Goal: Information Seeking & Learning: Learn about a topic

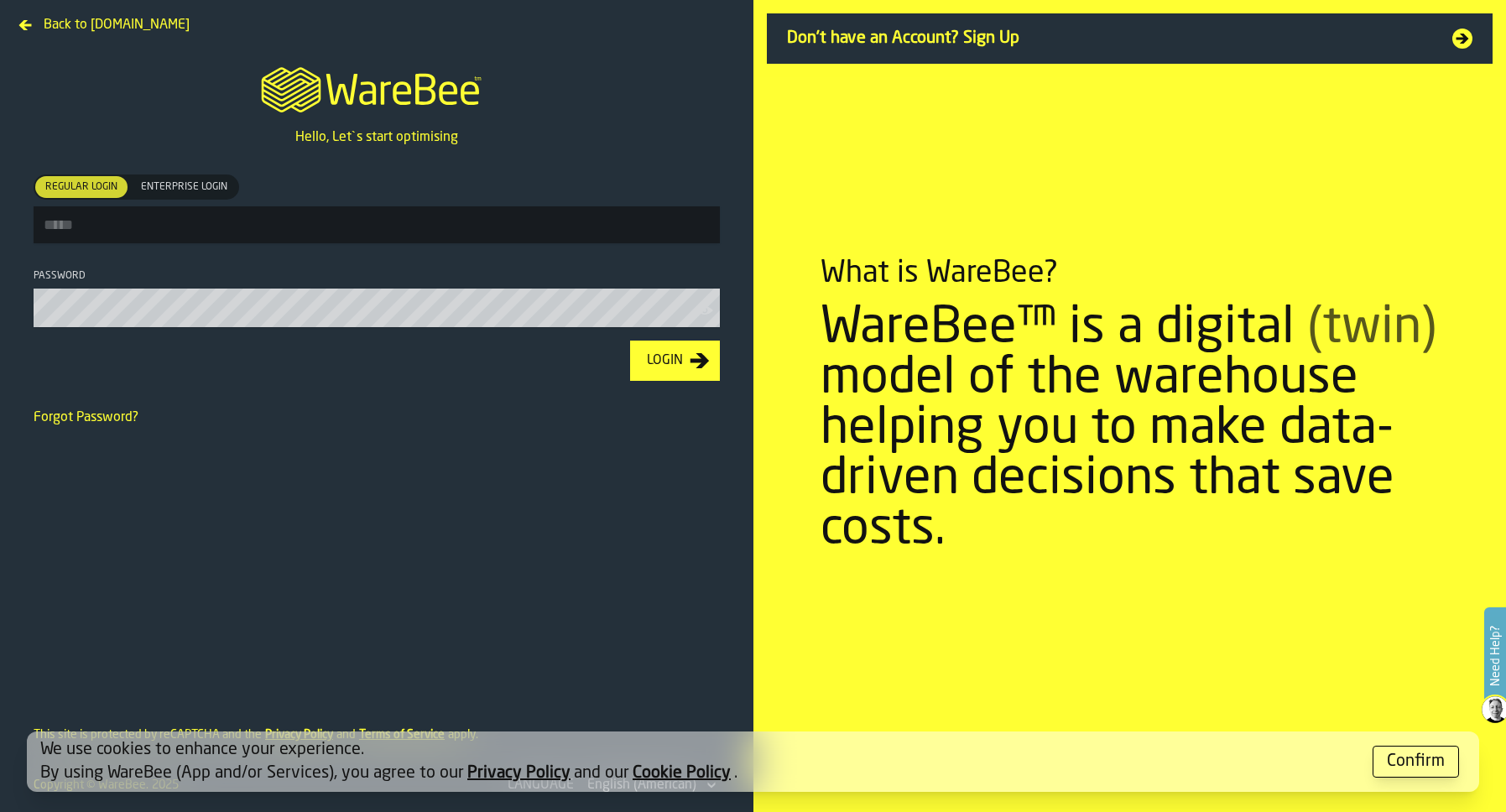
click at [286, 224] on input "Regular Login Regular Login Enterprise Login Enterprise Login" at bounding box center [376, 225] width 686 height 37
type input "**********"
click at [630, 341] on button "Login" at bounding box center [675, 360] width 90 height 40
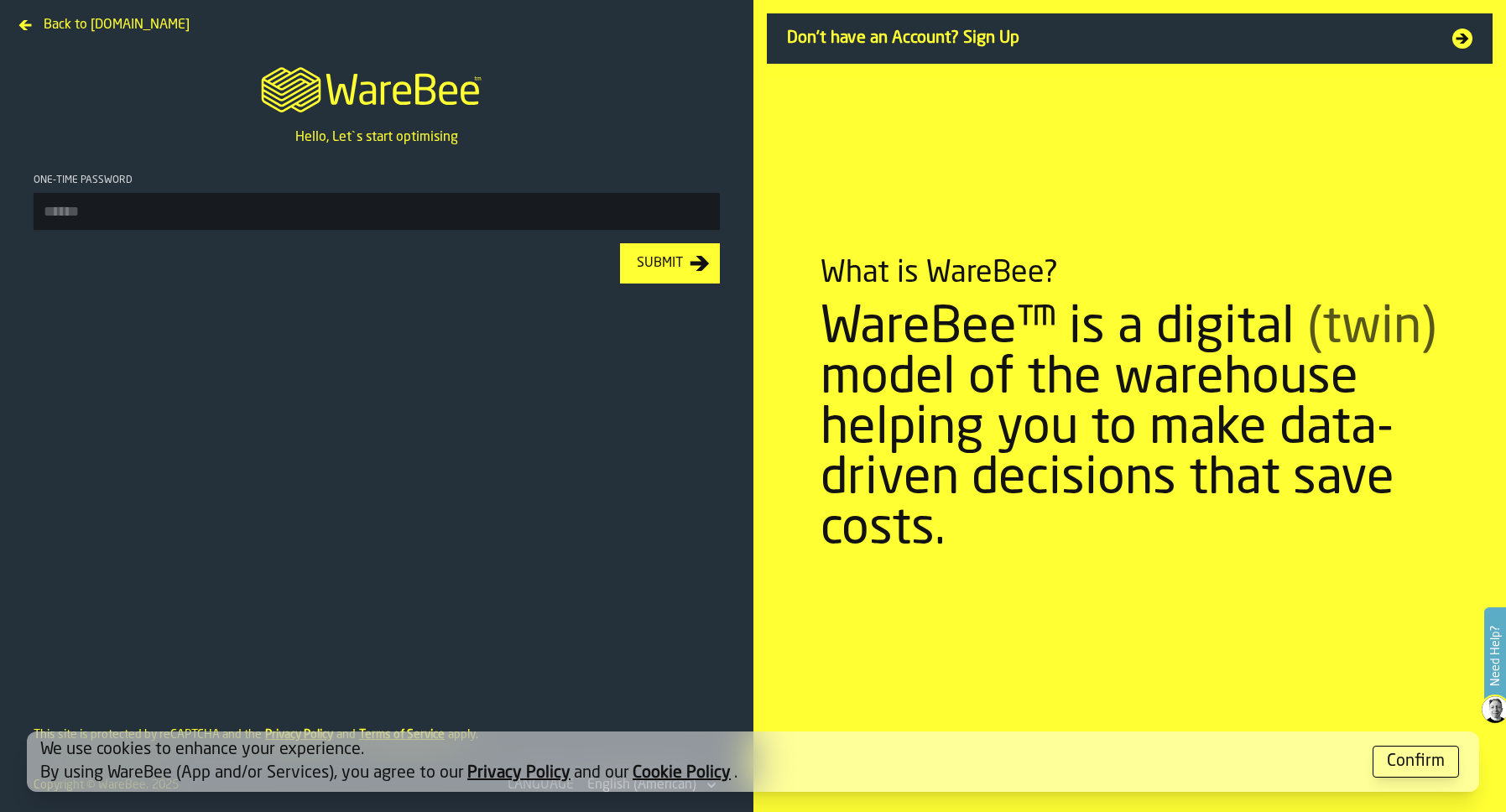
click at [355, 232] on footer "Submit" at bounding box center [376, 263] width 713 height 67
click at [354, 226] on input "One-time Password" at bounding box center [376, 212] width 686 height 37
type input "******"
click at [620, 243] on button "Submit" at bounding box center [670, 263] width 100 height 40
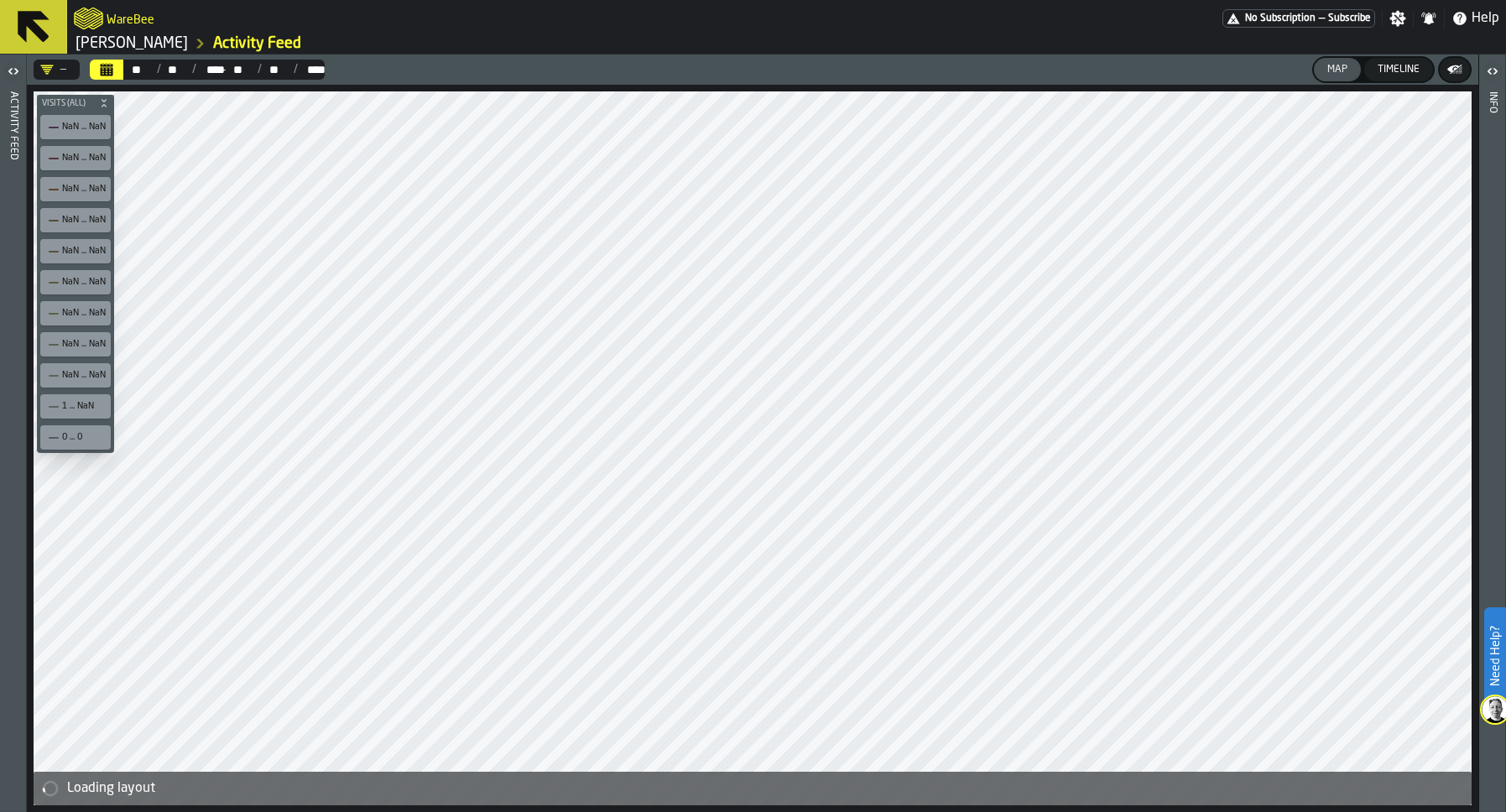
click at [16, 75] on icon "button-toggle-Open" at bounding box center [14, 71] width 20 height 20
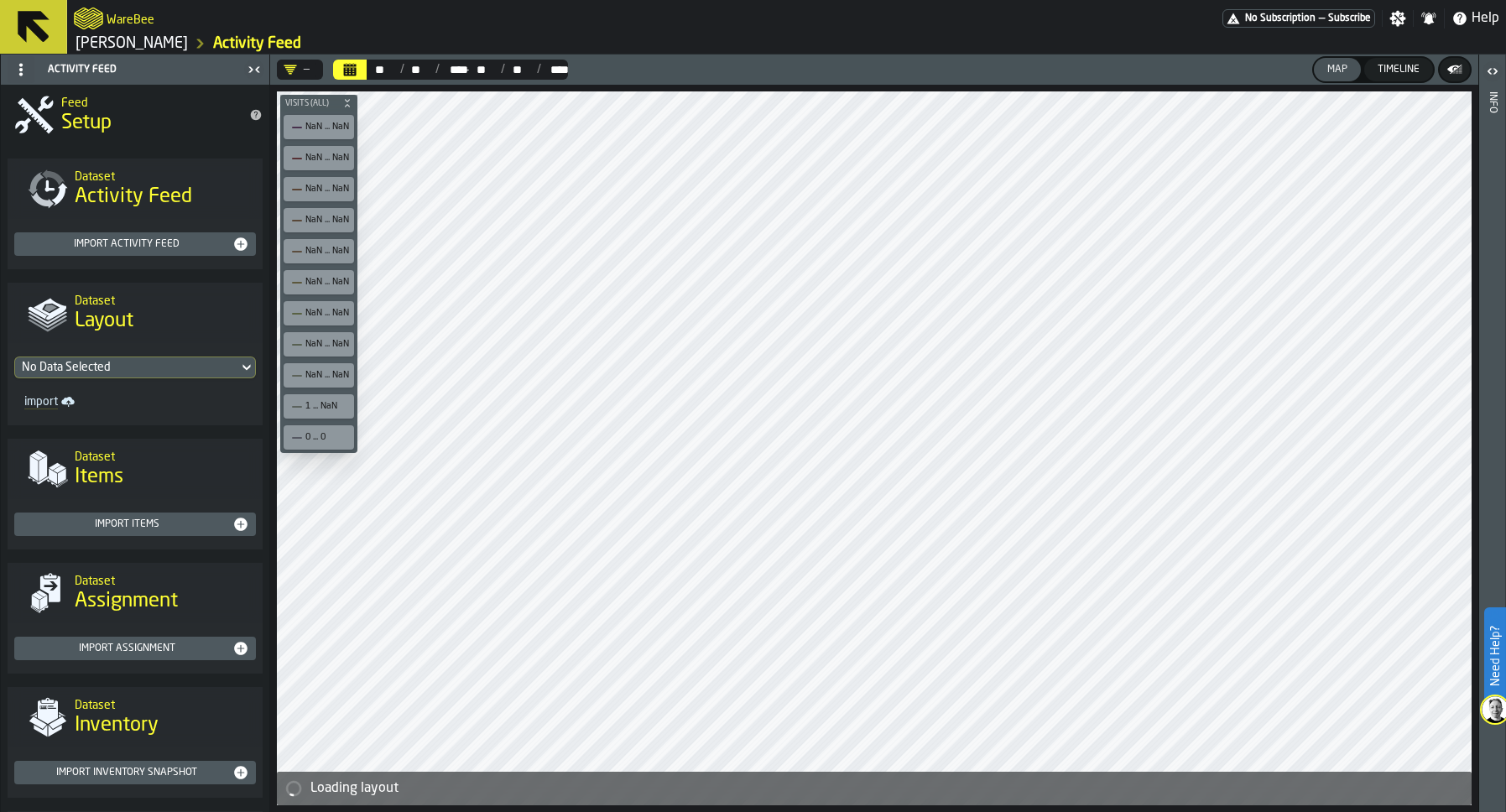
click at [88, 38] on link "[PERSON_NAME]" at bounding box center [131, 44] width 113 height 19
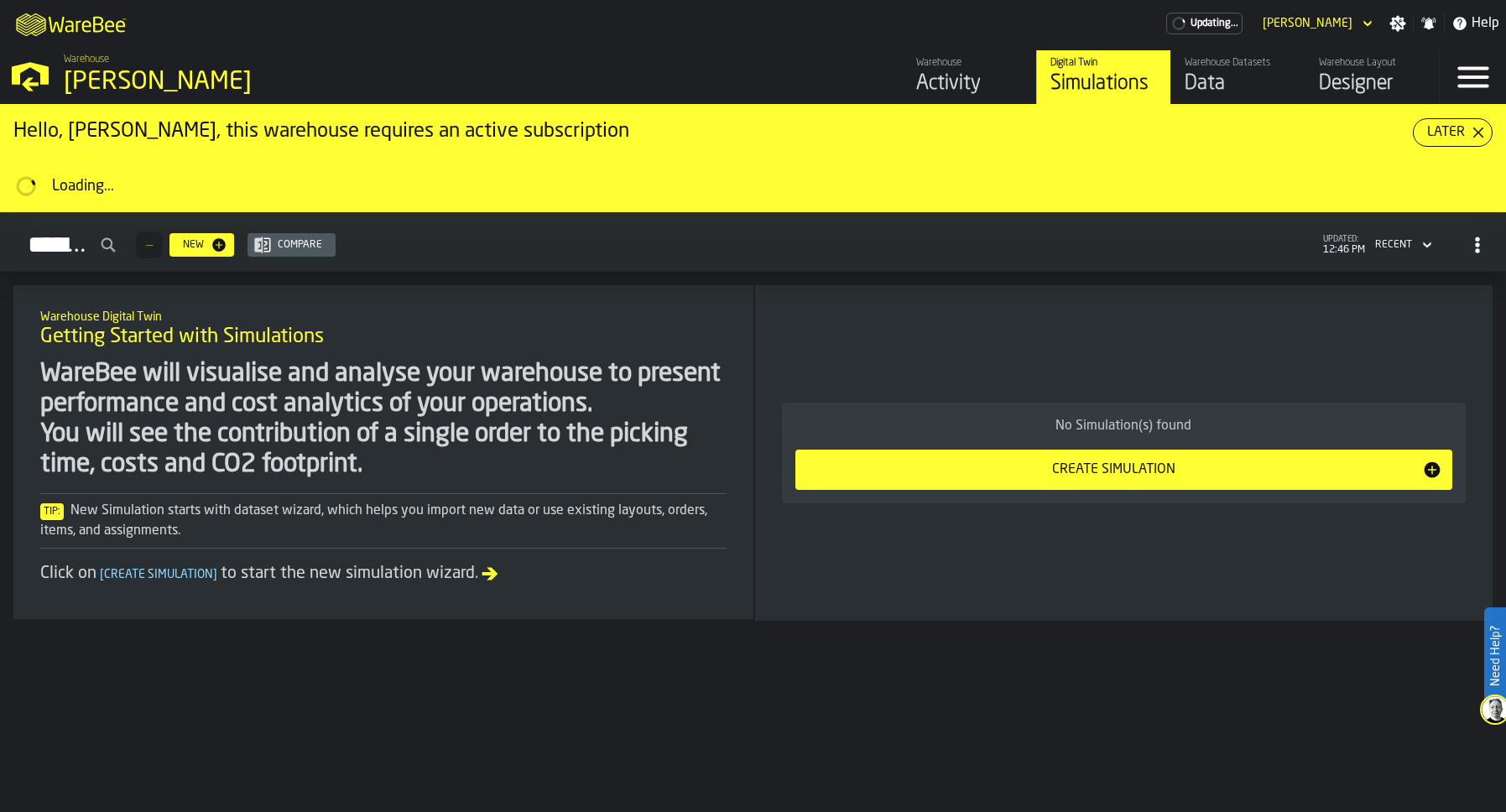
click at [929, 79] on div "Activity" at bounding box center [969, 84] width 107 height 27
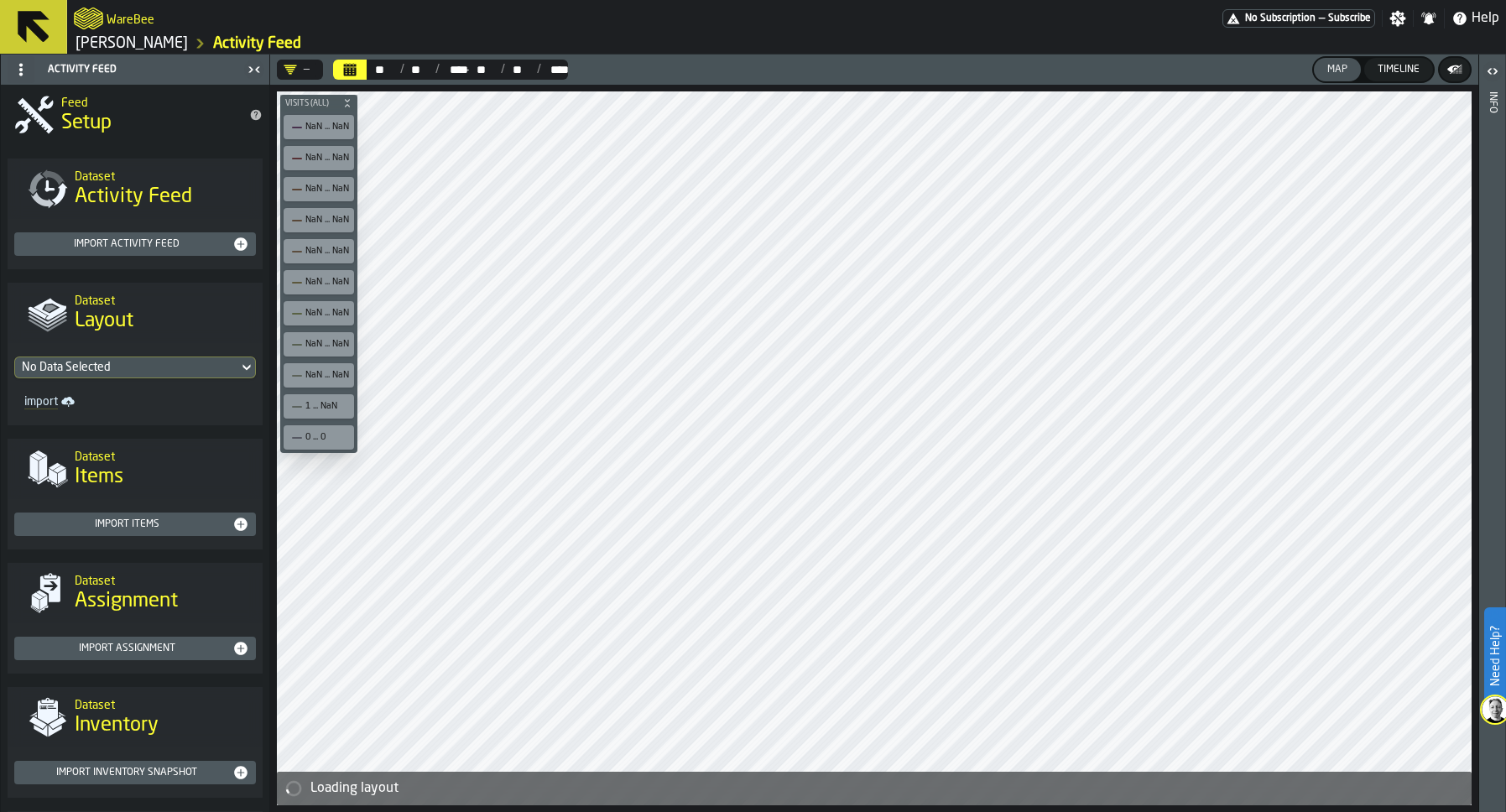
click at [34, 21] on icon at bounding box center [34, 27] width 32 height 32
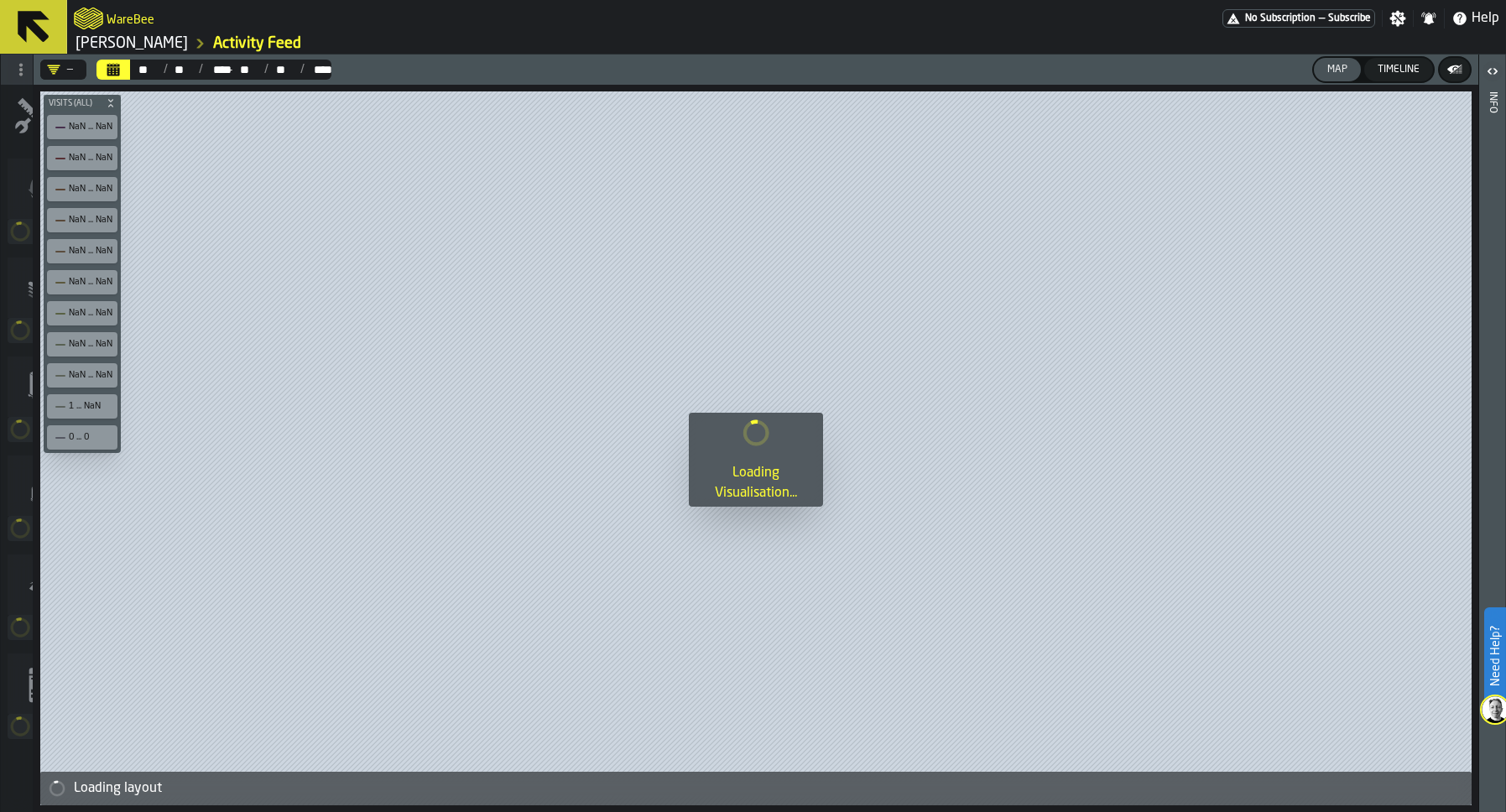
click at [34, 21] on icon at bounding box center [34, 27] width 32 height 32
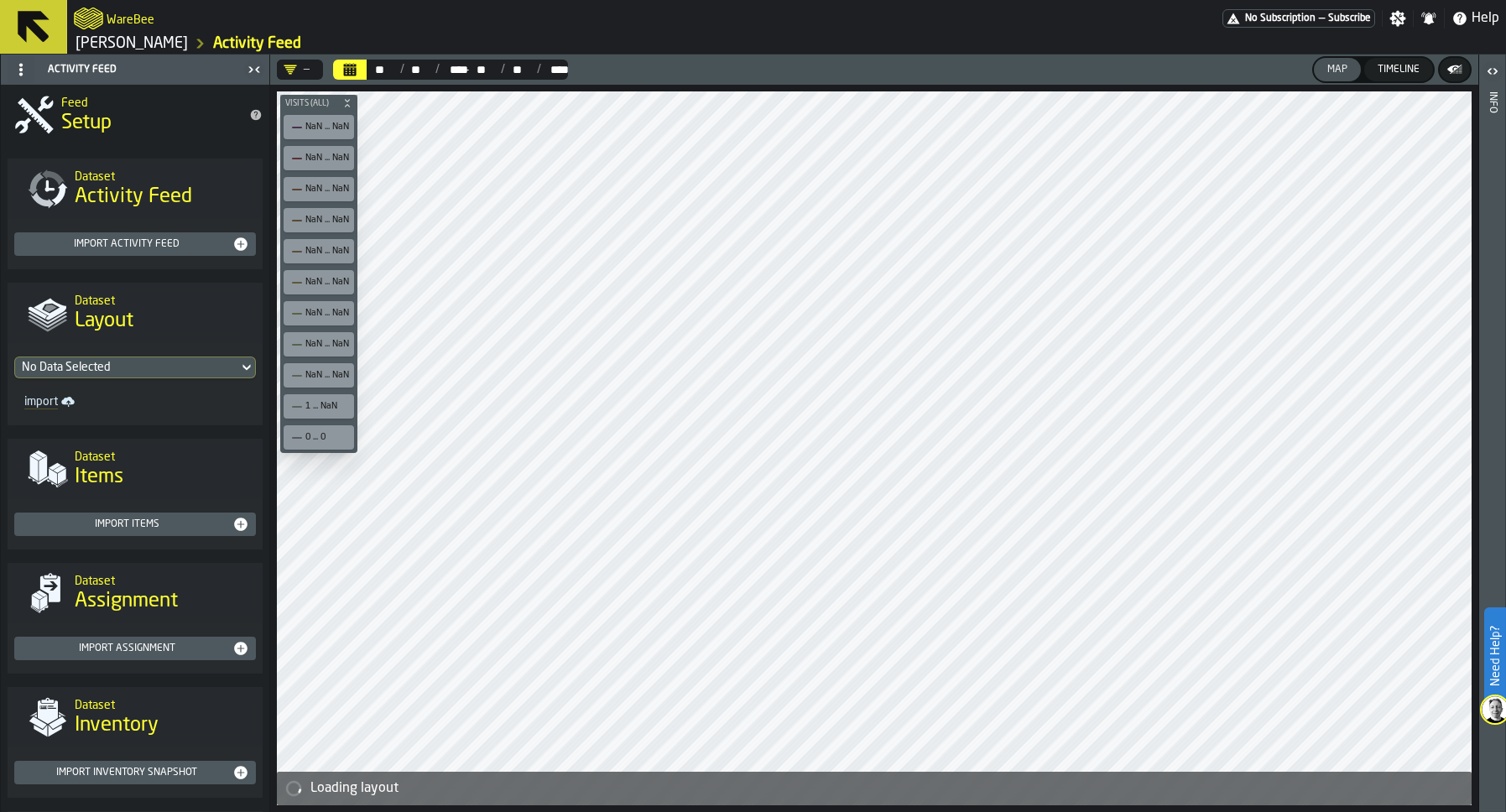
click at [128, 45] on link "[PERSON_NAME]" at bounding box center [131, 44] width 113 height 19
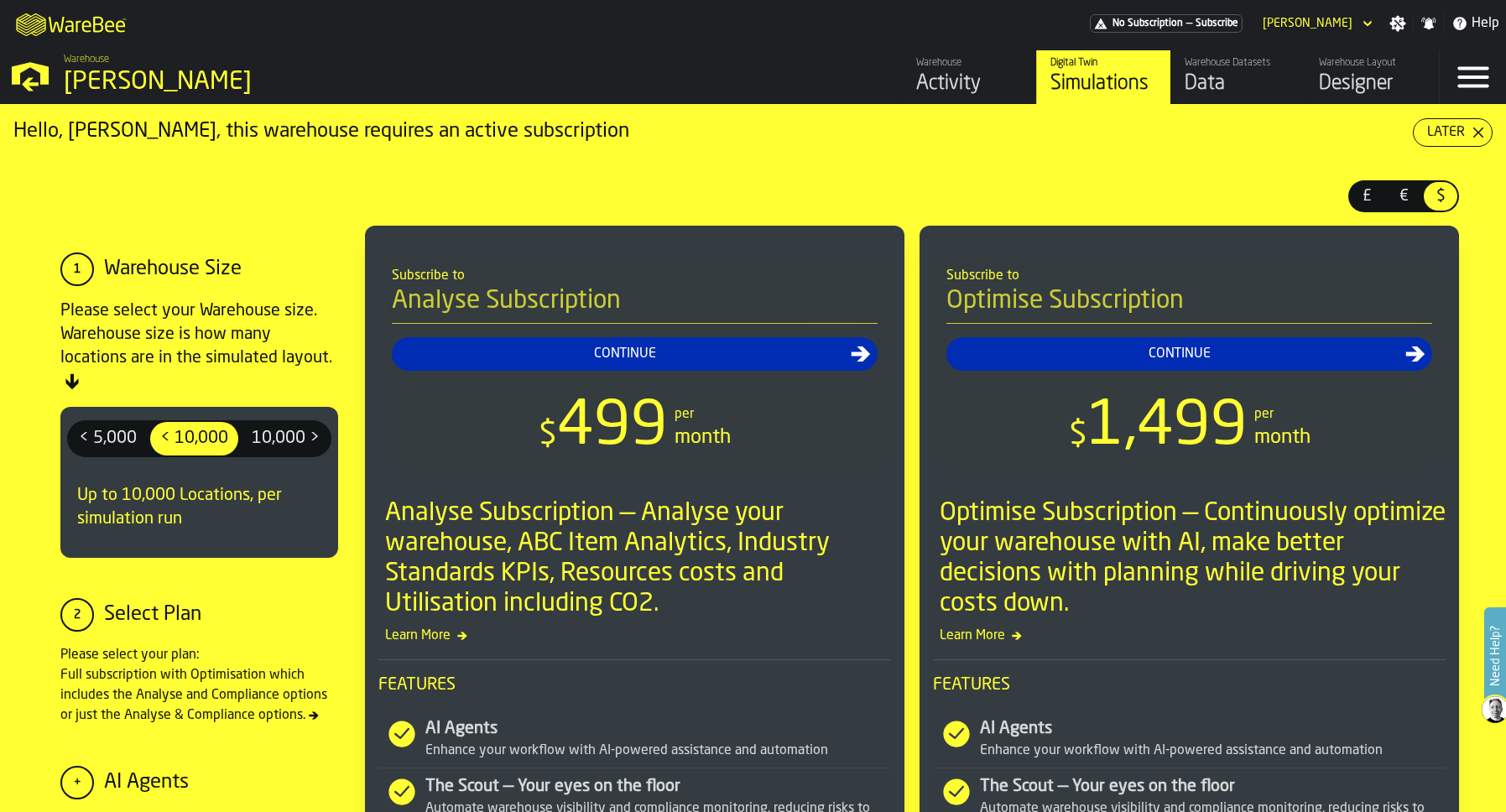
click at [928, 82] on div "Activity" at bounding box center [969, 84] width 107 height 27
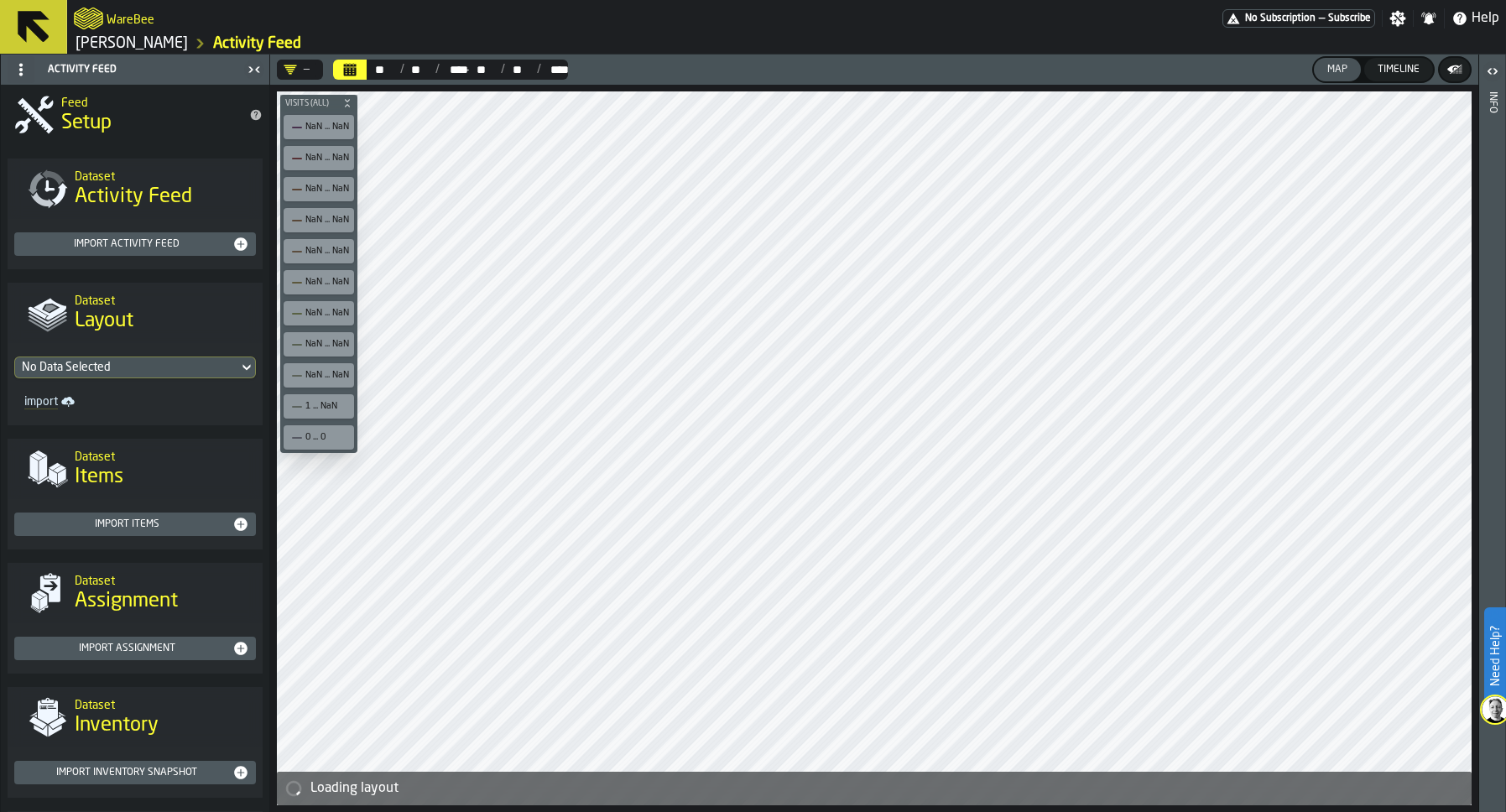
click at [334, 70] on button "Calendar" at bounding box center [350, 70] width 34 height 20
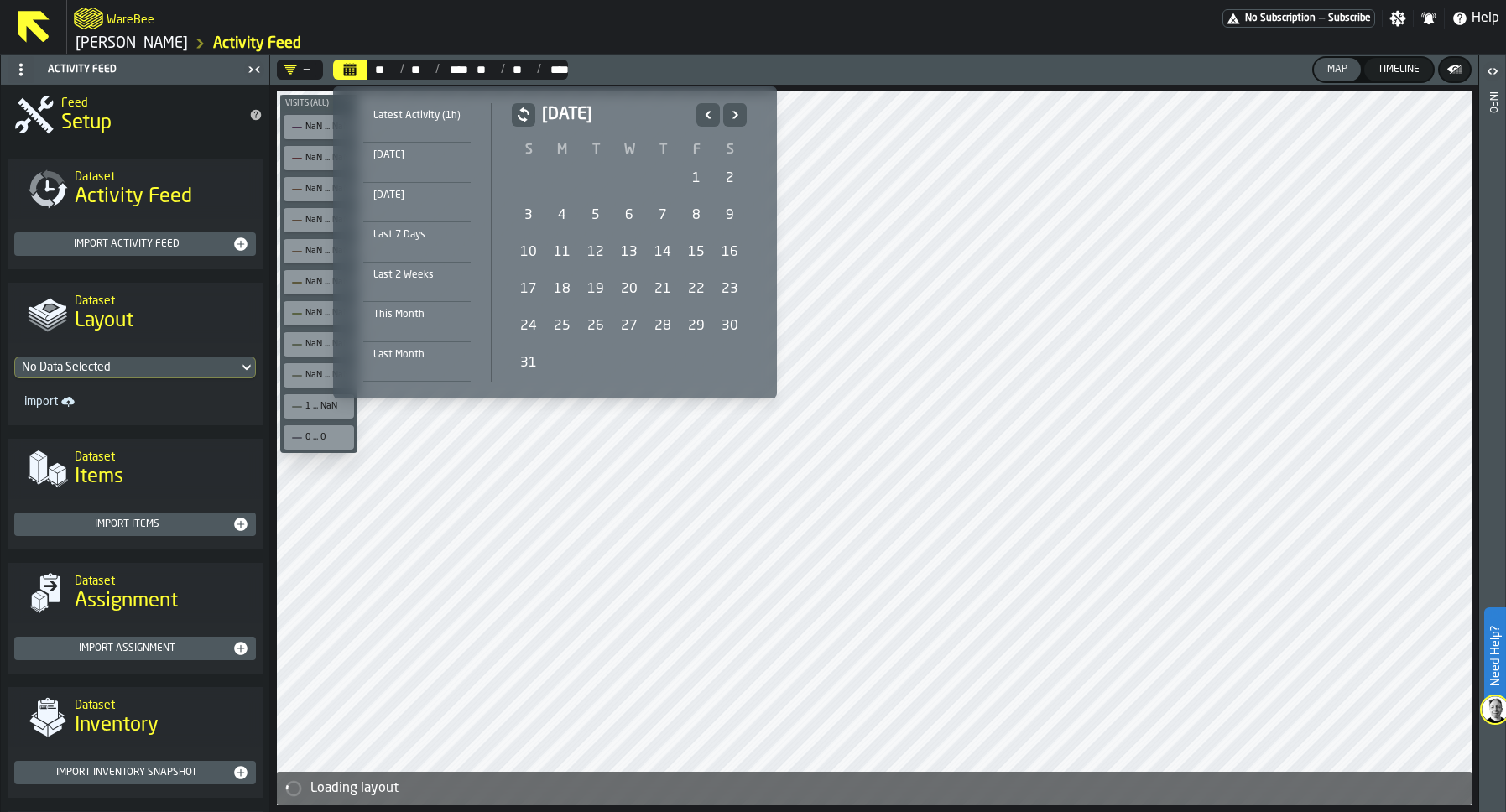
click at [690, 183] on div "1" at bounding box center [696, 179] width 34 height 34
click at [733, 117] on icon "Next" at bounding box center [735, 115] width 17 height 20
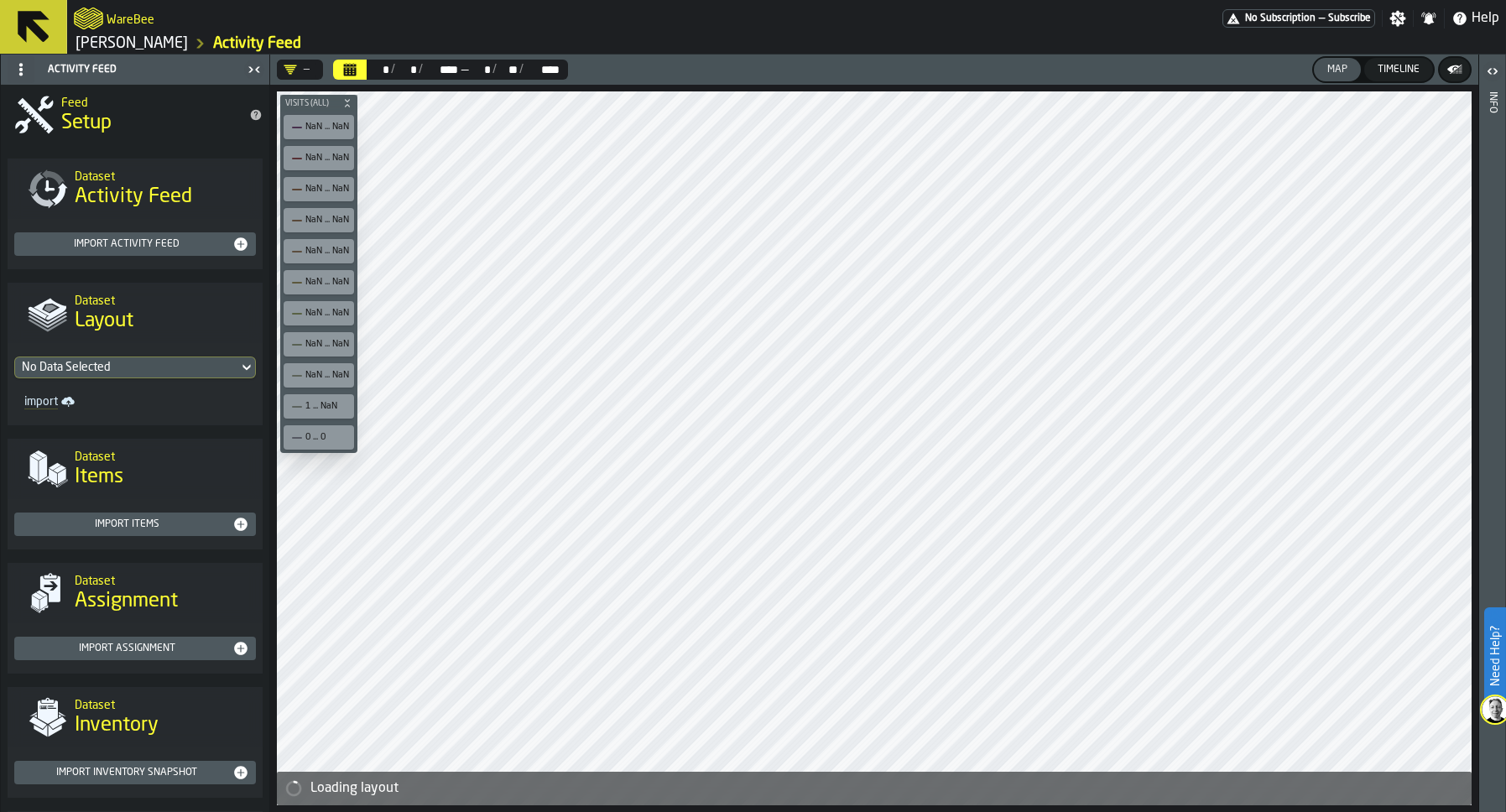
click at [136, 47] on link "[PERSON_NAME]" at bounding box center [131, 44] width 113 height 19
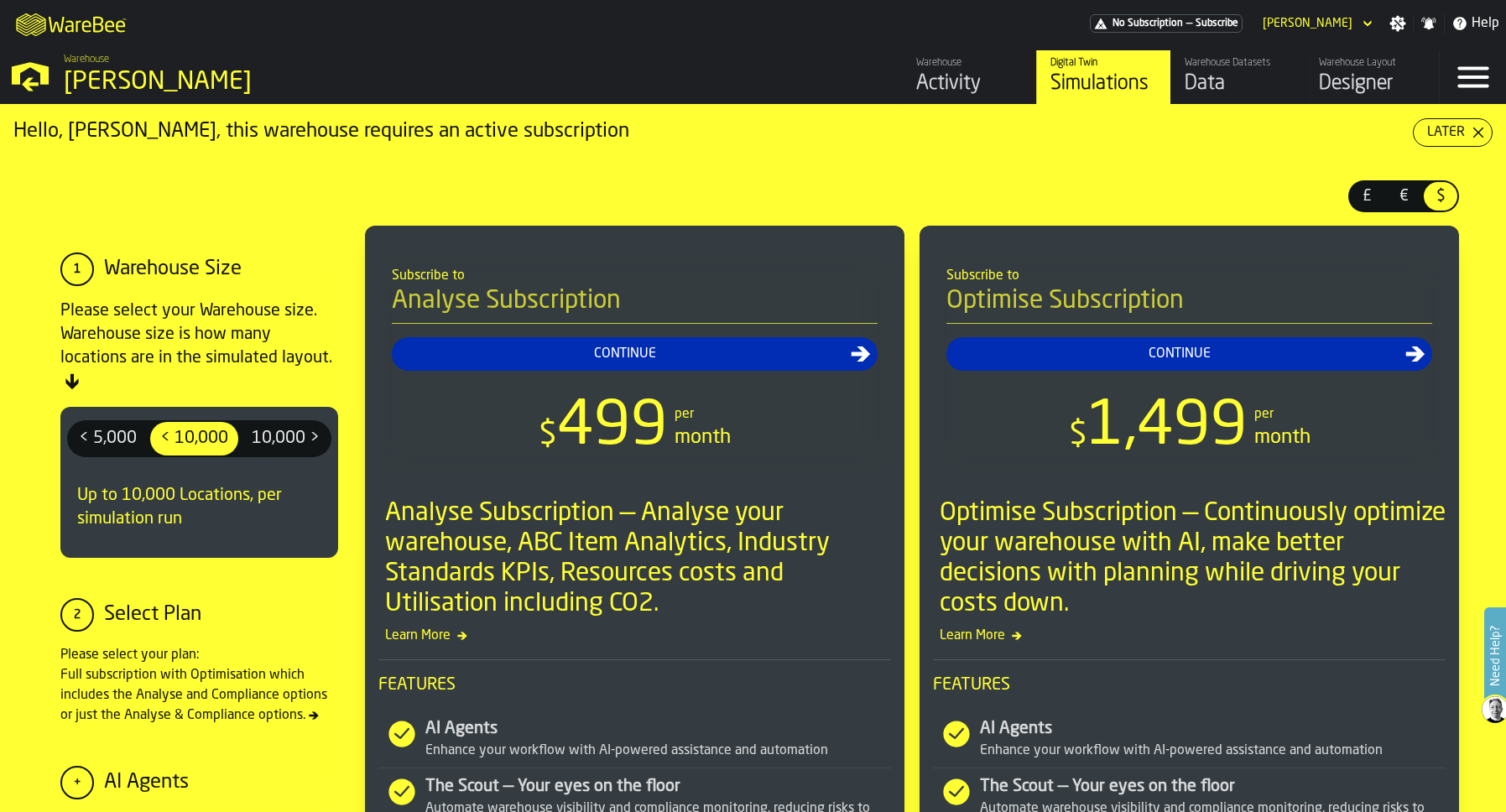
click at [915, 84] on link "Warehouse Activity" at bounding box center [968, 76] width 134 height 53
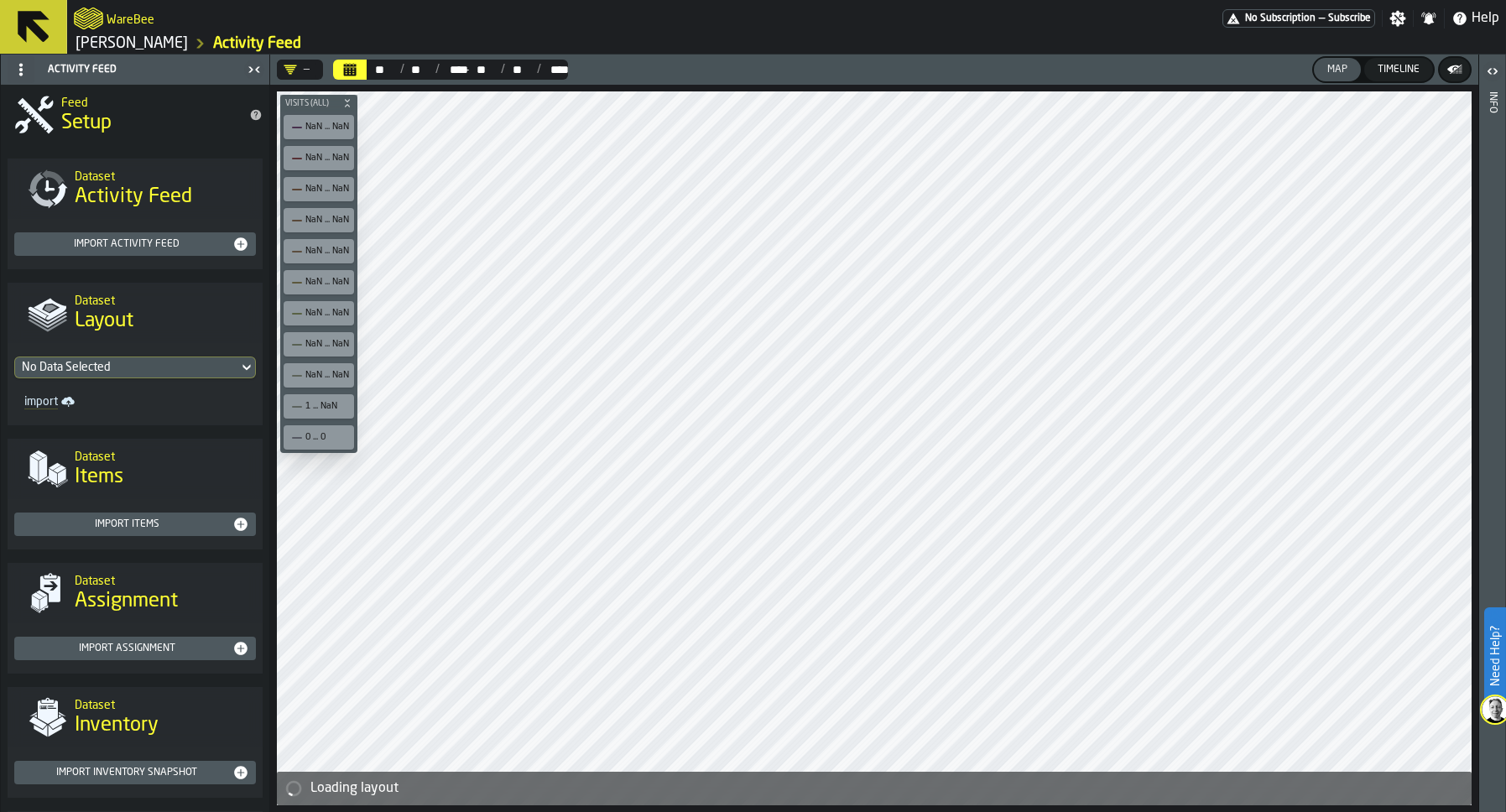
click at [362, 69] on button "Calendar" at bounding box center [350, 70] width 34 height 20
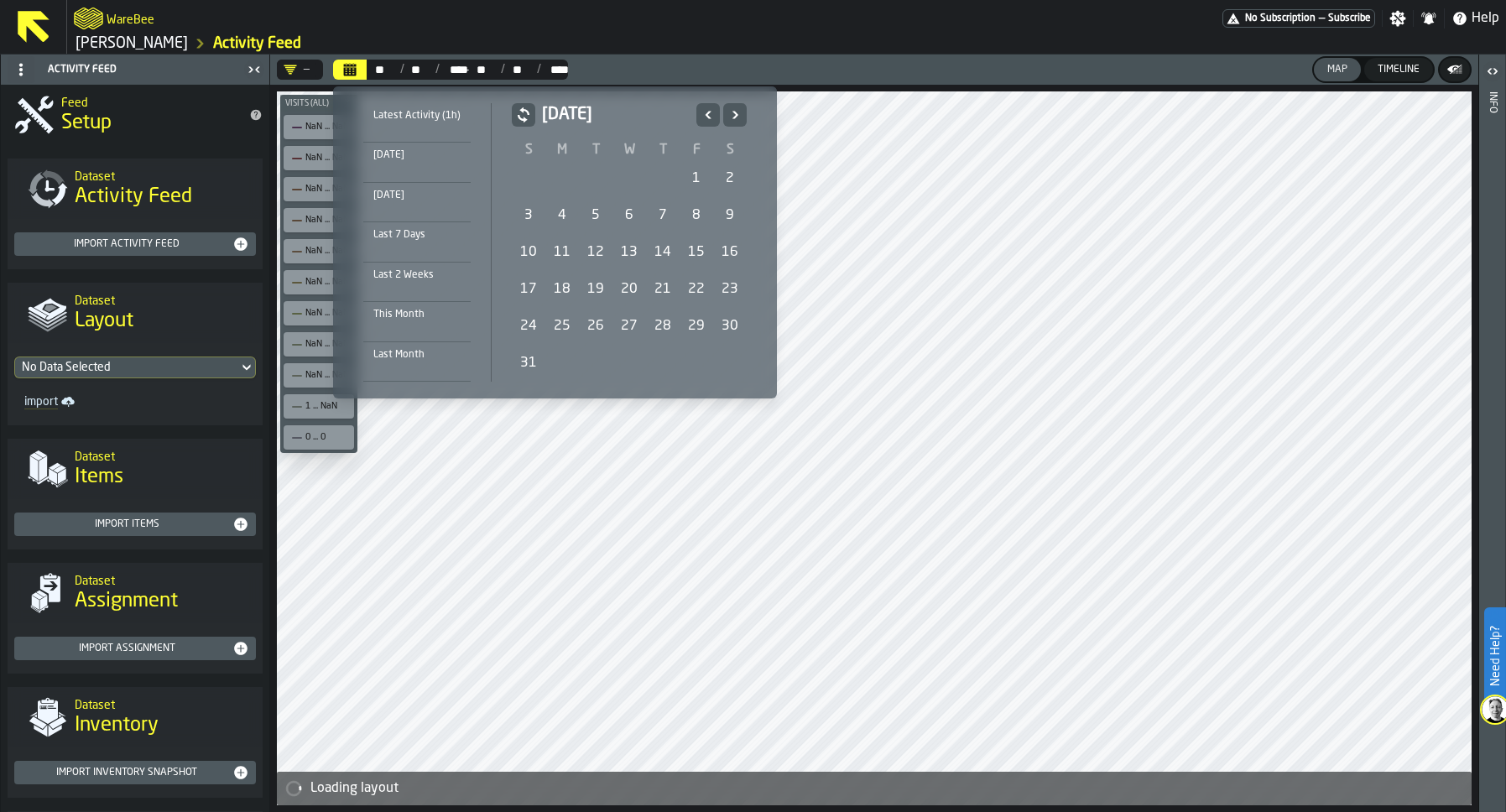
click at [550, 233] on td "4" at bounding box center [562, 215] width 34 height 37
click at [565, 214] on div "4" at bounding box center [562, 215] width 34 height 34
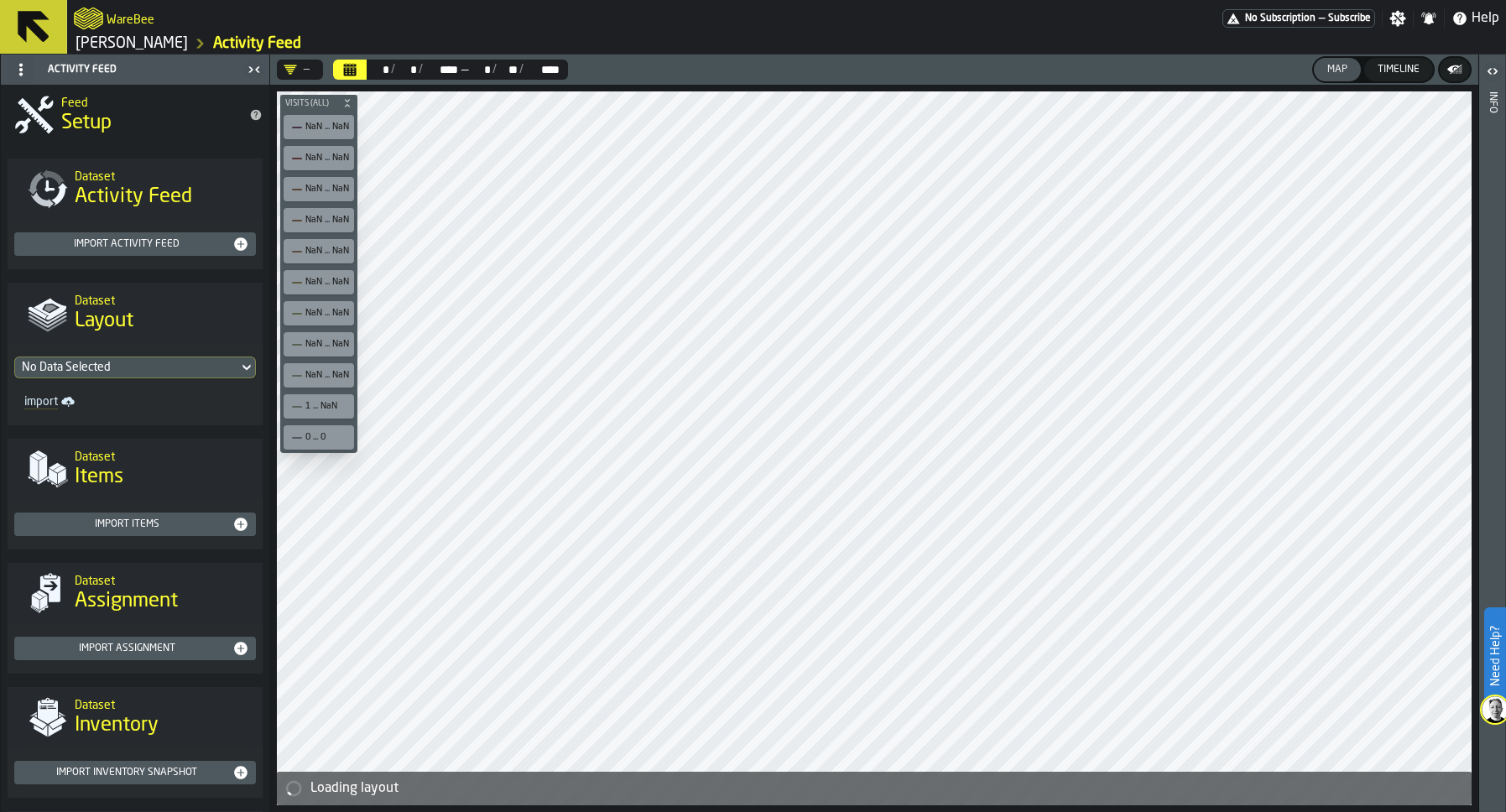
click at [103, 39] on link "[PERSON_NAME]" at bounding box center [131, 44] width 113 height 19
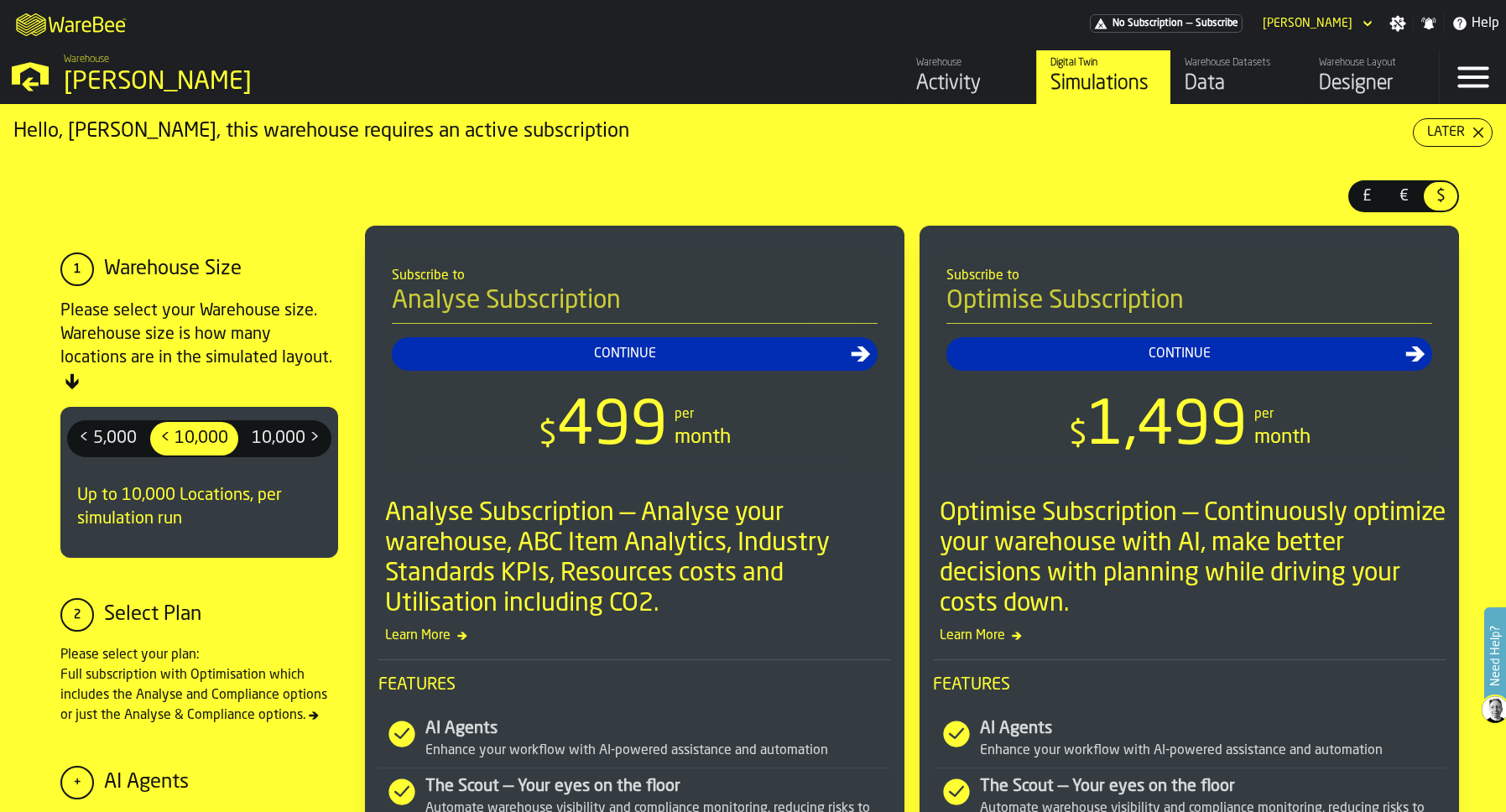
click at [1266, 33] on div "[PERSON_NAME]" at bounding box center [1308, 24] width 103 height 20
click at [679, 42] on div "M A K I N G W A R E H O U S E S M O R E EF F I C I E N T No Subscription — Subs…" at bounding box center [753, 23] width 1506 height 47
click at [1335, 27] on div "[PERSON_NAME]" at bounding box center [1308, 24] width 90 height 14
click at [1288, 58] on div "Logout" at bounding box center [1323, 53] width 87 height 20
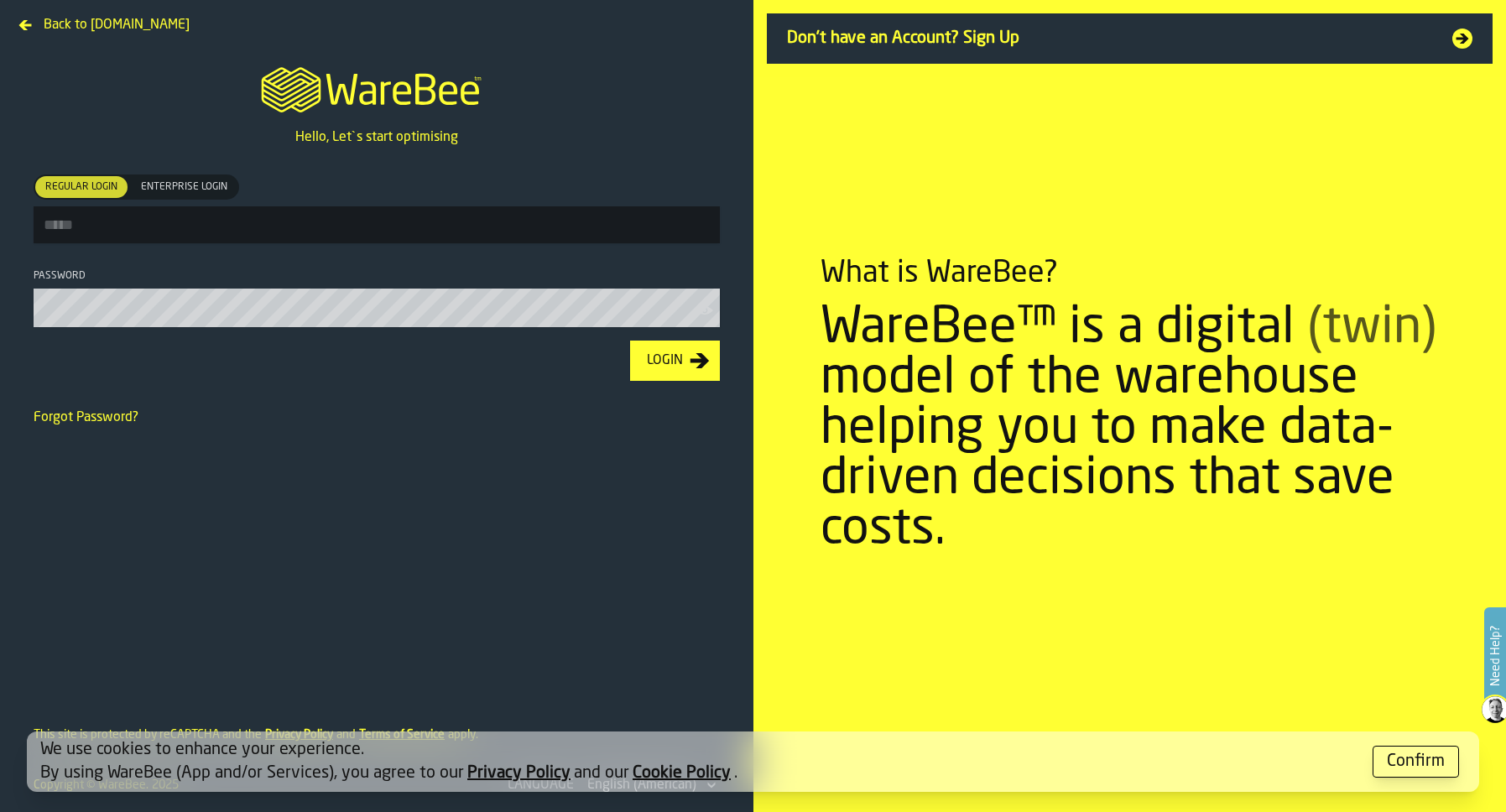
click at [271, 236] on input "Regular Login Regular Login Enterprise Login Enterprise Login" at bounding box center [376, 225] width 686 height 37
type input "**********"
click at [630, 341] on button "Login" at bounding box center [675, 360] width 90 height 40
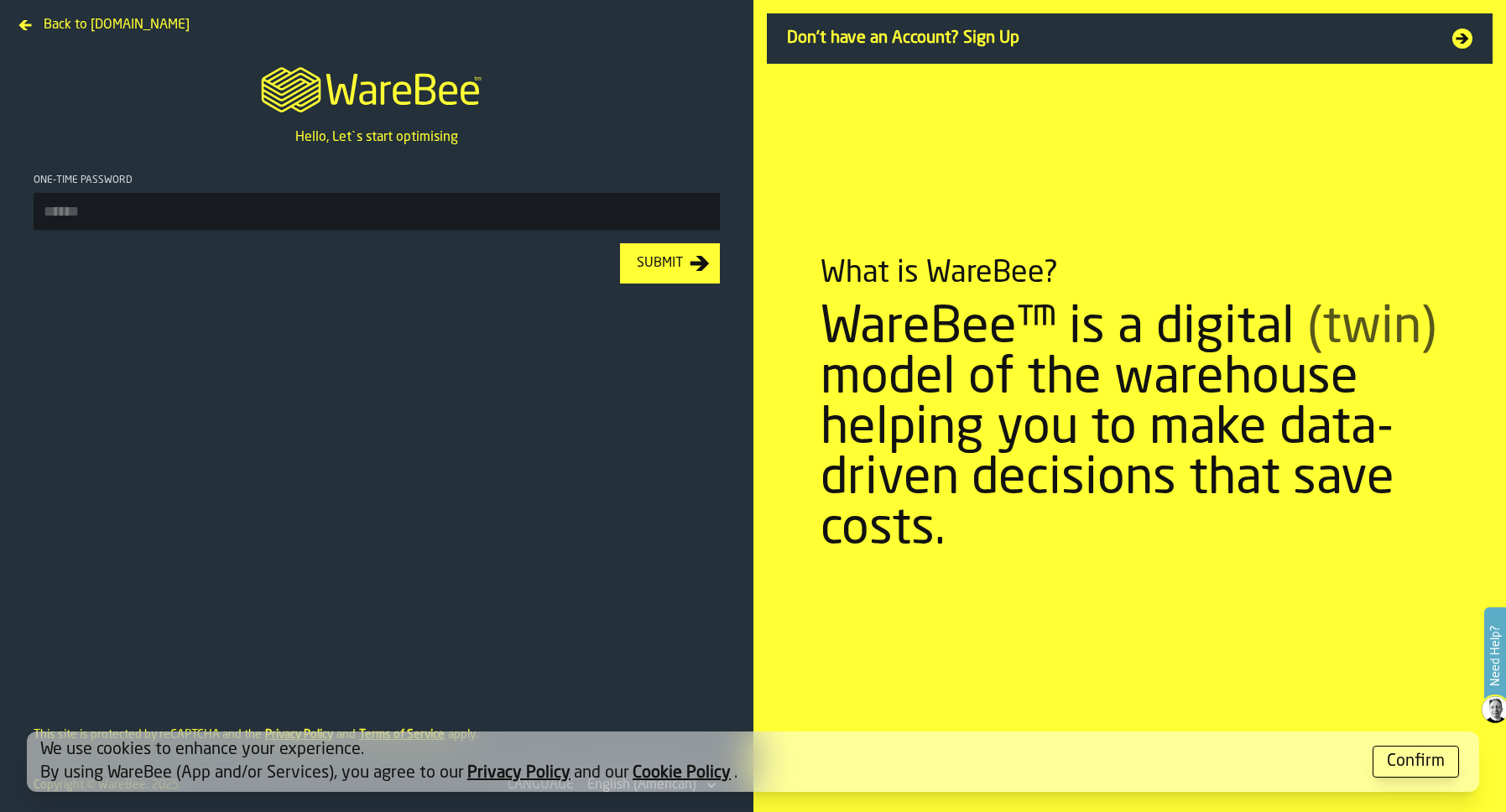
click at [282, 198] on input "One-time Password" at bounding box center [376, 212] width 686 height 37
type input "******"
click at [620, 243] on button "Submit" at bounding box center [670, 263] width 100 height 40
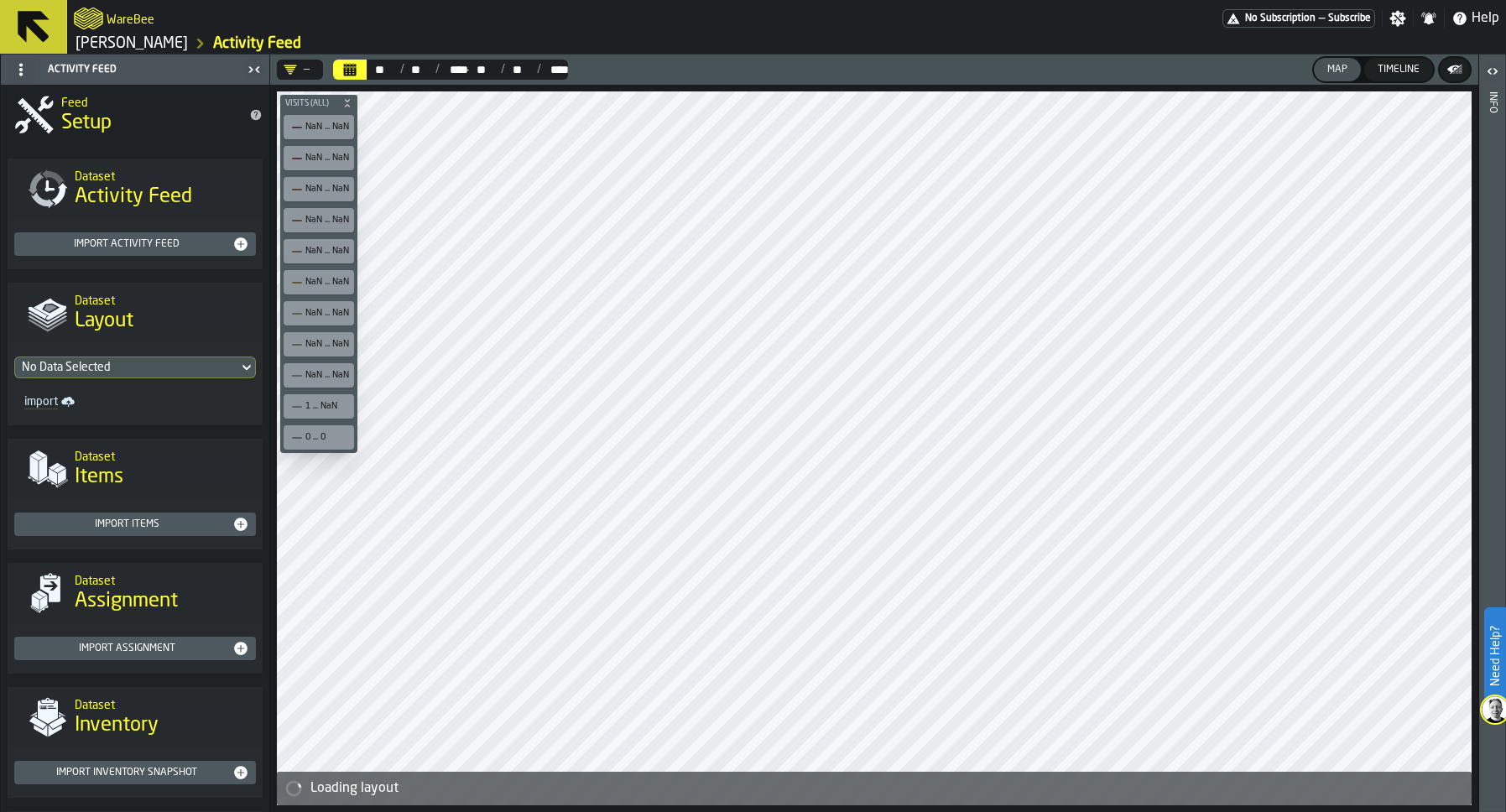
click at [40, 23] on icon at bounding box center [33, 26] width 40 height 40
click at [106, 41] on link "[PERSON_NAME]" at bounding box center [131, 44] width 113 height 19
click at [146, 42] on link "[PERSON_NAME]" at bounding box center [131, 44] width 113 height 19
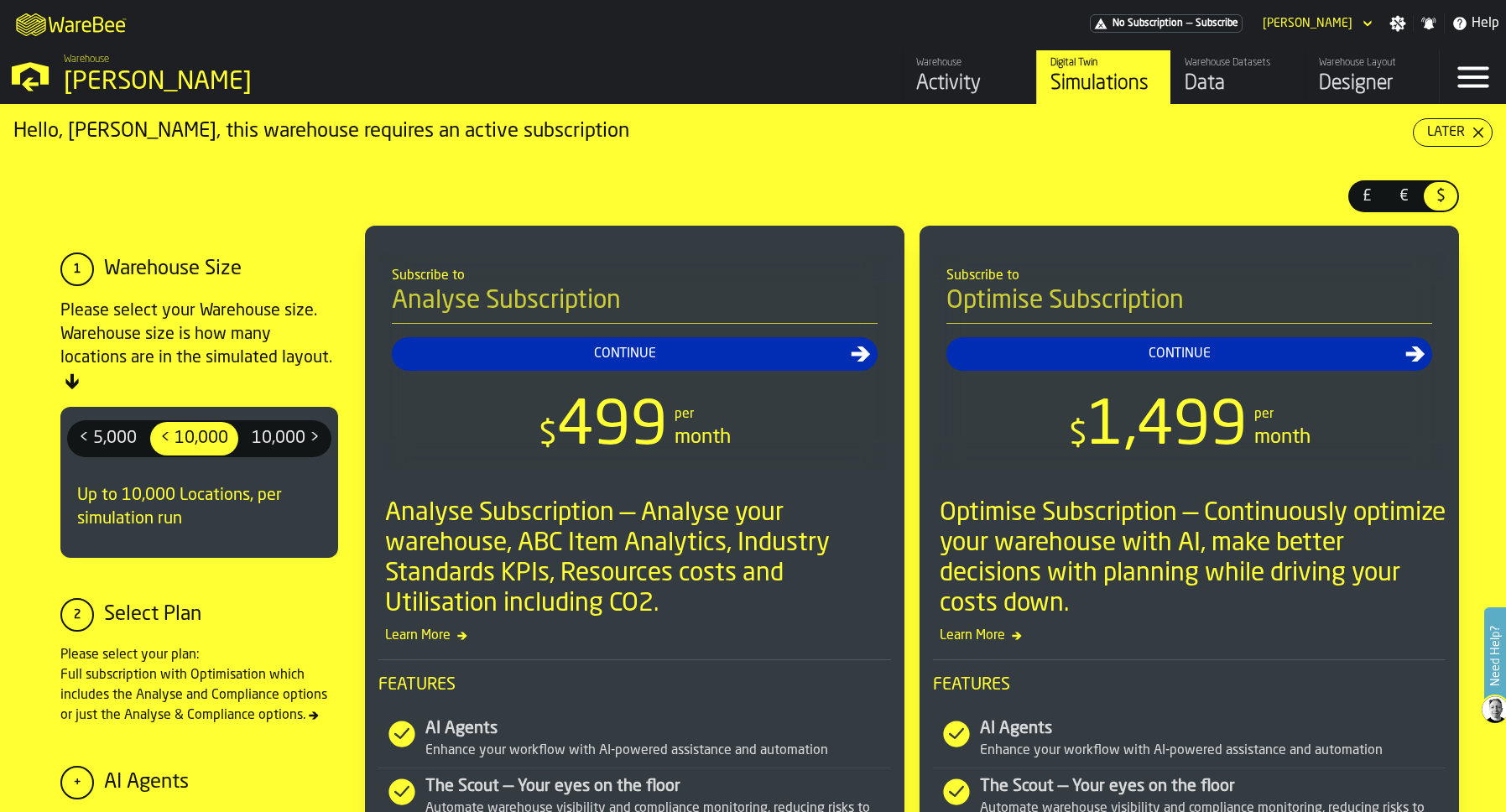
click at [33, 84] on polygon "button-toggle-Open —> Warehouse Menu" at bounding box center [31, 84] width 17 height 14
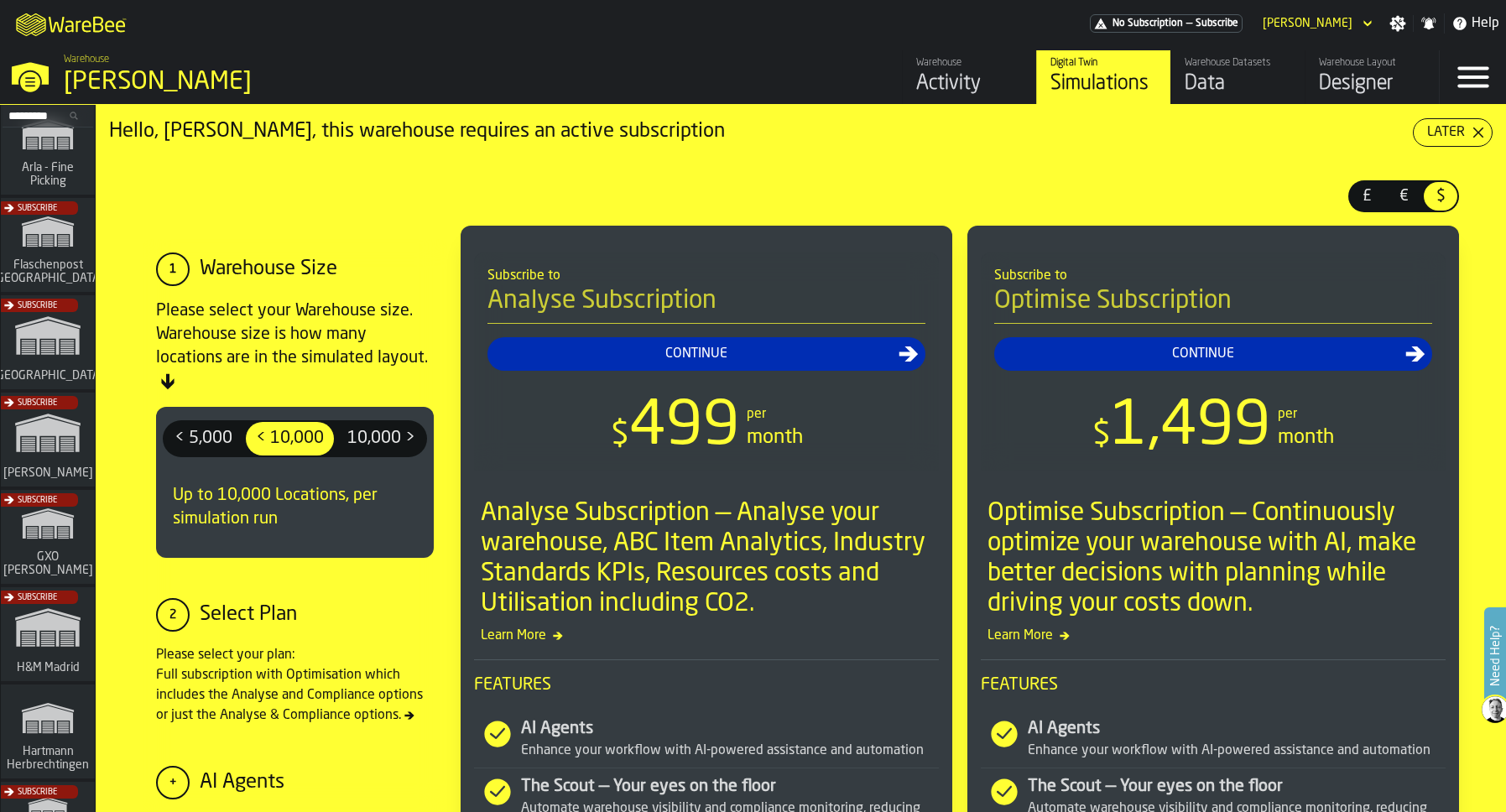
scroll to position [257, 0]
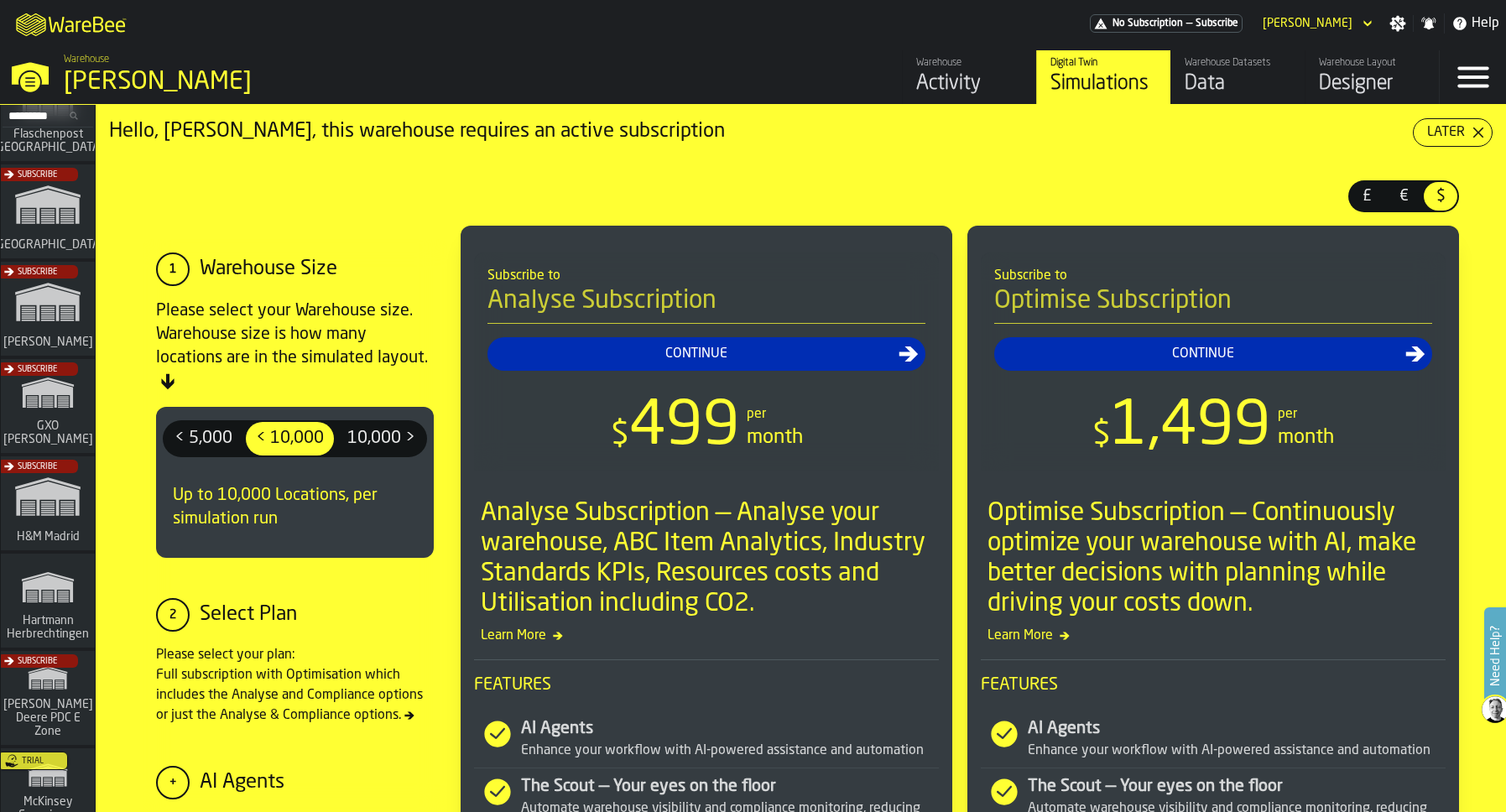
click at [47, 580] on polygon "link-to-/wh/i/f0a6b354-7883-413a-84ff-a65eb9c31f03/simulations" at bounding box center [47, 589] width 50 height 28
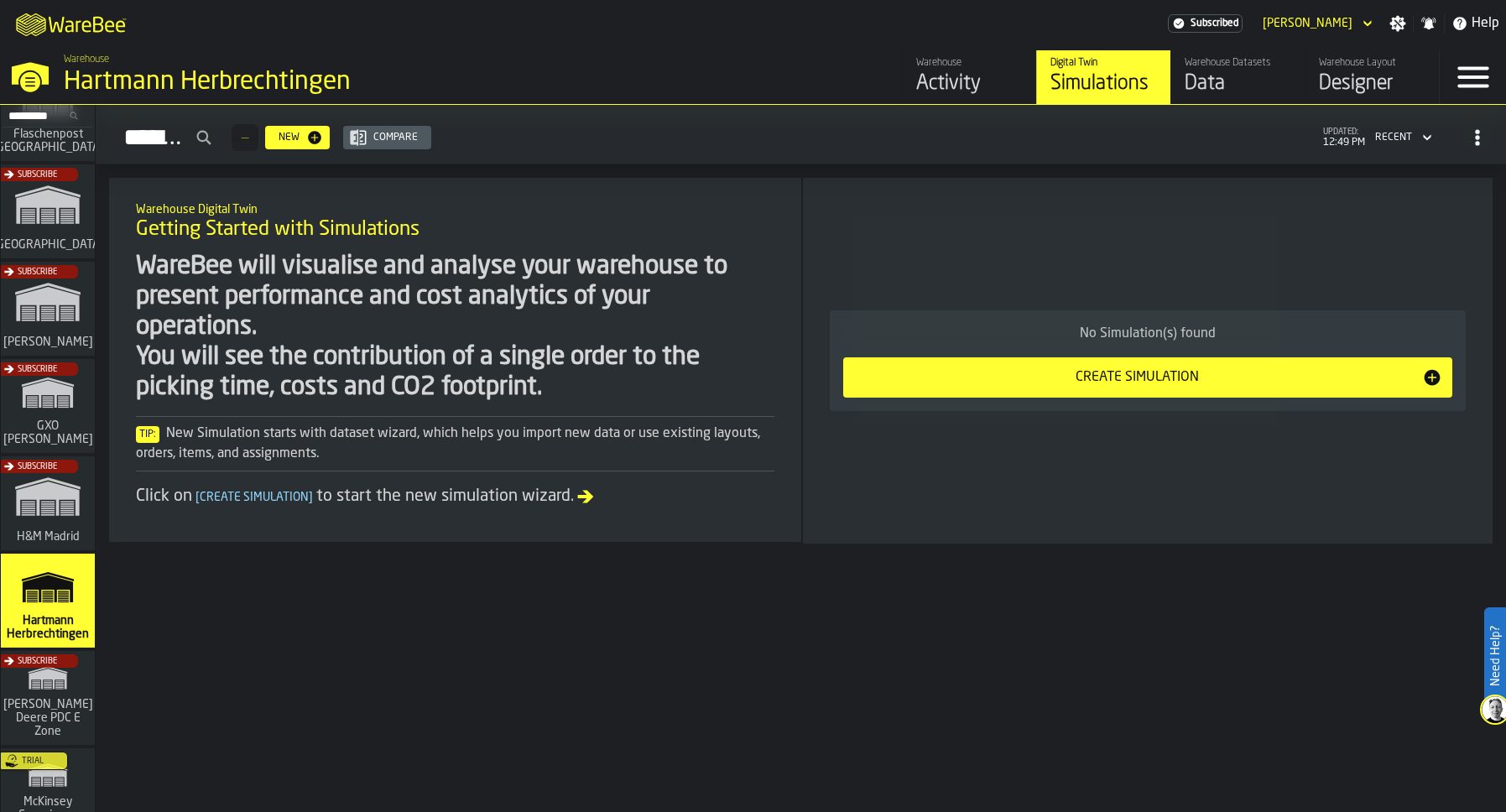
click at [924, 64] on div "Warehouse" at bounding box center [969, 63] width 107 height 12
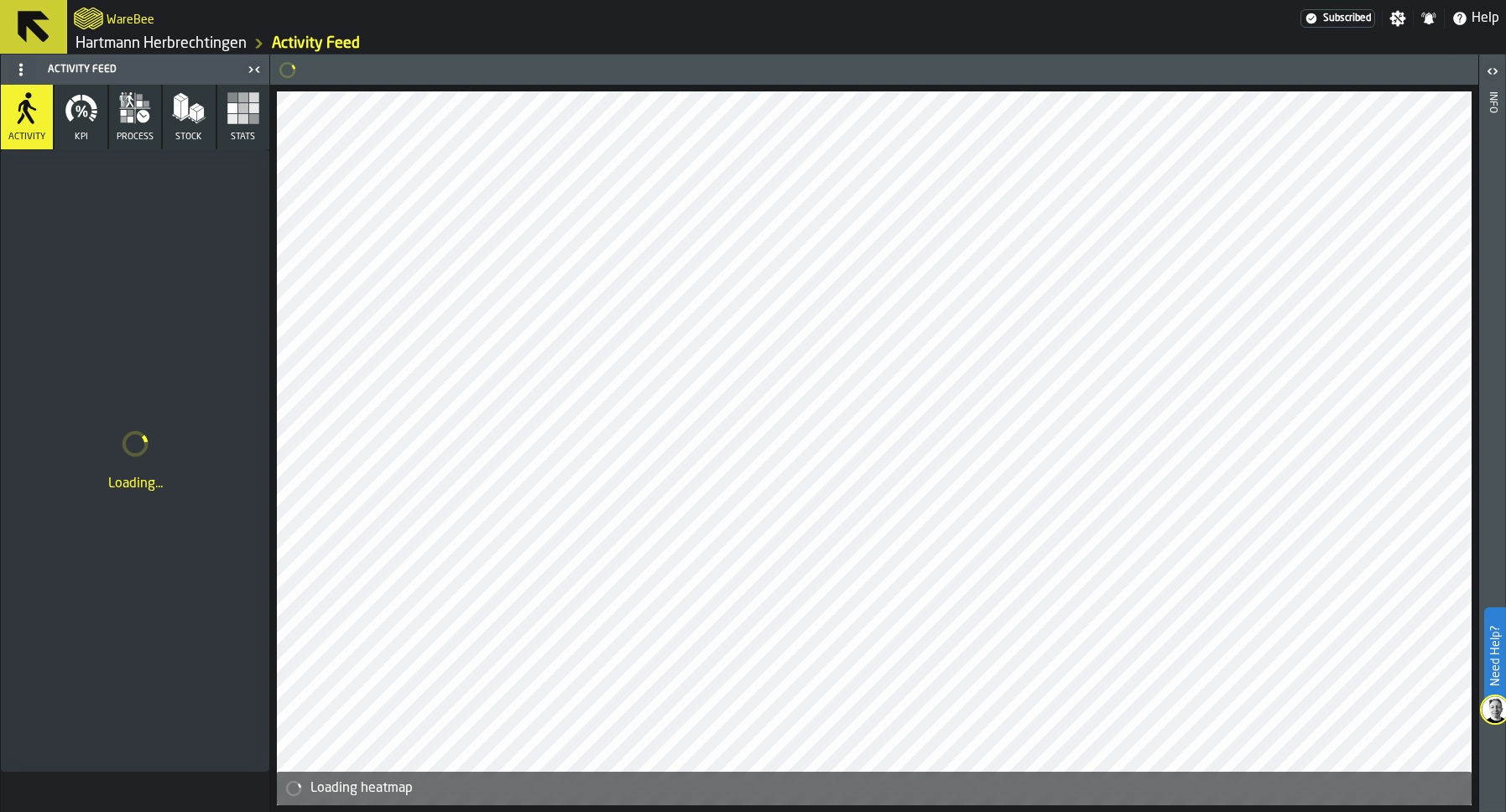
click at [80, 111] on icon "button" at bounding box center [77, 109] width 4 height 7
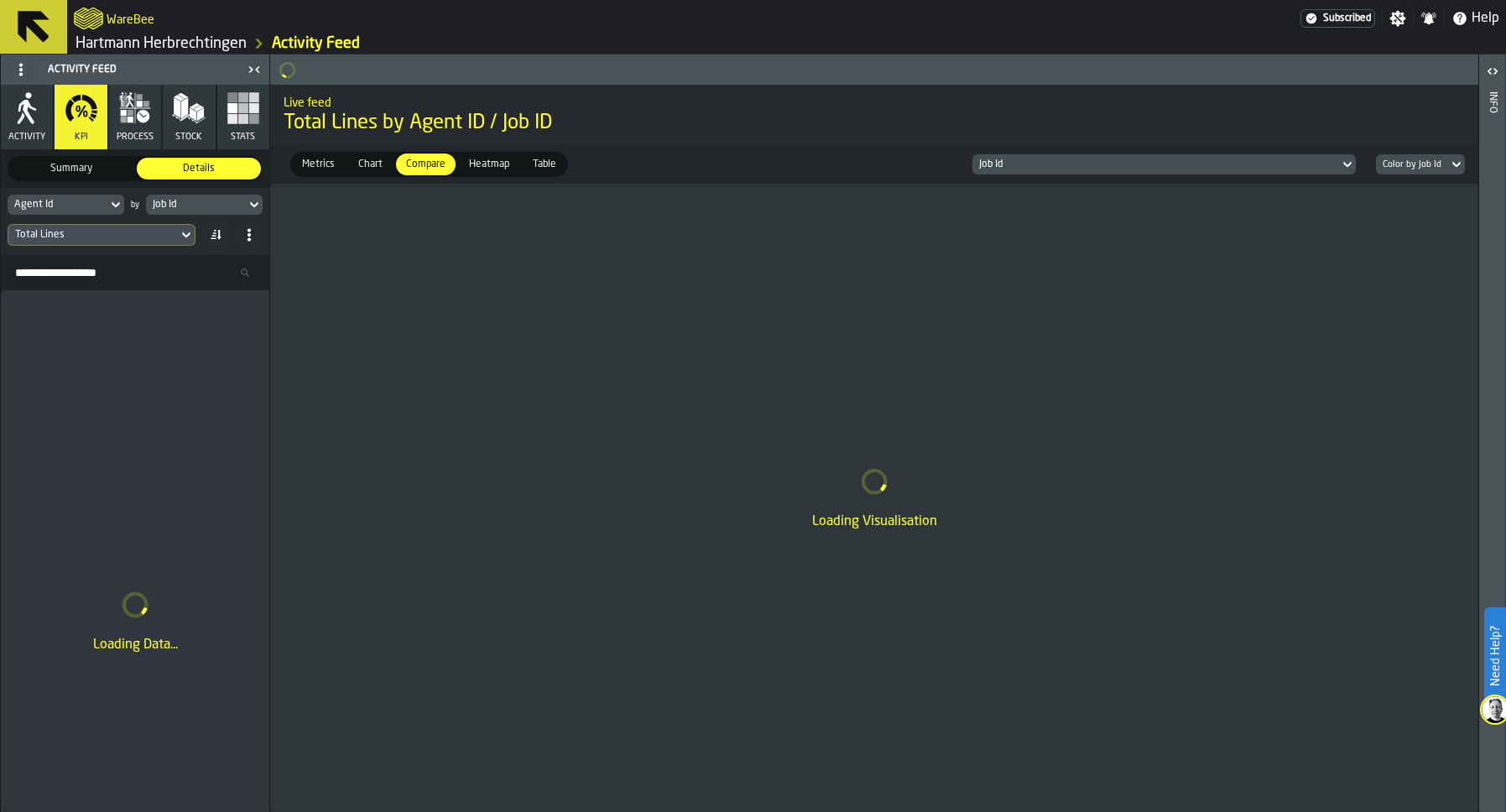
click at [319, 175] on div "Metrics" at bounding box center [318, 164] width 53 height 22
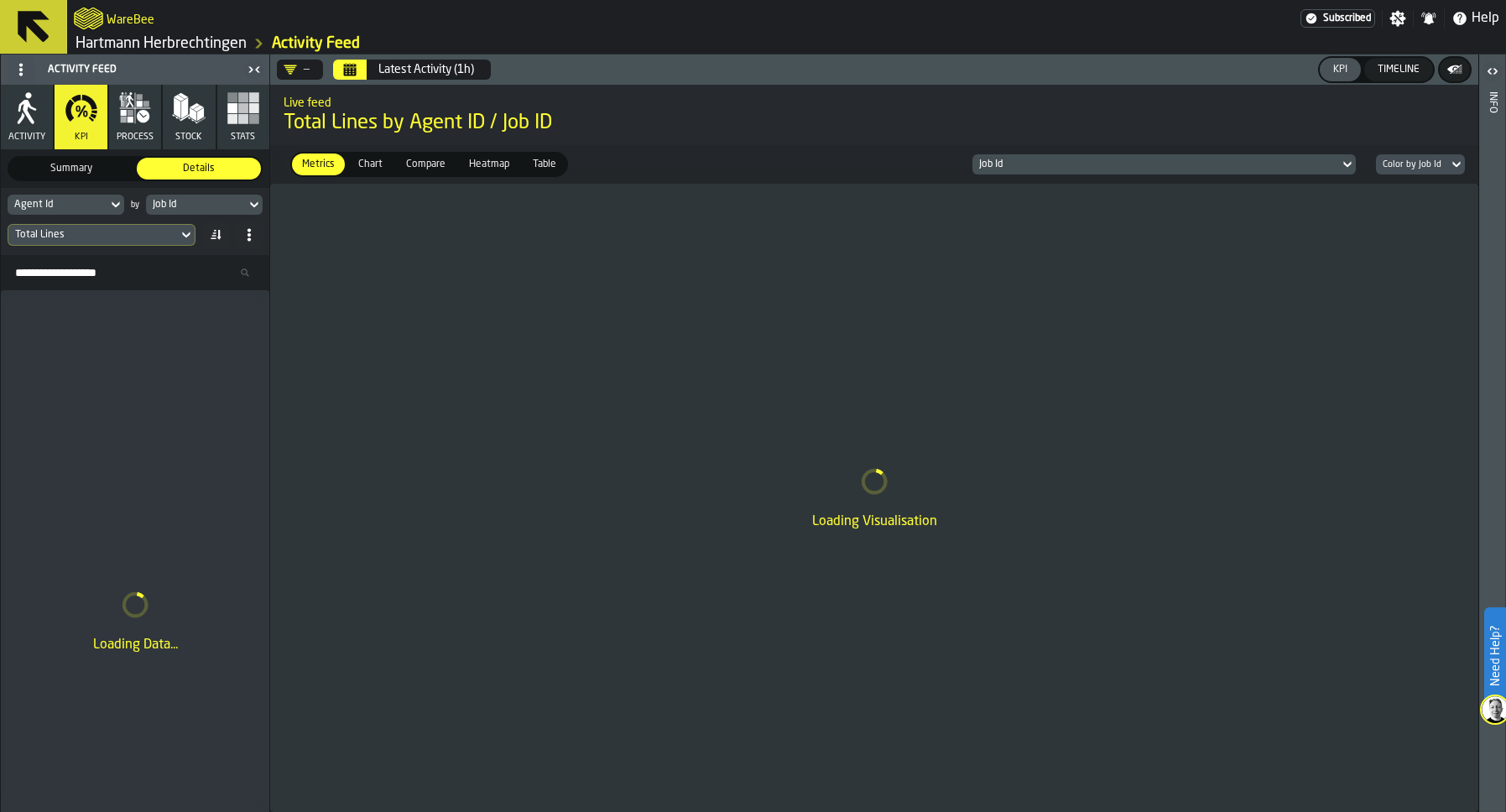
click at [355, 68] on icon "Calendar" at bounding box center [350, 71] width 13 height 8
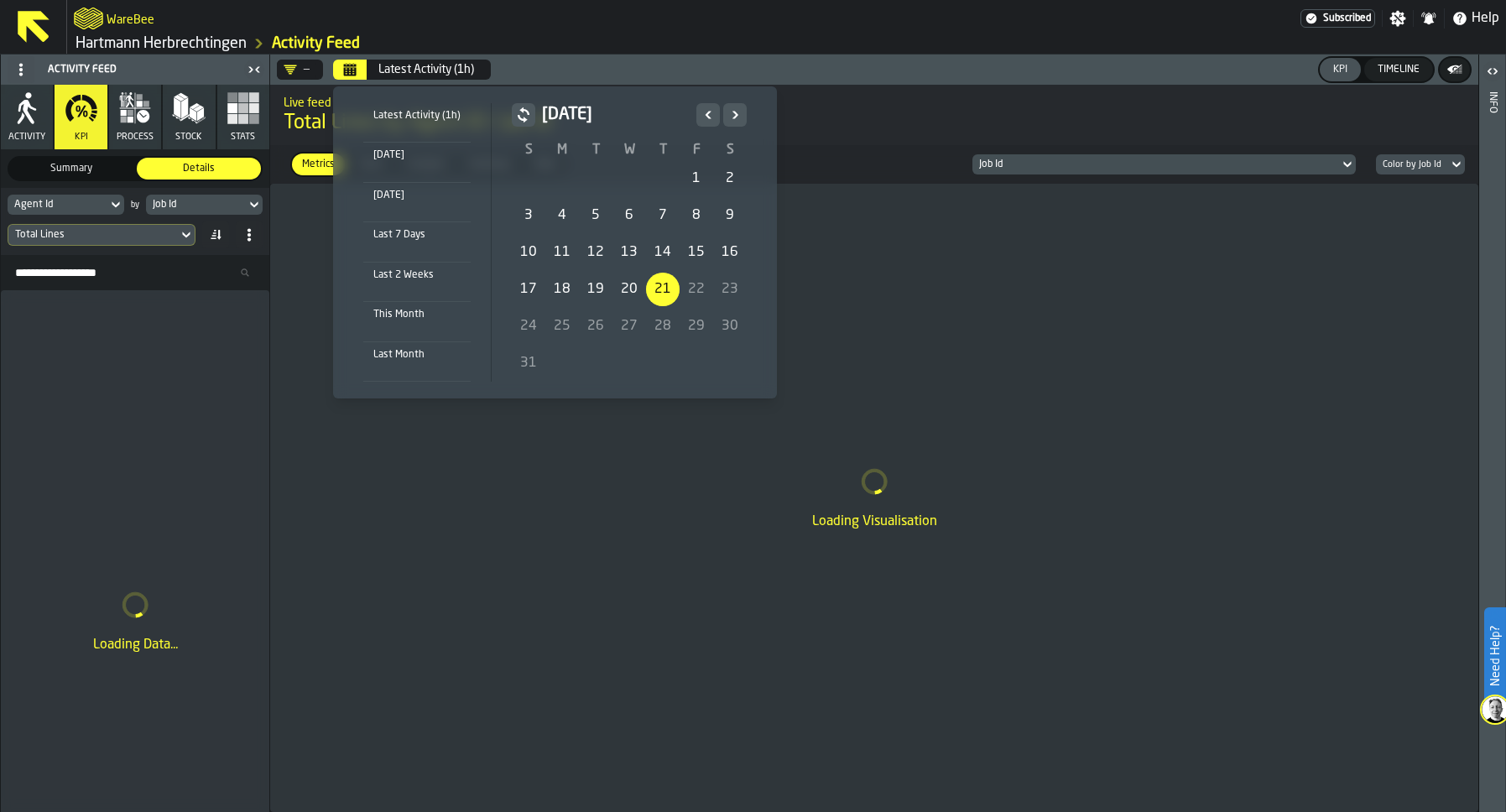
click at [625, 285] on div "20" at bounding box center [629, 290] width 34 height 34
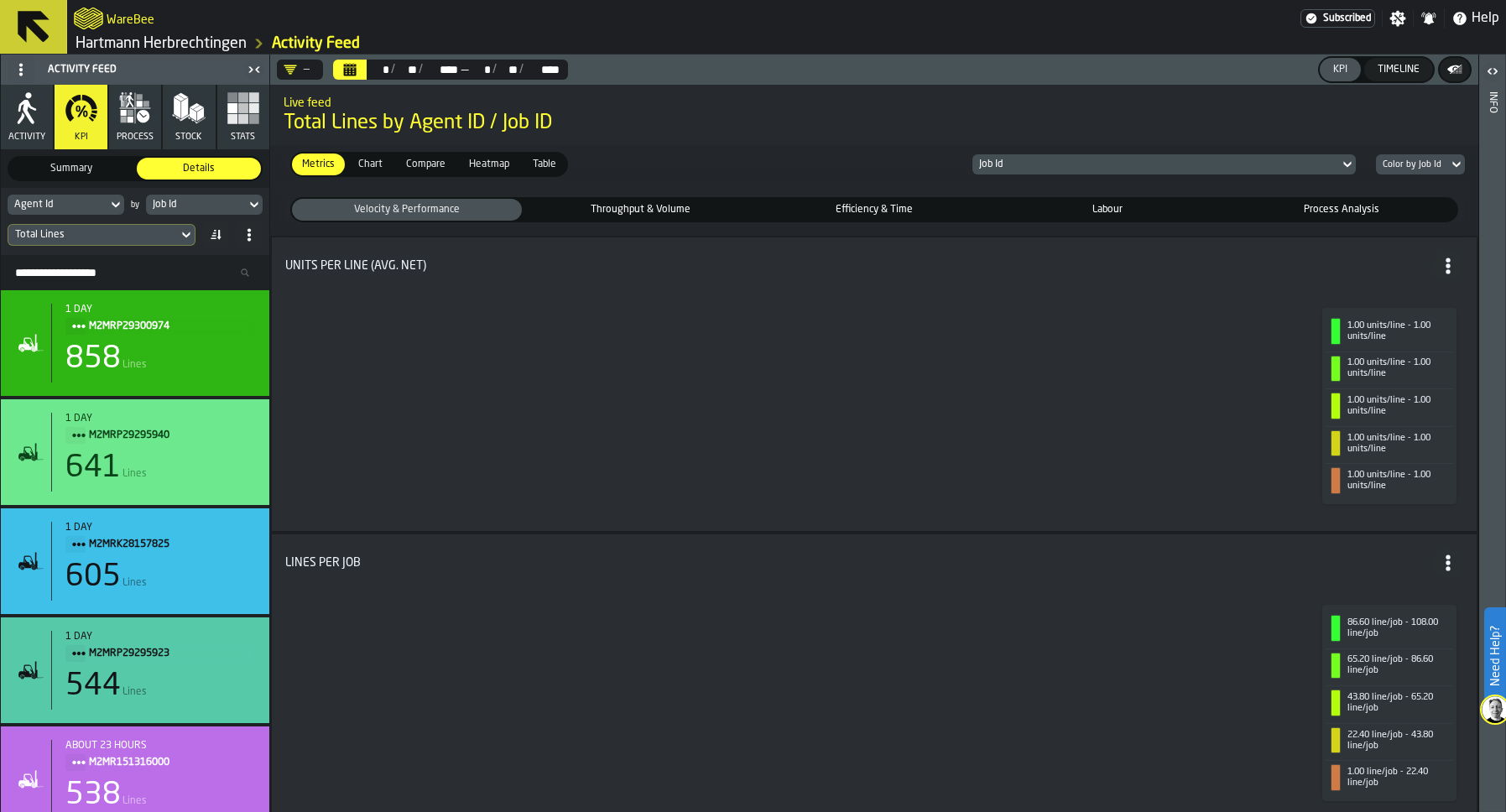
click at [1380, 327] on div "1.00 units/line - 1.00 units/line" at bounding box center [1399, 331] width 104 height 22
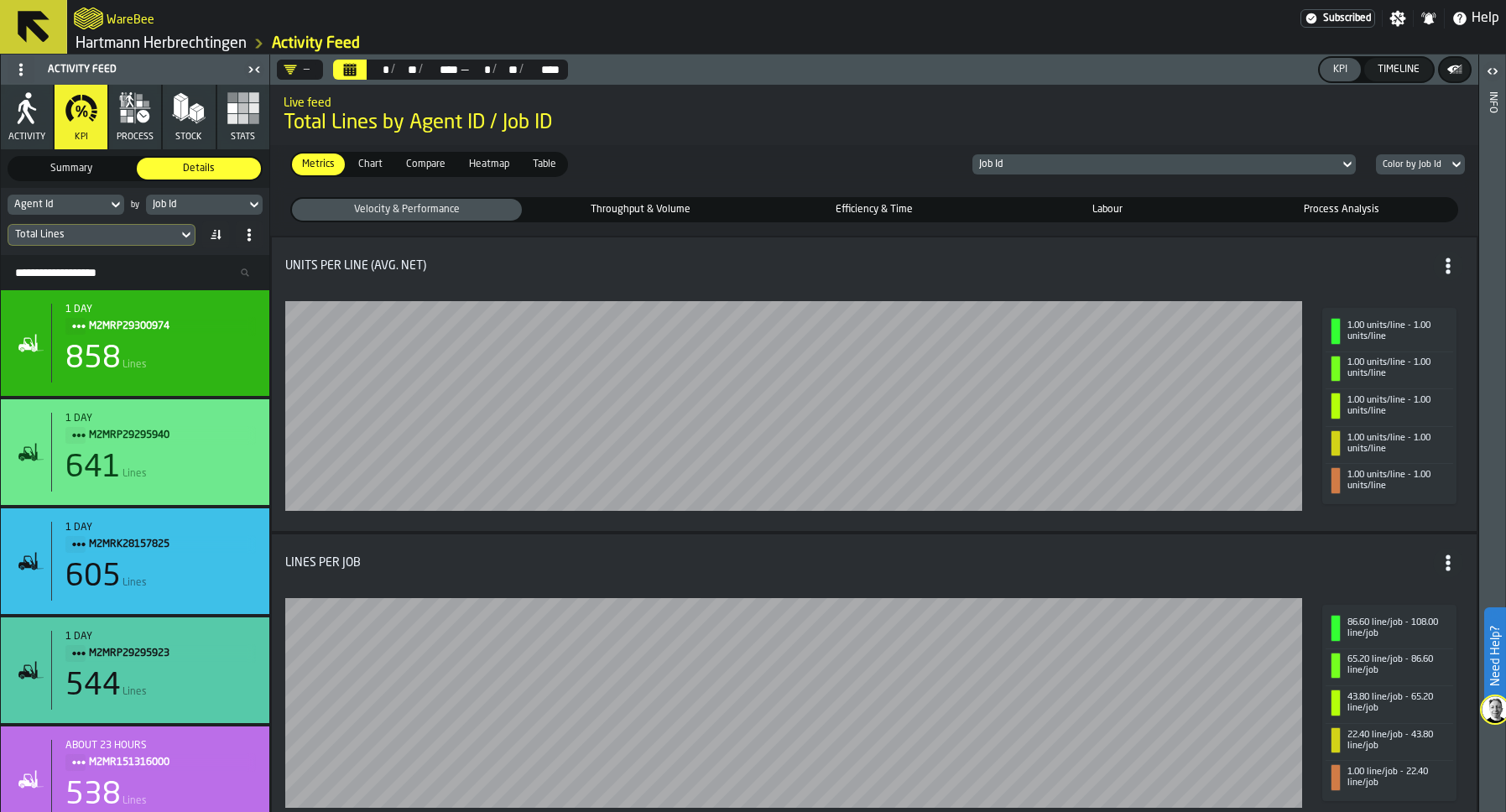
click at [1015, 167] on div "Job Id" at bounding box center [1156, 164] width 354 height 12
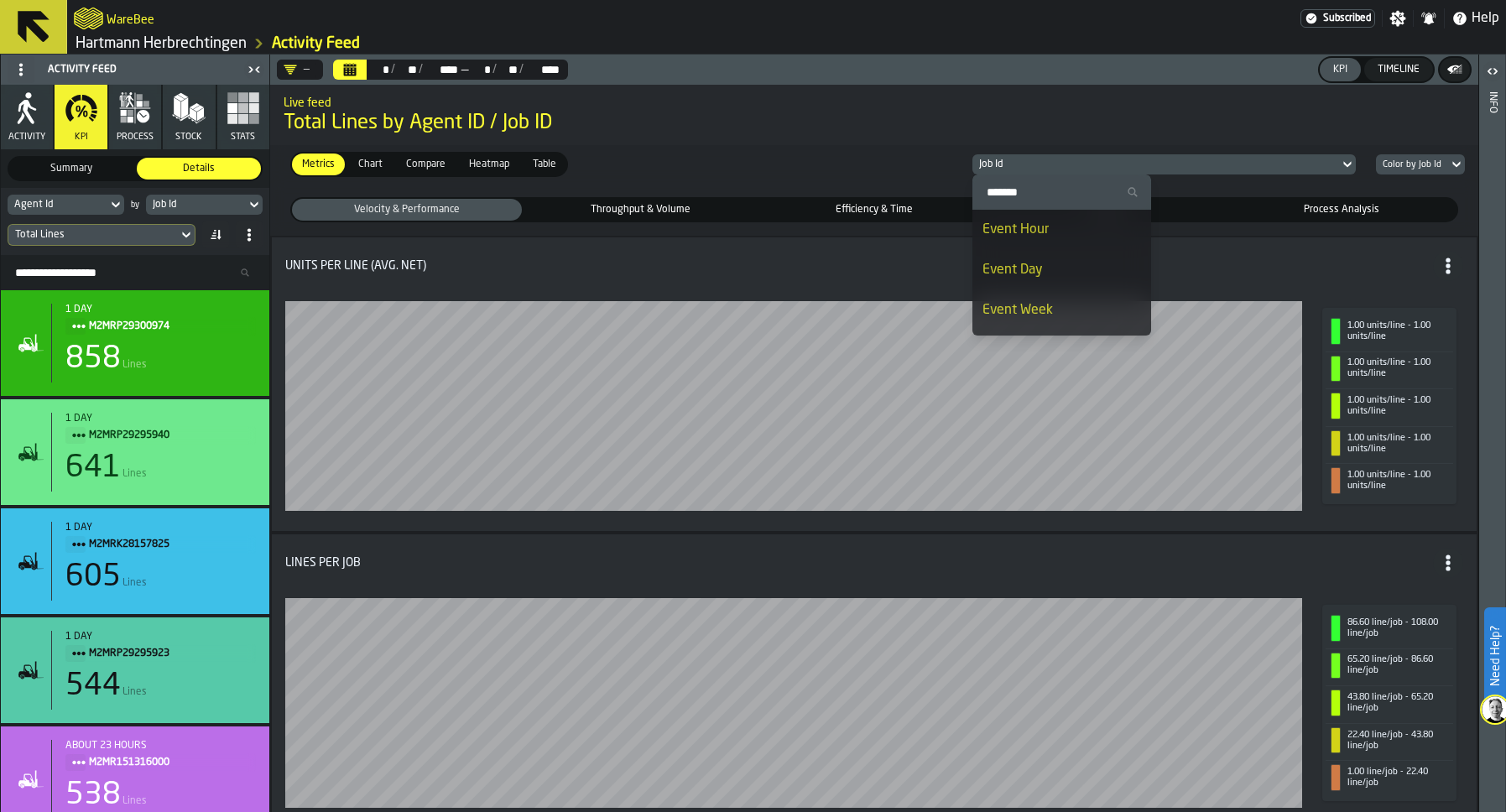
click at [1022, 222] on li "Event Hour" at bounding box center [1062, 229] width 179 height 40
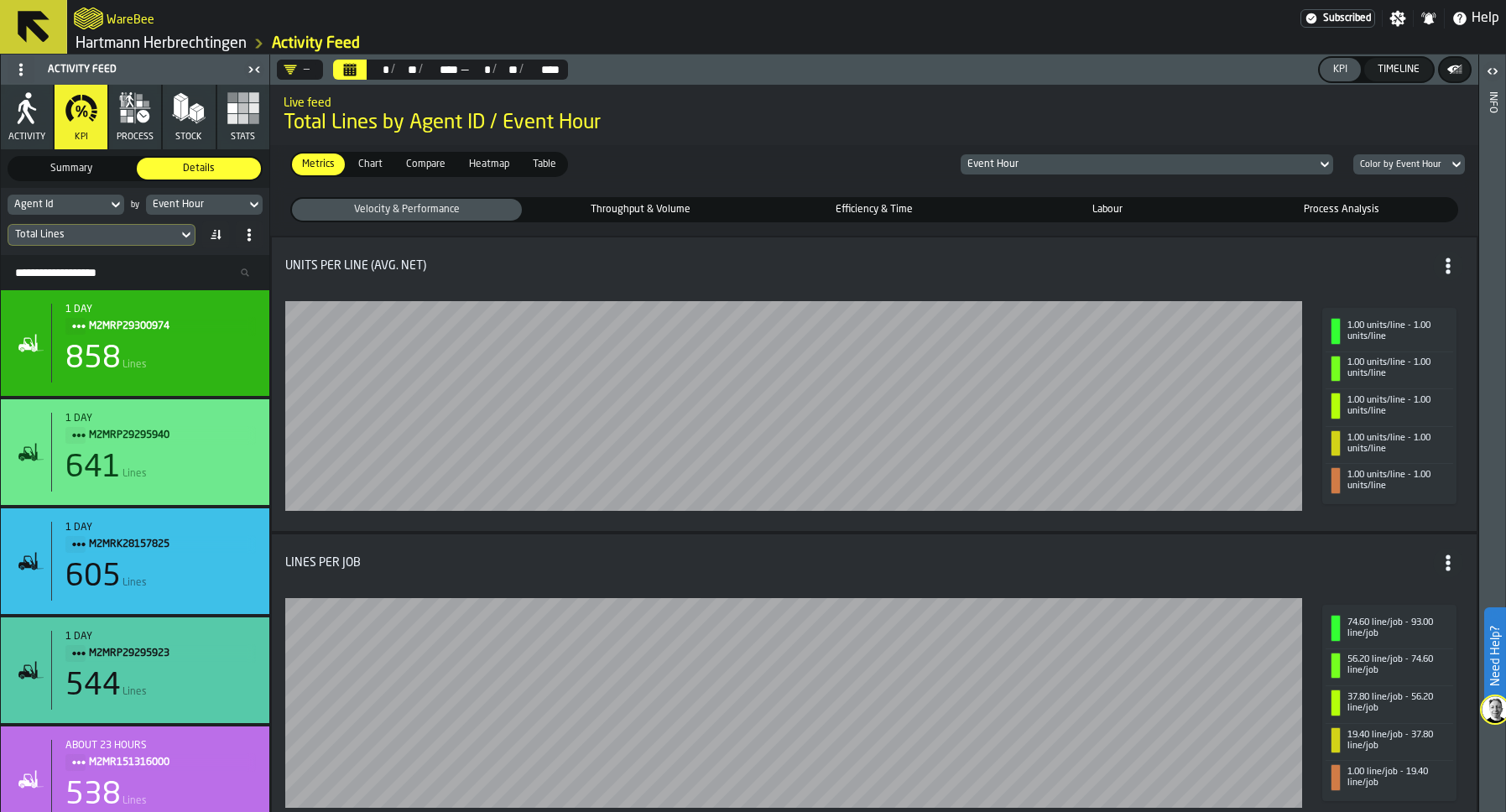
click at [25, 68] on icon at bounding box center [21, 70] width 14 height 14
click at [56, 108] on div "Show Setup" at bounding box center [61, 103] width 87 height 20
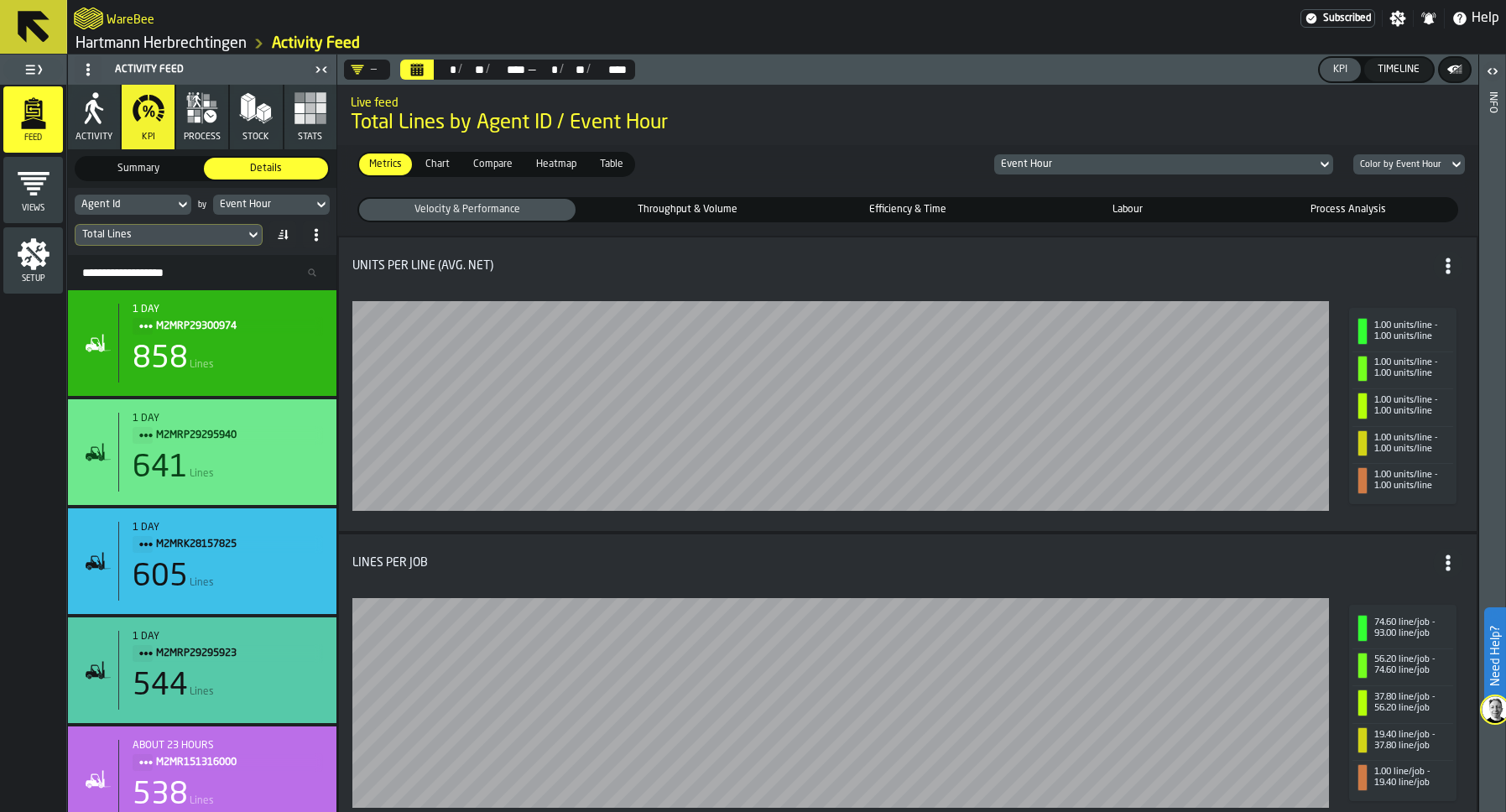
click at [41, 245] on icon "menu Setup" at bounding box center [34, 254] width 32 height 32
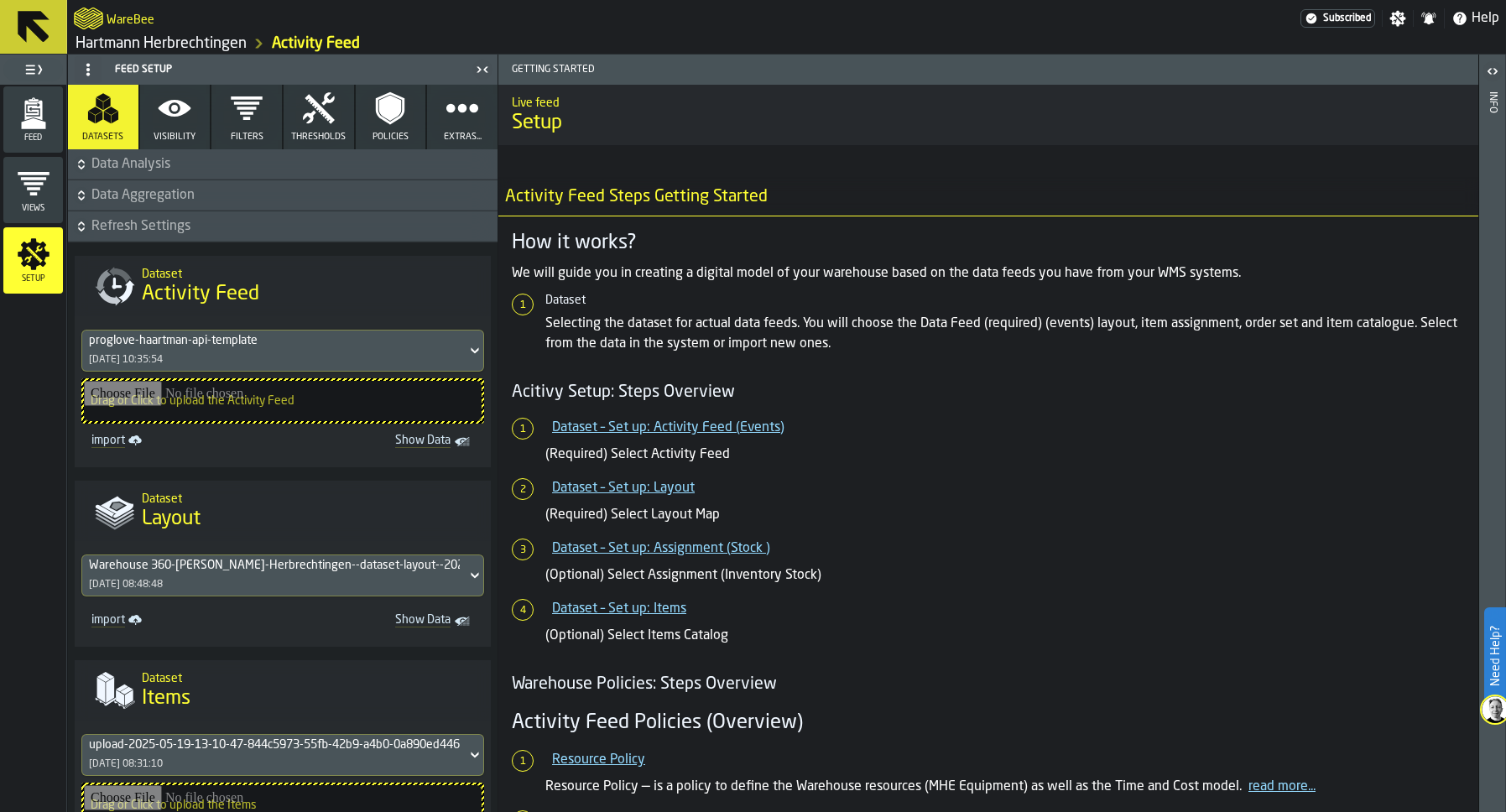
click at [243, 126] on button "Filters" at bounding box center [246, 117] width 70 height 64
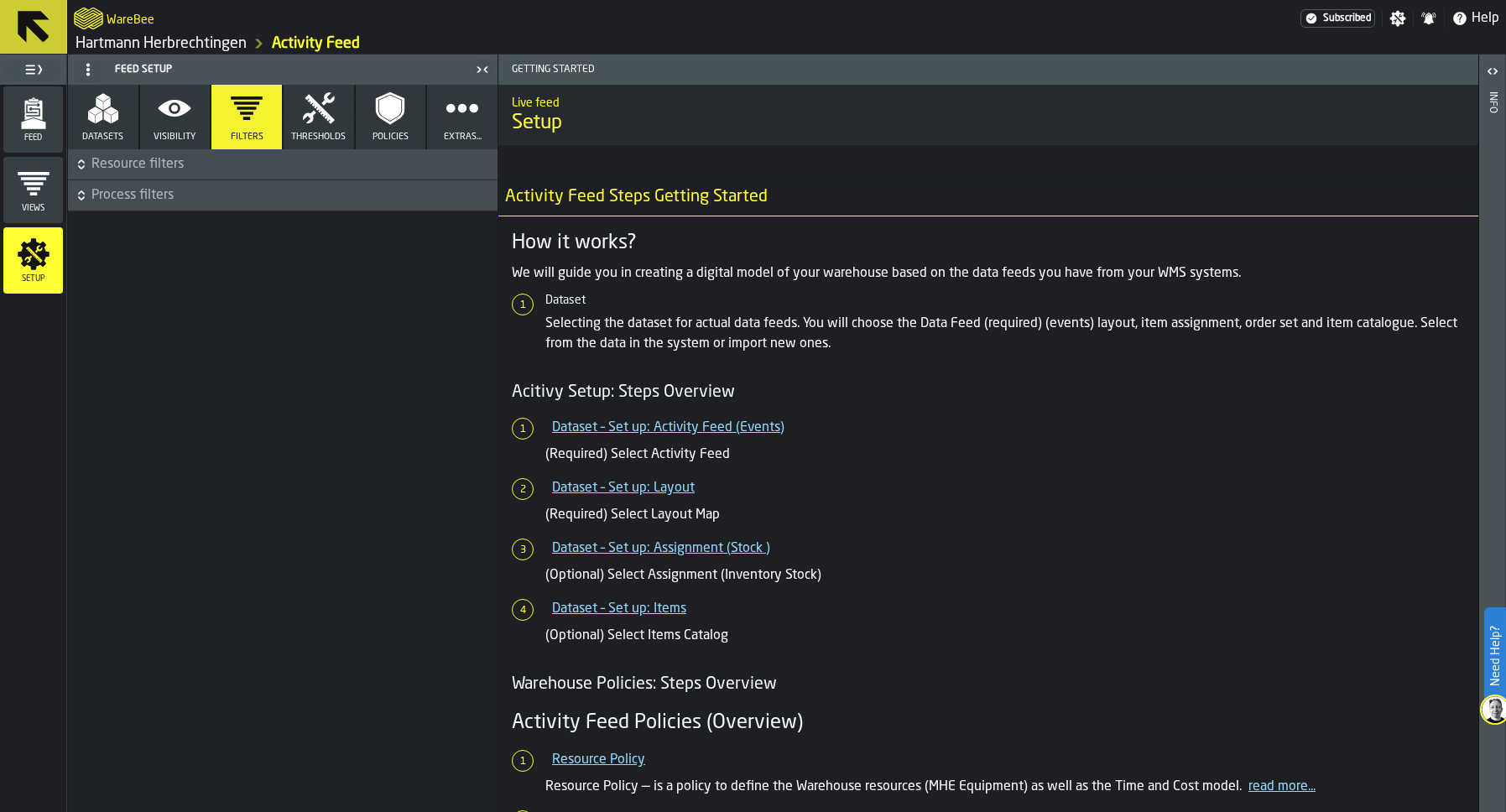
click at [322, 125] on button "Thresholds" at bounding box center [318, 117] width 70 height 64
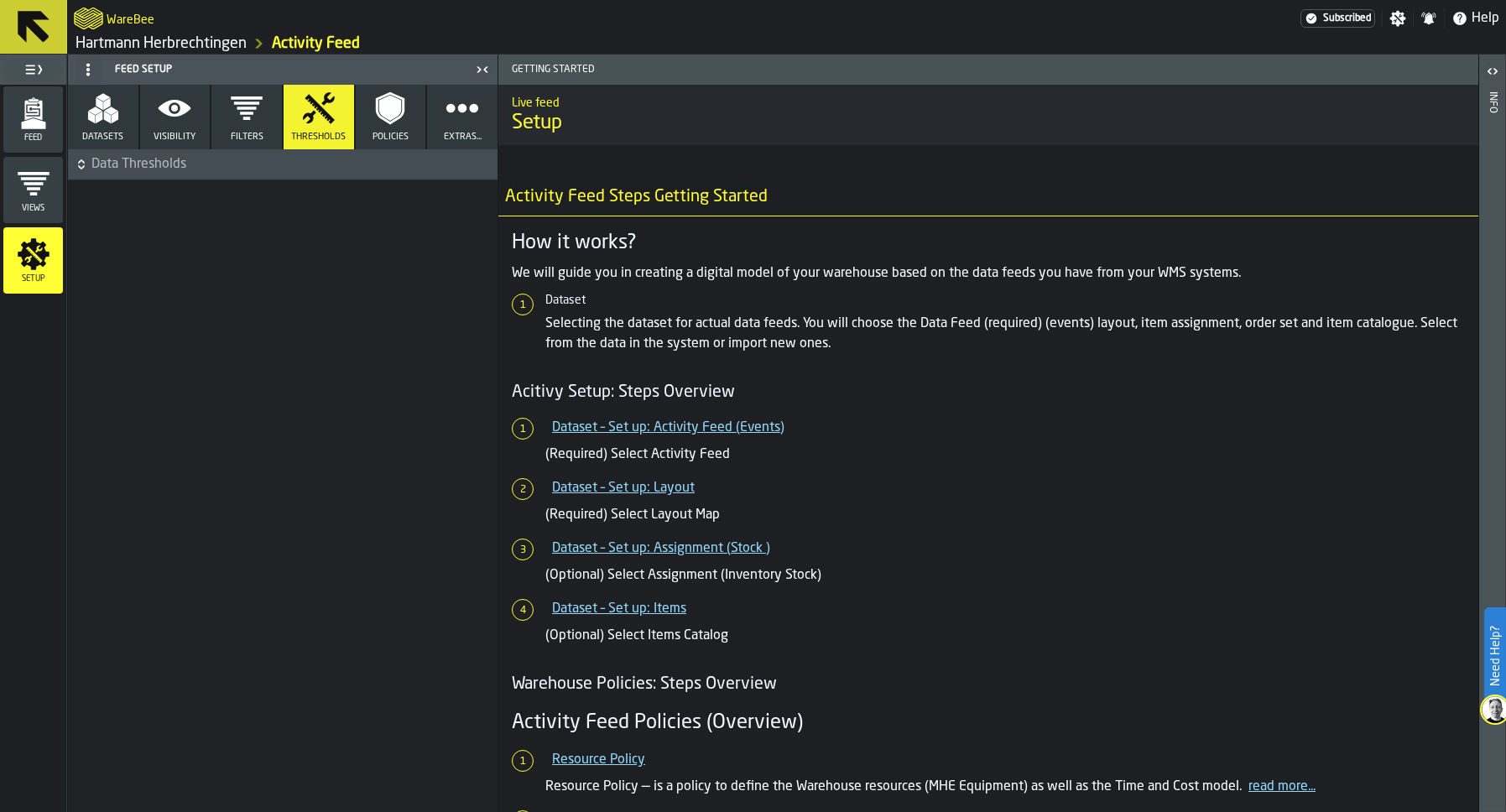
click at [286, 165] on span "Data Thresholds" at bounding box center [293, 164] width 403 height 20
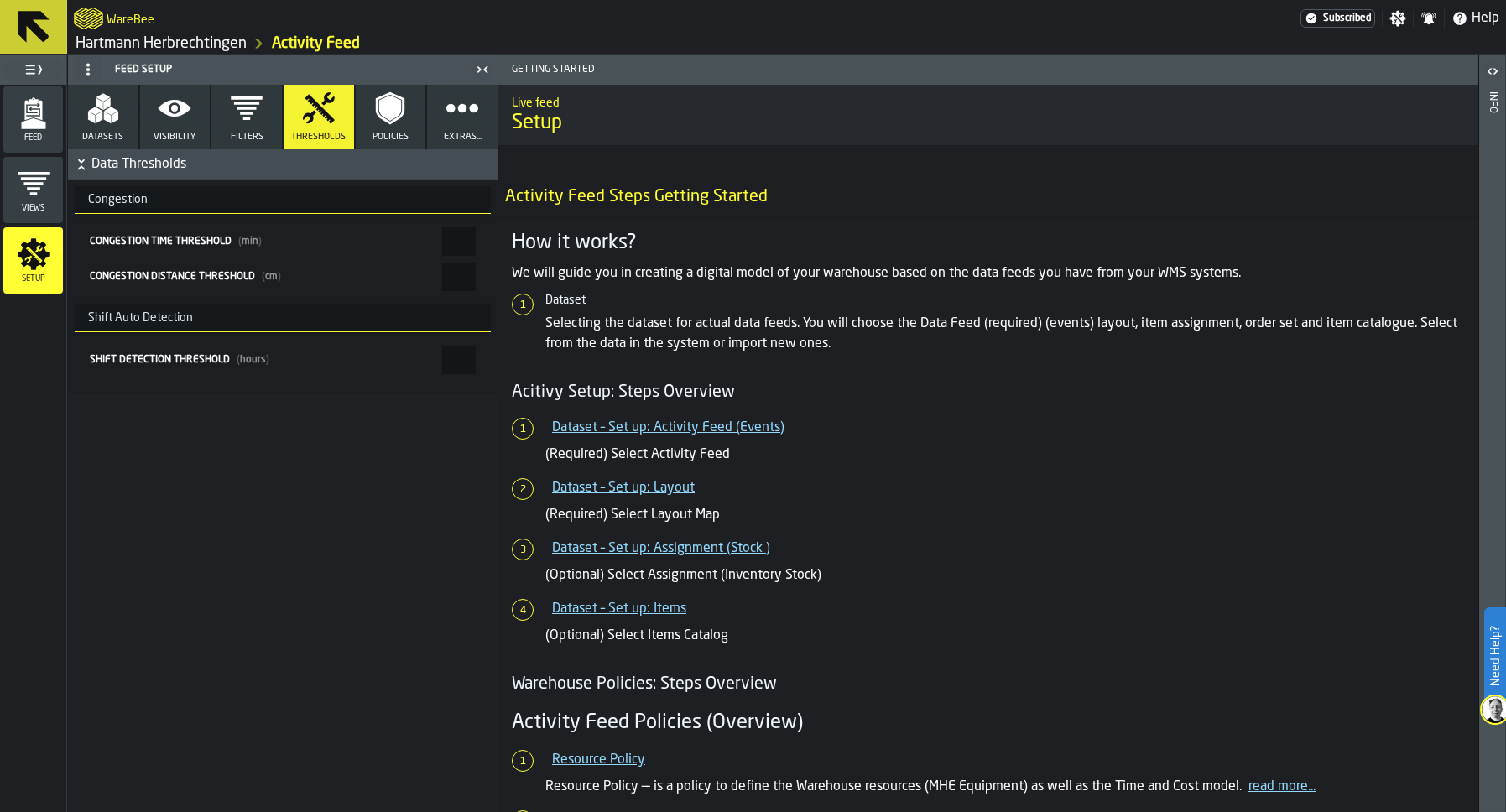
click at [159, 136] on span "Visibility" at bounding box center [174, 136] width 42 height 11
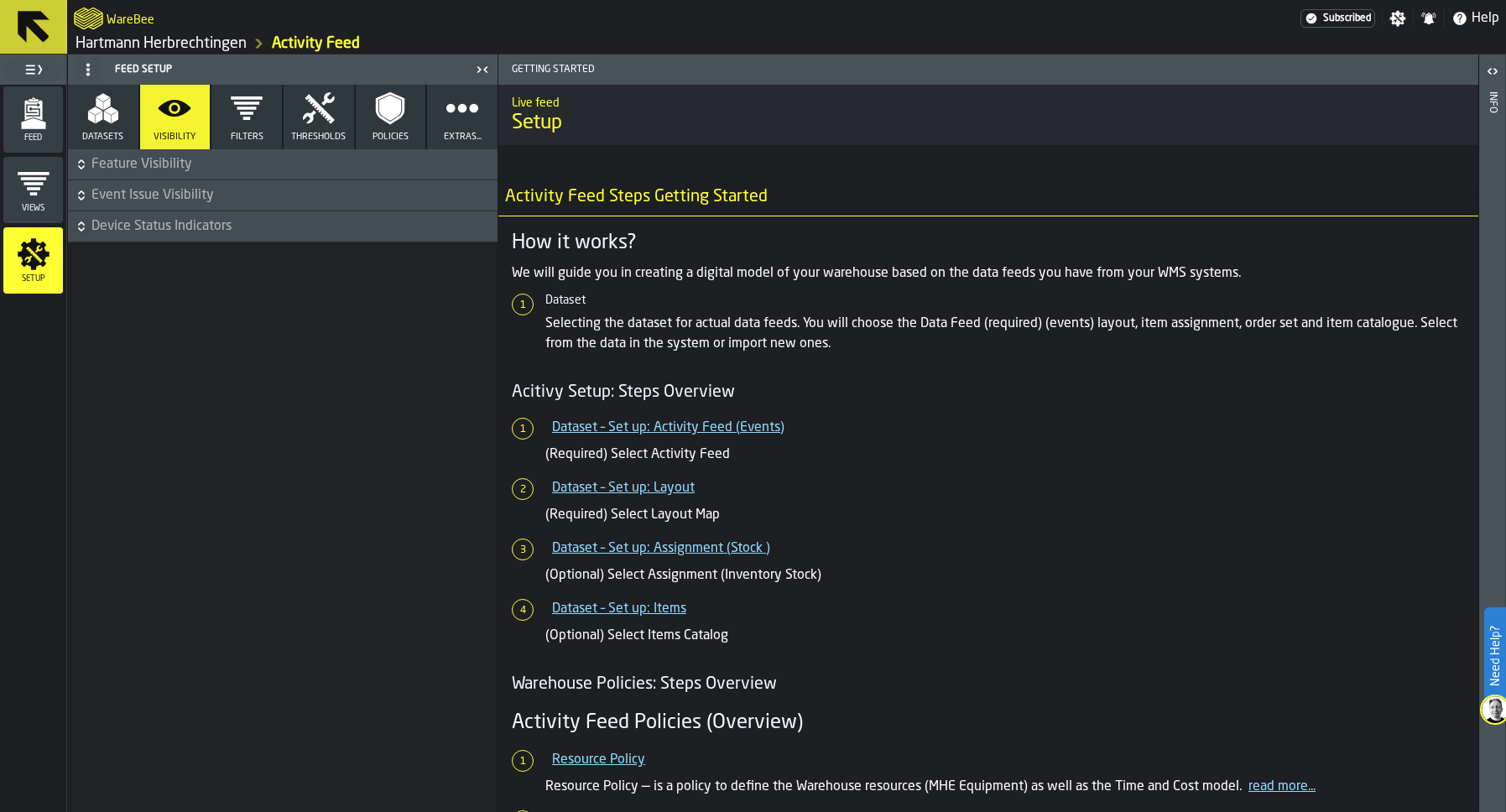
click at [134, 165] on span "Feature Visibility" at bounding box center [293, 164] width 403 height 20
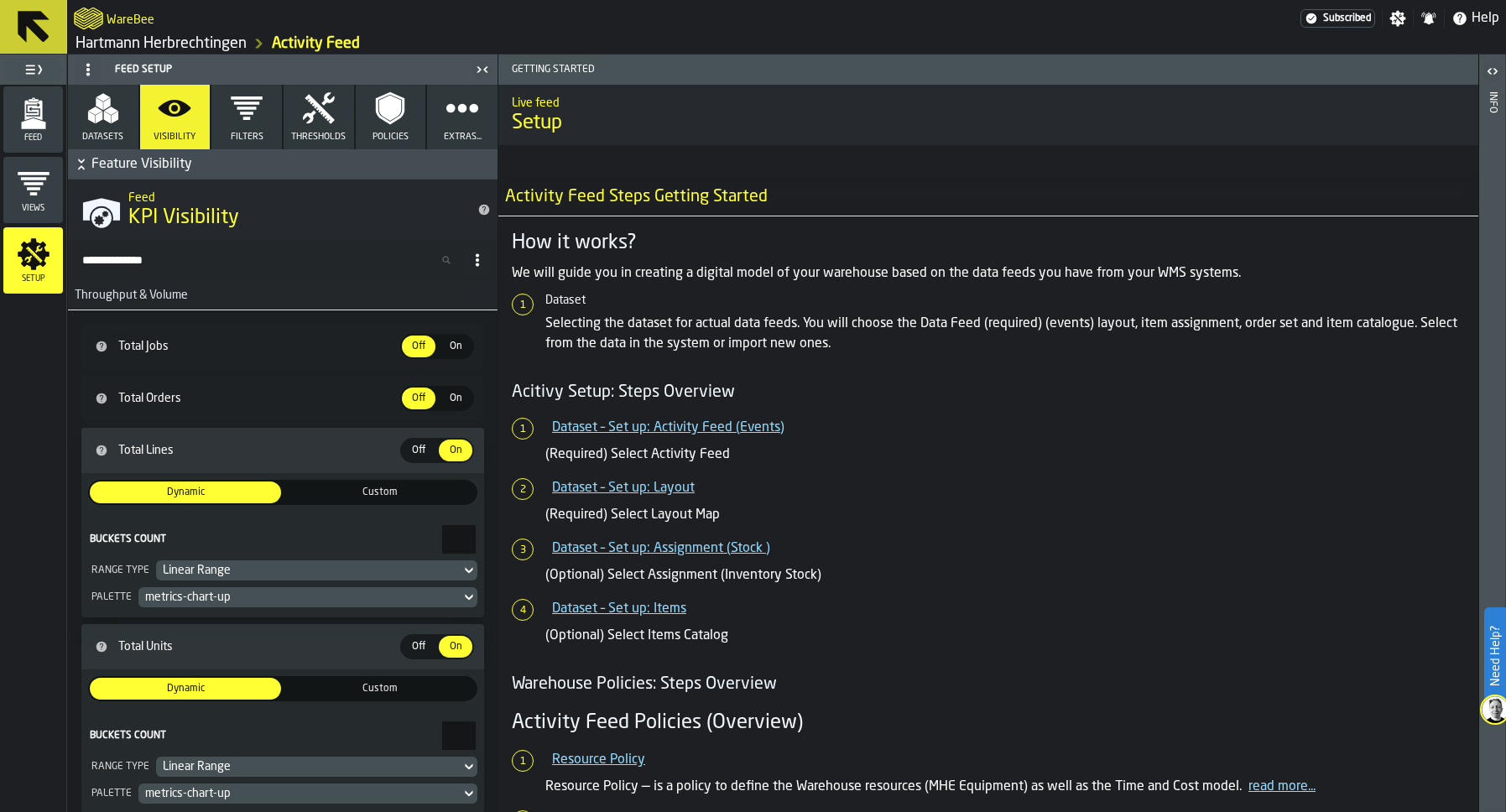
scroll to position [86, 0]
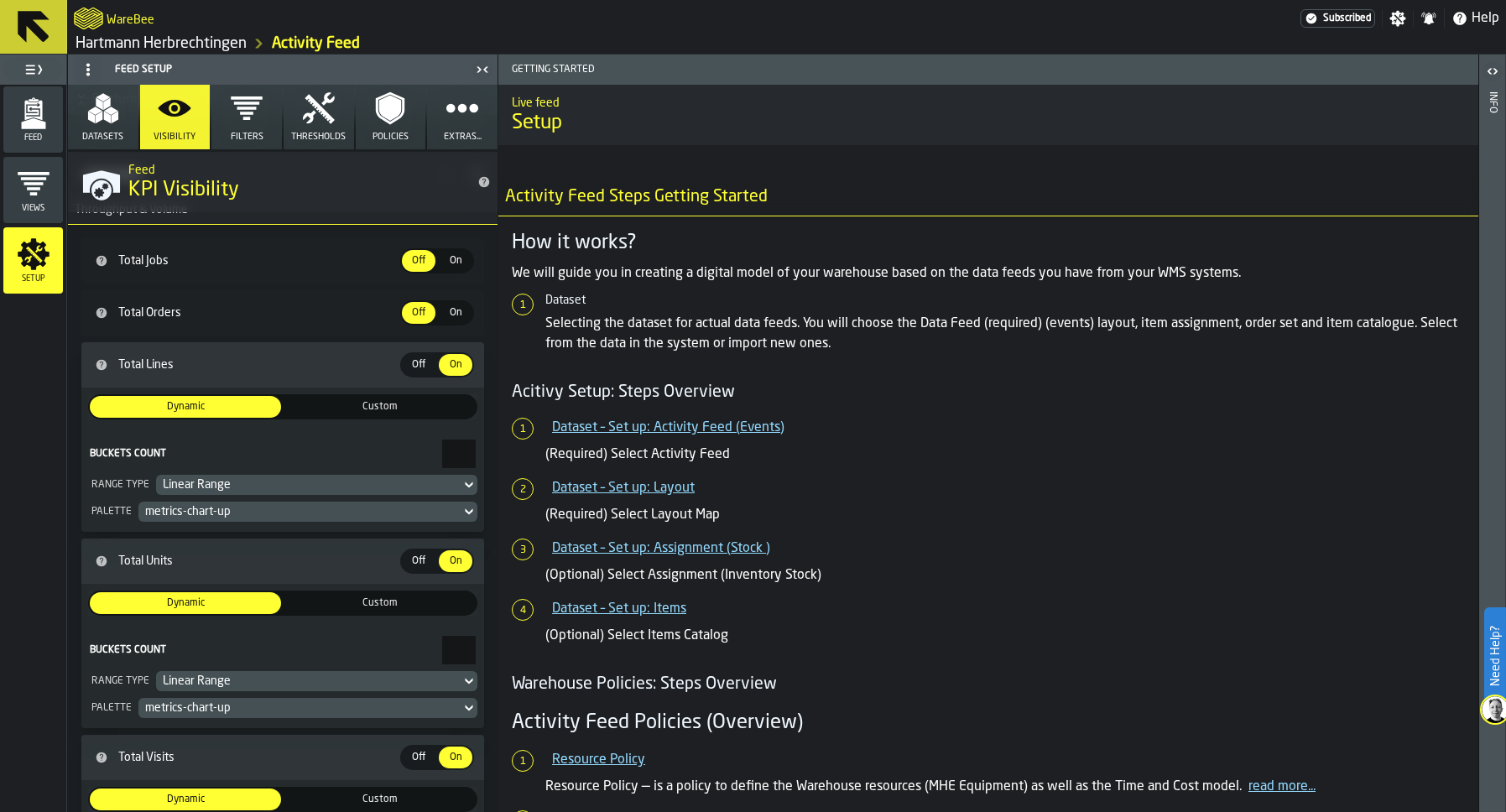
click at [47, 120] on icon "menu Feed" at bounding box center [34, 114] width 34 height 34
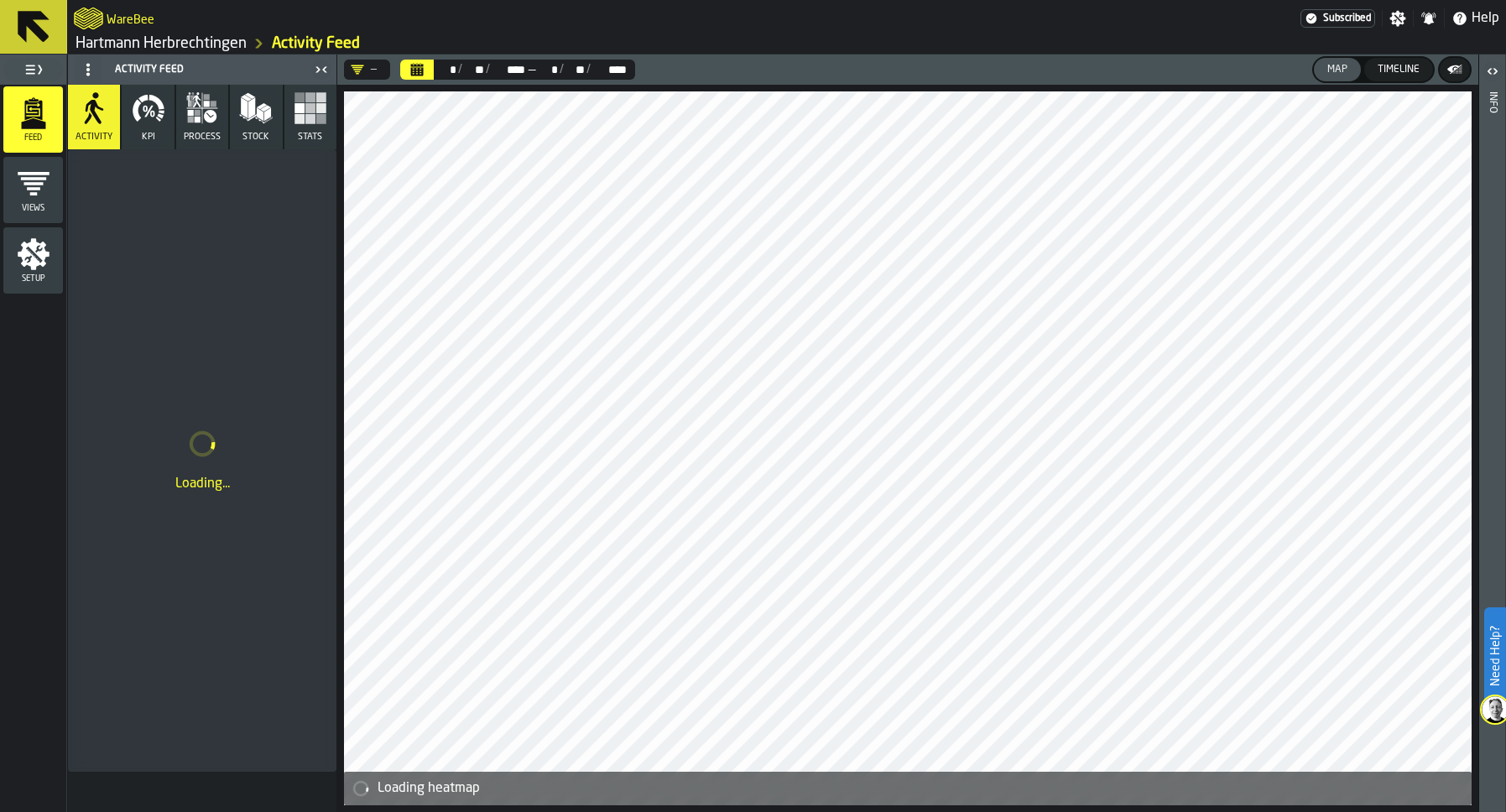
click at [131, 108] on button "KPI" at bounding box center [147, 117] width 52 height 64
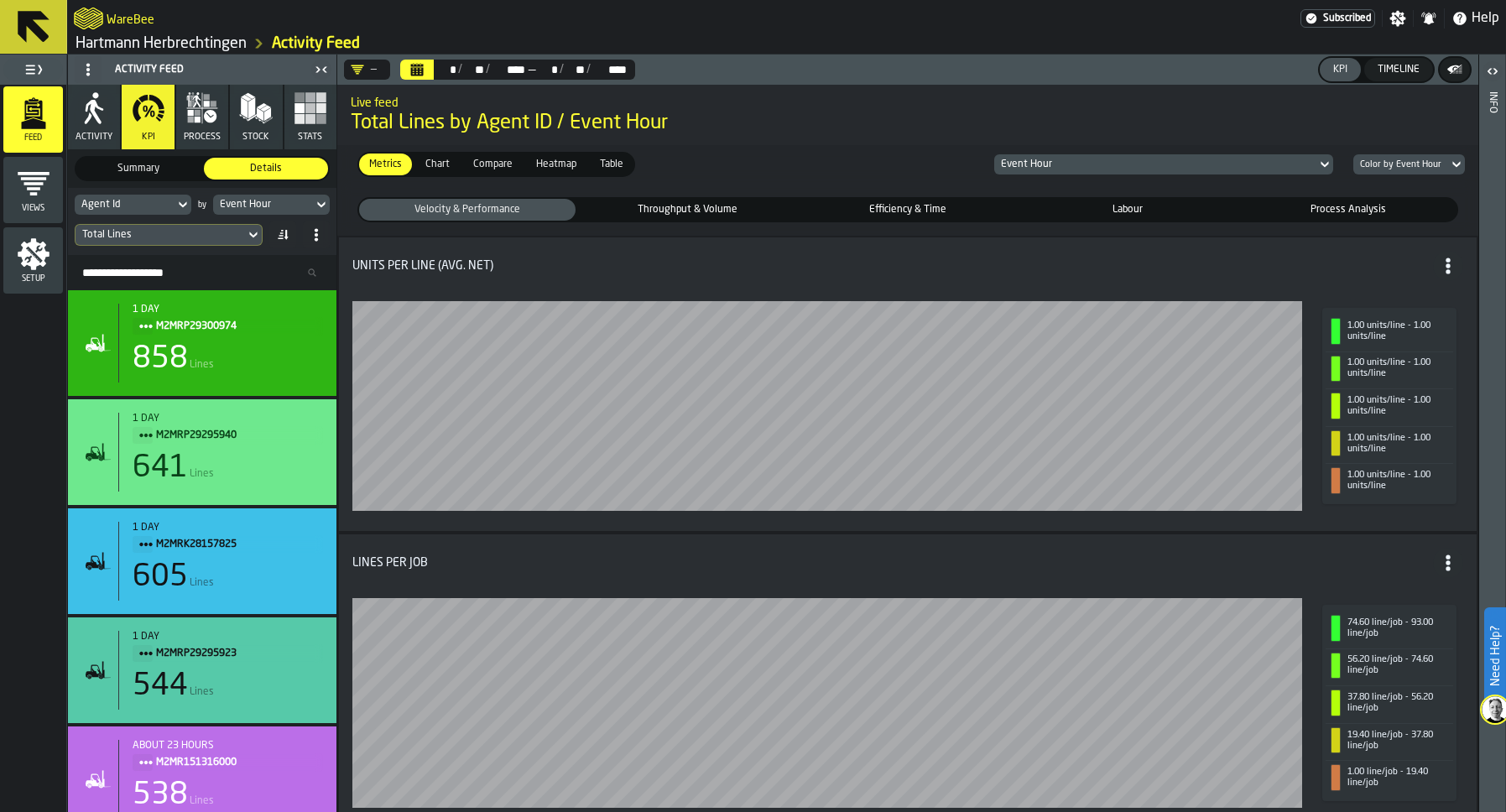
click at [48, 273] on div "Setup" at bounding box center [33, 260] width 59 height 46
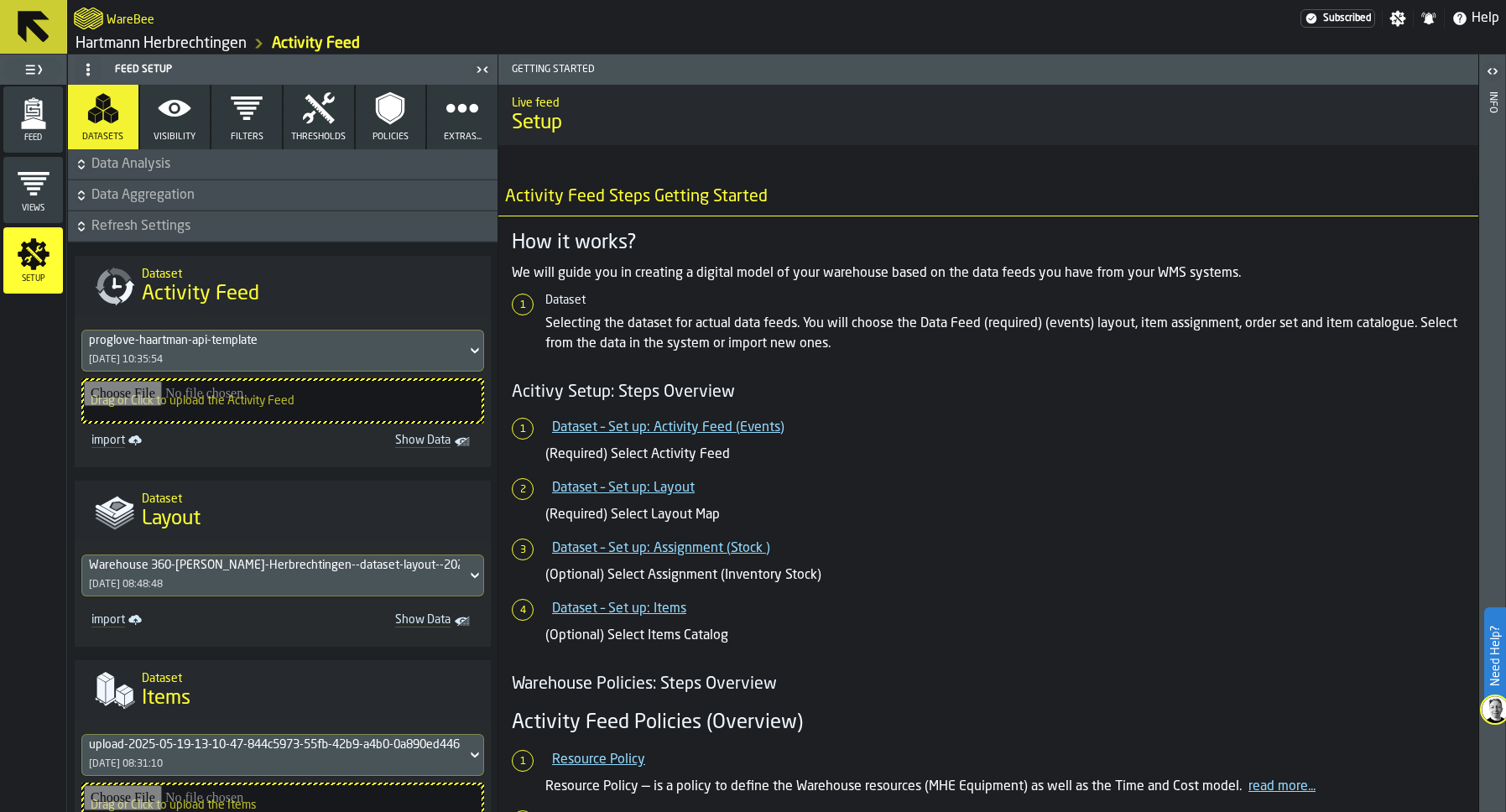
click at [173, 106] on icon "button" at bounding box center [175, 108] width 34 height 34
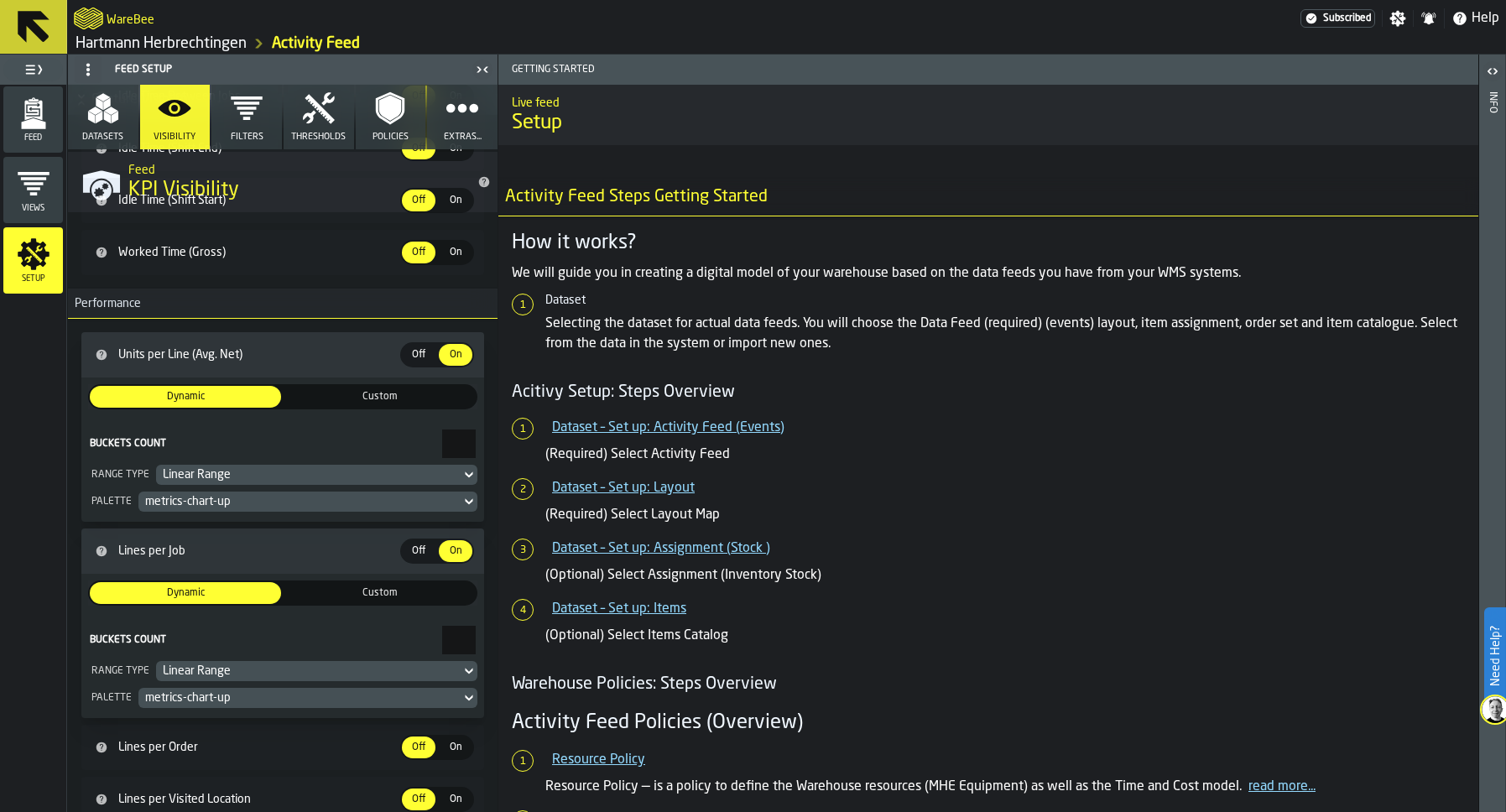
scroll to position [2053, 0]
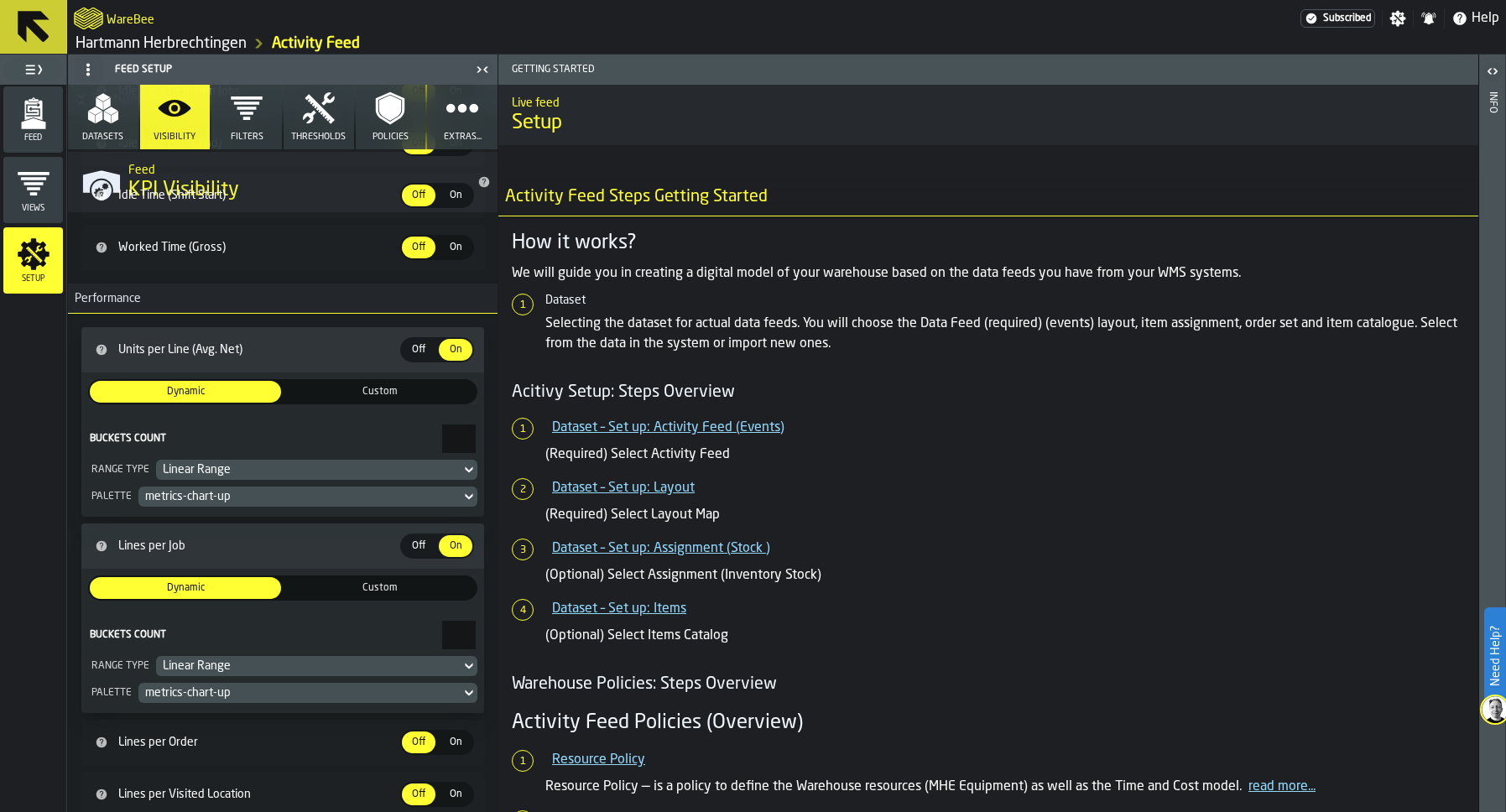
click at [204, 467] on div "Linear Range" at bounding box center [308, 470] width 291 height 14
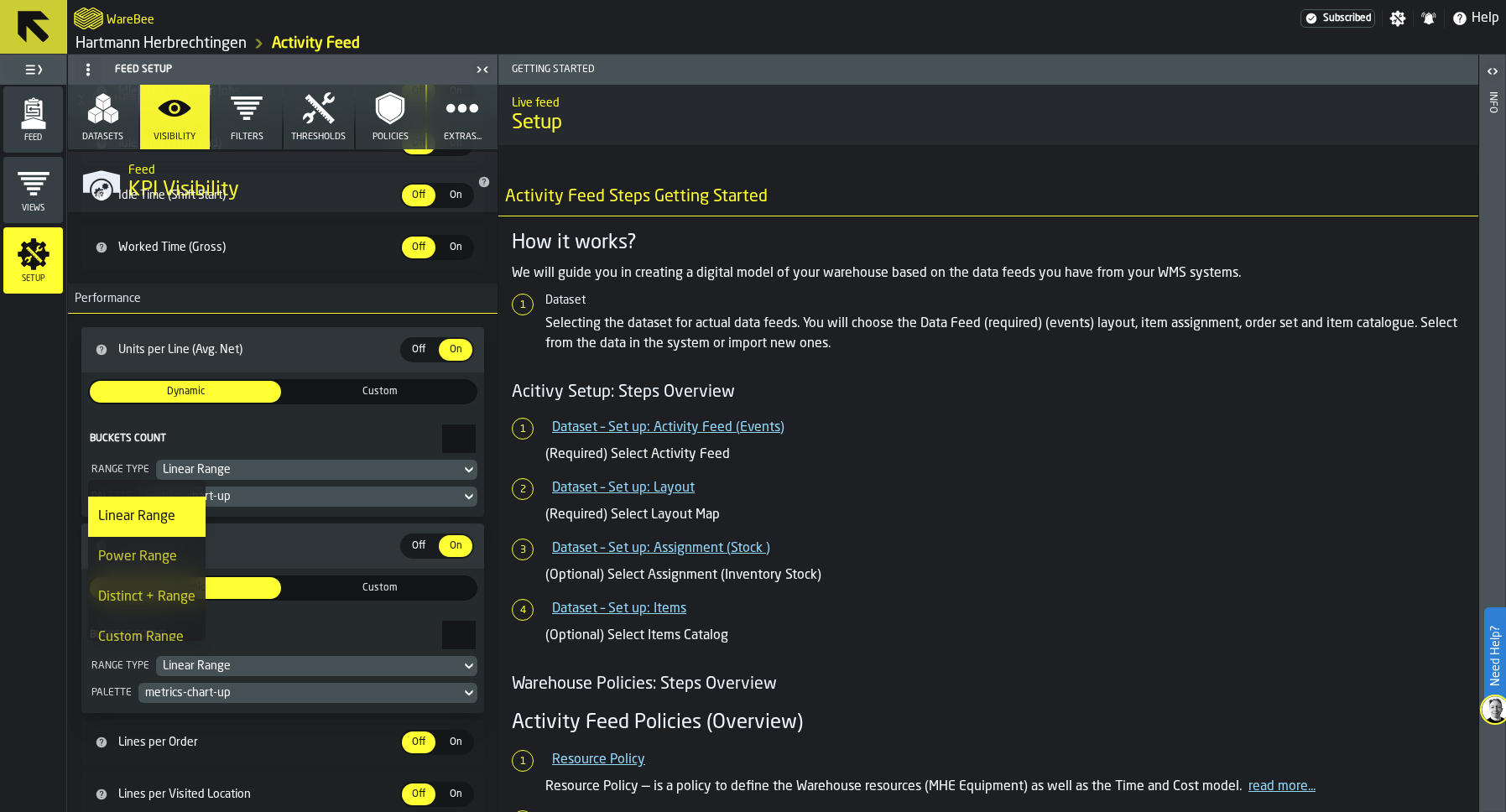
scroll to position [40, 0]
click at [251, 430] on label "Buckets Count *" at bounding box center [282, 439] width 389 height 29
click at [442, 430] on input "*" at bounding box center [459, 439] width 34 height 29
click at [252, 431] on label "Buckets Count *" at bounding box center [282, 439] width 389 height 29
click at [442, 431] on input "*" at bounding box center [459, 439] width 34 height 29
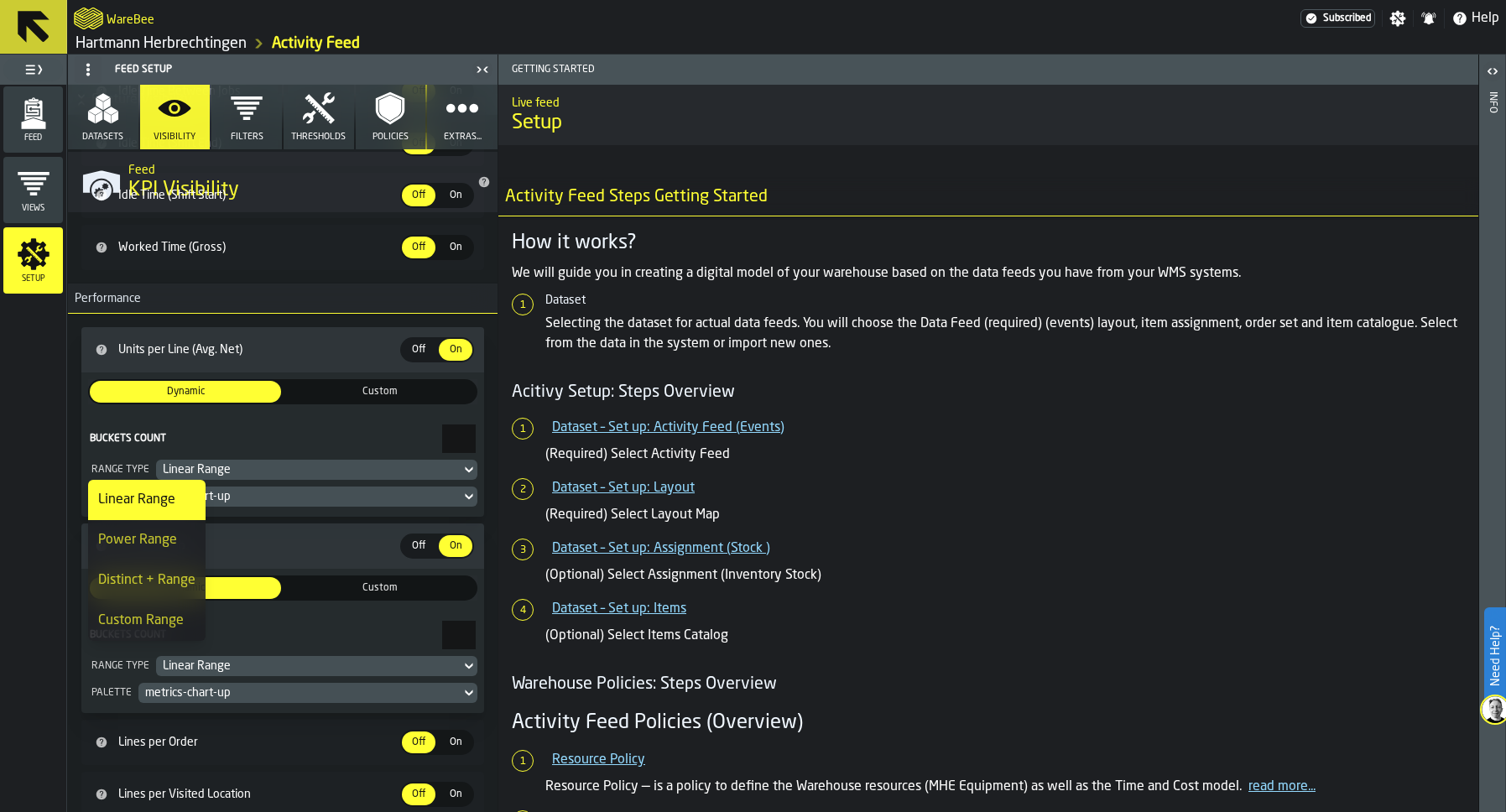
click at [22, 440] on div "Feed Views Shifts Employees Setup" at bounding box center [33, 448] width 66 height 727
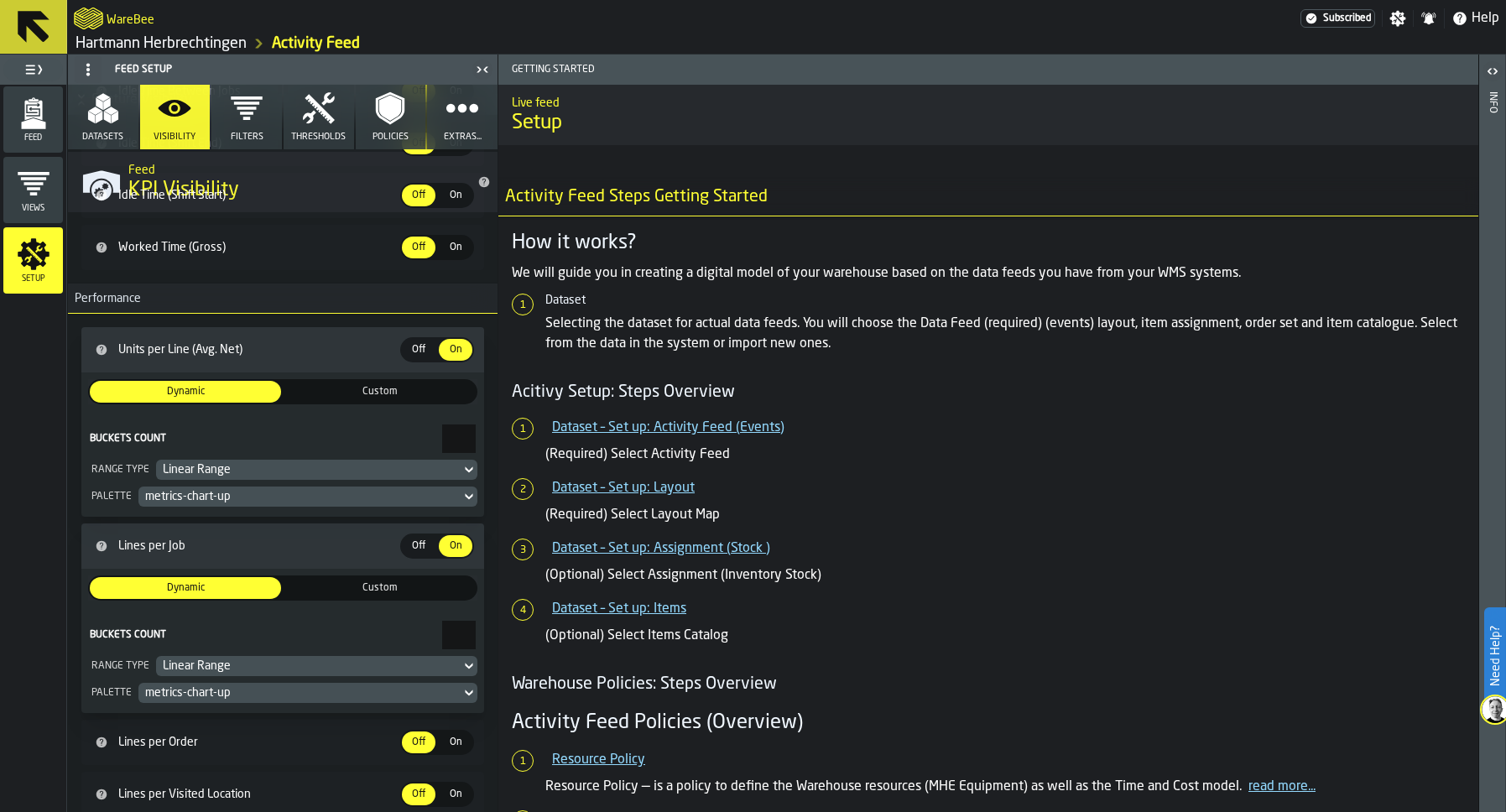
click at [188, 499] on div "metrics-chart-up" at bounding box center [299, 497] width 309 height 14
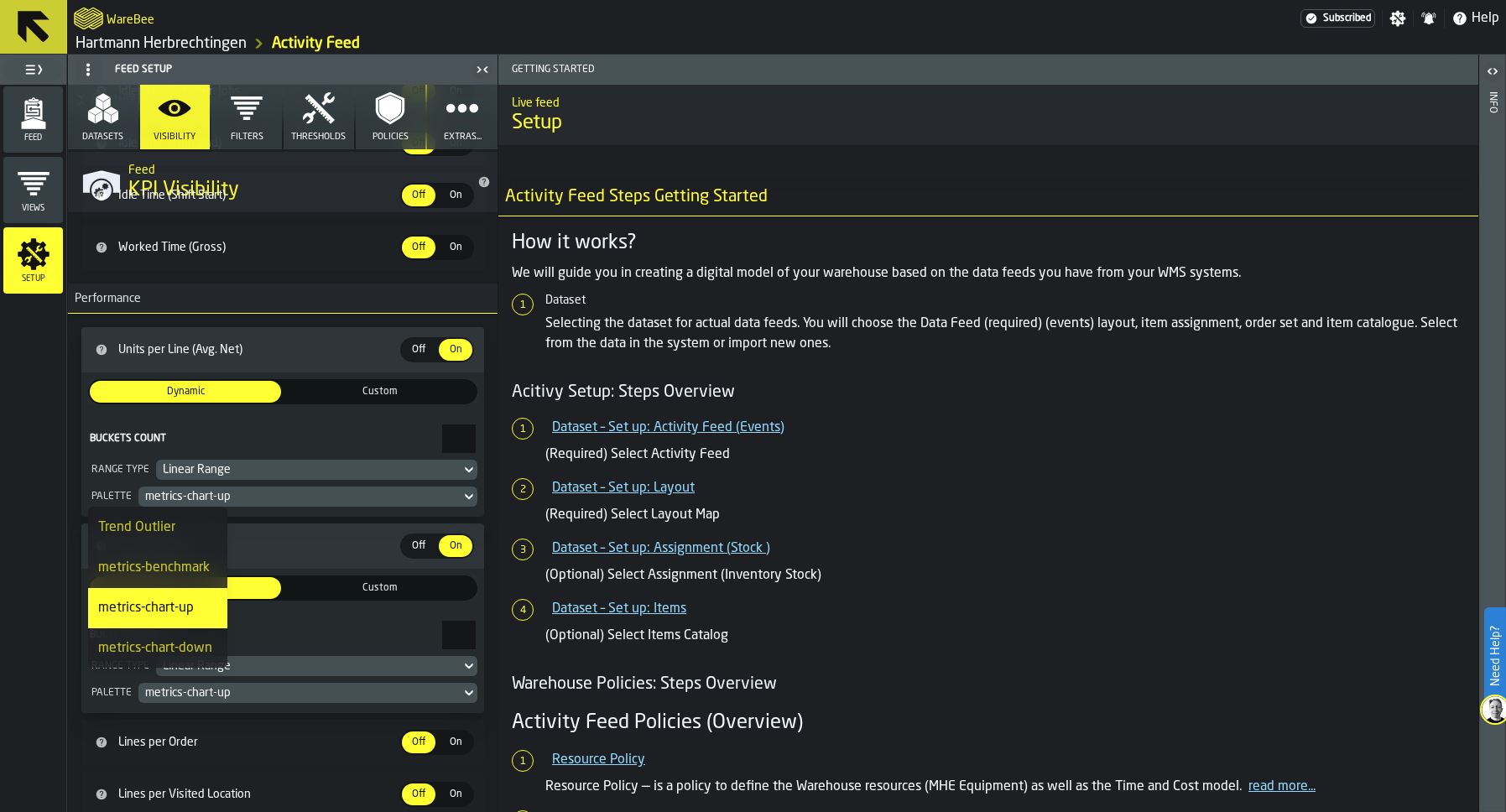
scroll to position [403, 0]
click at [45, 528] on div "Feed Views Shifts Employees Setup" at bounding box center [33, 448] width 66 height 727
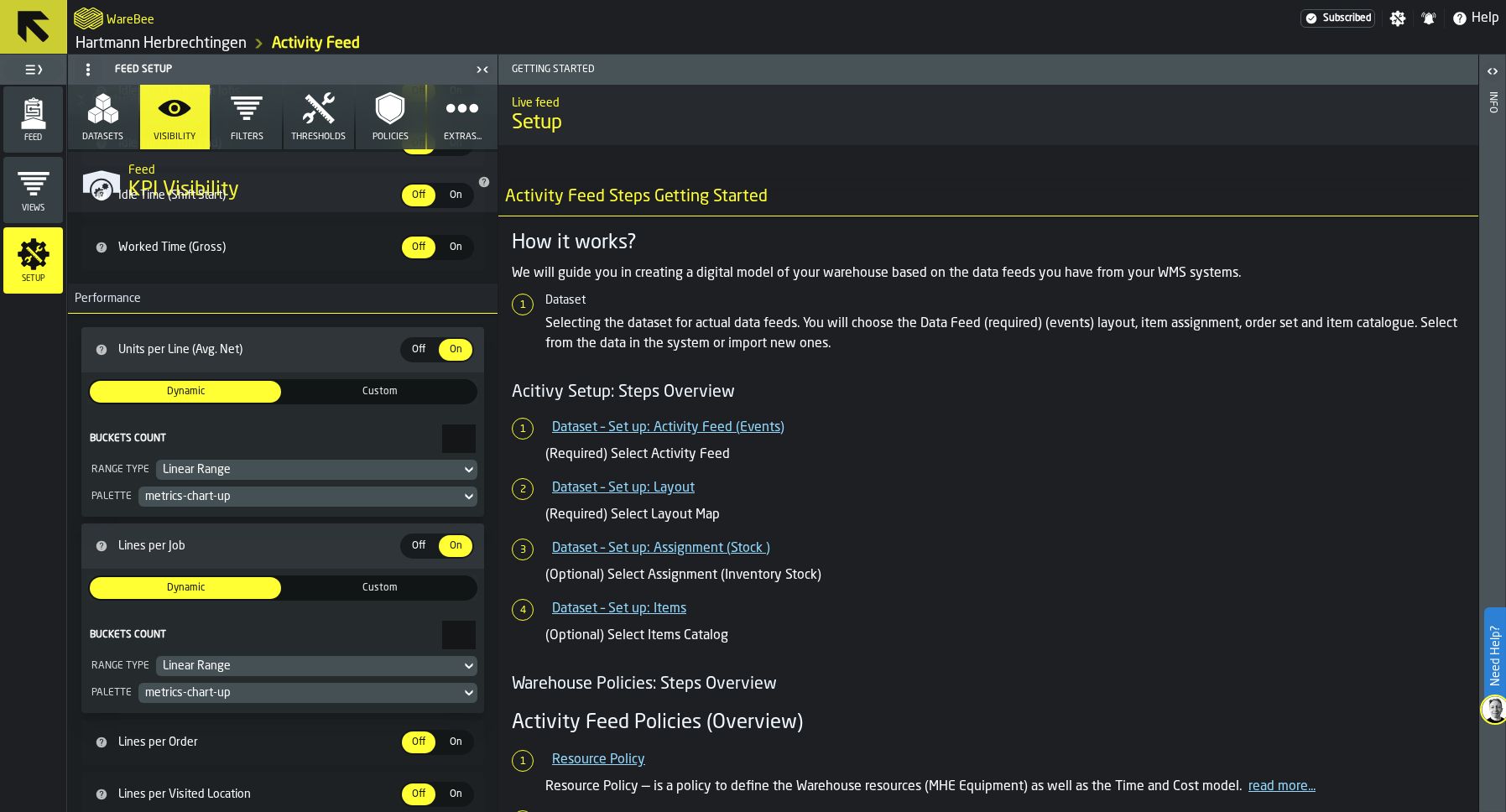
click at [54, 493] on div "Feed Views Shifts Employees Setup" at bounding box center [33, 448] width 66 height 727
drag, startPoint x: 54, startPoint y: 181, endPoint x: 23, endPoint y: 340, distance: 162.0
click at [23, 340] on div "Feed Views Shifts Employees Setup" at bounding box center [33, 448] width 66 height 727
click at [236, 127] on button "Filters" at bounding box center [246, 117] width 70 height 64
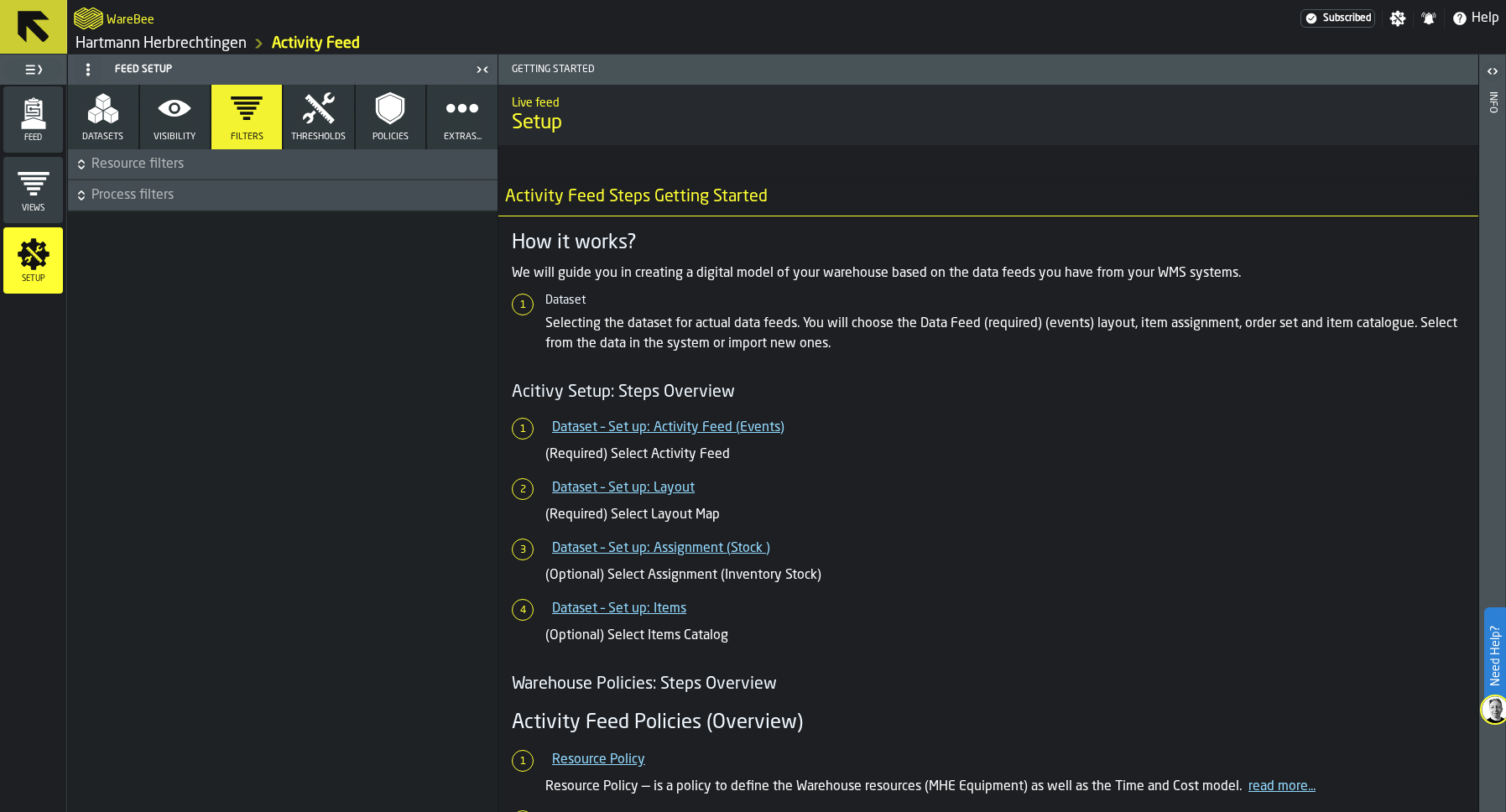
click at [351, 140] on button "Thresholds" at bounding box center [318, 117] width 70 height 64
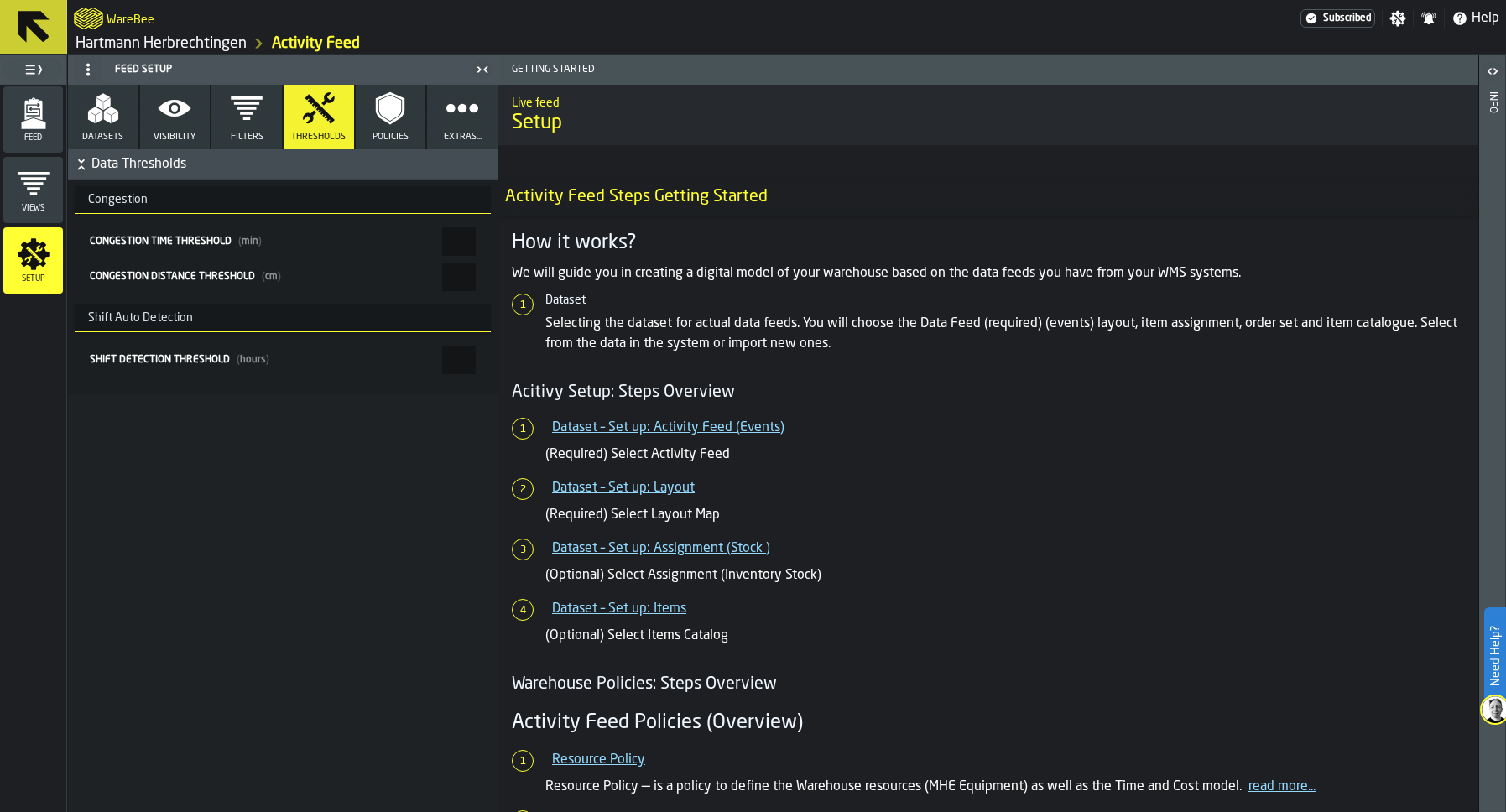
click at [388, 136] on span "Policies" at bounding box center [390, 136] width 36 height 11
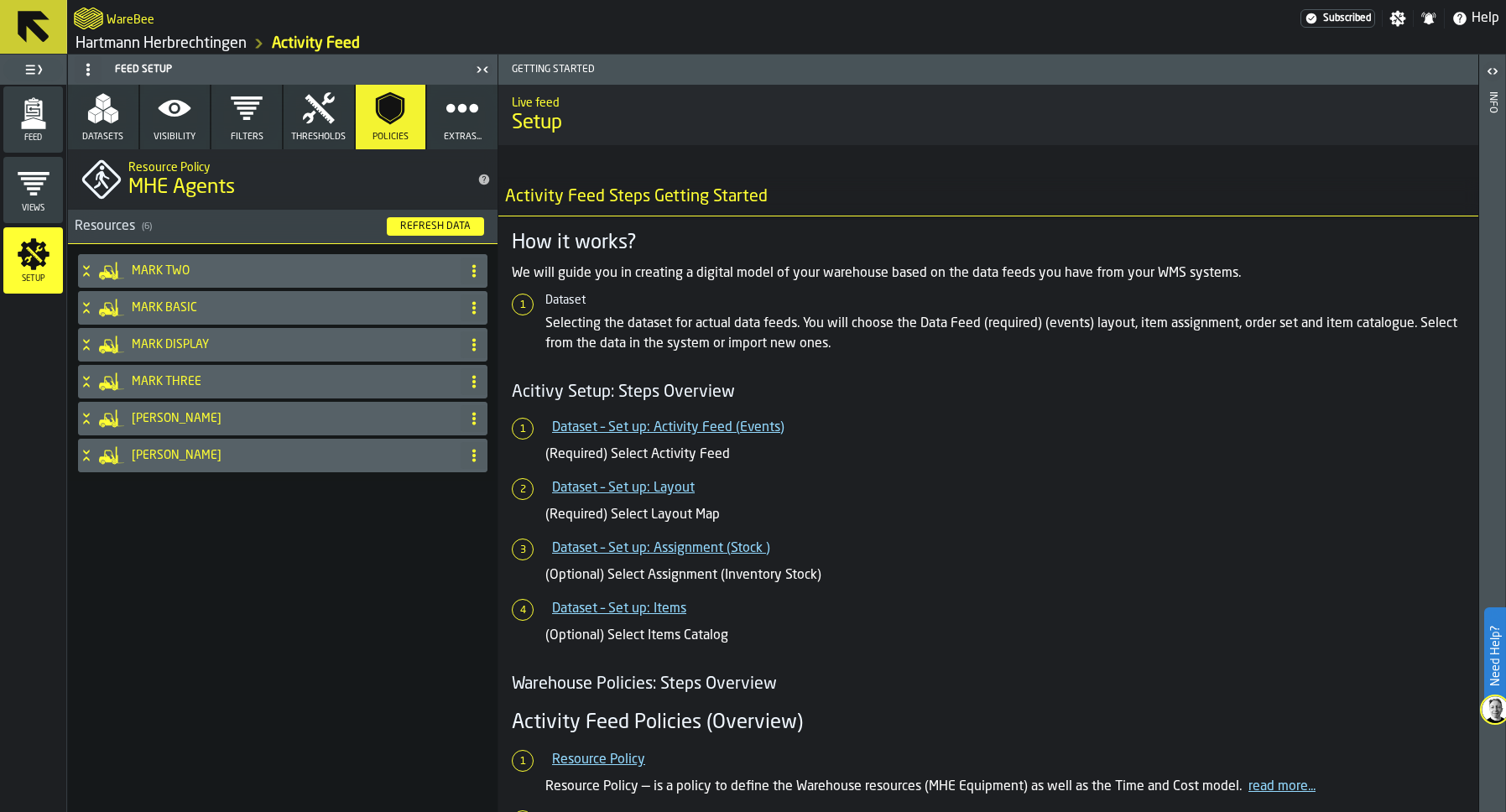
click at [449, 123] on icon "button" at bounding box center [462, 108] width 34 height 34
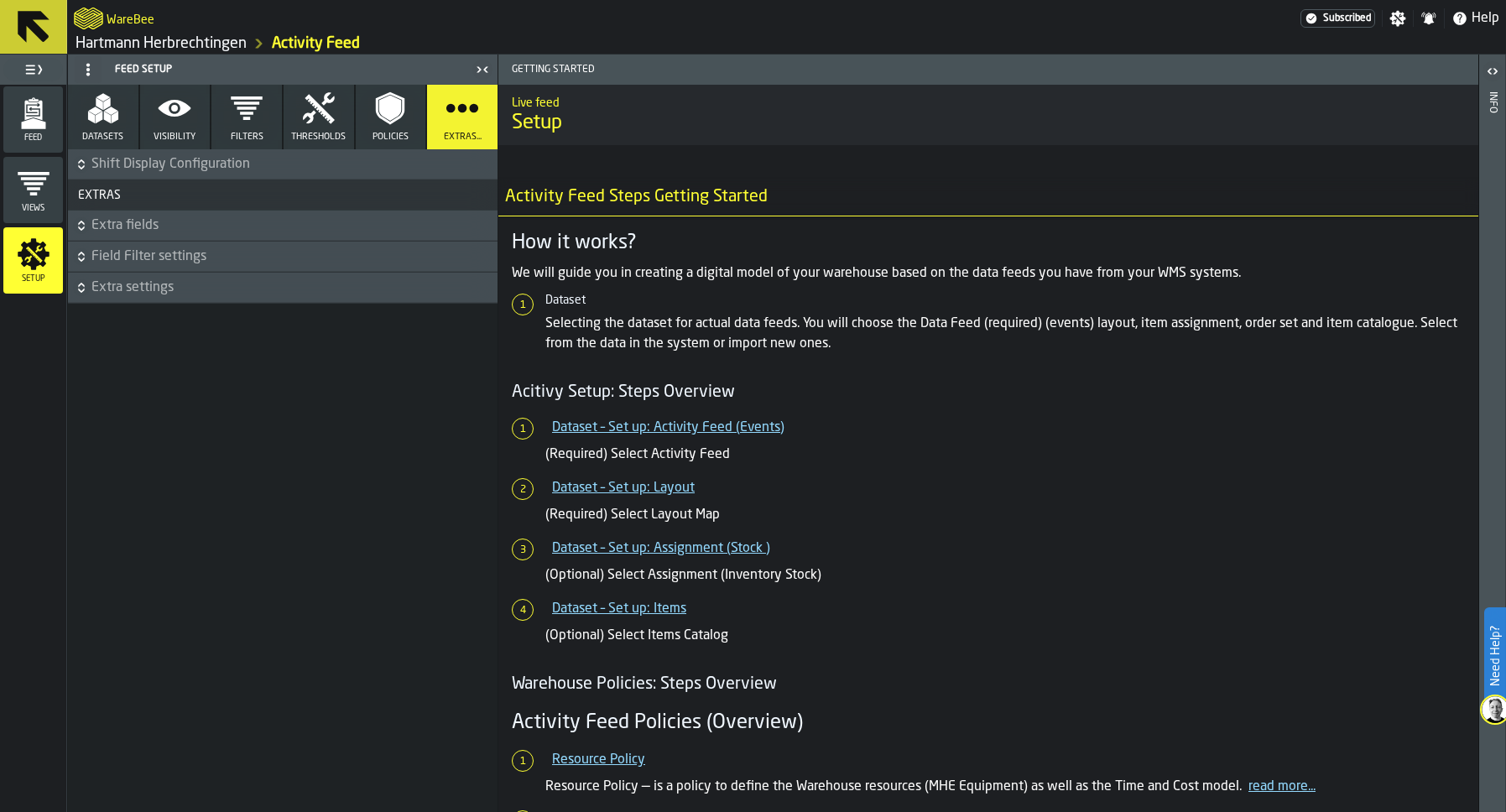
click at [187, 220] on span "Extra fields" at bounding box center [293, 225] width 403 height 20
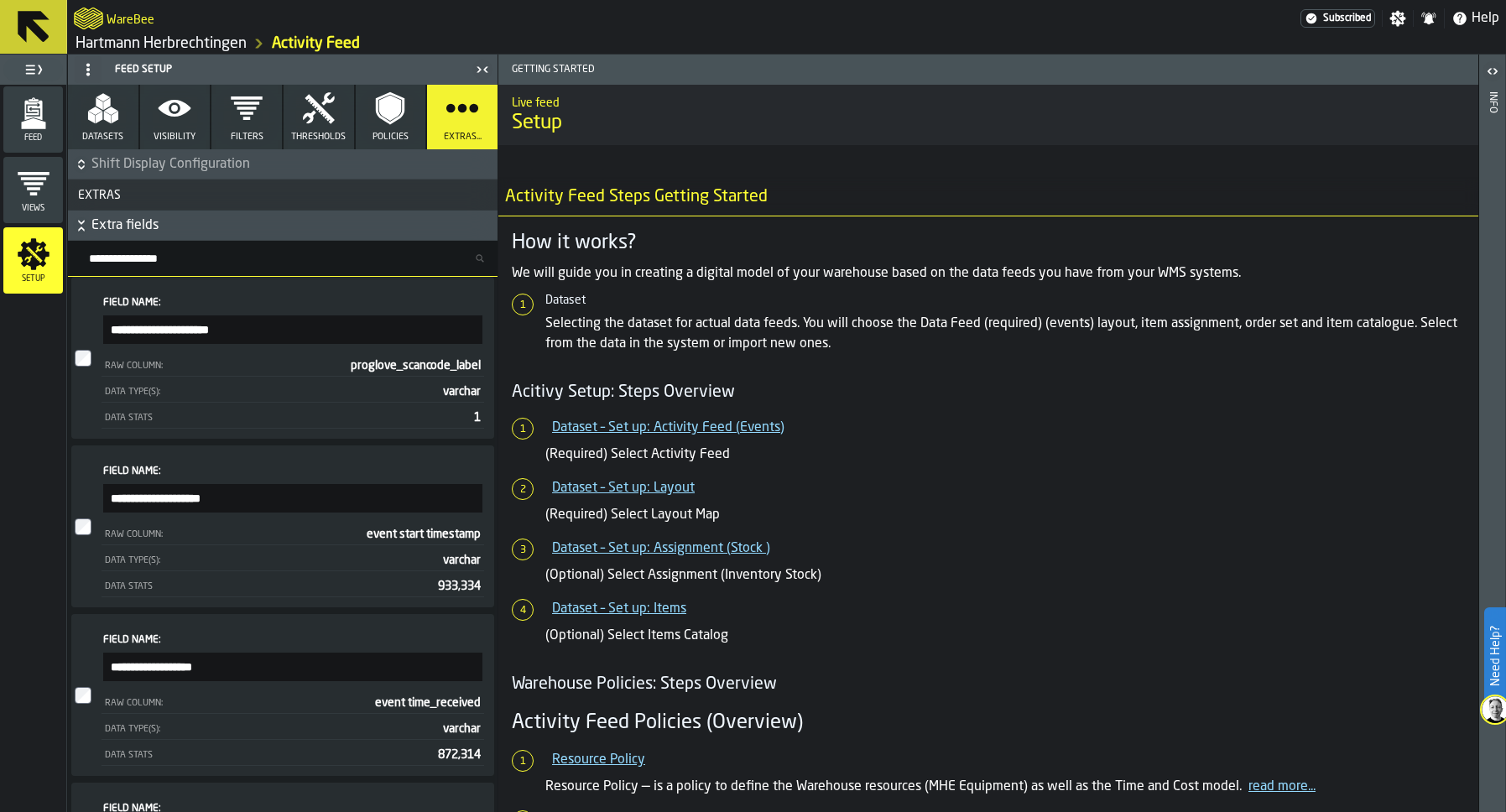
click at [185, 223] on span "Extra fields" at bounding box center [293, 225] width 403 height 20
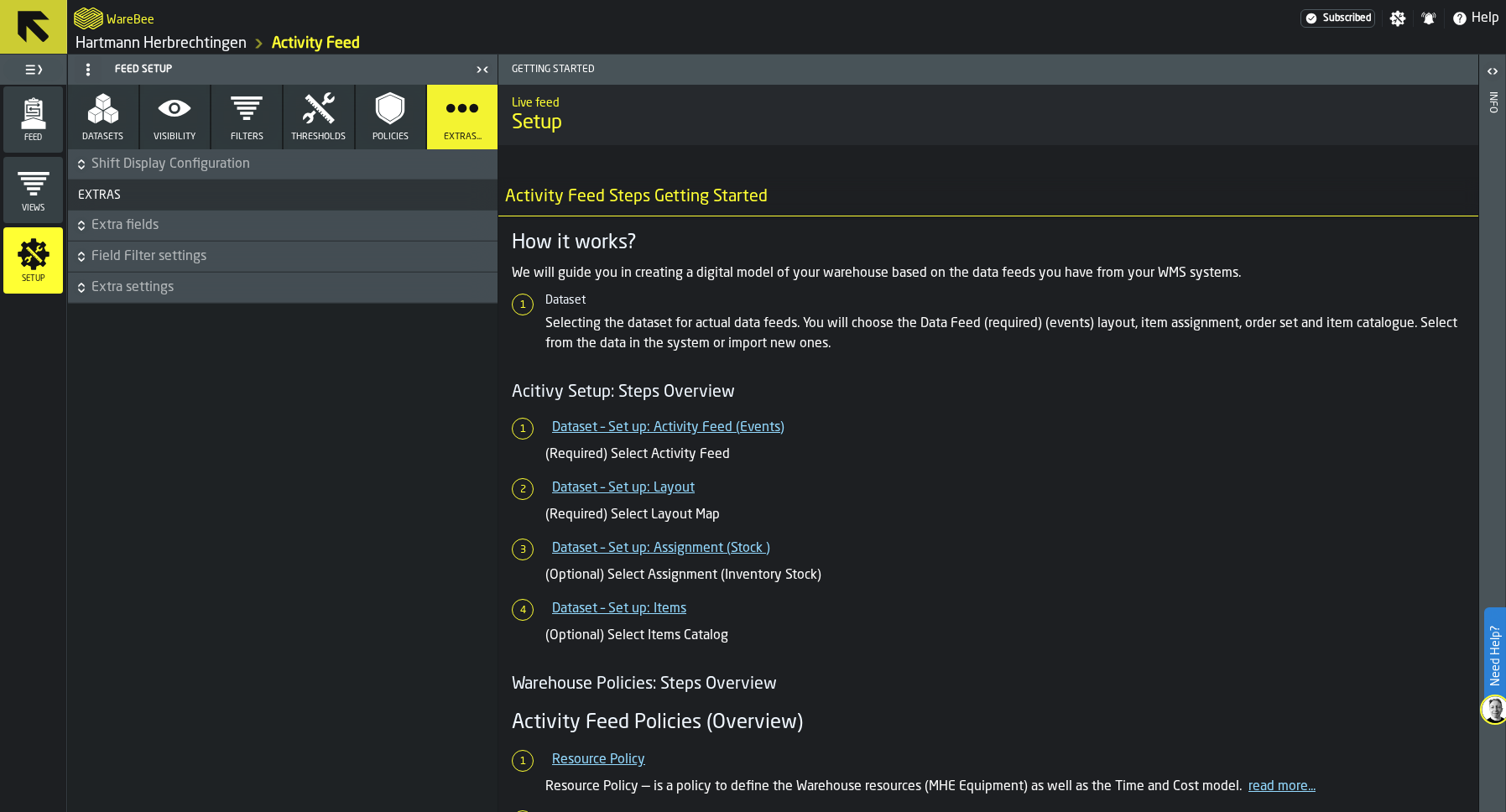
click at [149, 281] on span "Extra settings" at bounding box center [293, 287] width 403 height 20
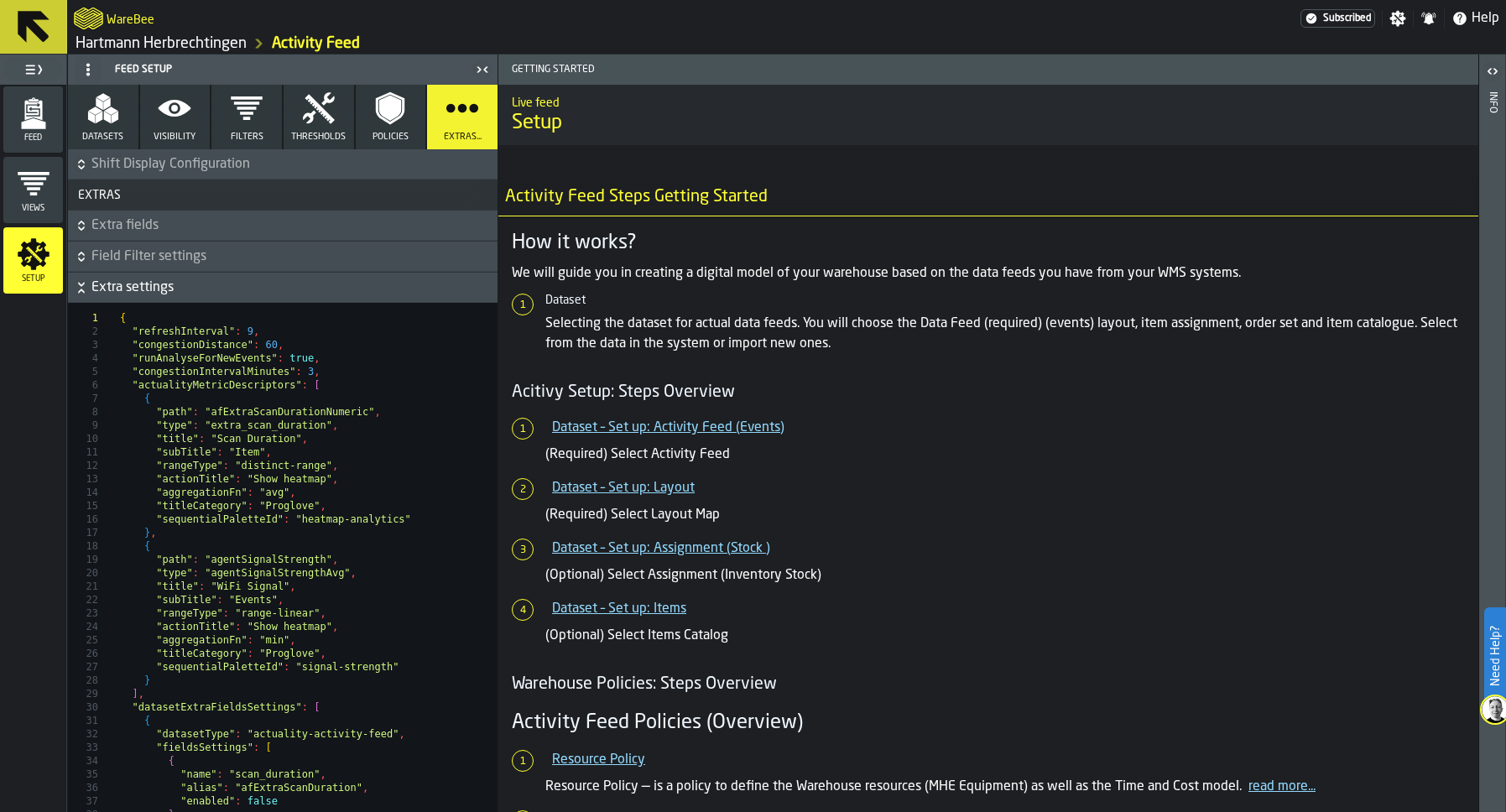
click at [149, 281] on span "Extra settings" at bounding box center [293, 287] width 403 height 20
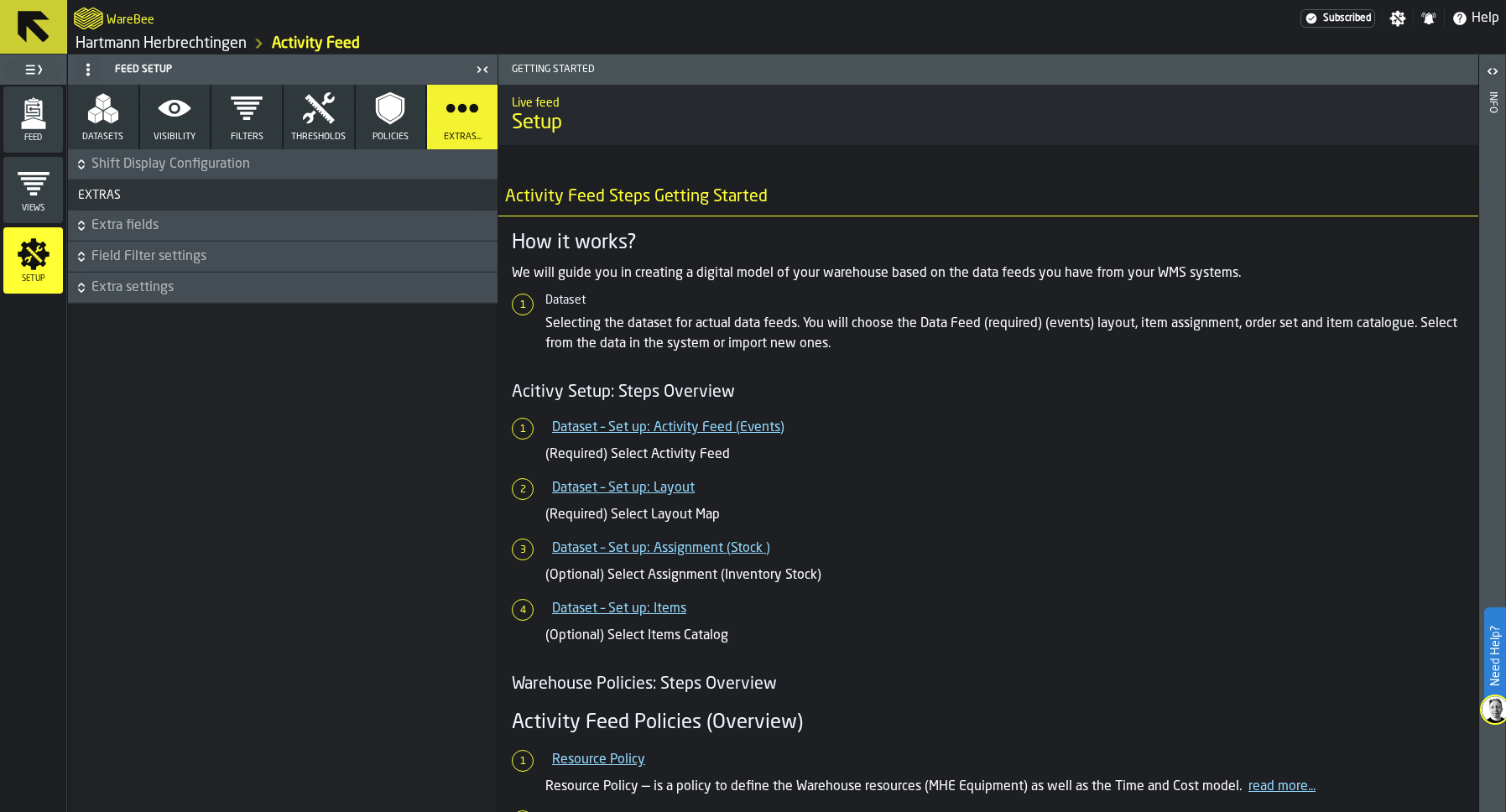
click at [9, 192] on div "Views" at bounding box center [33, 190] width 59 height 46
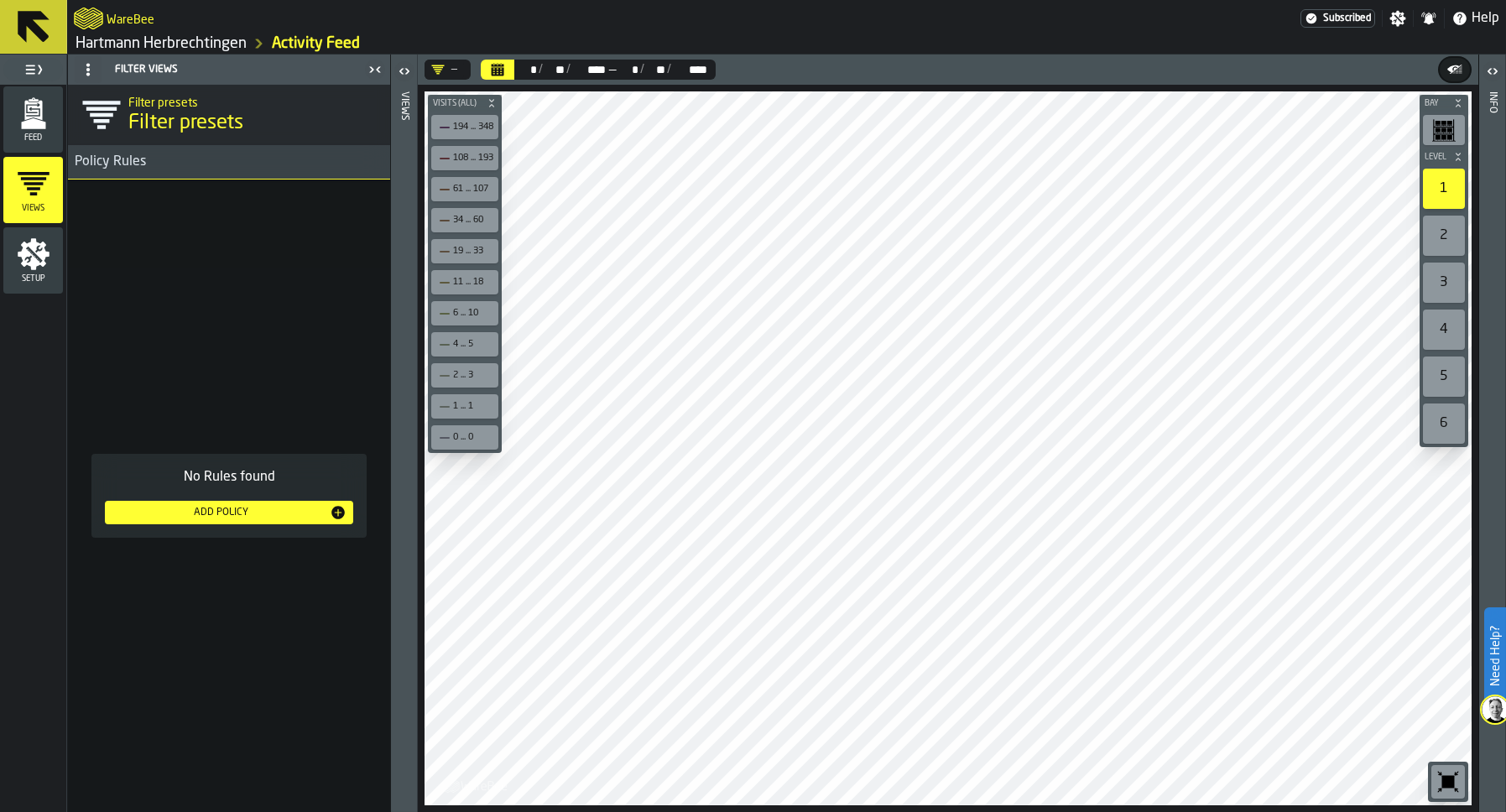
click at [36, 130] on div "Feed" at bounding box center [33, 120] width 59 height 46
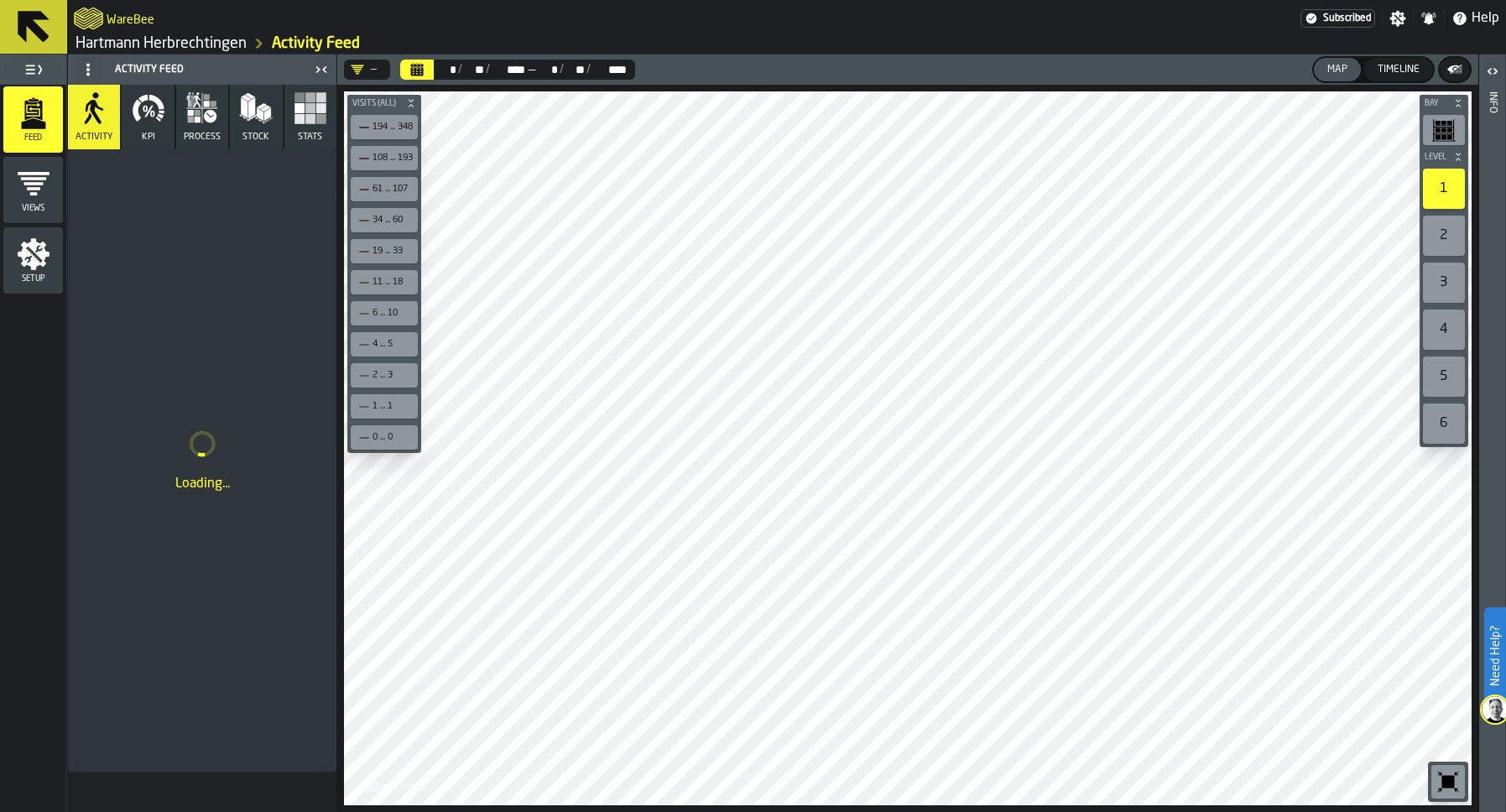
click at [145, 140] on span "KPI" at bounding box center [148, 136] width 14 height 11
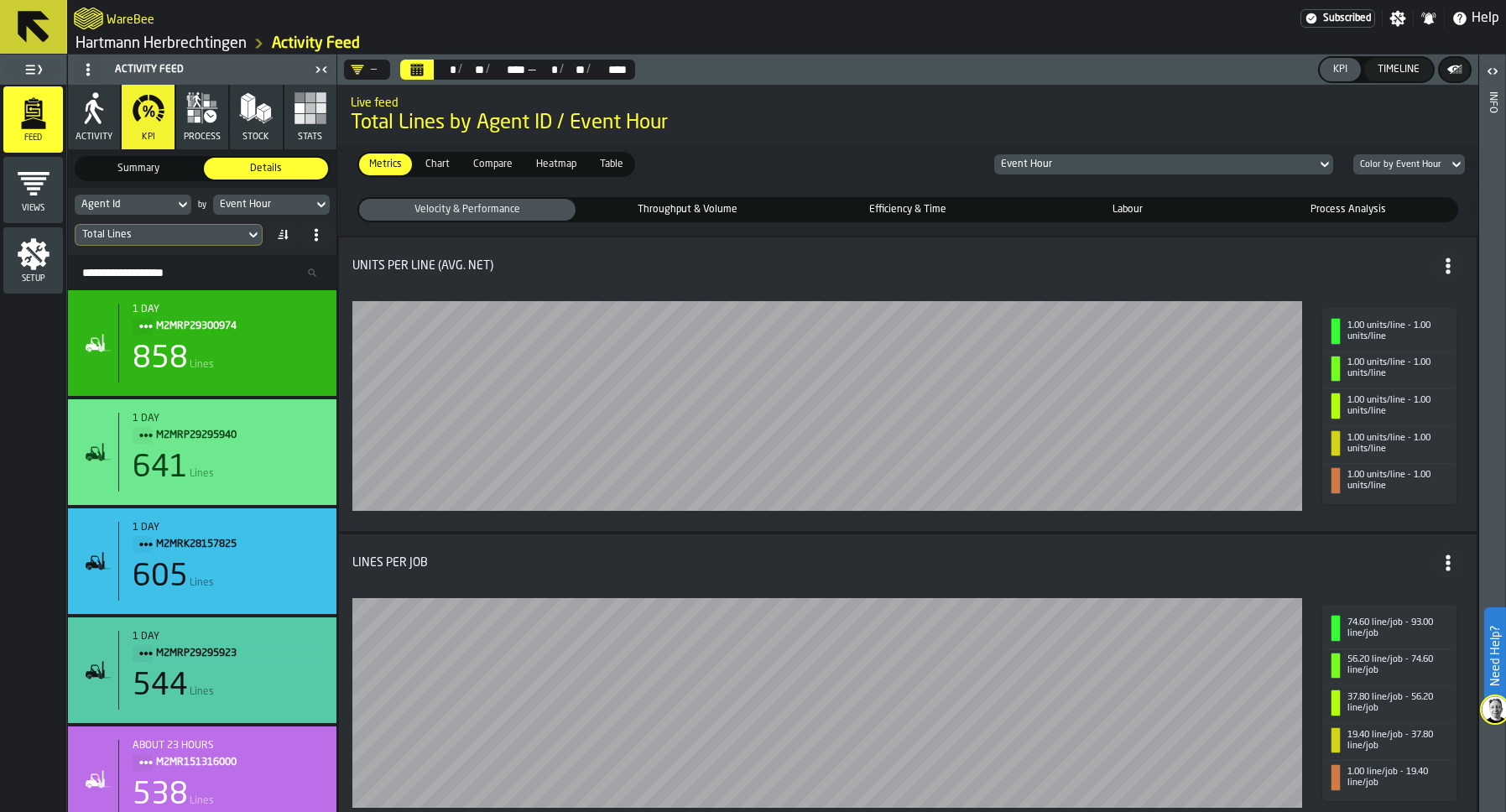
click at [656, 204] on span "Throughput & Volume" at bounding box center [687, 209] width 209 height 15
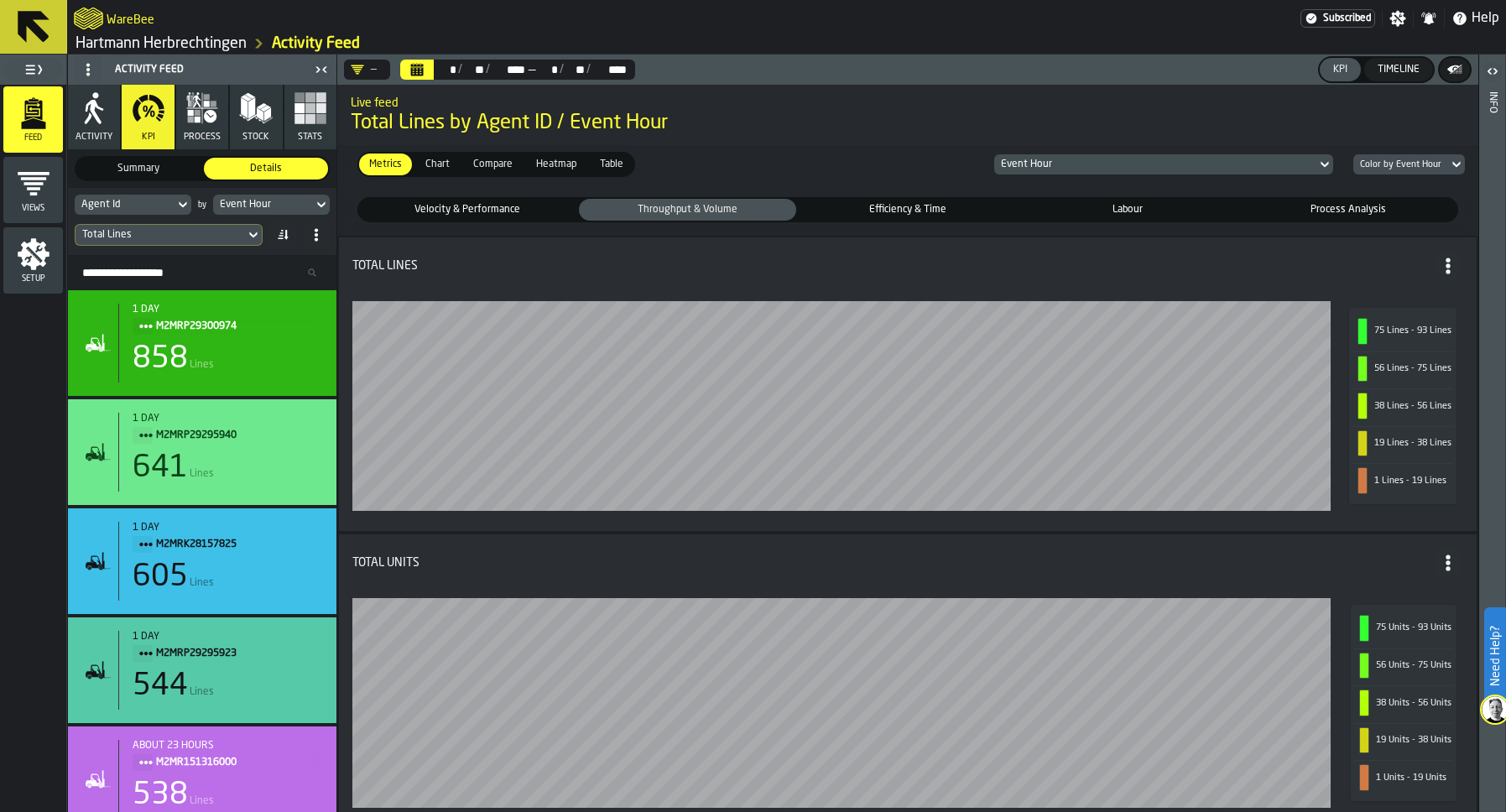
click at [41, 196] on icon "menu Views" at bounding box center [34, 184] width 34 height 34
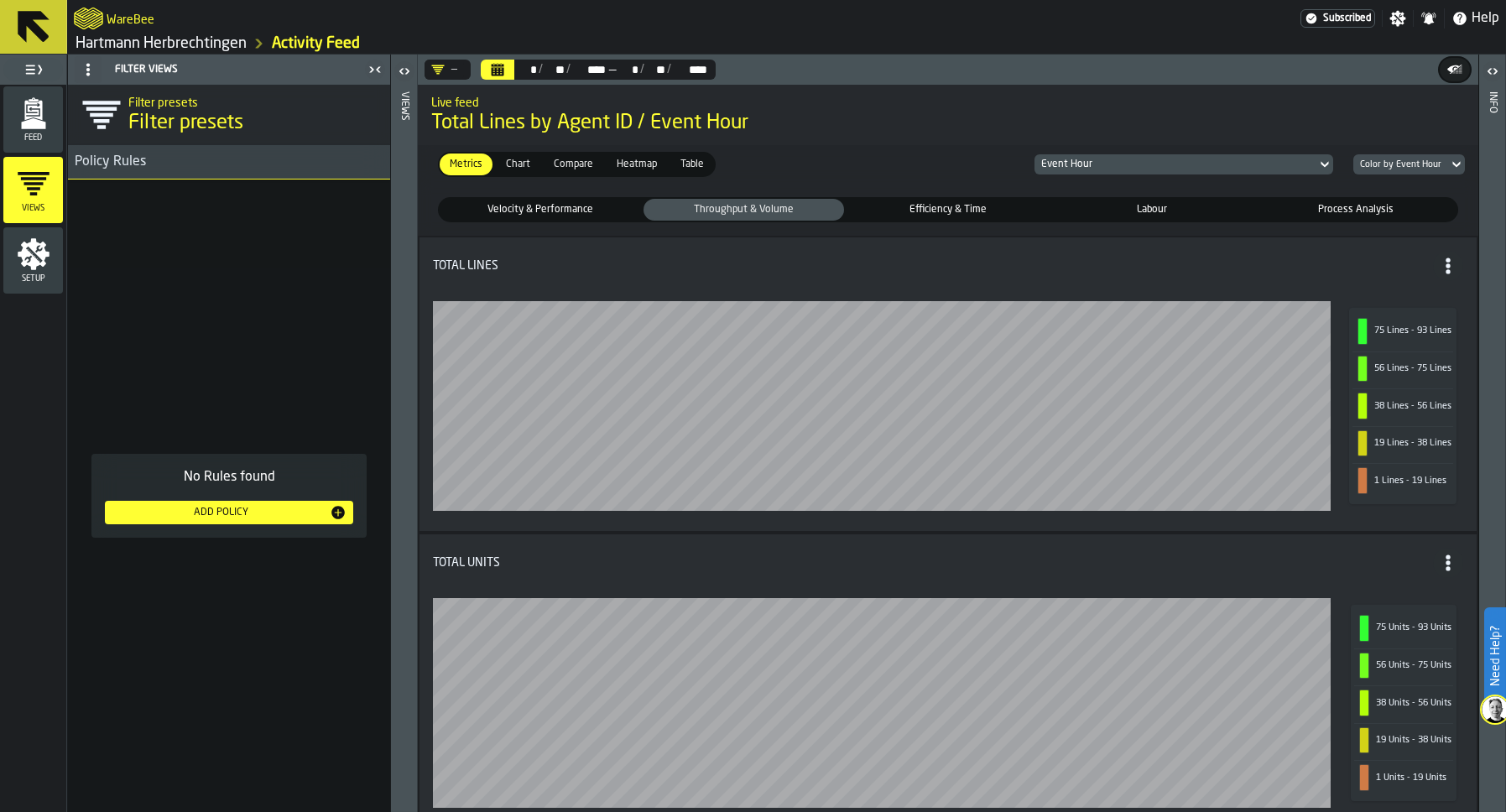
click at [48, 135] on span "Feed" at bounding box center [33, 137] width 59 height 9
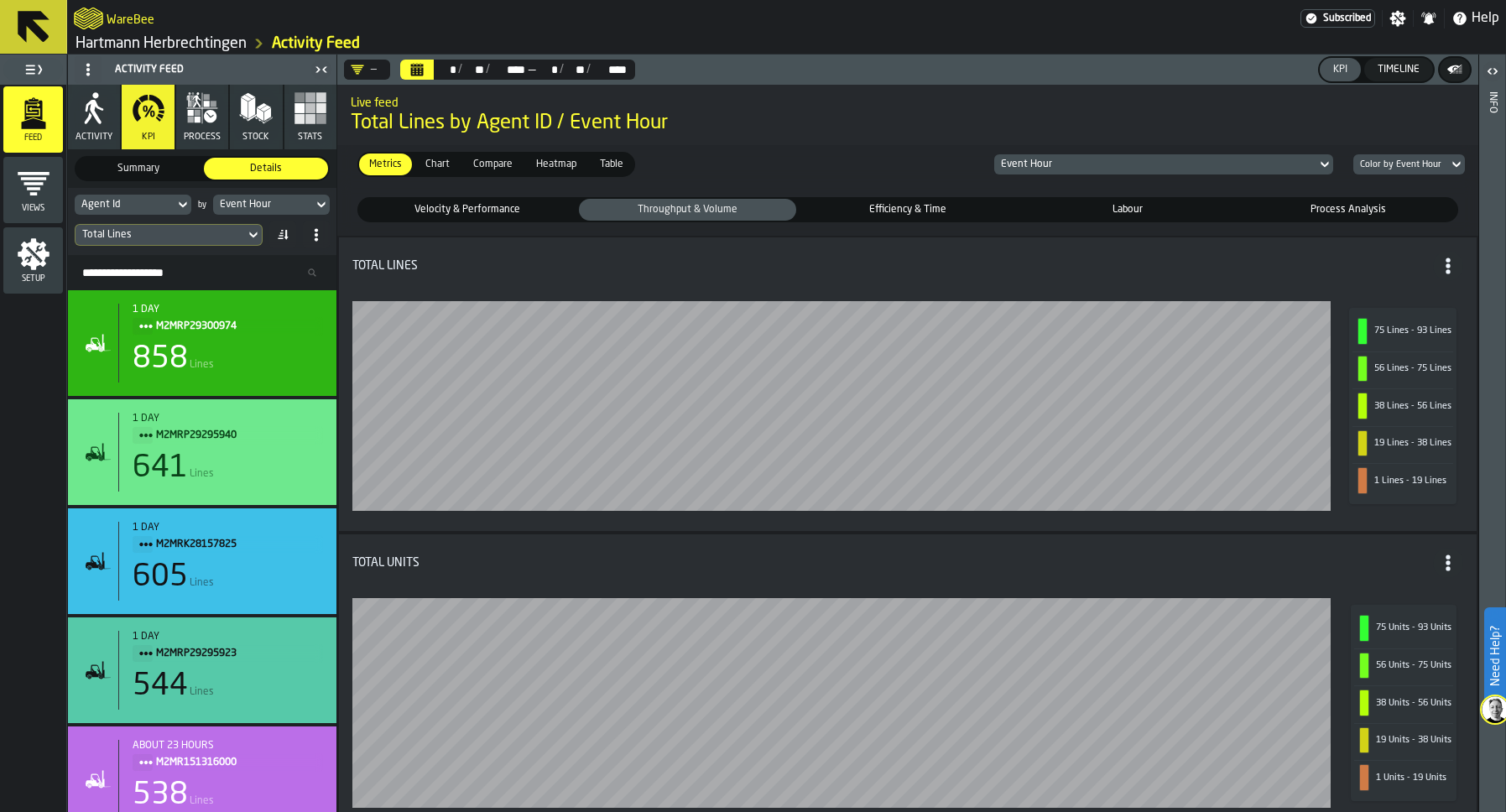
click at [859, 207] on span "Efficiency & Time" at bounding box center [907, 209] width 209 height 15
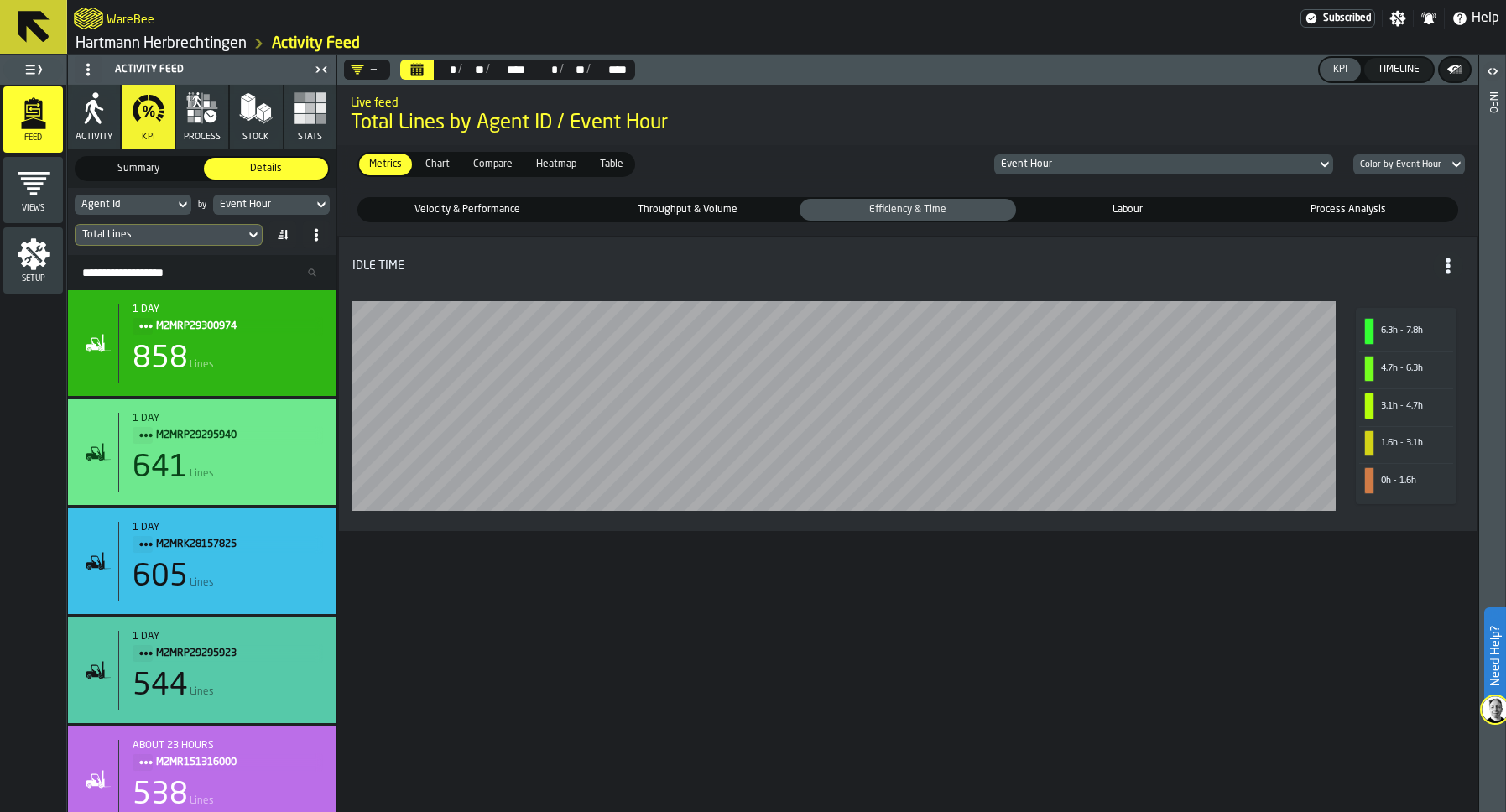
click at [1079, 195] on fieldset "Velocity & Performance Velocity & Performance Throughput & Volume Throughput & …" at bounding box center [908, 210] width 1128 height 39
click at [1086, 203] on span "Labour" at bounding box center [1127, 209] width 209 height 15
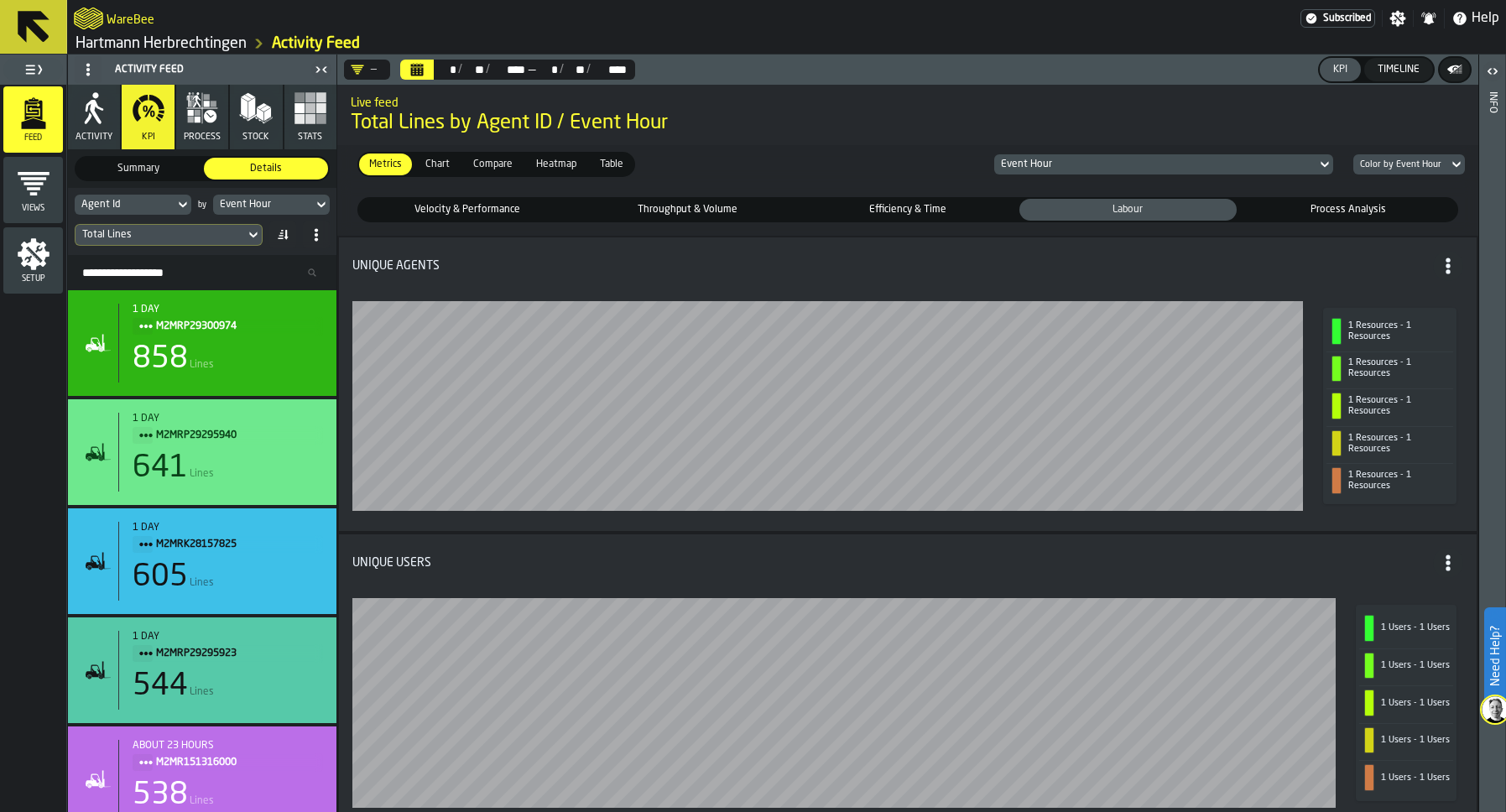
click at [936, 197] on label "Efficiency & Time Efficiency & Time" at bounding box center [907, 209] width 220 height 25
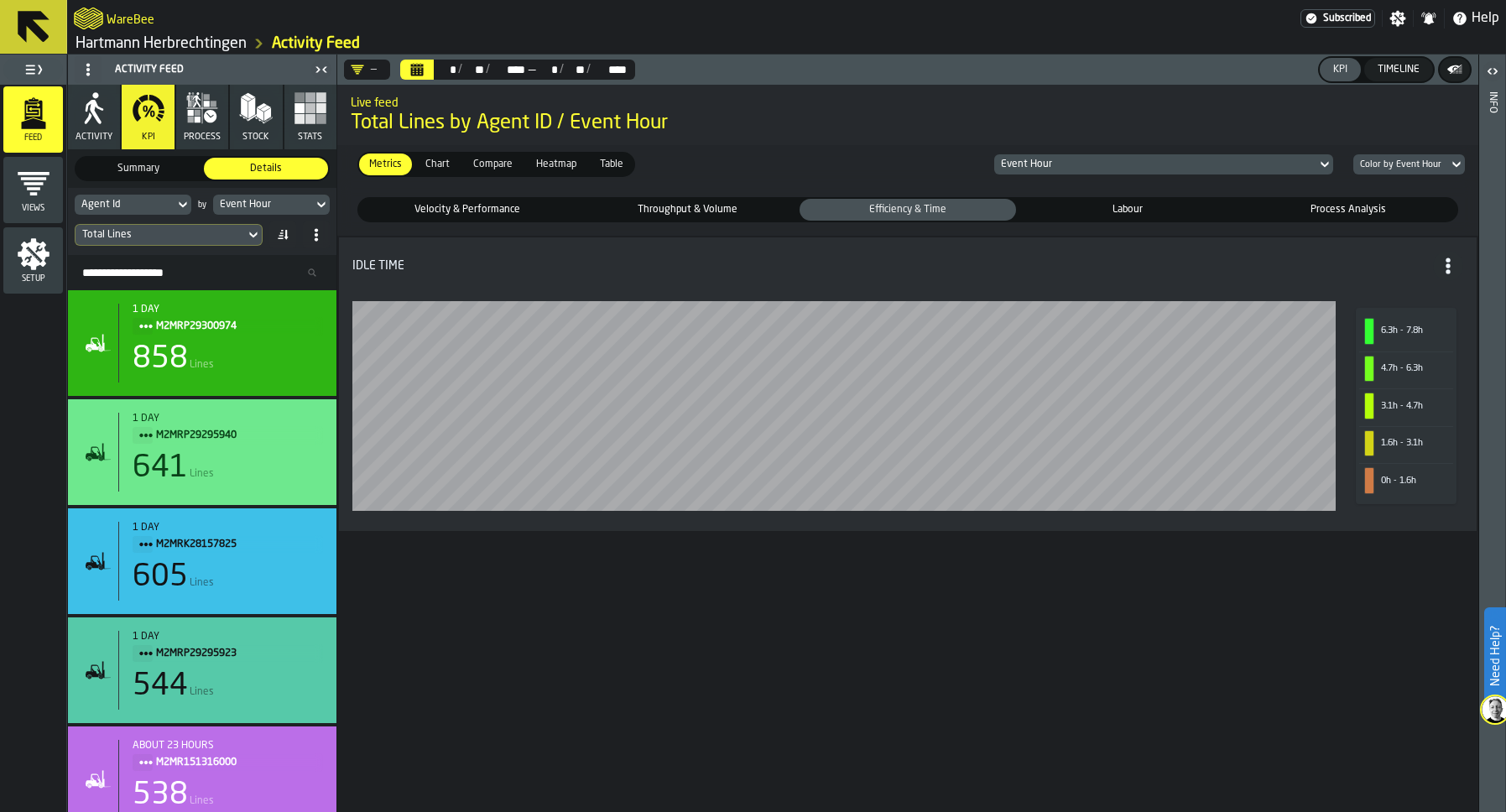
click at [466, 205] on span "Velocity & Performance" at bounding box center [466, 209] width 209 height 15
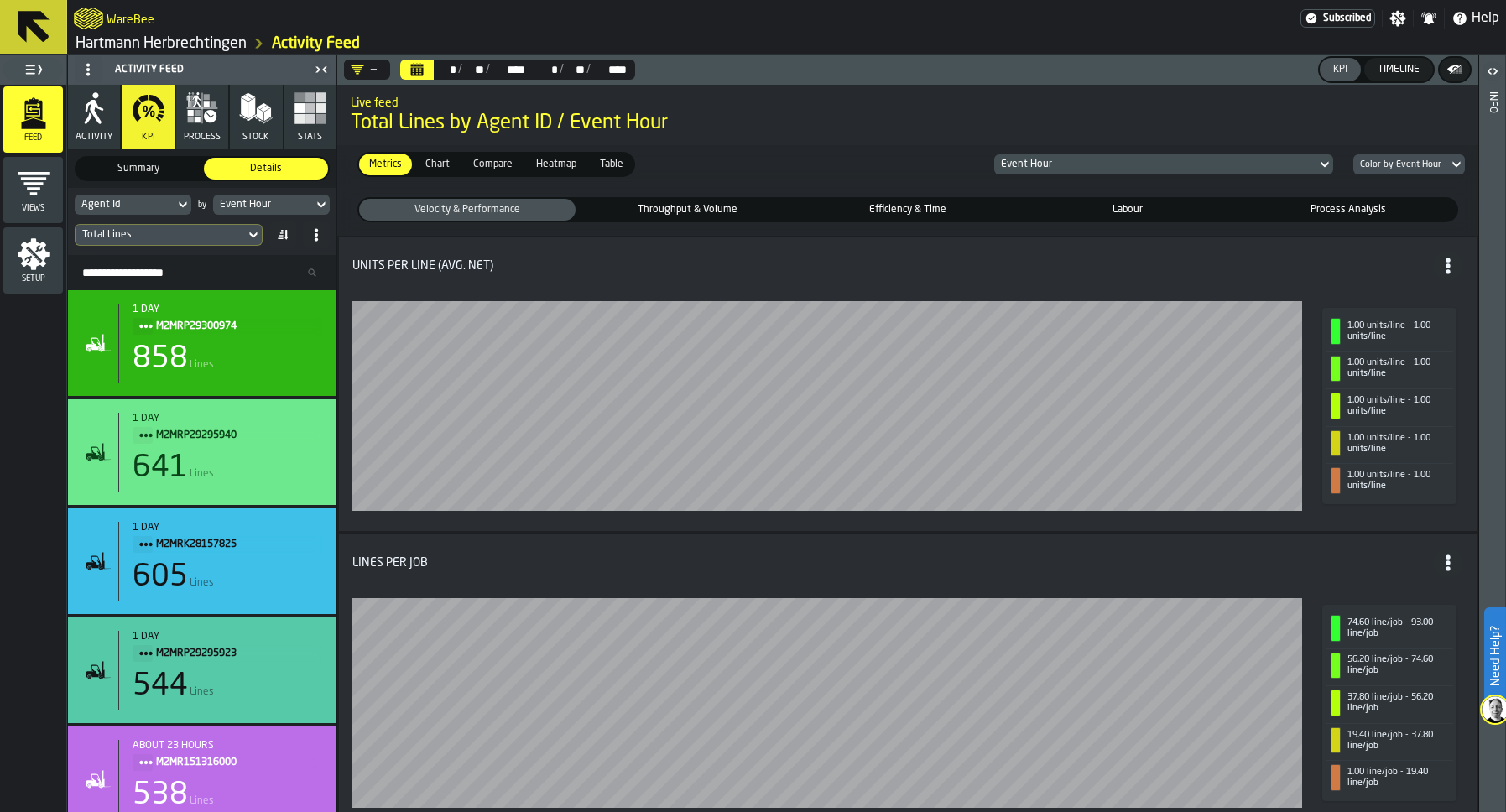
click at [692, 213] on span "Throughput & Volume" at bounding box center [687, 209] width 209 height 15
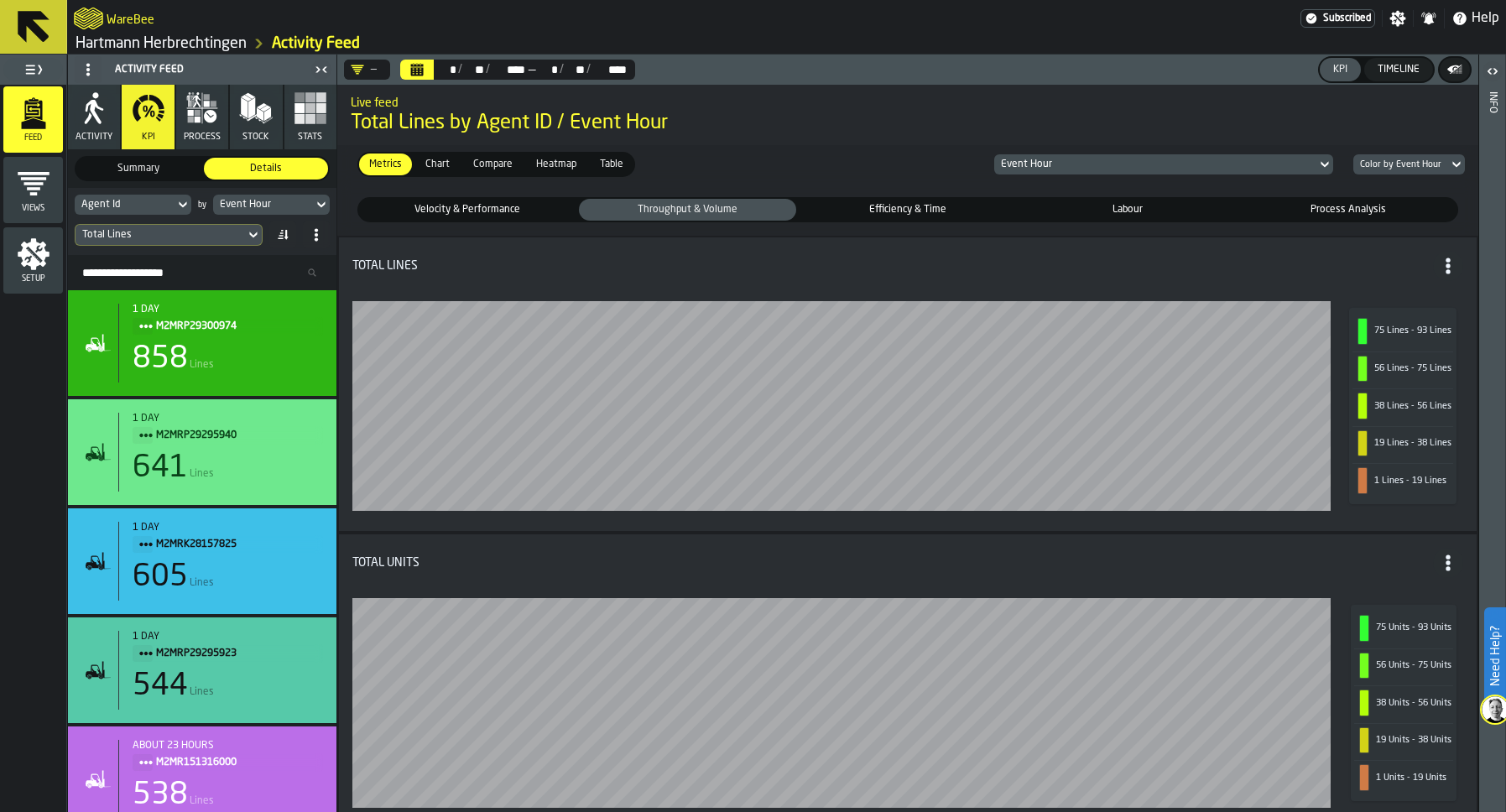
click at [1367, 122] on span "Total Lines by Agent ID / Event Hour" at bounding box center [908, 124] width 1114 height 27
click at [1417, 172] on div "Color by Event Hour" at bounding box center [1401, 164] width 95 height 18
click at [151, 178] on div "Summary" at bounding box center [138, 169] width 124 height 22
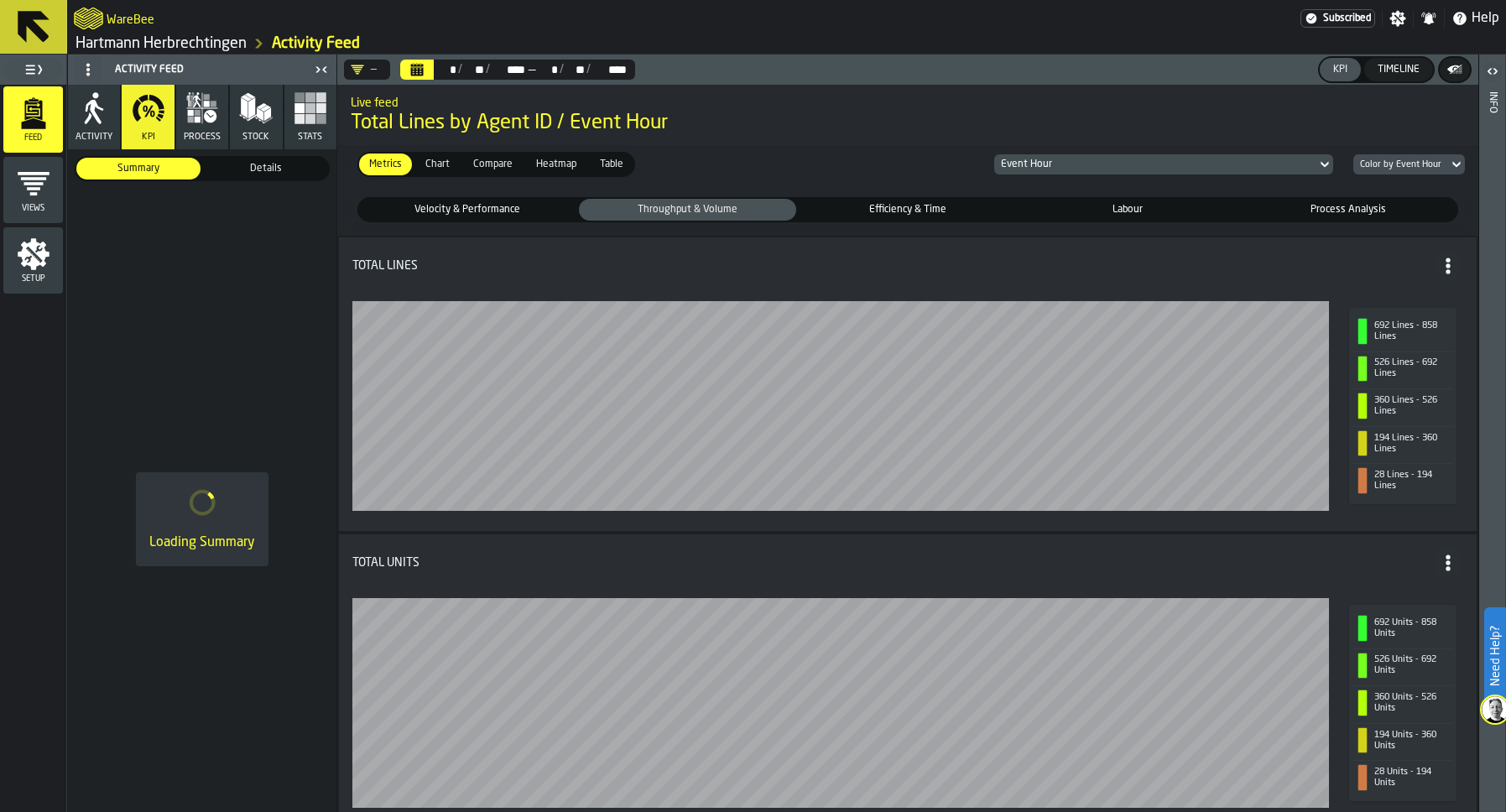
click at [233, 175] on span "Details" at bounding box center [265, 169] width 118 height 15
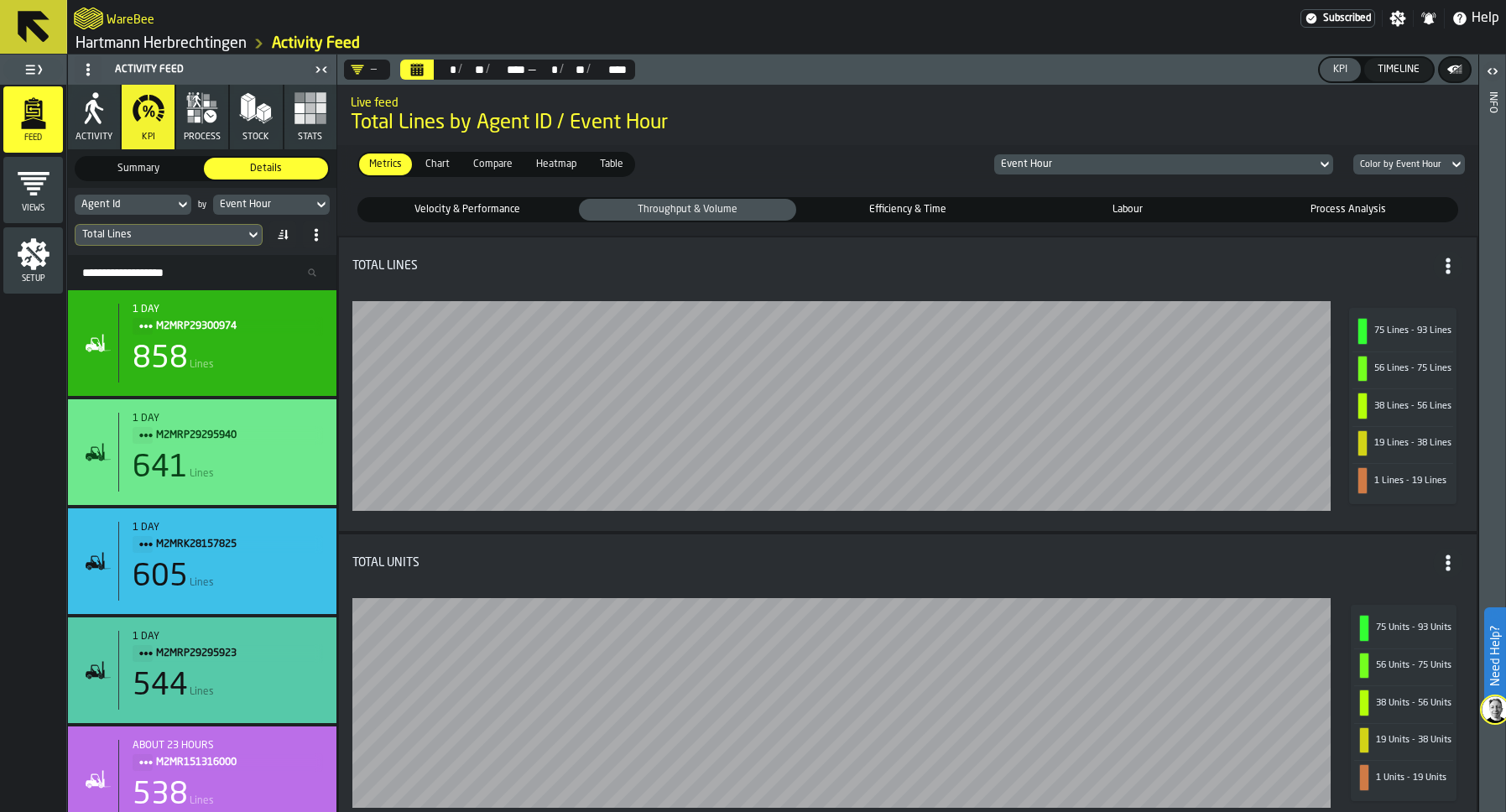
click at [101, 142] on span "Activity" at bounding box center [94, 136] width 37 height 11
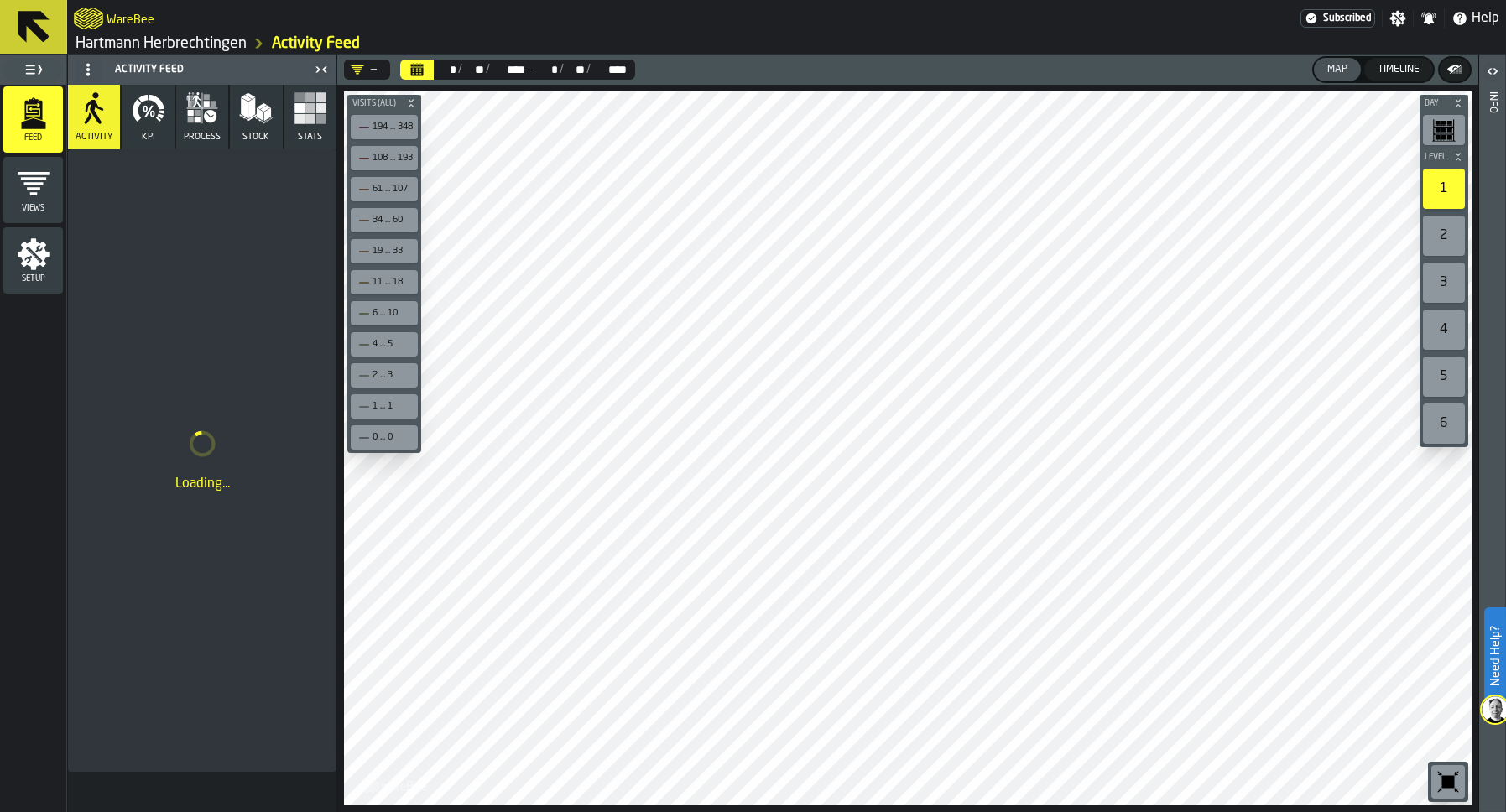
click at [141, 121] on icon "button" at bounding box center [148, 108] width 34 height 34
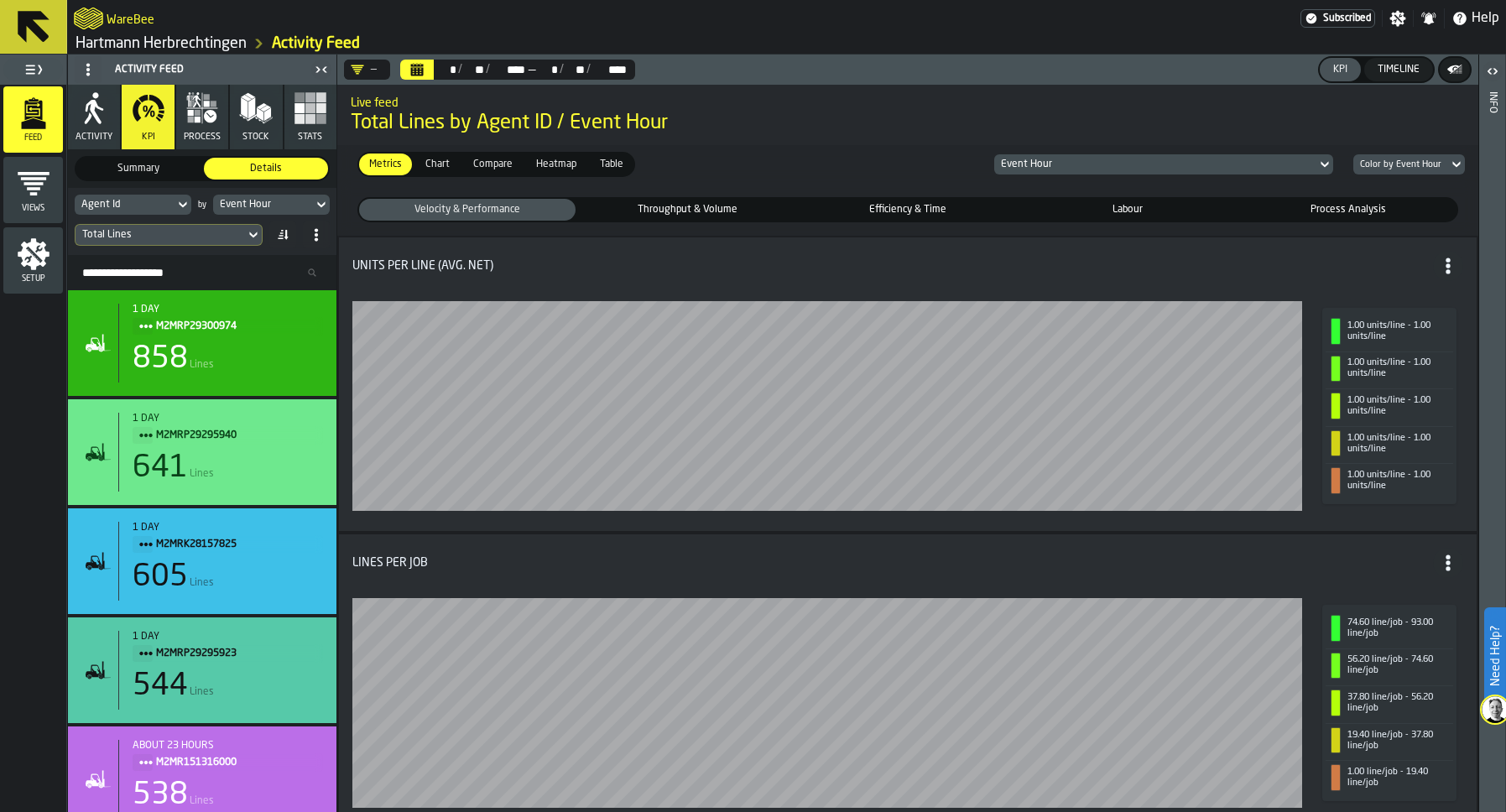
click at [210, 101] on icon "button" at bounding box center [203, 108] width 34 height 34
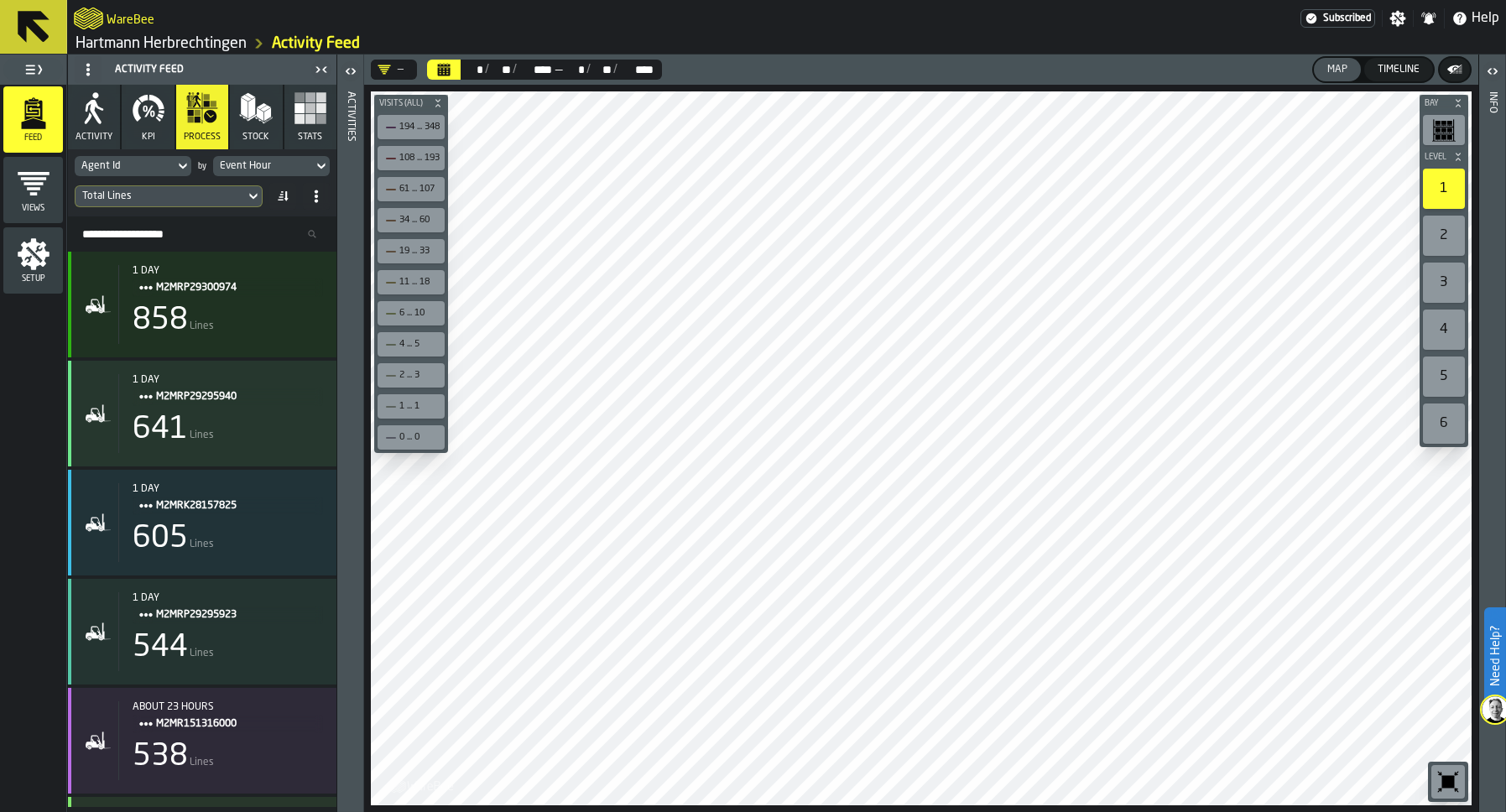
click at [152, 103] on icon "button" at bounding box center [148, 108] width 34 height 34
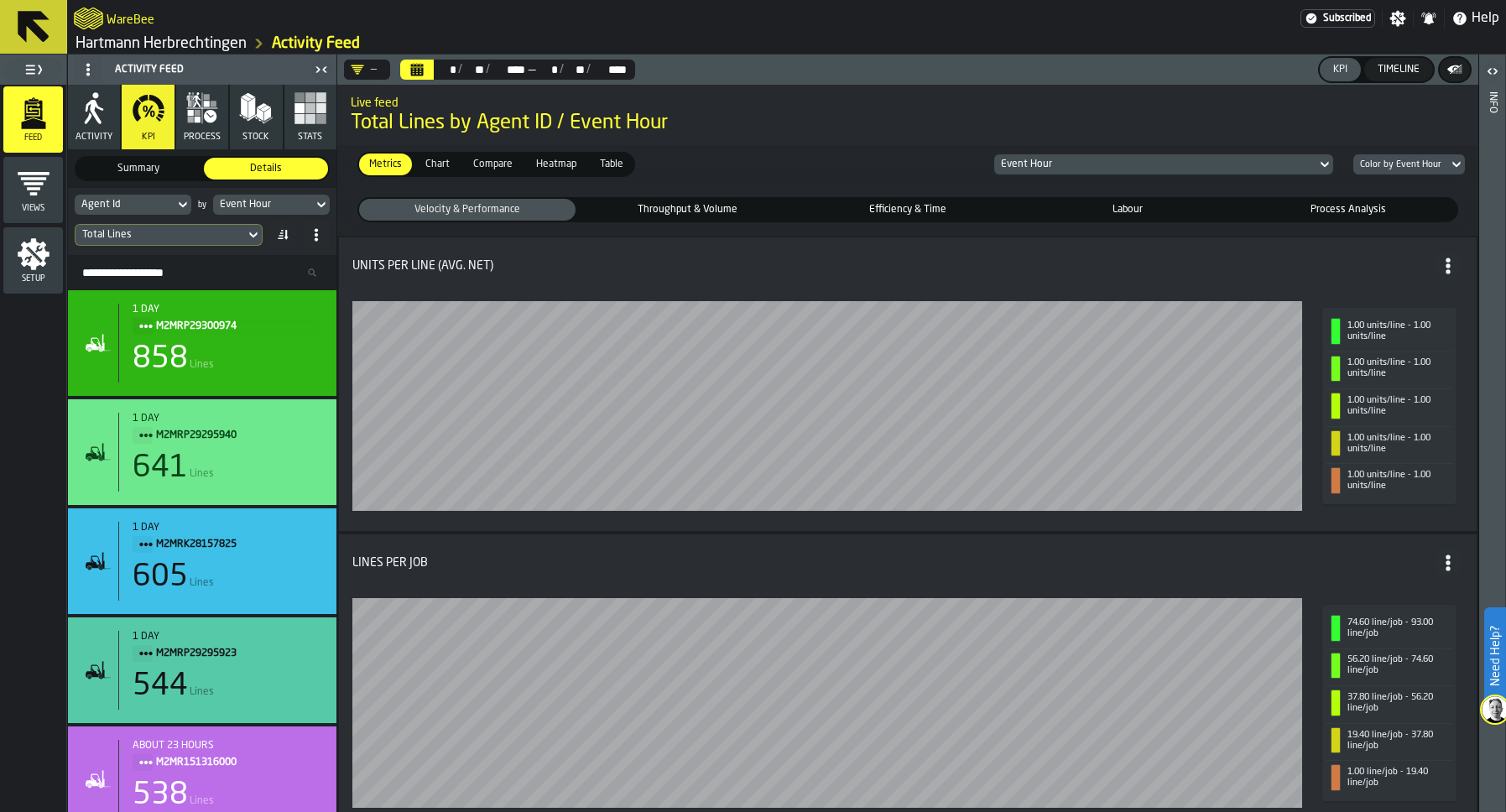
click at [202, 118] on icon "button" at bounding box center [203, 108] width 31 height 31
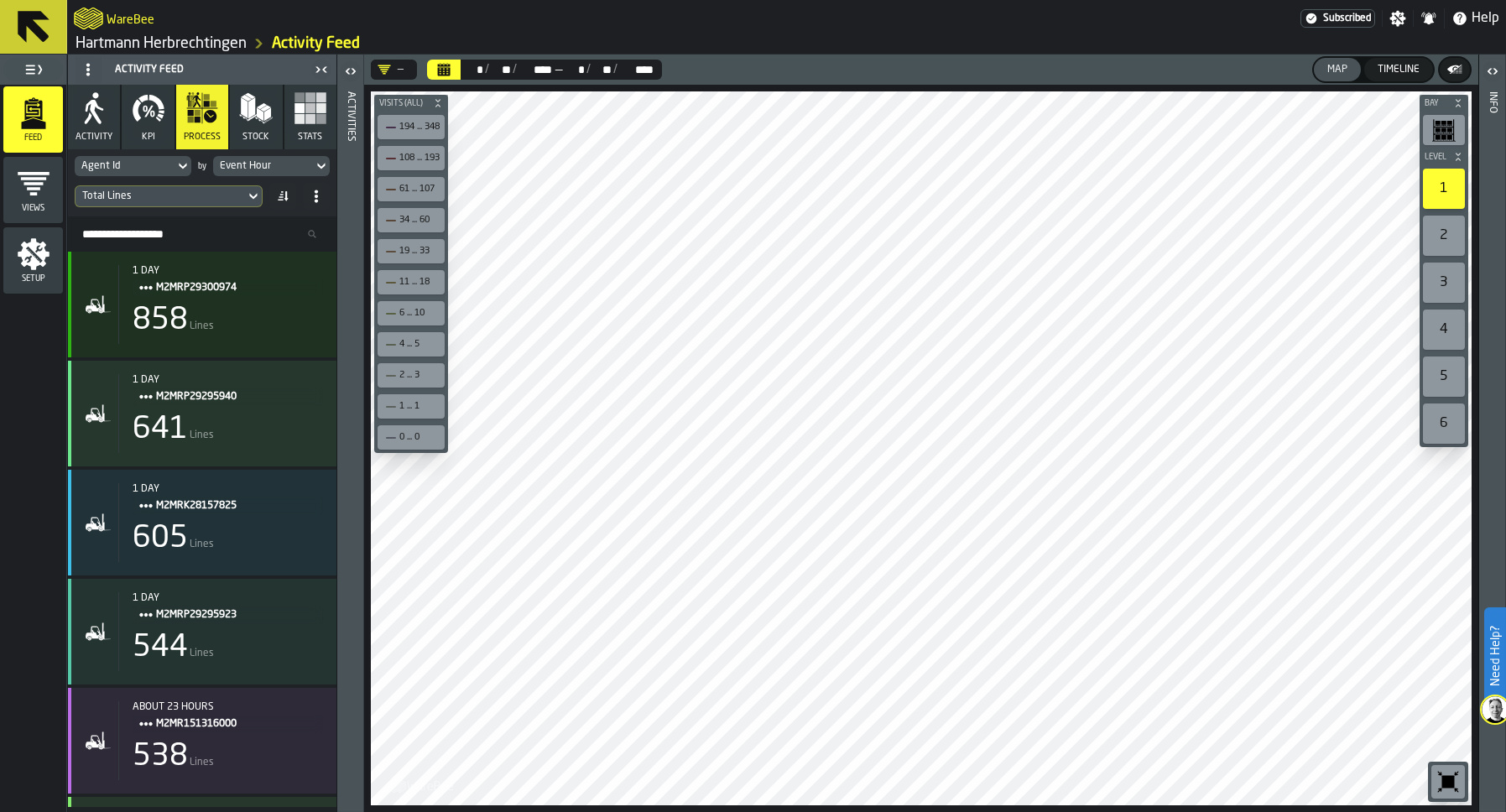
click at [167, 114] on button "KPI" at bounding box center [147, 117] width 52 height 64
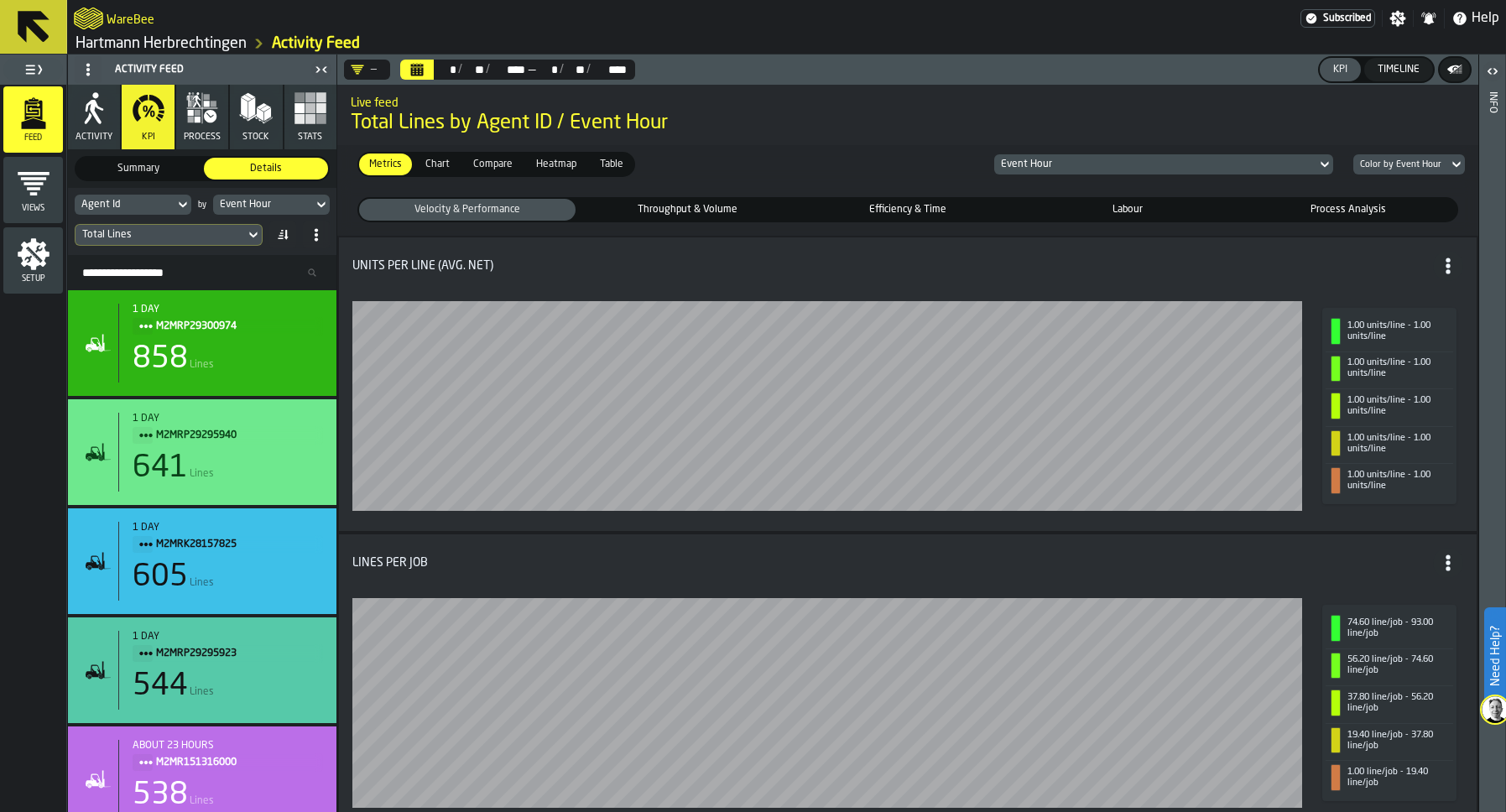
click at [250, 123] on icon "button" at bounding box center [256, 108] width 34 height 34
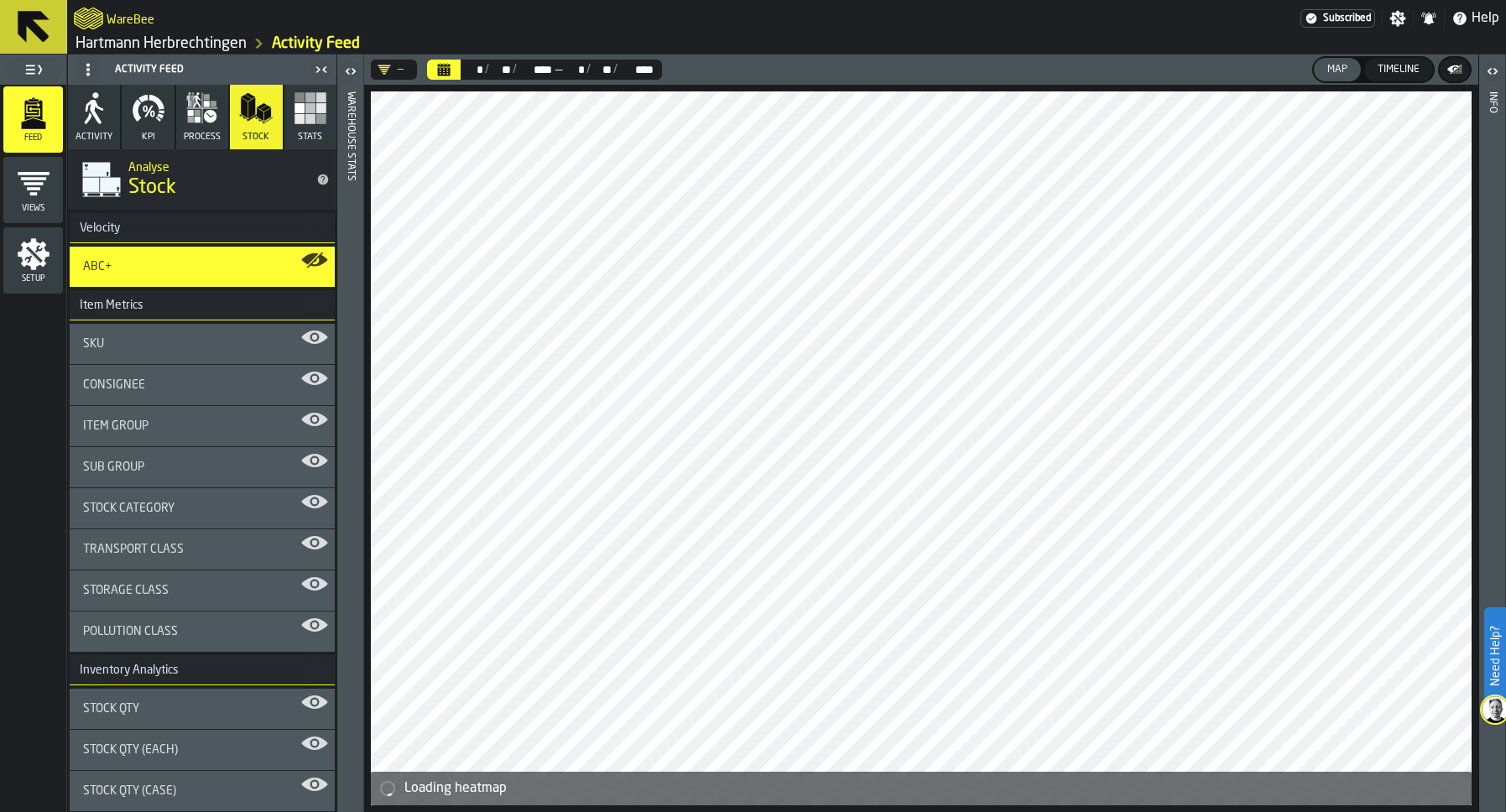
click at [311, 122] on rect "button" at bounding box center [310, 120] width 10 height 10
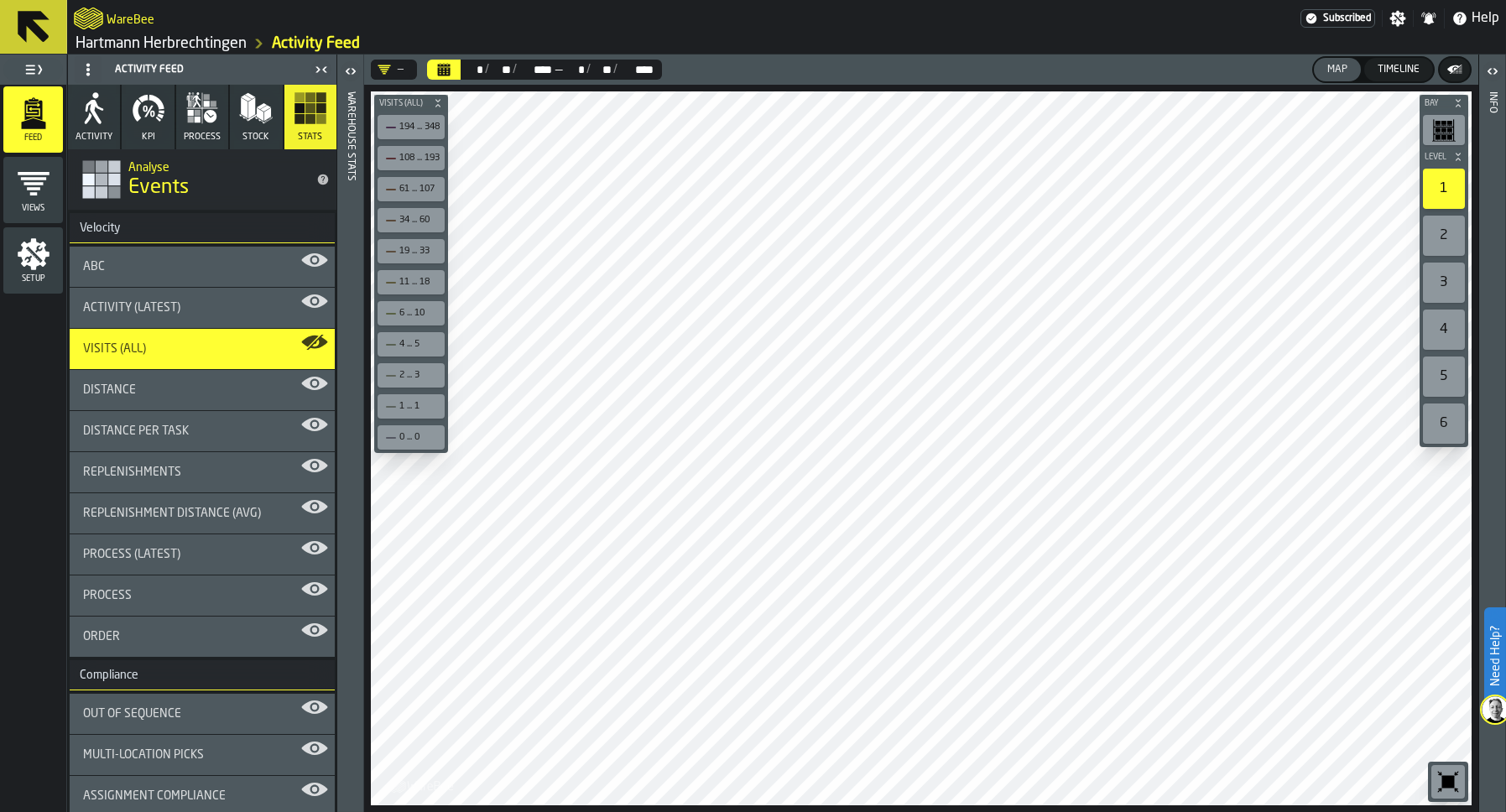
click at [89, 119] on icon "button" at bounding box center [88, 119] width 8 height 12
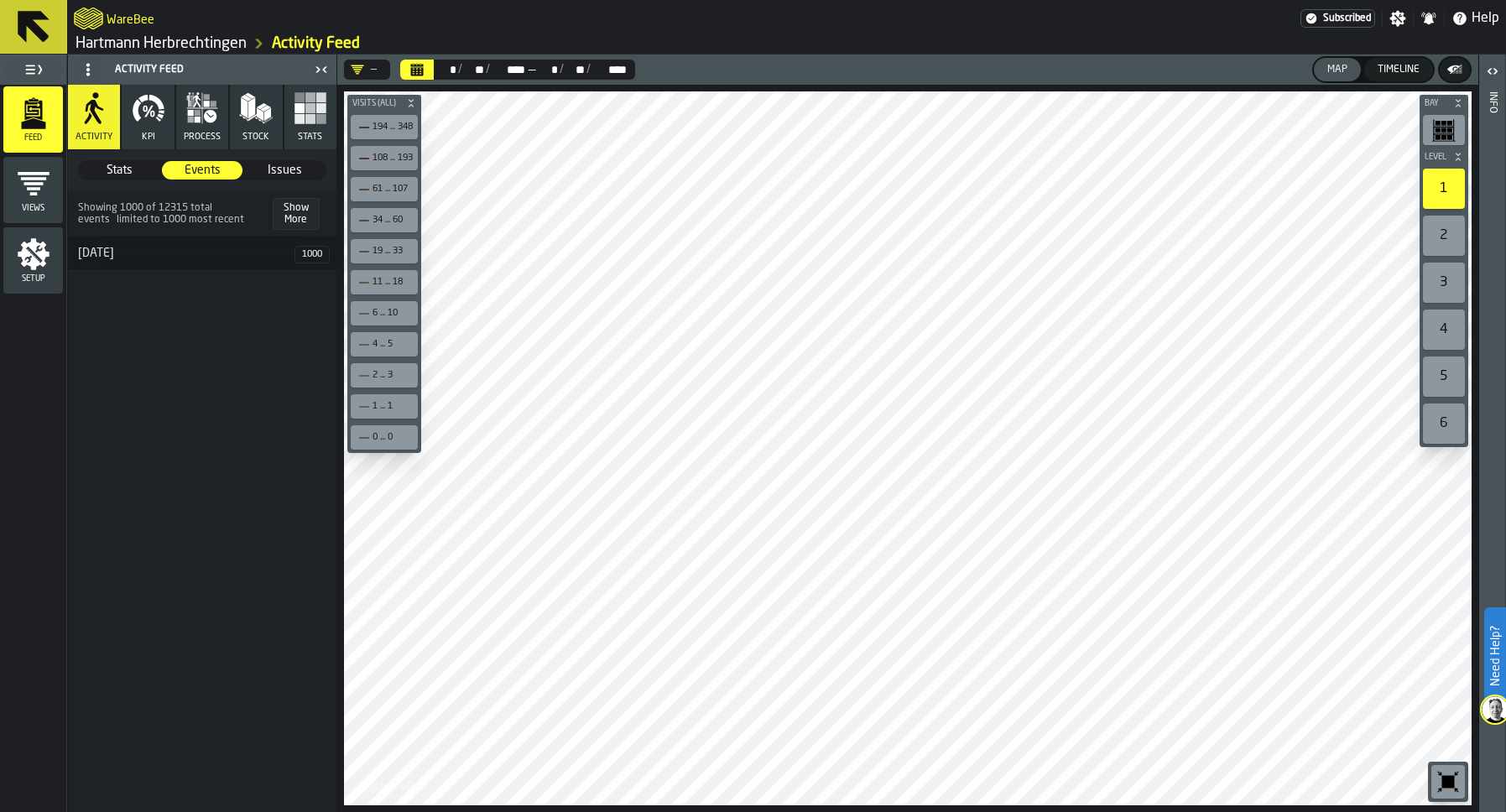
click at [163, 129] on button "KPI" at bounding box center [147, 117] width 52 height 64
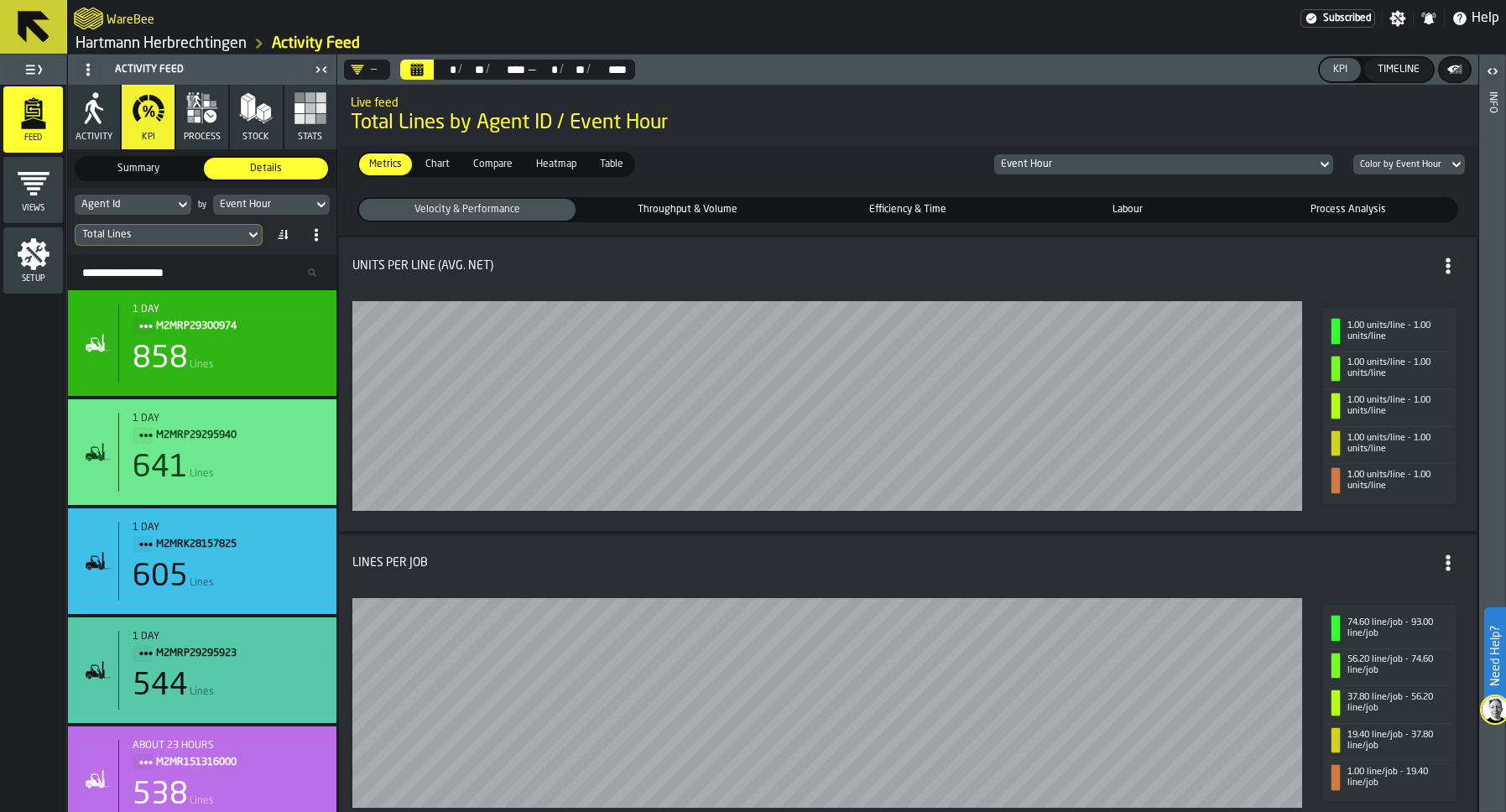
click at [214, 115] on icon "button" at bounding box center [209, 116] width 13 height 13
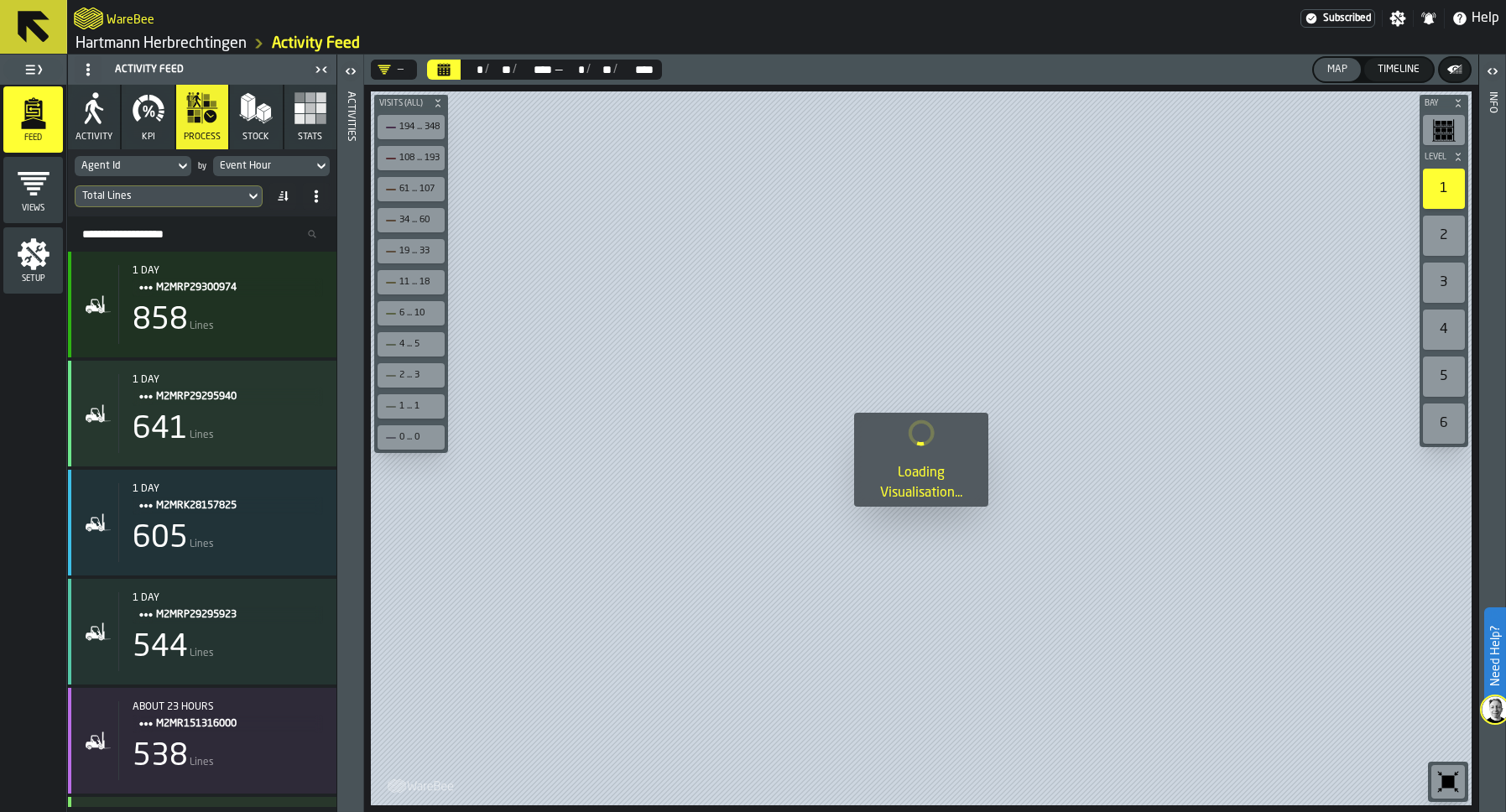
click at [260, 111] on polygon "button" at bounding box center [260, 115] width 7 height 14
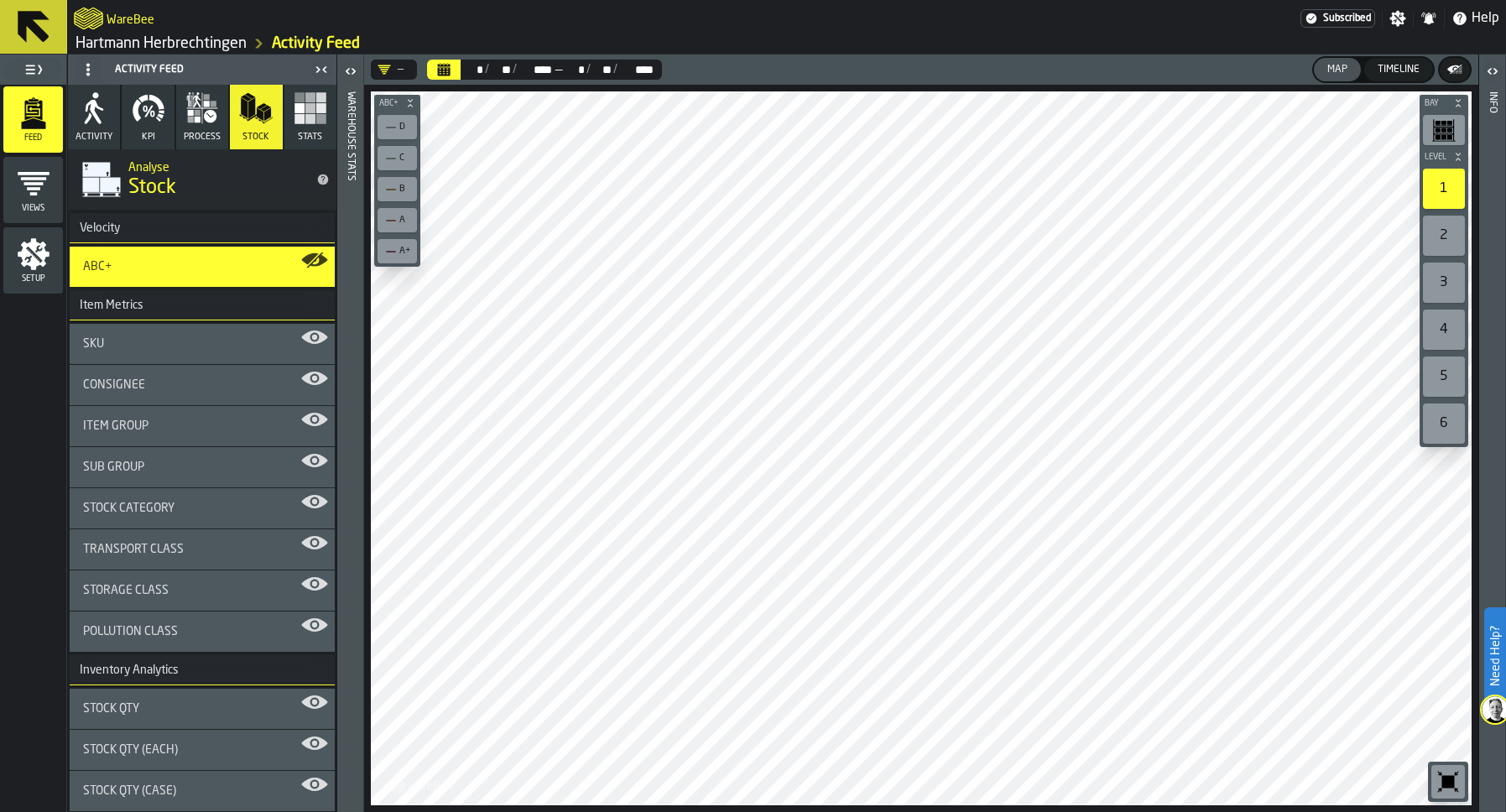
click at [310, 116] on rect "button" at bounding box center [310, 120] width 10 height 10
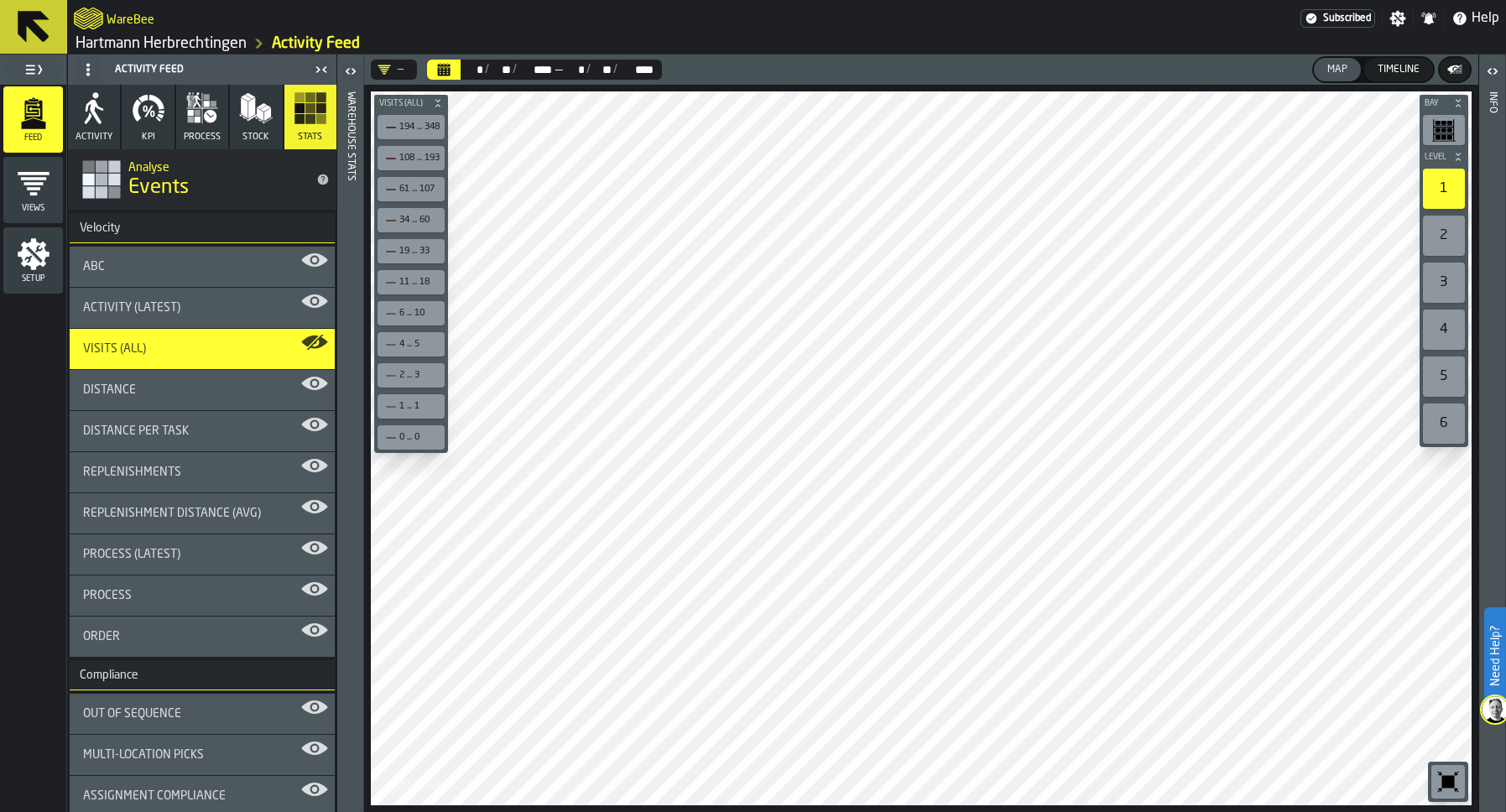
click at [38, 185] on icon "menu Views" at bounding box center [34, 184] width 32 height 24
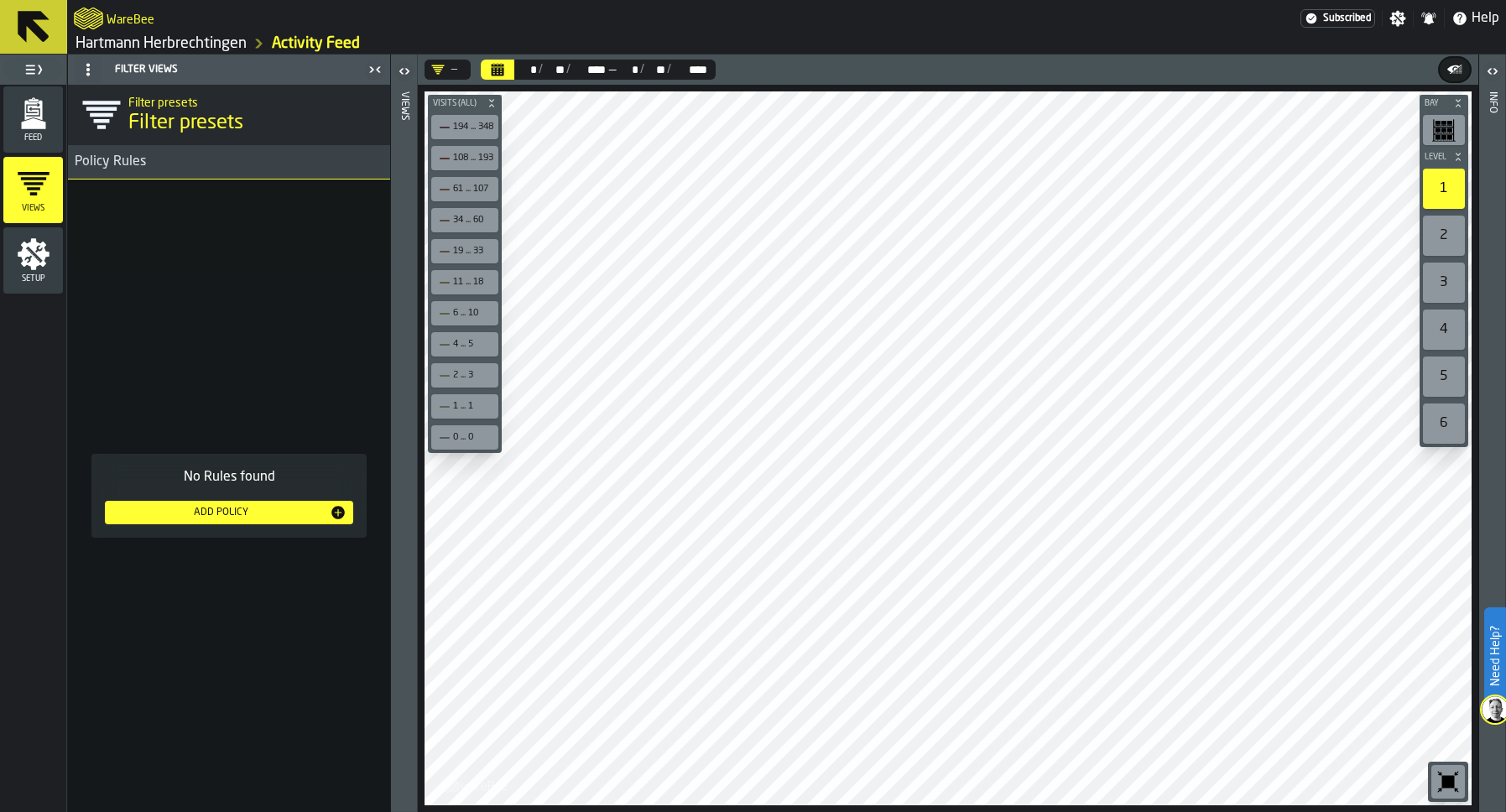
click at [36, 118] on icon "menu Feed" at bounding box center [33, 111] width 18 height 20
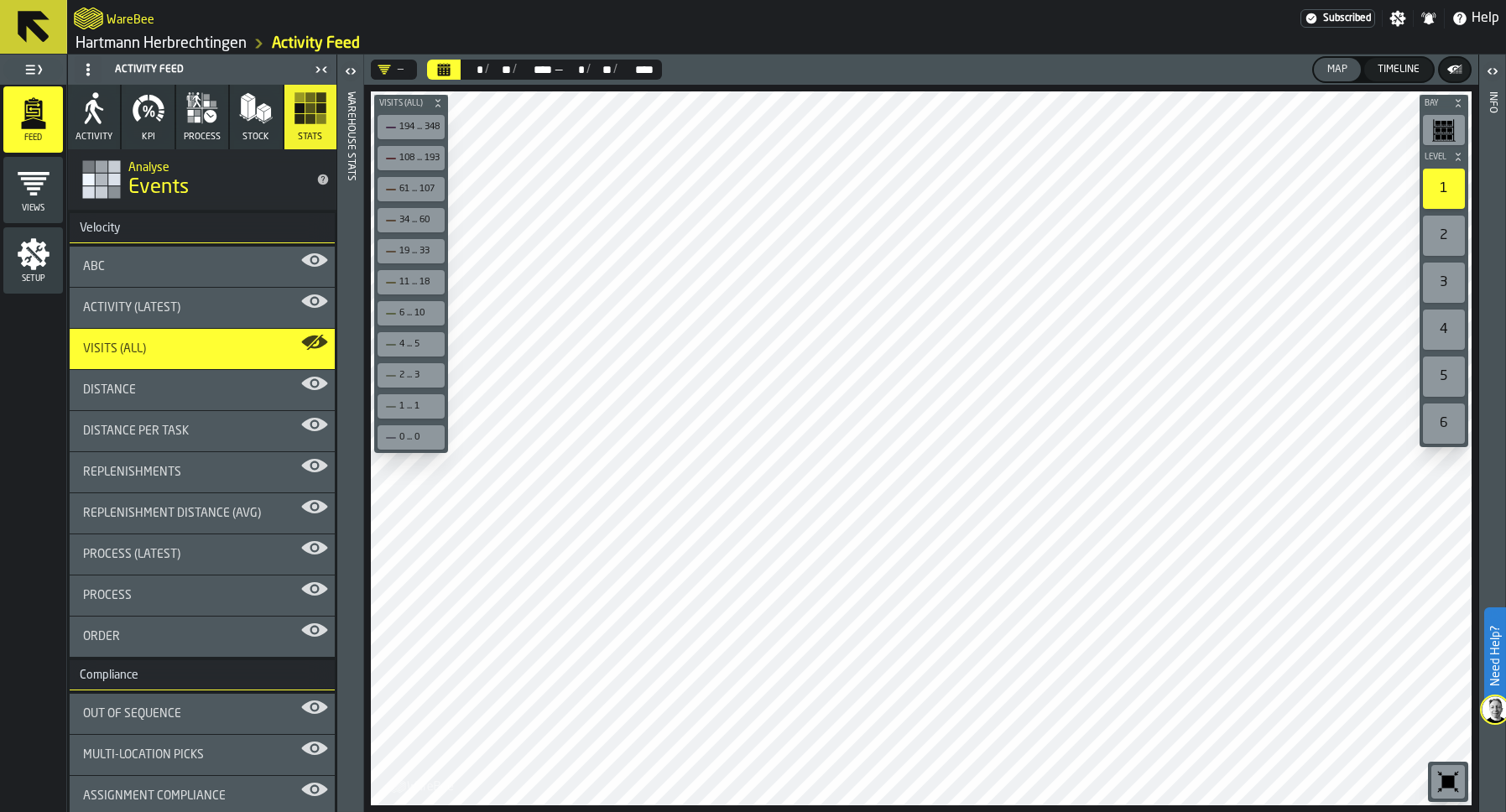
click at [100, 109] on icon "button" at bounding box center [95, 112] width 19 height 25
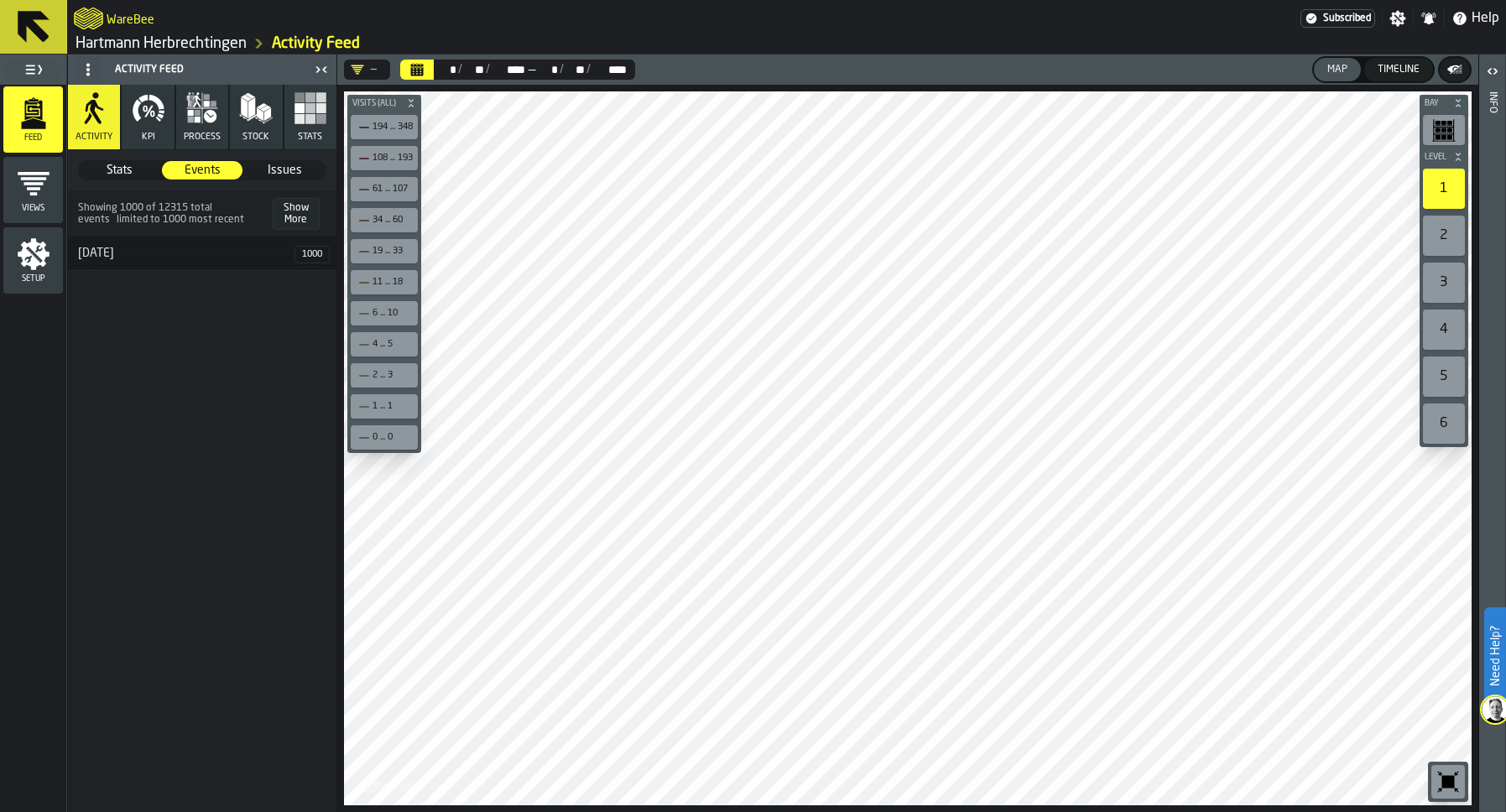
click at [115, 171] on span "Stats" at bounding box center [120, 170] width 80 height 17
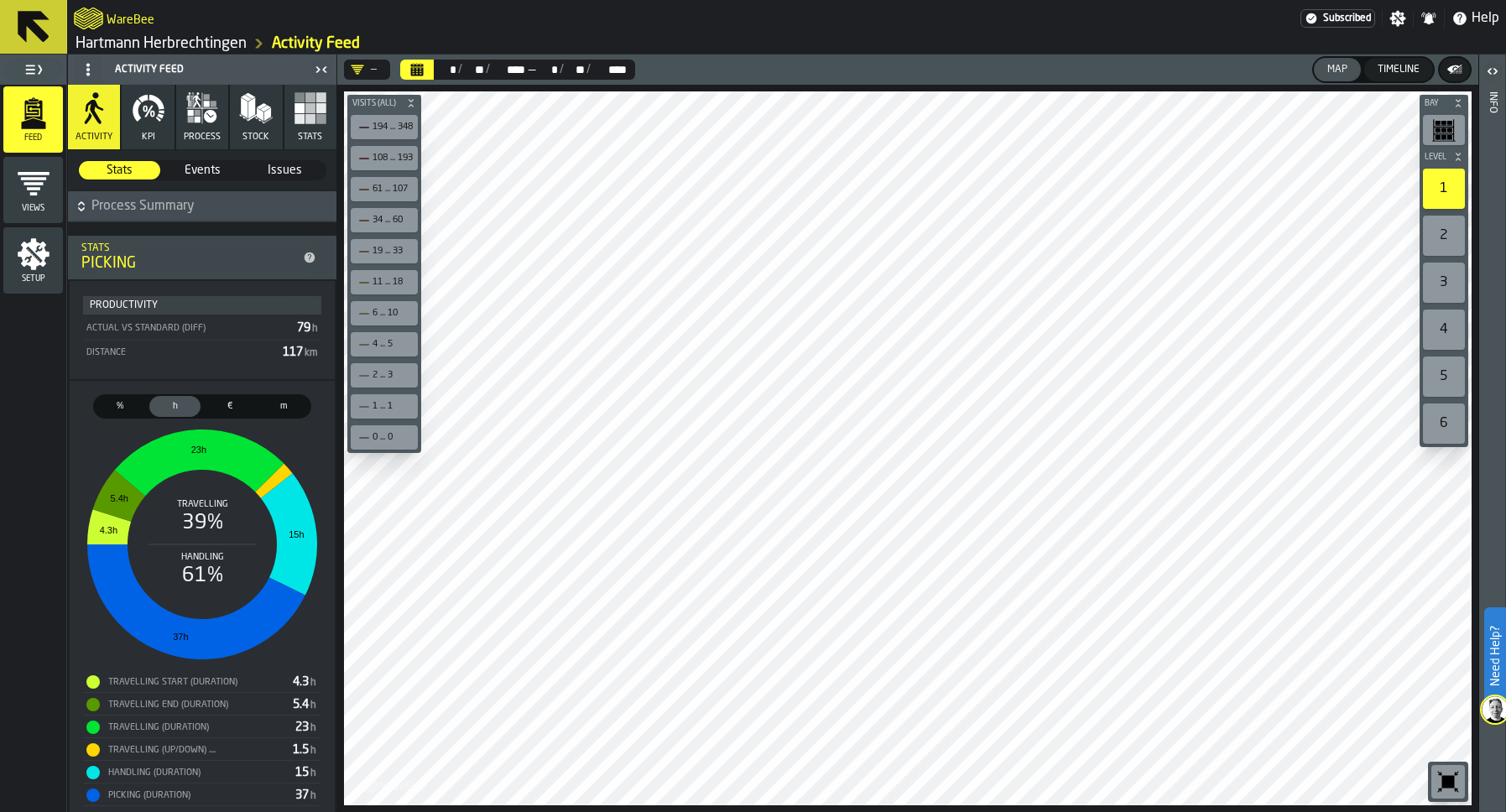
click at [176, 204] on span "Process Summary" at bounding box center [212, 206] width 242 height 20
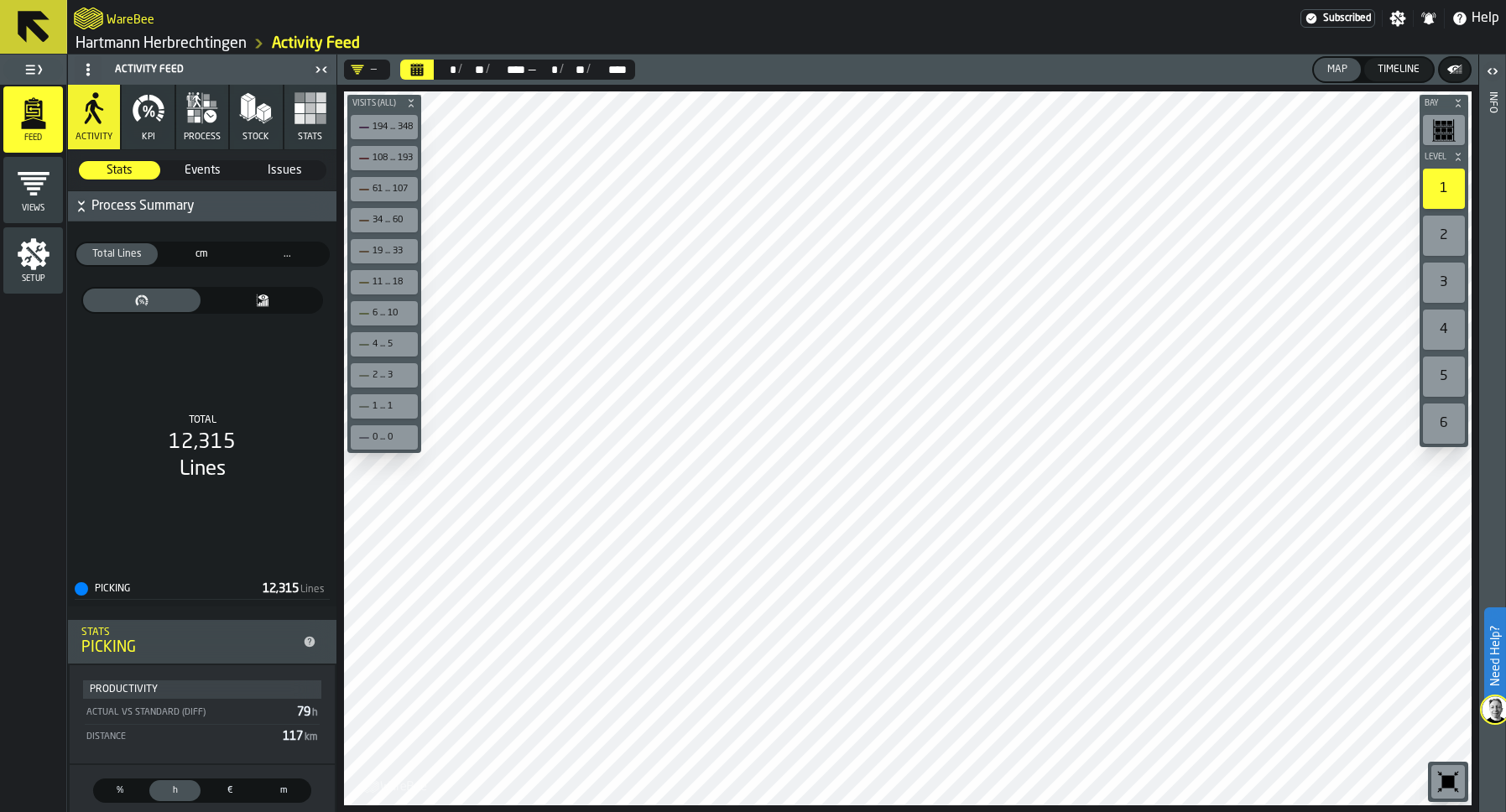
click at [246, 303] on icon "thumb" at bounding box center [262, 300] width 108 height 14
click at [156, 307] on span "thumb" at bounding box center [142, 300] width 111 height 17
click at [200, 164] on span "Events" at bounding box center [203, 170] width 80 height 17
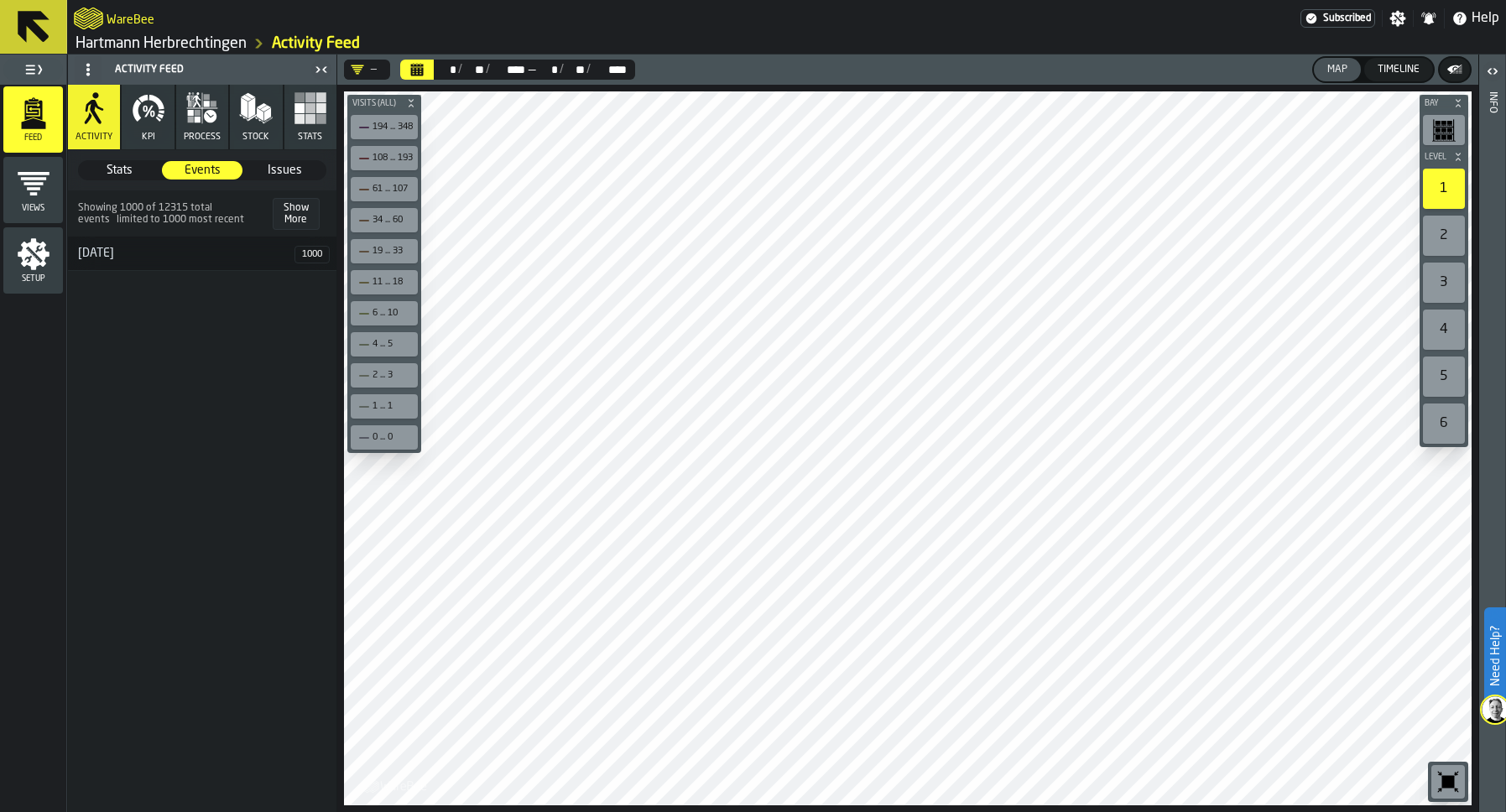
click at [276, 164] on span "Issues" at bounding box center [285, 170] width 80 height 17
click at [111, 257] on div "[DATE]" at bounding box center [183, 253] width 231 height 14
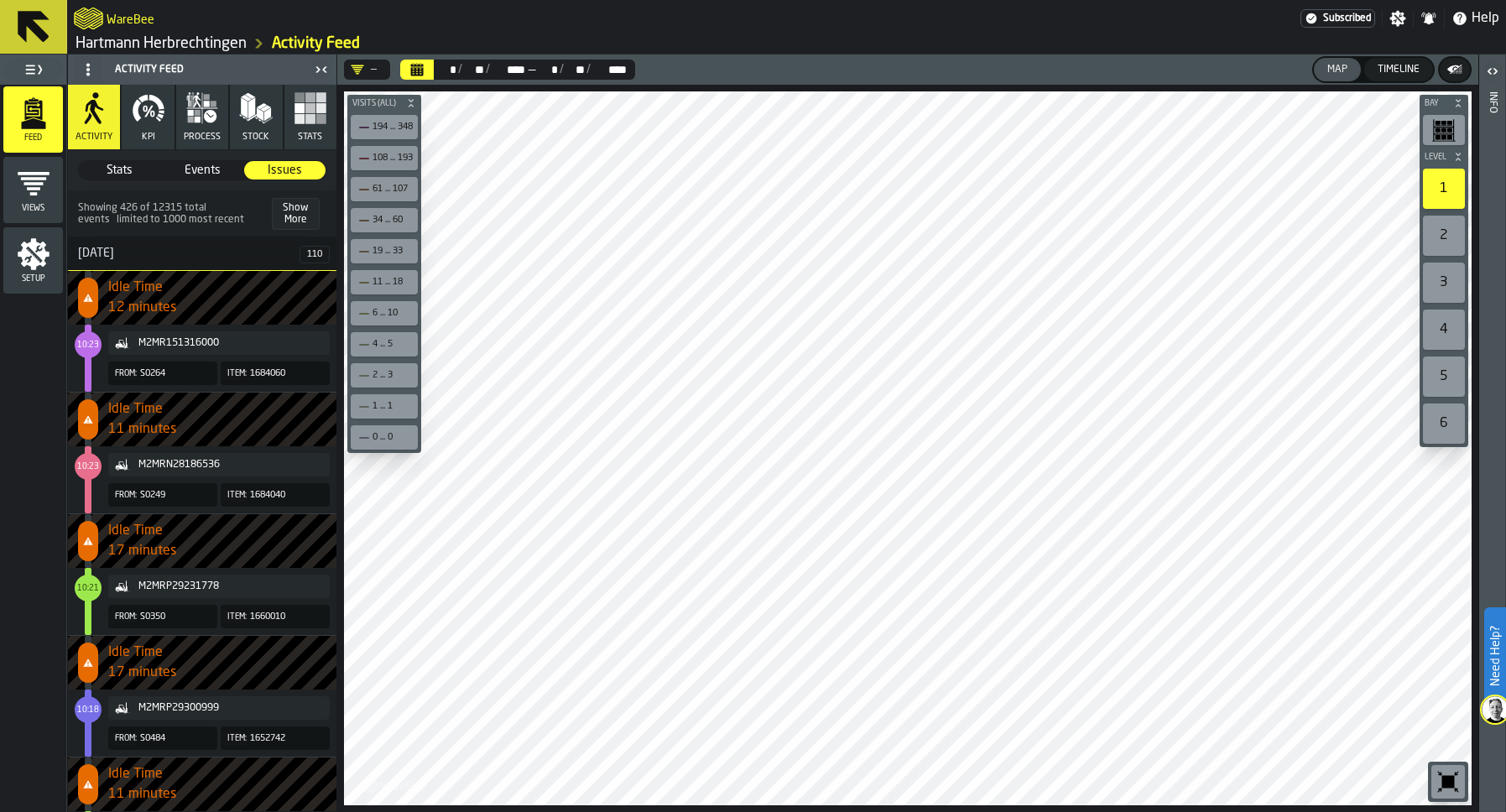
click at [112, 267] on h3 "[DATE]" at bounding box center [202, 253] width 269 height 35
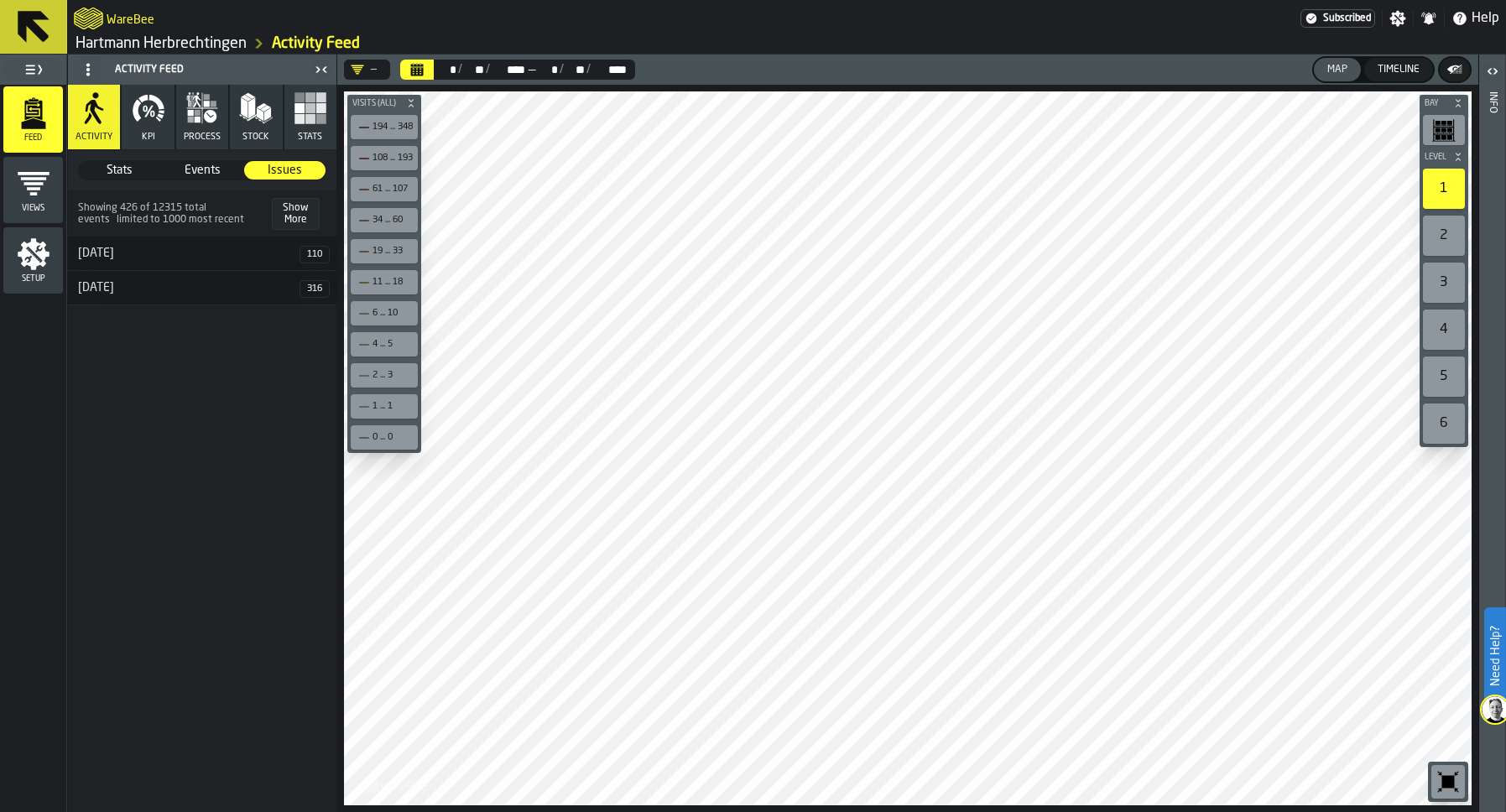
click at [112, 263] on h3 "[DATE]" at bounding box center [202, 253] width 269 height 35
click at [119, 248] on div "[DATE]" at bounding box center [183, 253] width 231 height 14
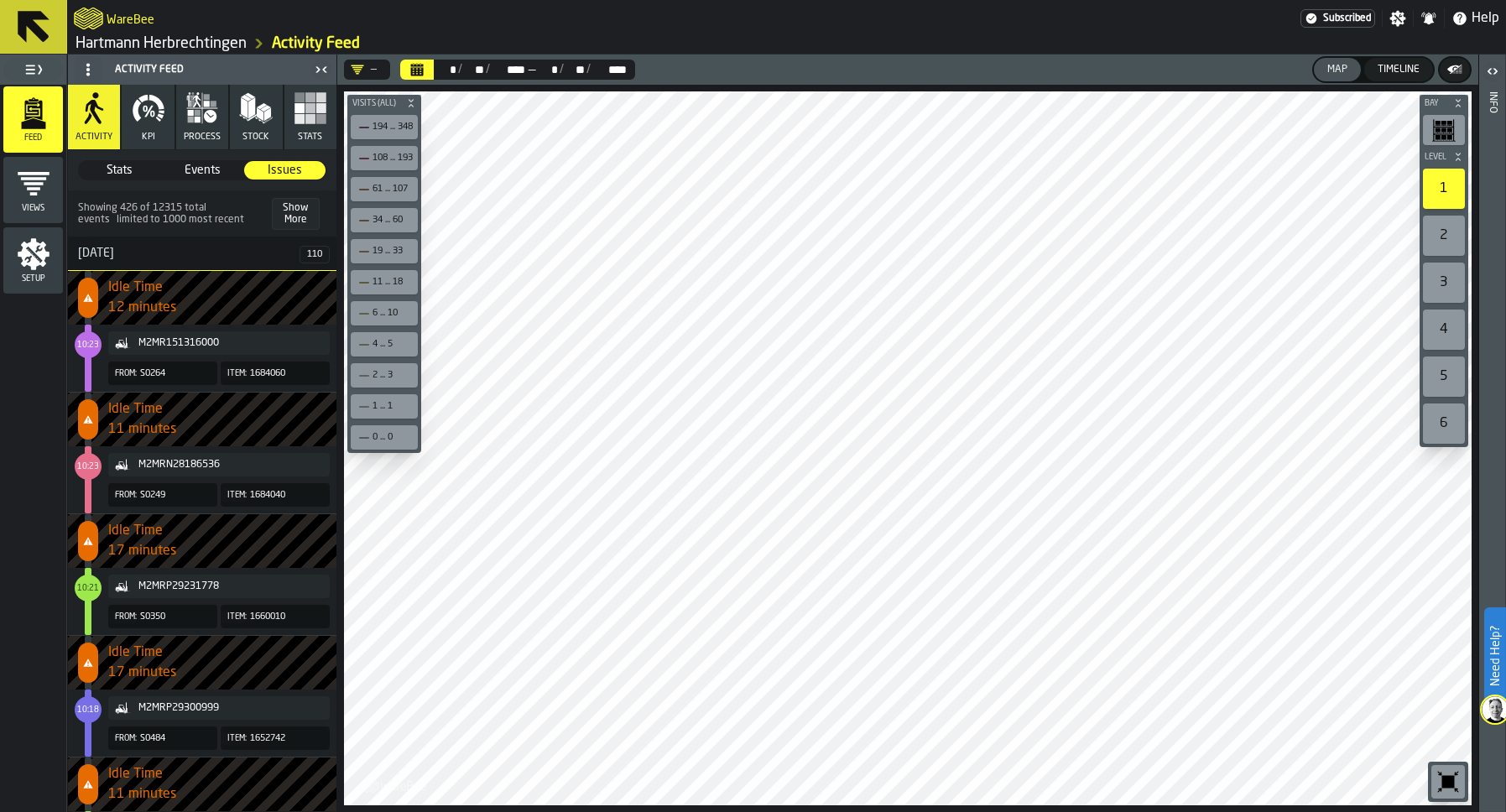
drag, startPoint x: 143, startPoint y: 125, endPoint x: 118, endPoint y: 13, distance: 114.8
click at [118, 13] on main "WareBee Subscribed Settings Notifications Help [PERSON_NAME] Herbrechtingen Act…" at bounding box center [753, 406] width 1506 height 812
click at [114, 52] on link "Hartmann Herbrechtingen" at bounding box center [161, 44] width 171 height 19
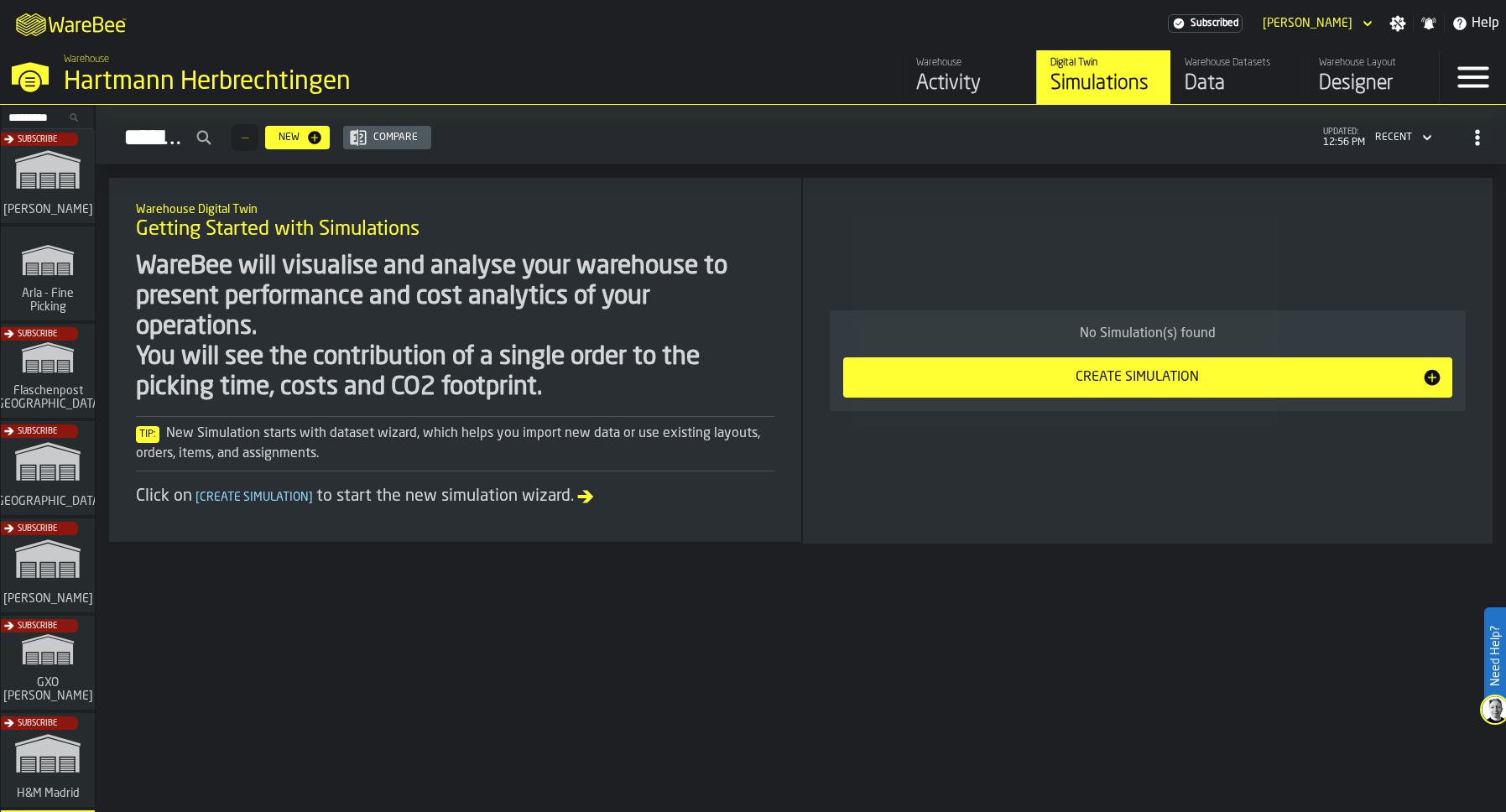
click at [63, 538] on div "Subscribe" at bounding box center [44, 570] width 94 height 97
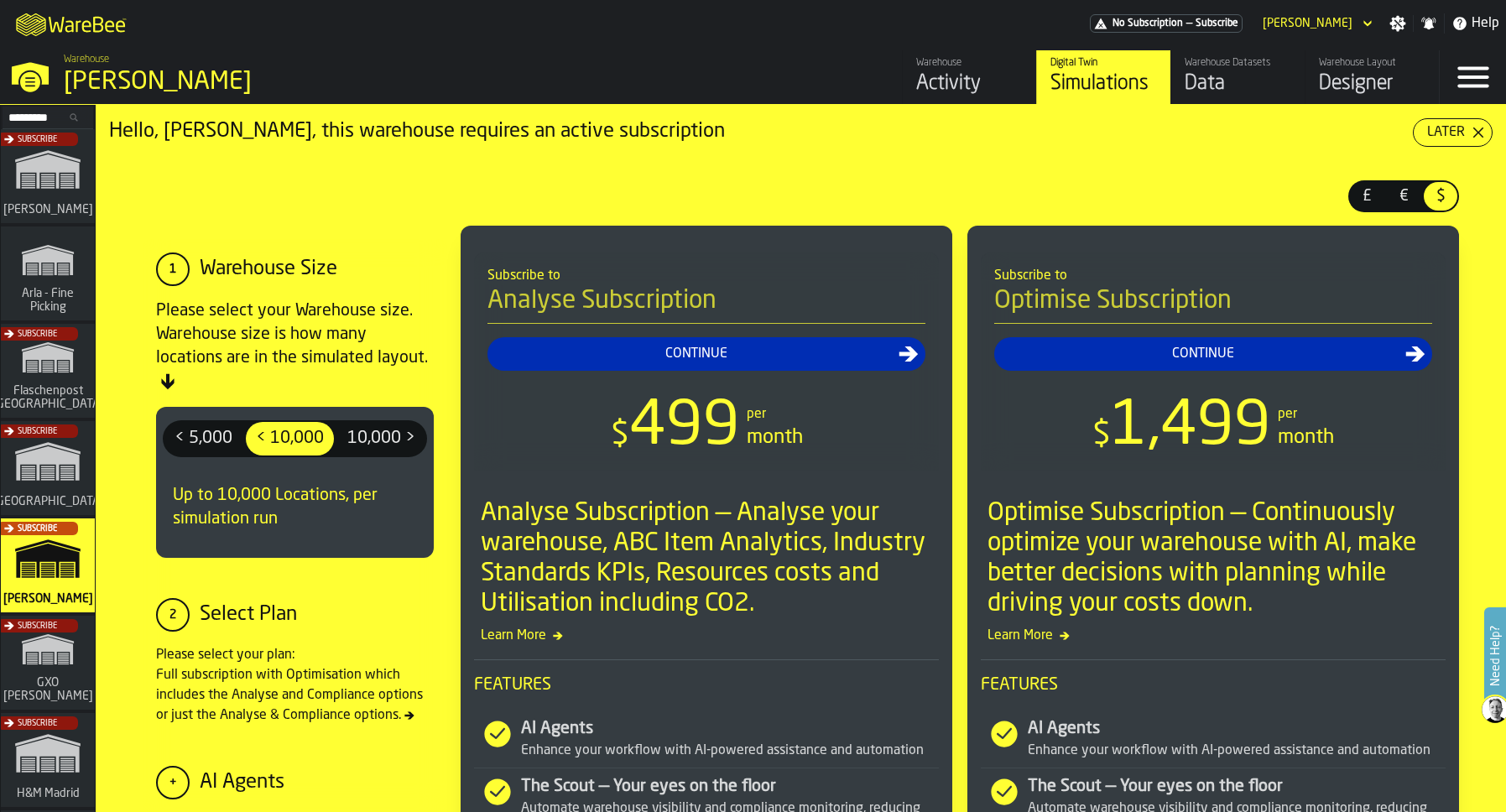
click at [950, 74] on div "Activity" at bounding box center [969, 84] width 107 height 27
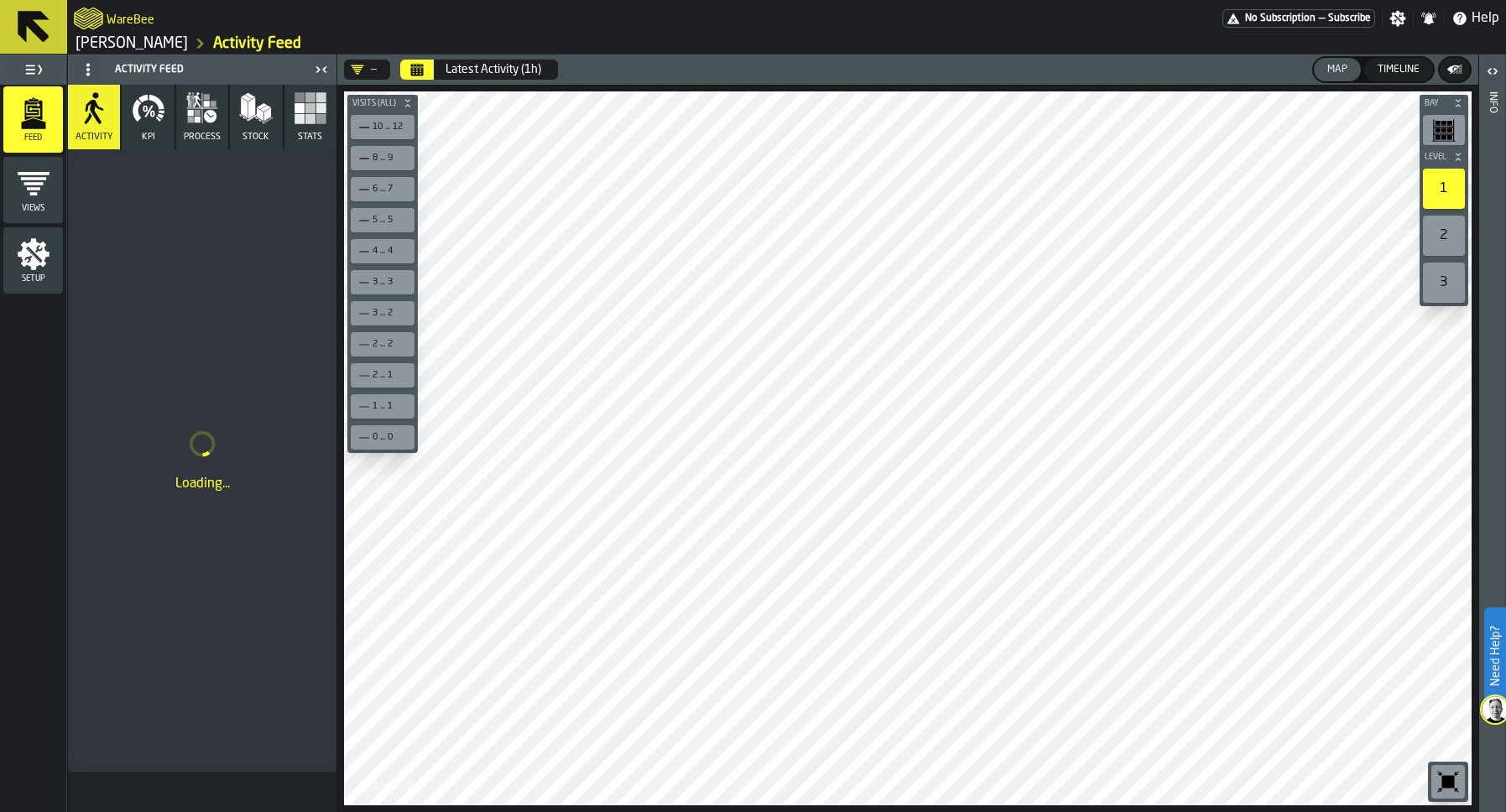
click at [153, 111] on icon "button" at bounding box center [148, 108] width 34 height 34
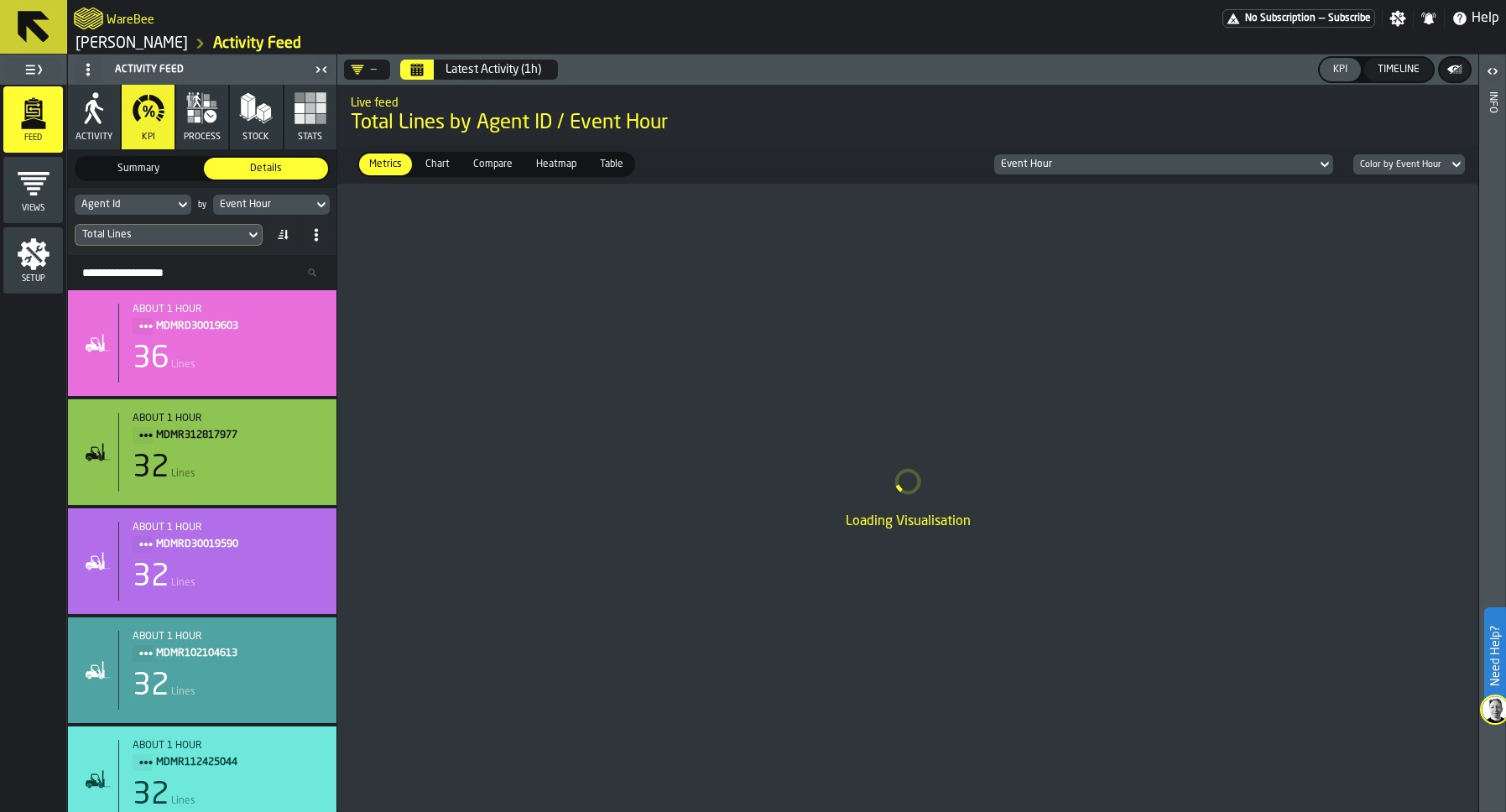
click at [198, 241] on div "Total Lines" at bounding box center [160, 235] width 170 height 19
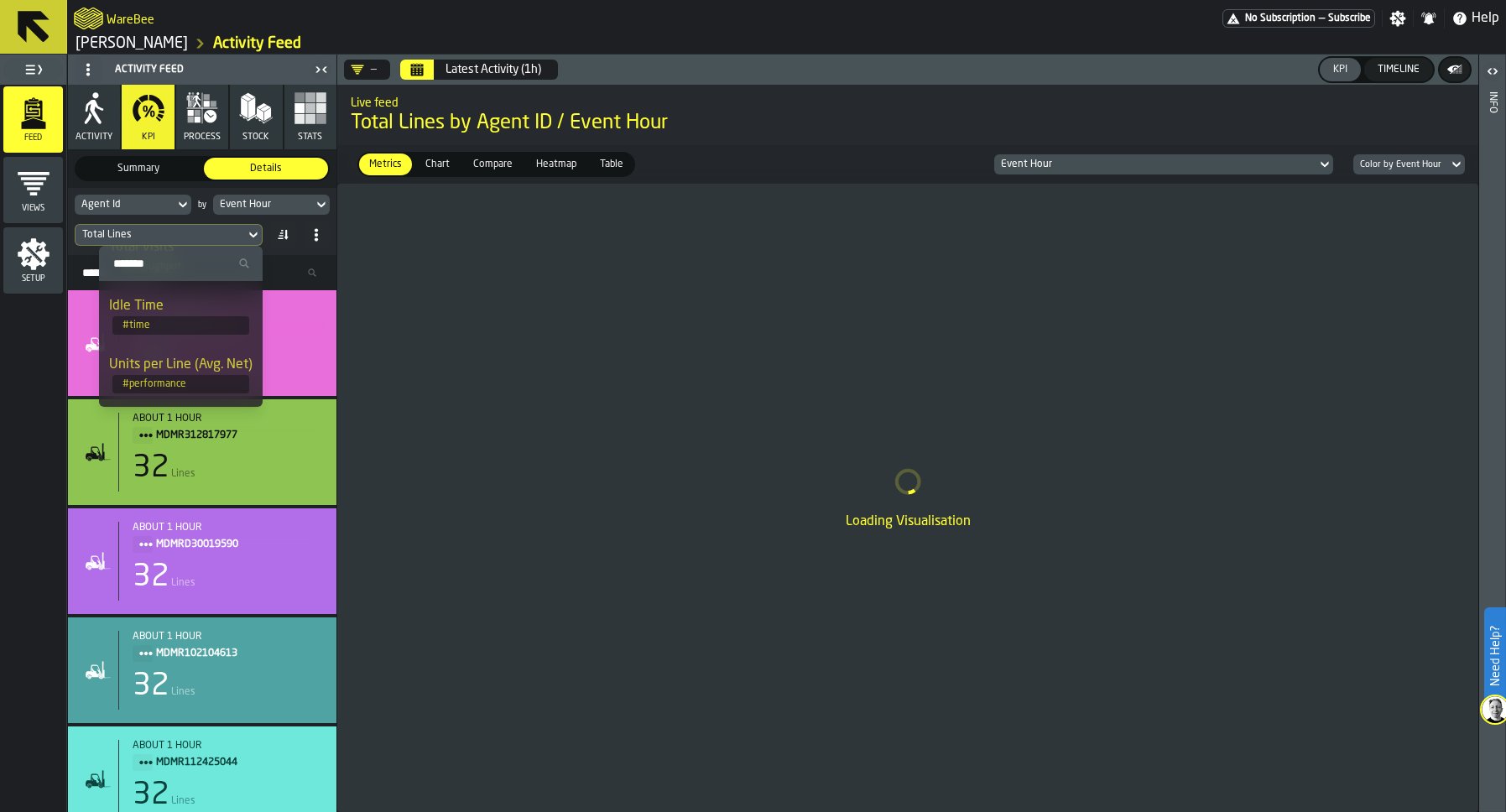
scroll to position [86, 0]
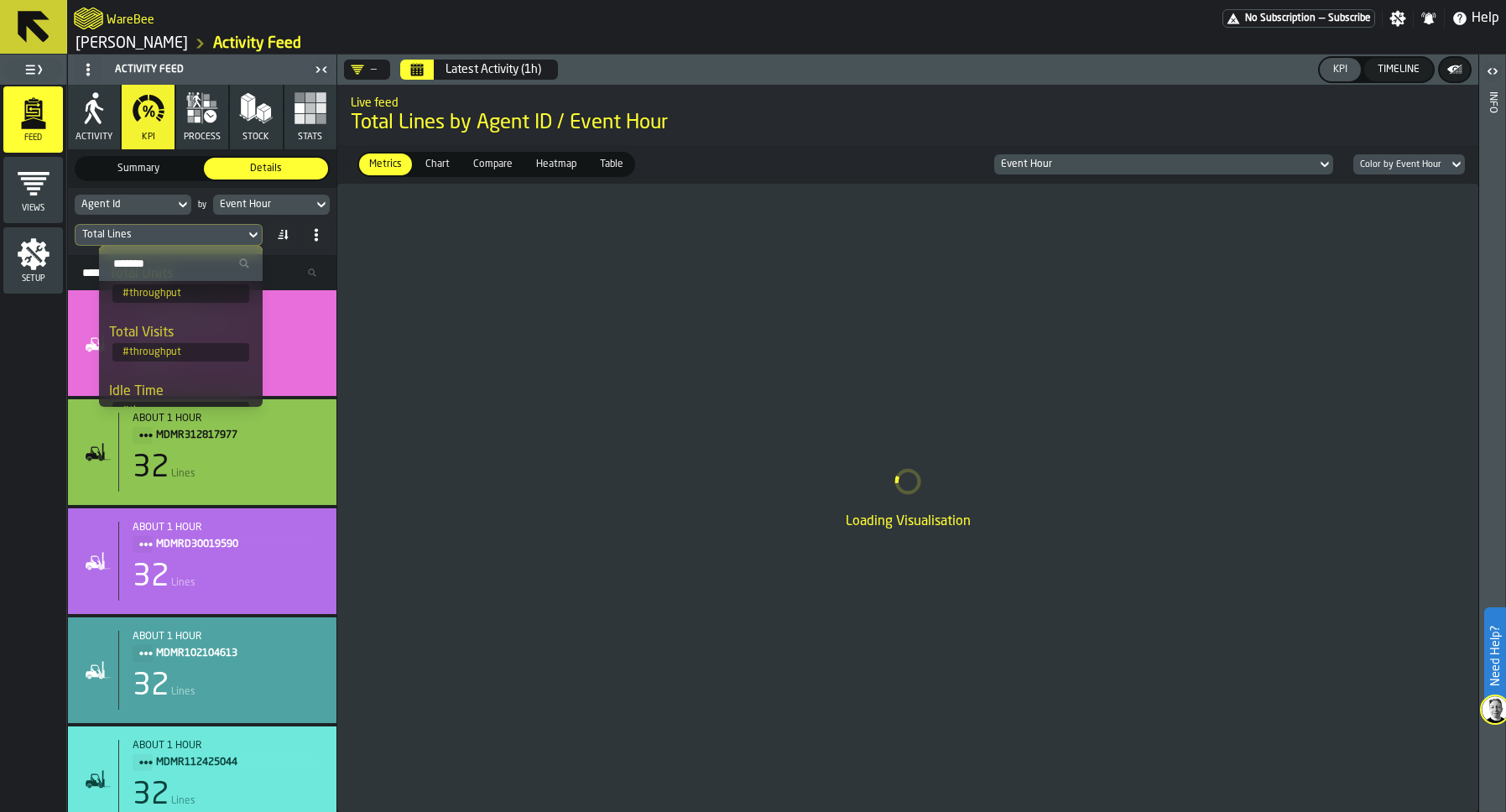
click at [165, 379] on li "Idle Time # time" at bounding box center [181, 400] width 164 height 58
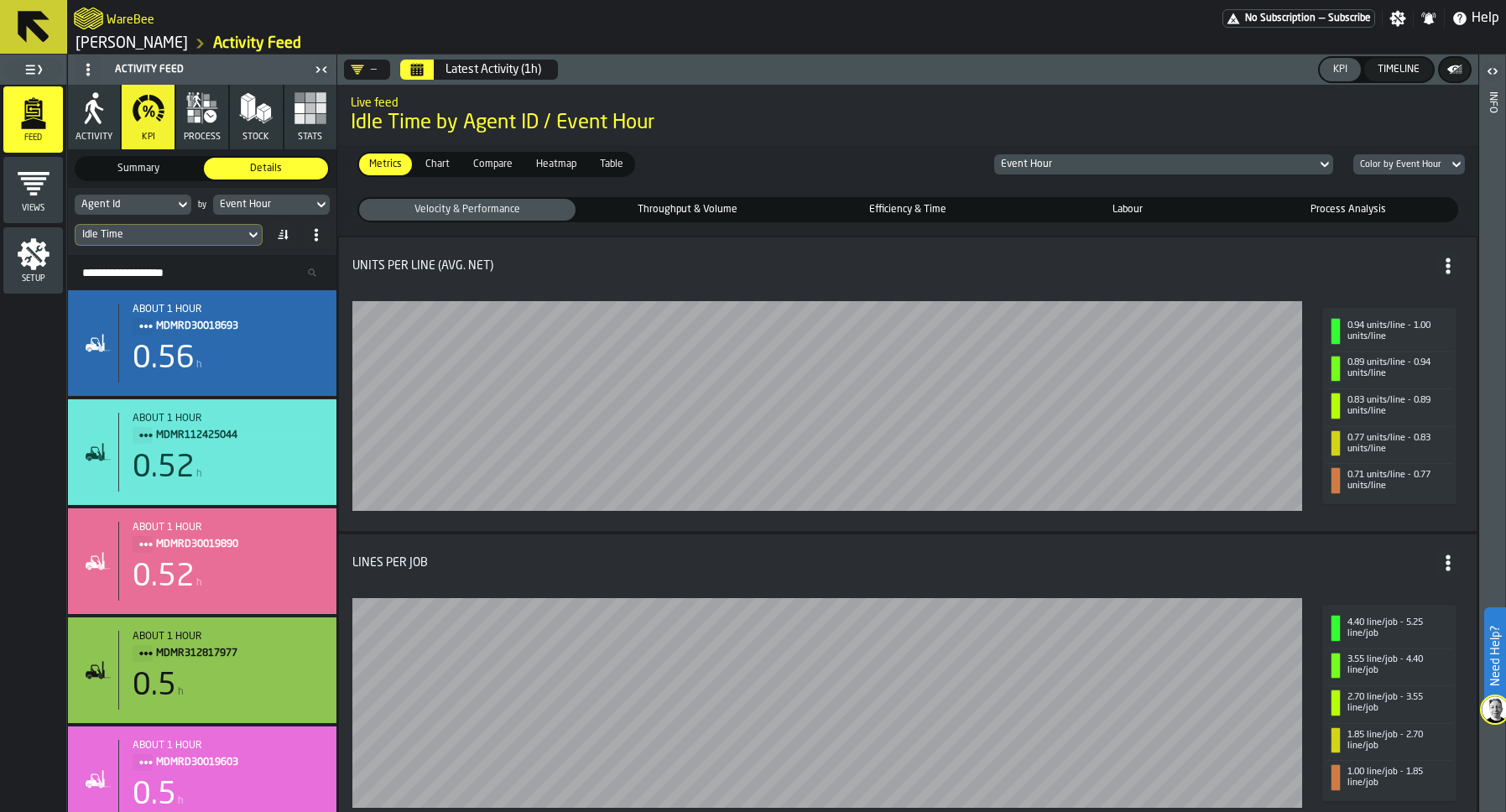
click at [436, 169] on span "Chart" at bounding box center [438, 164] width 38 height 15
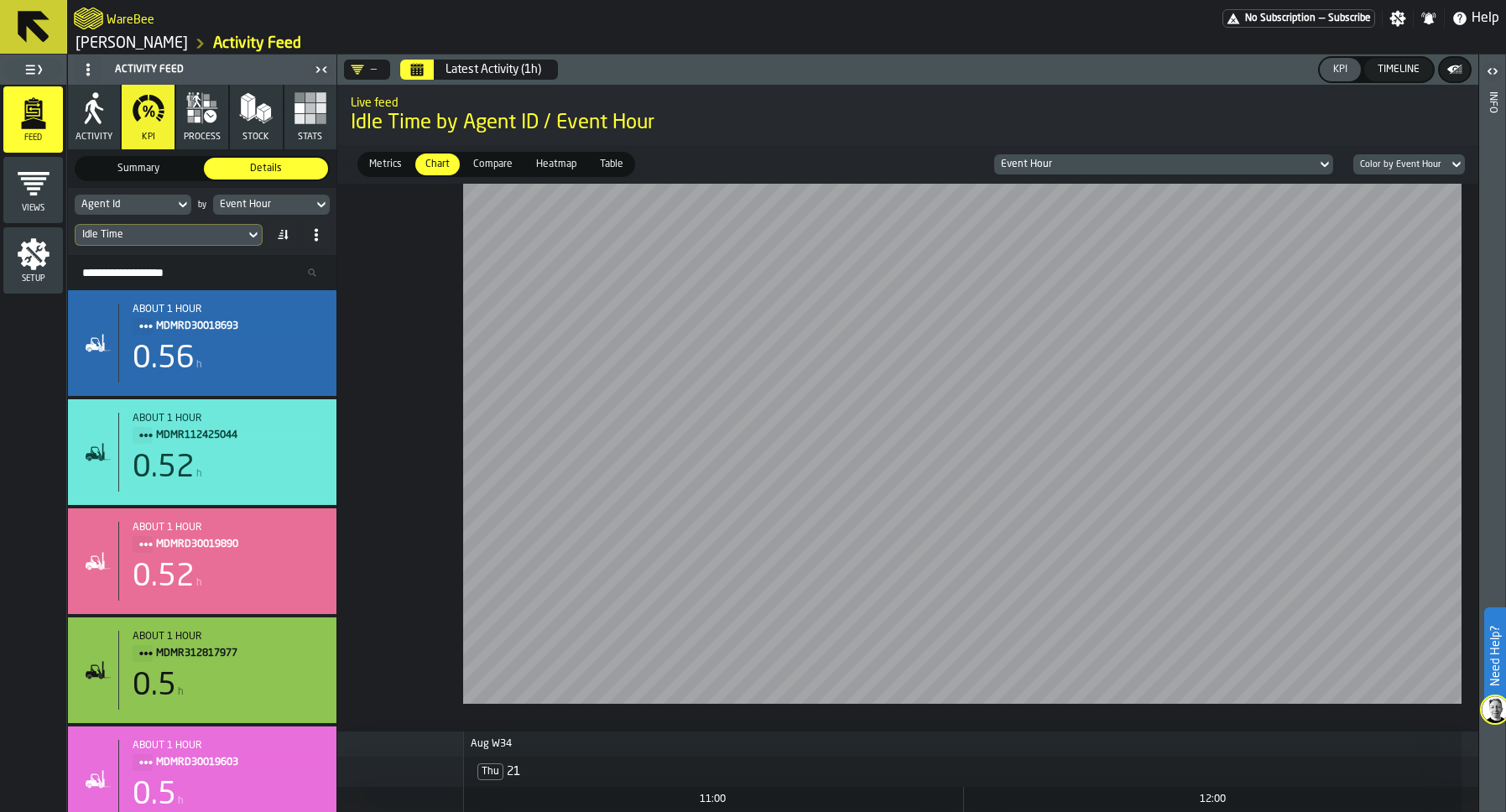
click at [419, 77] on button "Calendar" at bounding box center [417, 70] width 34 height 20
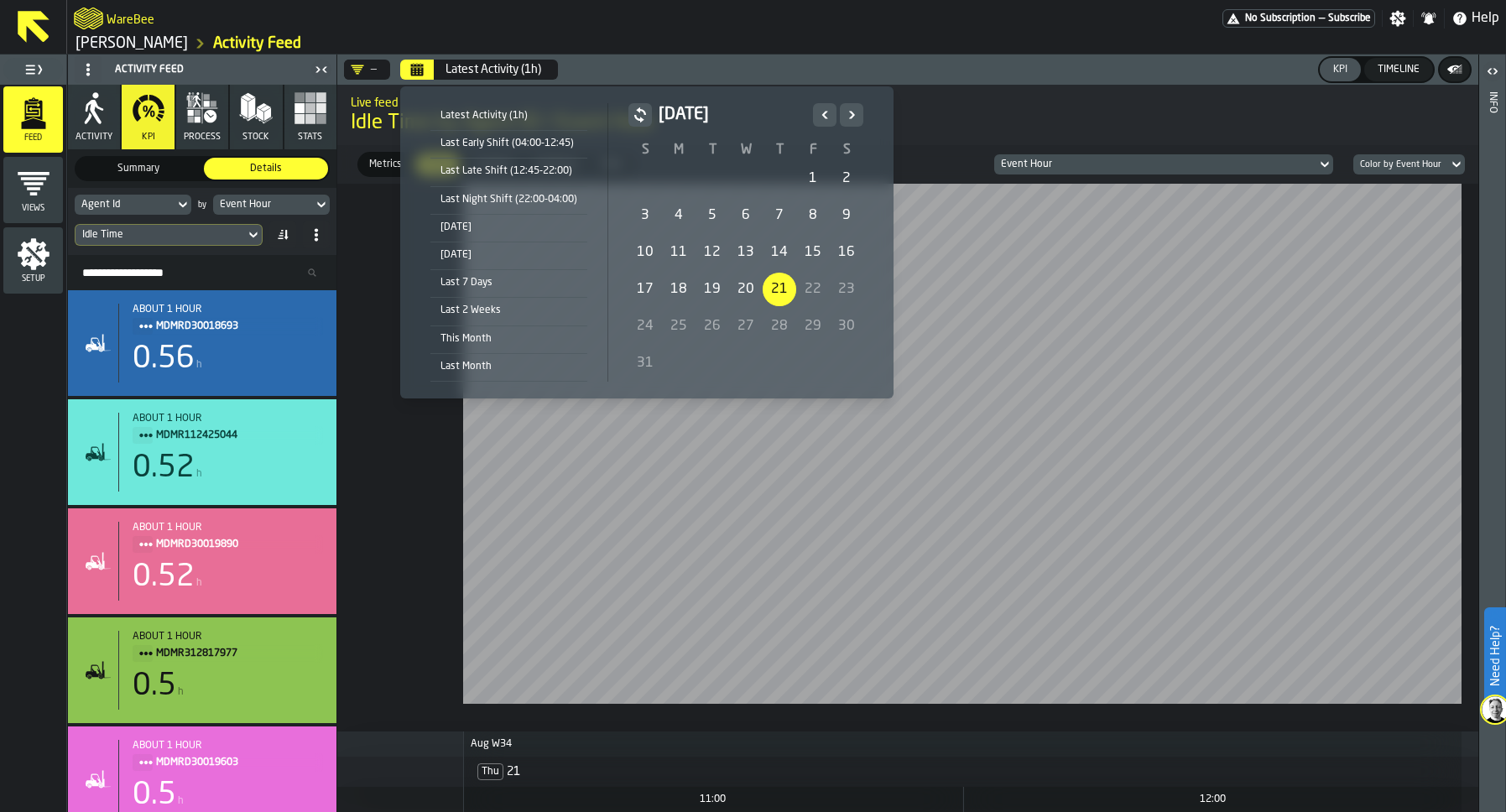
click at [769, 283] on div "21" at bounding box center [779, 290] width 34 height 34
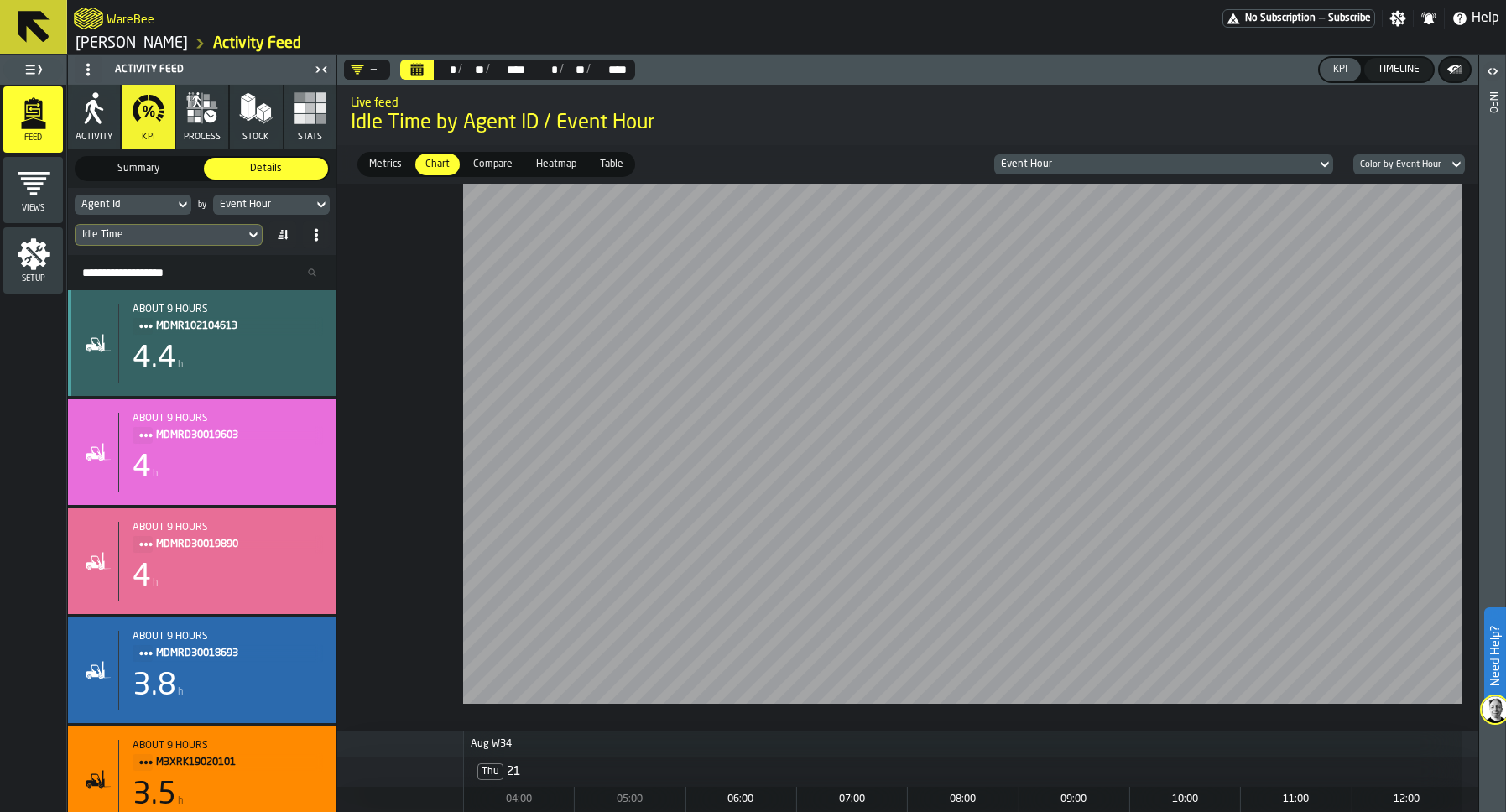
click at [230, 351] on div "4.4 h" at bounding box center [227, 359] width 191 height 34
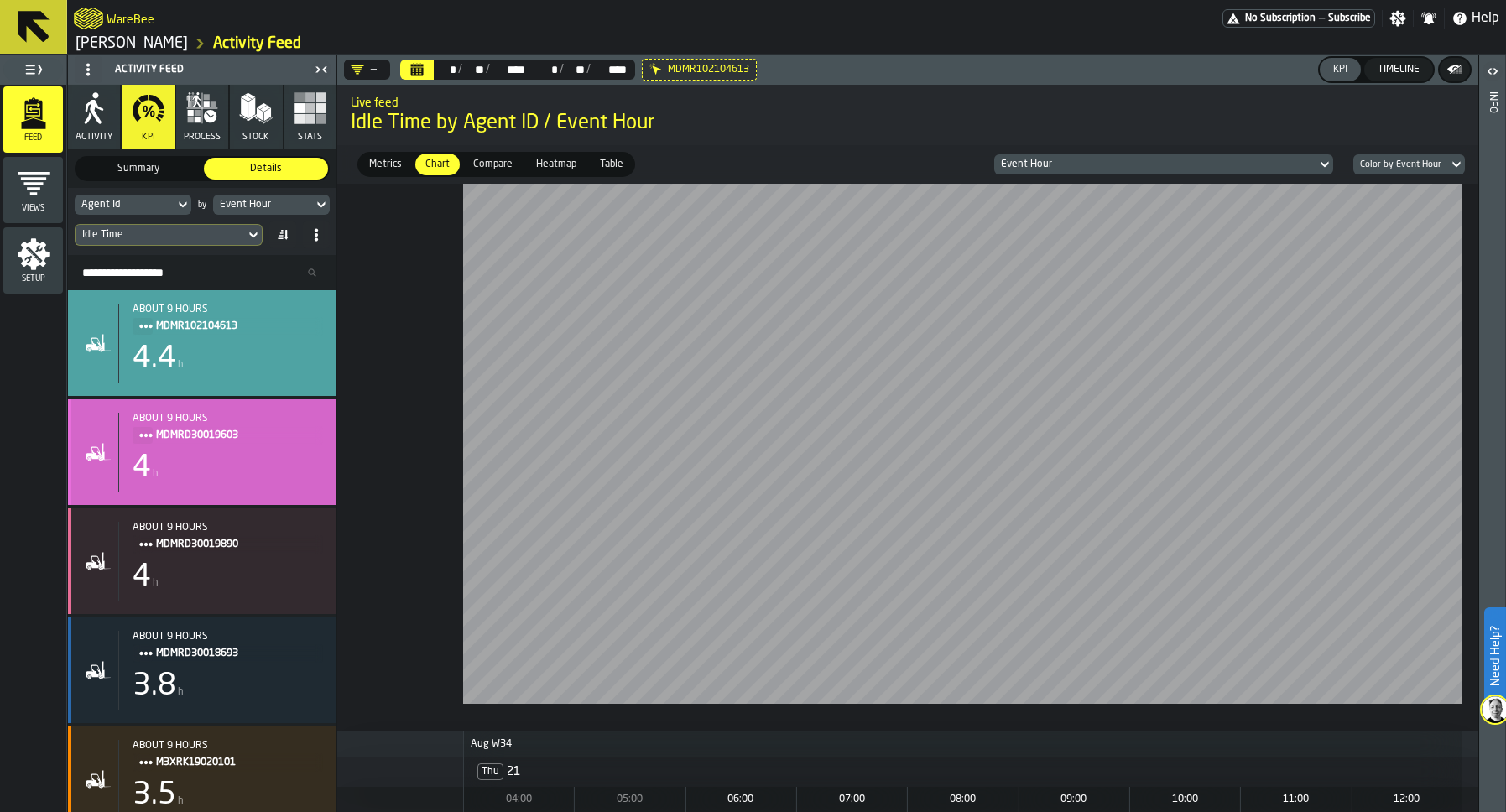
click at [209, 412] on div "about 9 hours MDMRD30019603 4 h" at bounding box center [202, 452] width 269 height 106
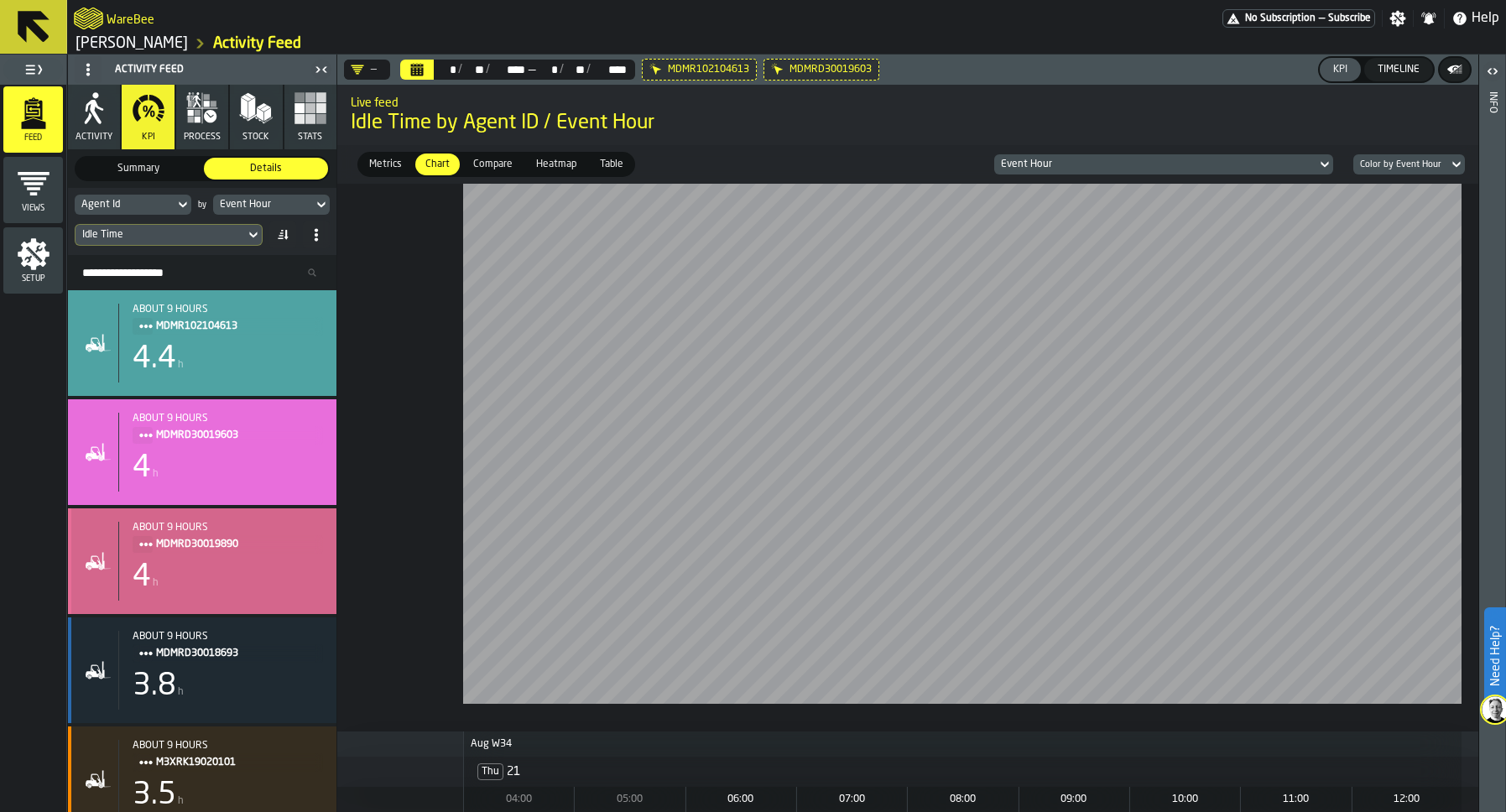
click at [196, 537] on span "MDMRD30019890" at bounding box center [232, 544] width 153 height 19
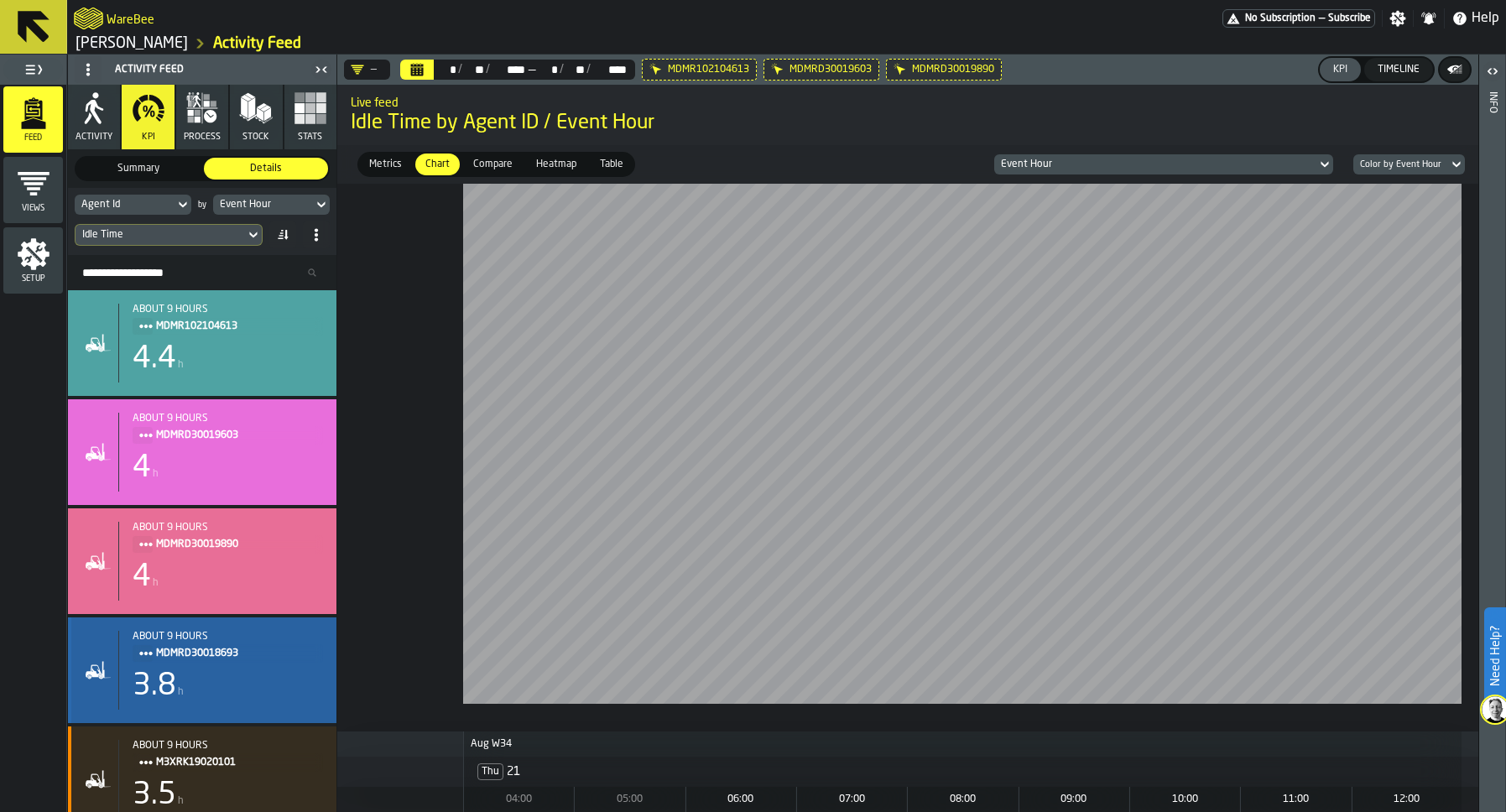
click at [194, 658] on span "MDMRD30018693" at bounding box center [232, 653] width 153 height 19
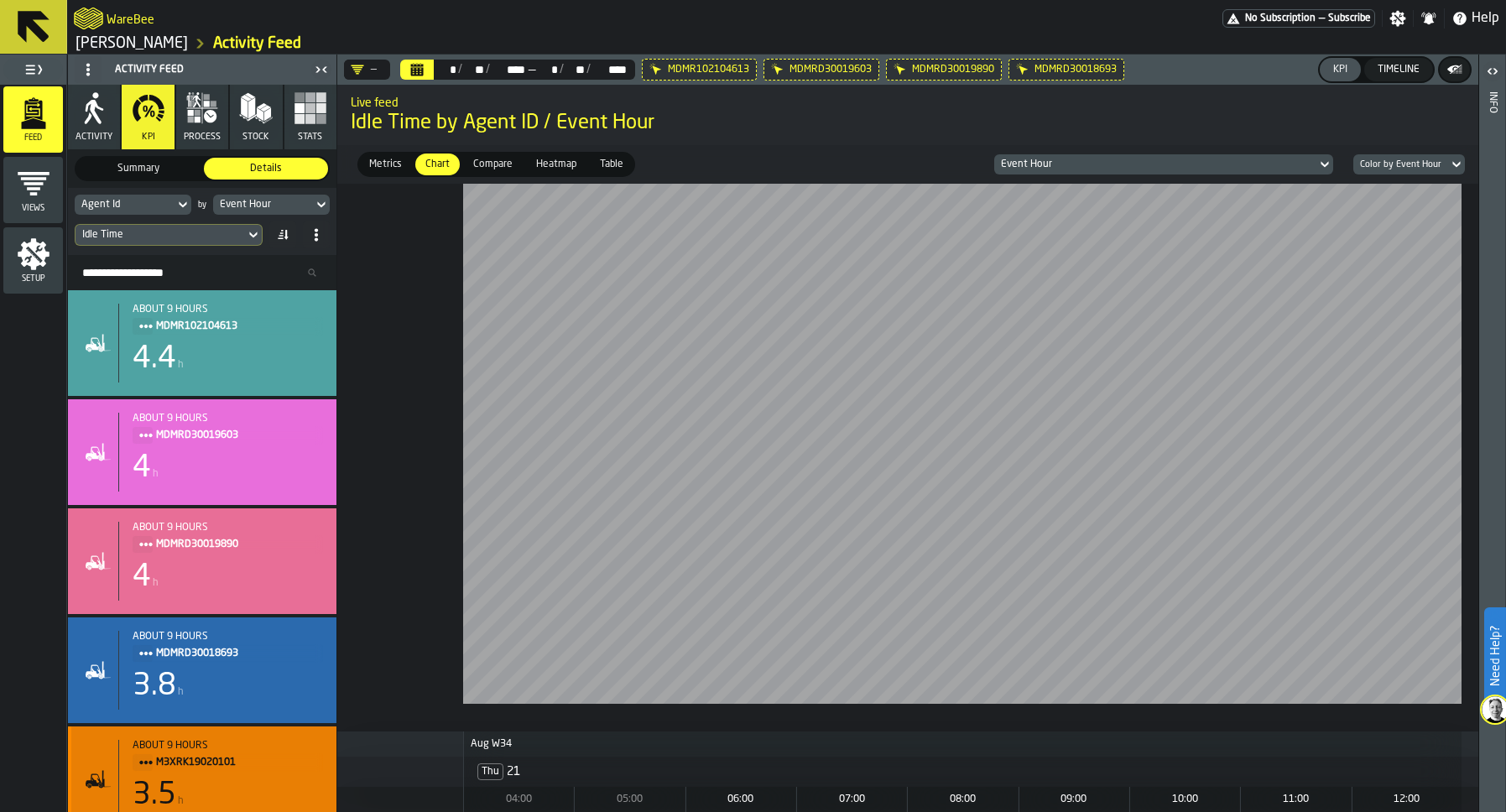
click at [194, 748] on div "about 9 hours" at bounding box center [227, 746] width 191 height 12
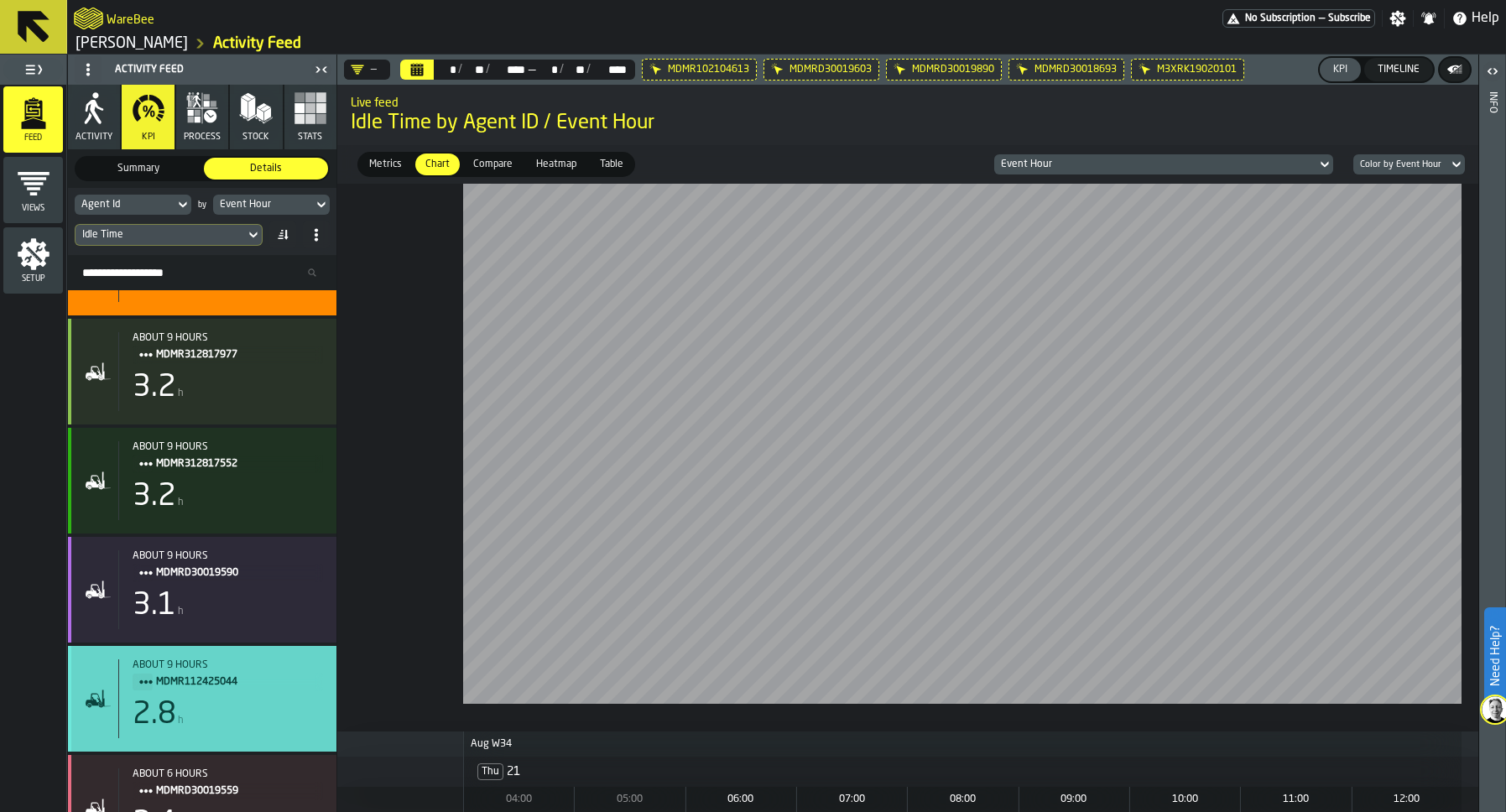
scroll to position [513, 0]
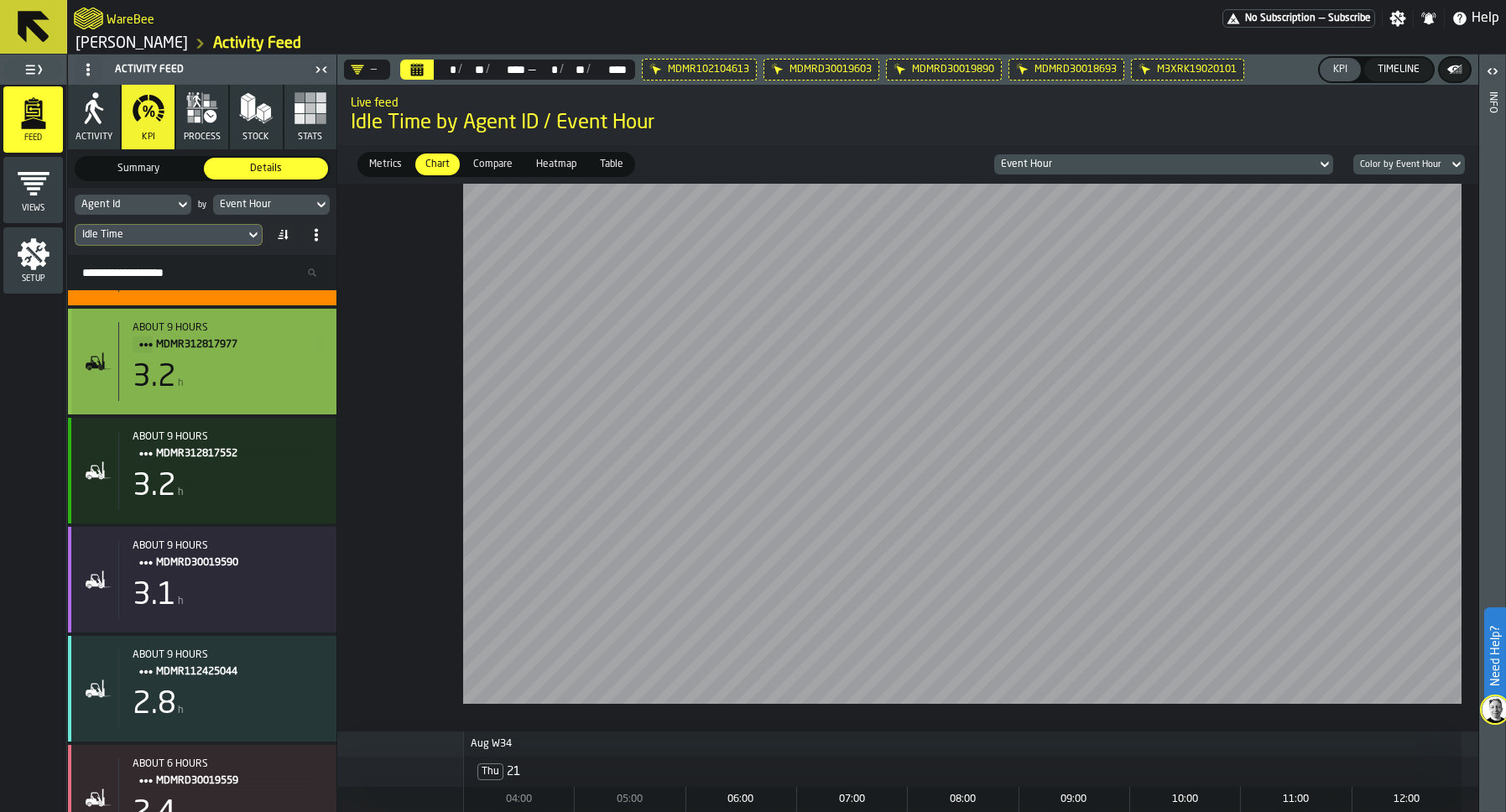
click at [211, 389] on div "3.2 h" at bounding box center [227, 377] width 191 height 34
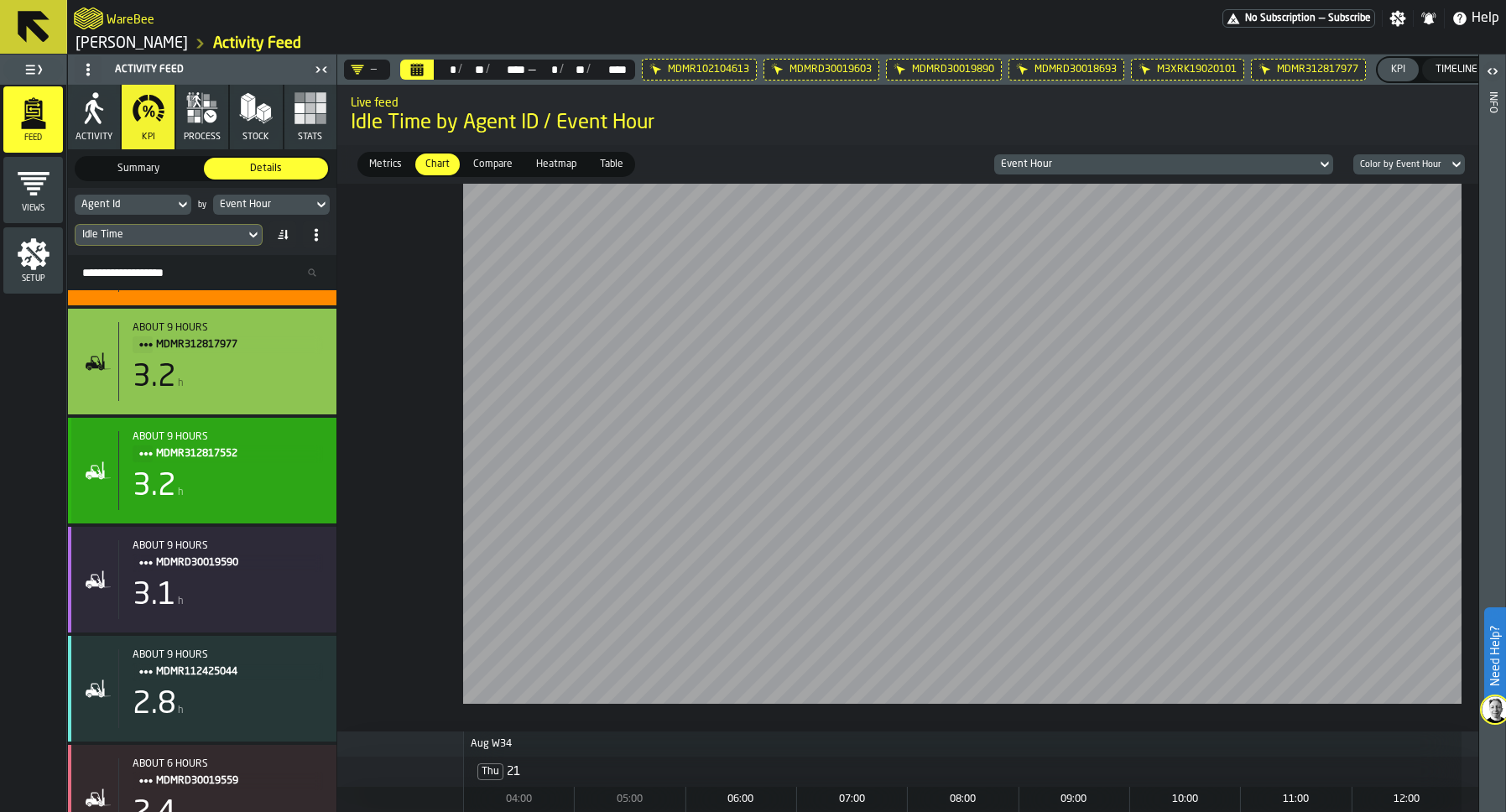
click at [212, 476] on div "3.2 h" at bounding box center [227, 487] width 191 height 34
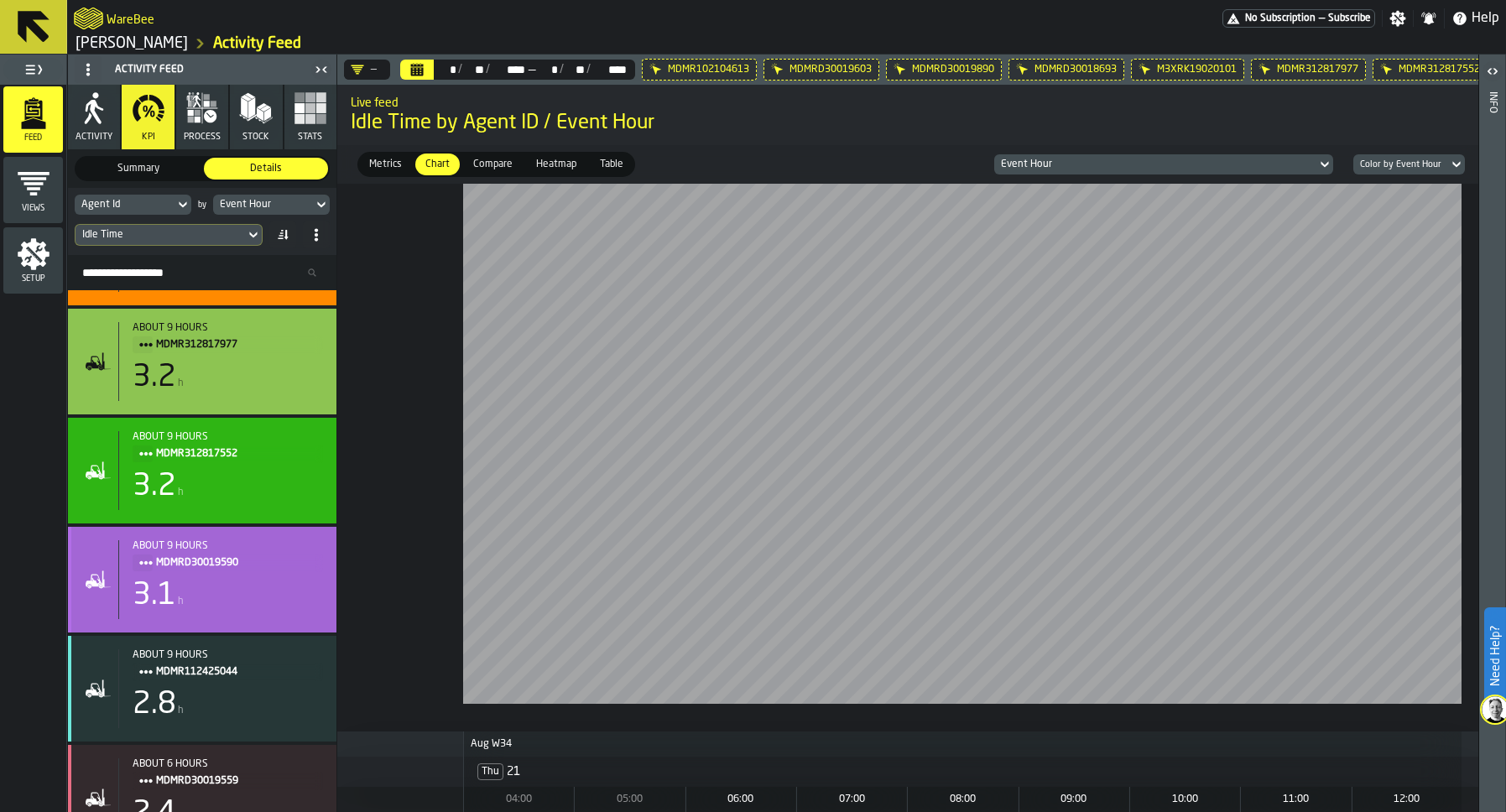
click at [197, 578] on div "about 9 hours MDMRD30019590 3.1 h" at bounding box center [220, 579] width 204 height 79
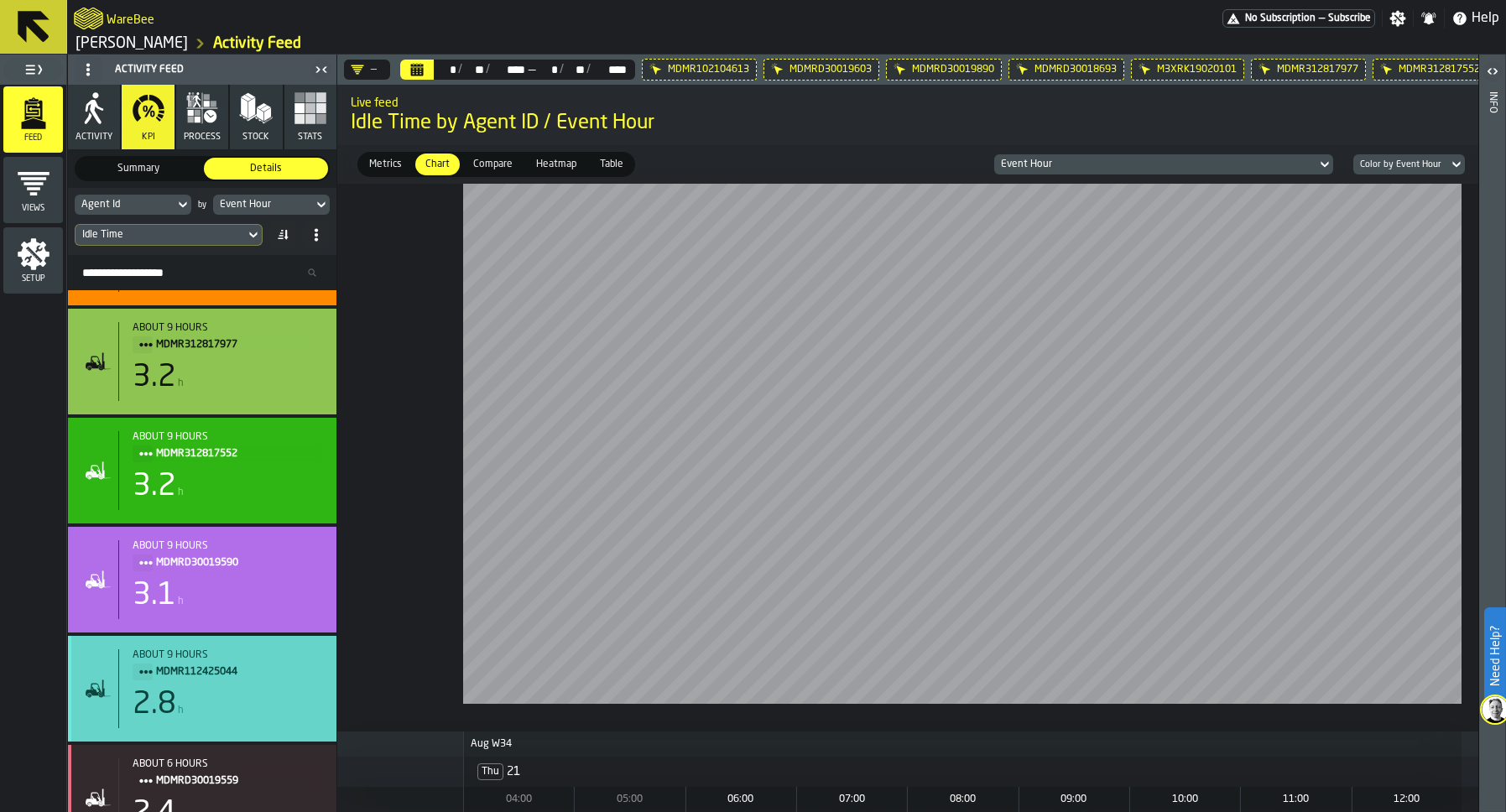
click at [191, 679] on span "MDMR112425044" at bounding box center [232, 672] width 153 height 19
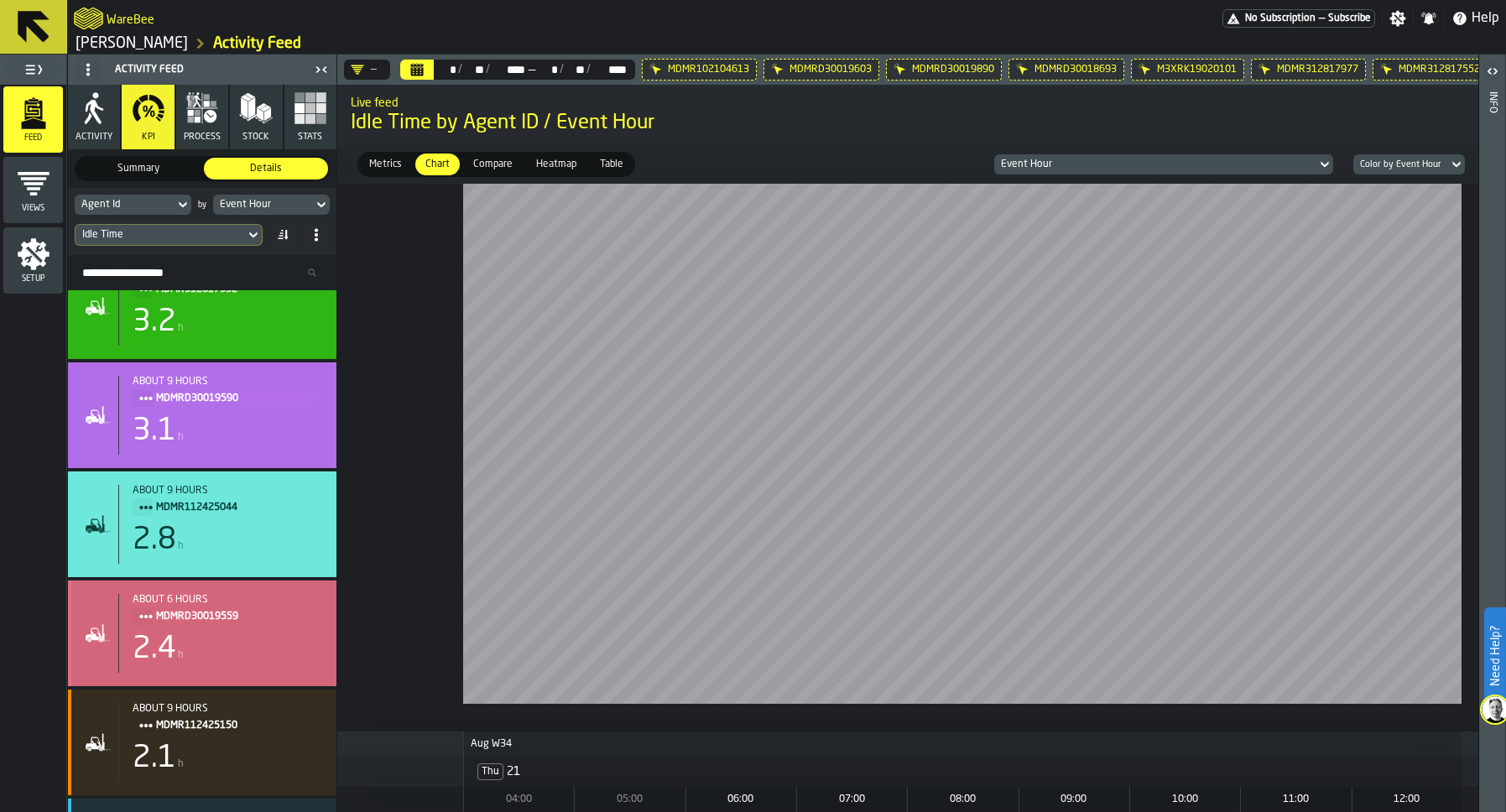
scroll to position [770, 0]
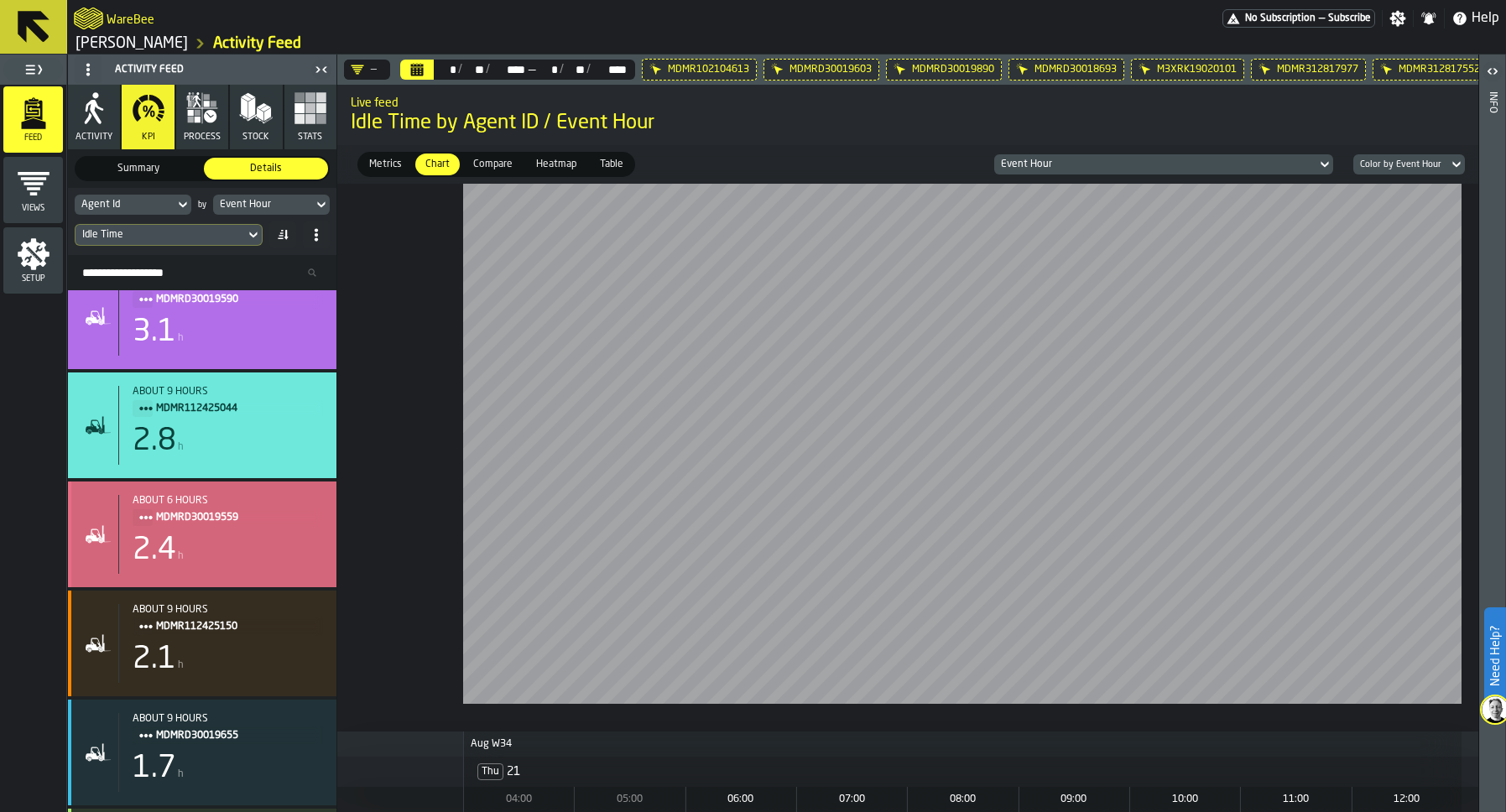
click at [192, 560] on div "2.4 h" at bounding box center [227, 550] width 191 height 34
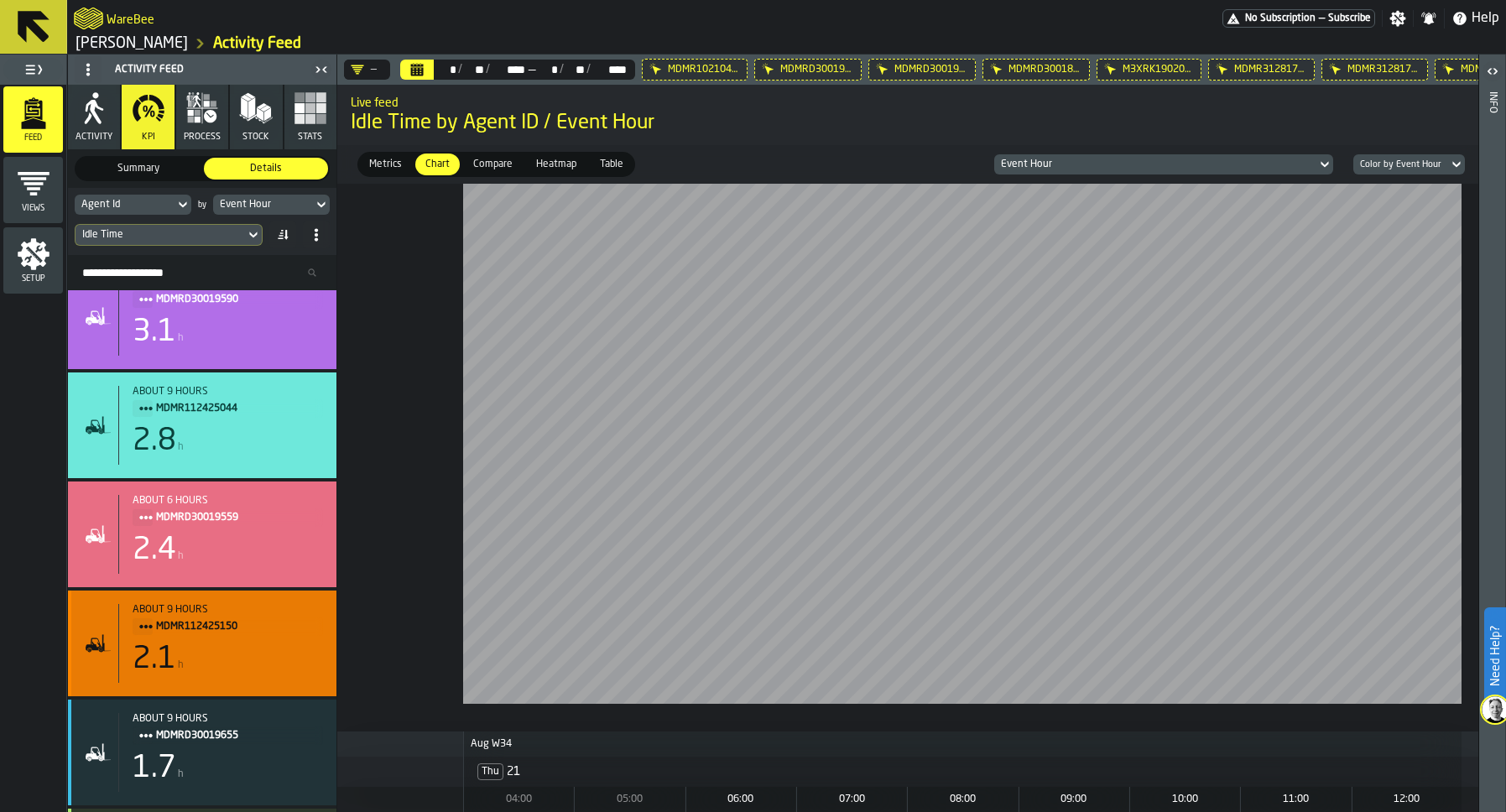
click at [200, 642] on div "about 9 hours MDMR112425150 2.1 h" at bounding box center [220, 642] width 204 height 79
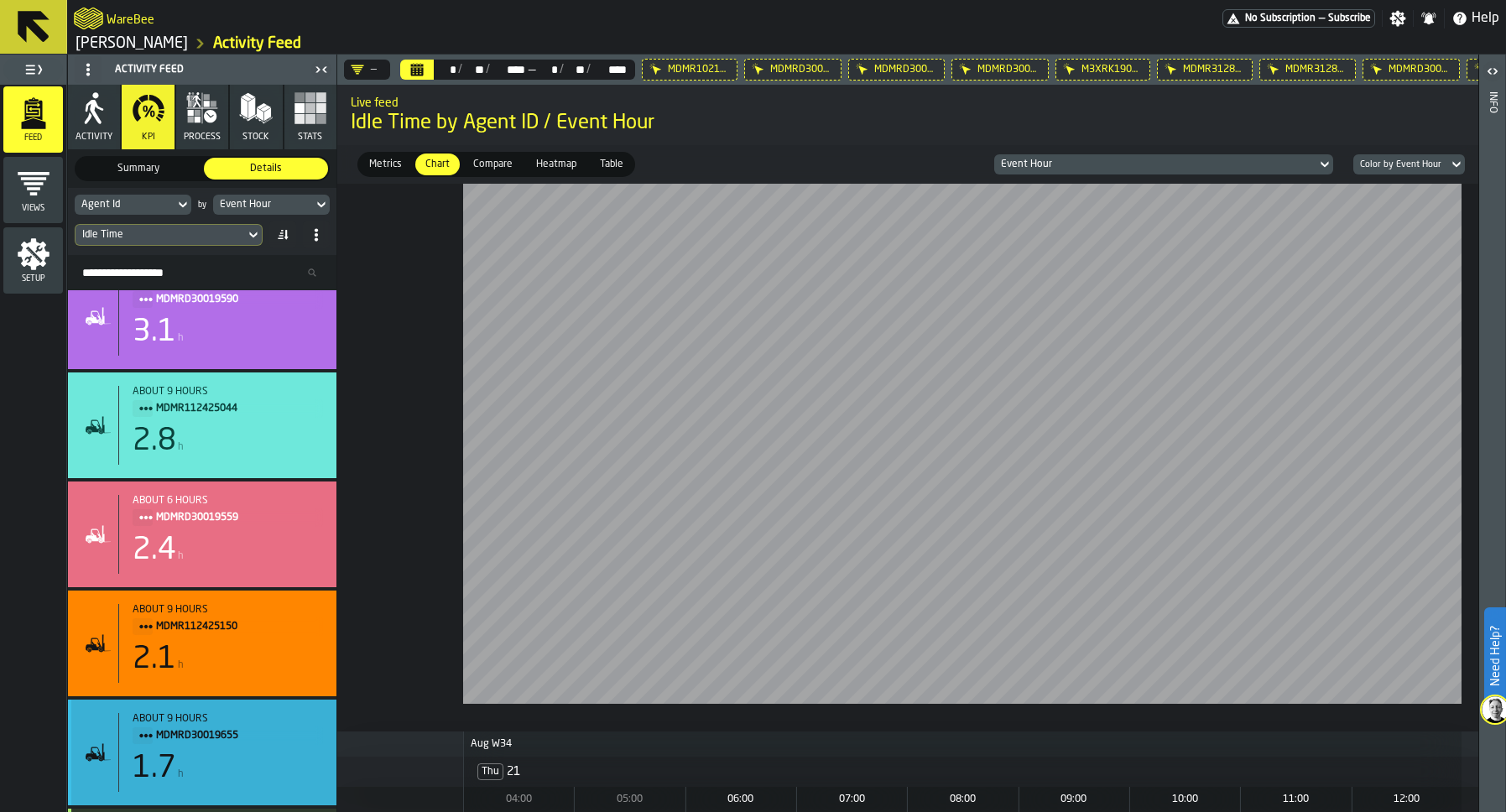
click at [194, 748] on div "about 9 hours MDMRD30019655 1.7 h" at bounding box center [220, 752] width 204 height 79
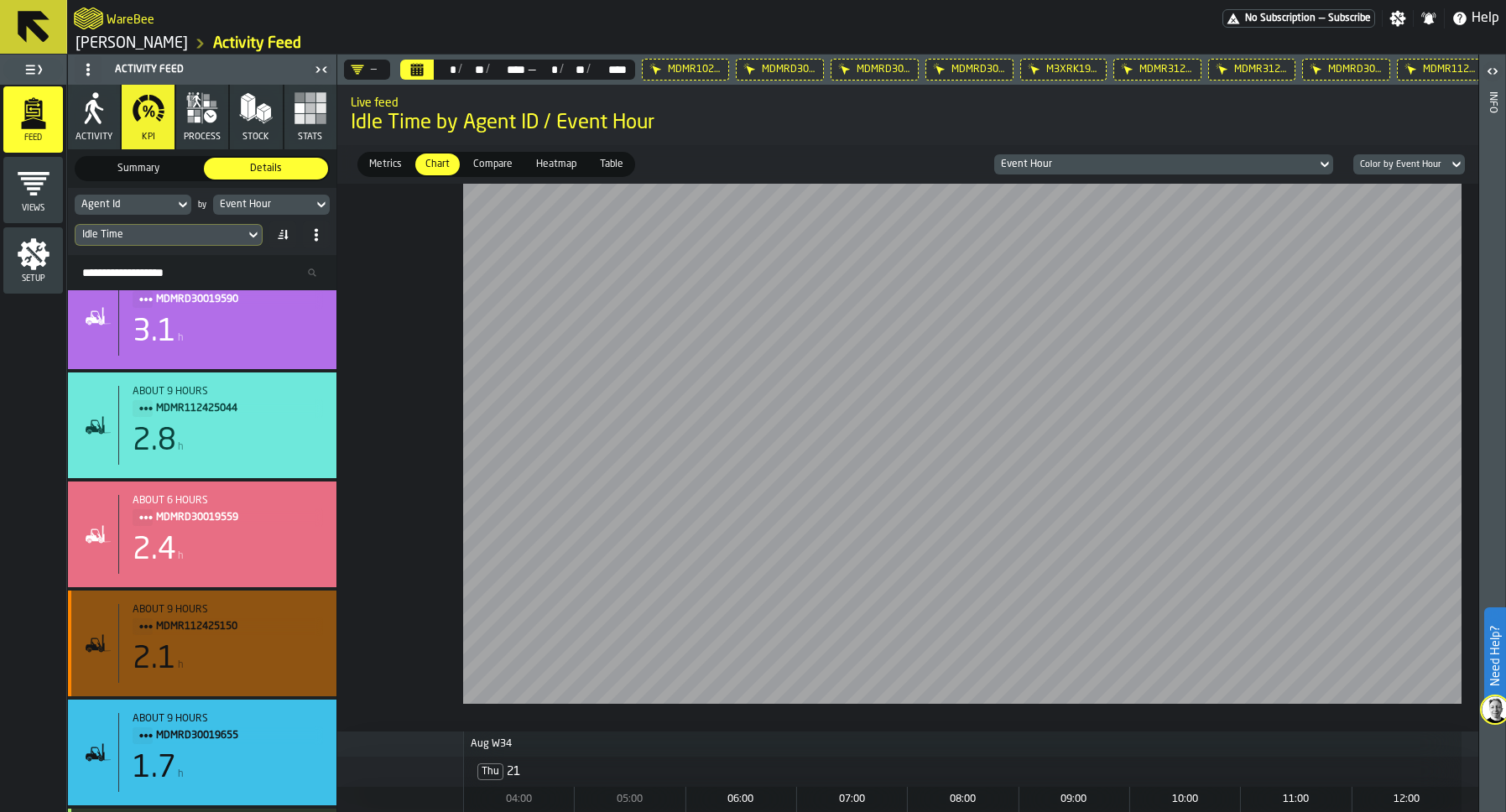
scroll to position [941, 0]
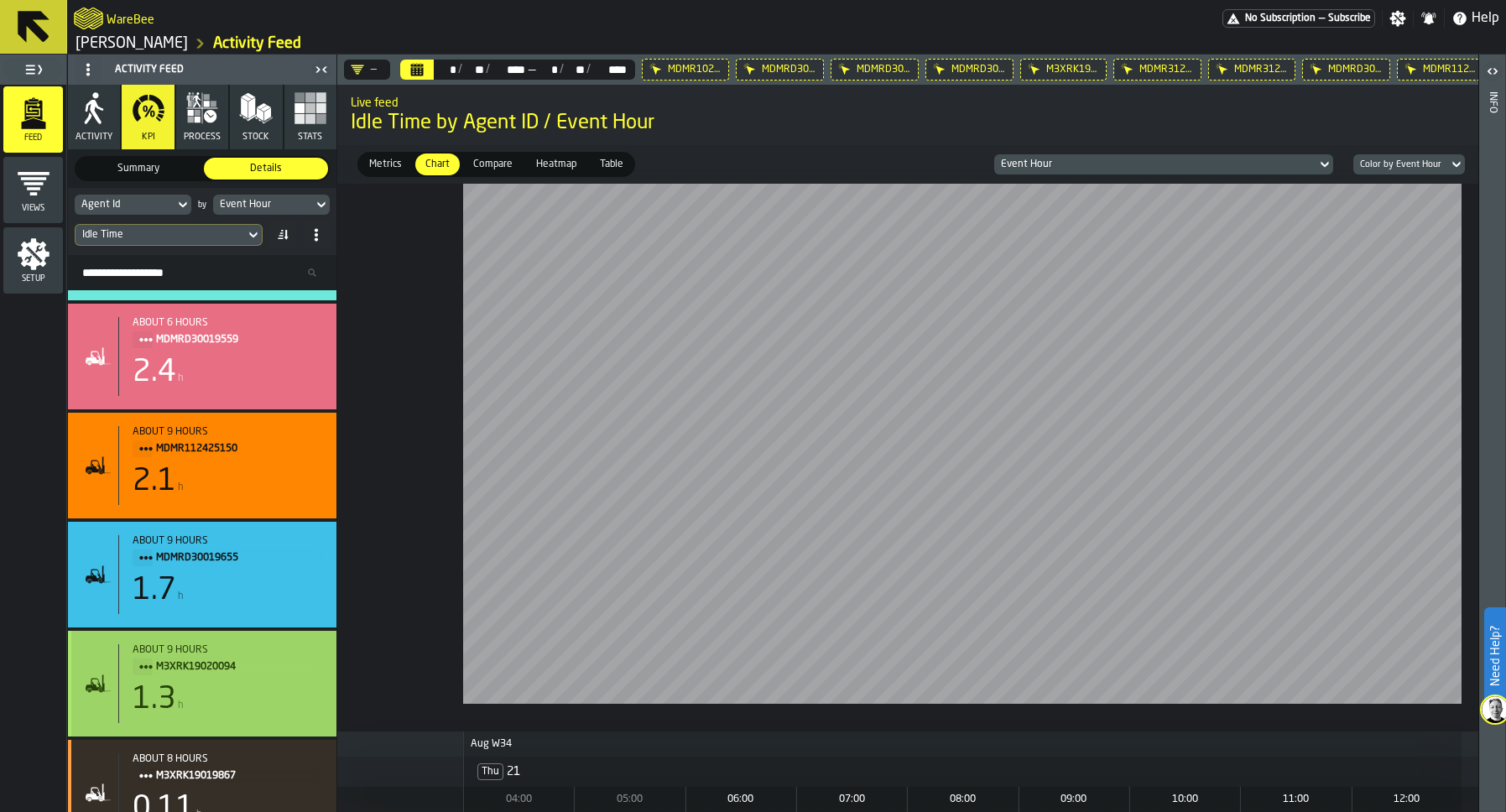
click at [214, 651] on div "about 9 hours" at bounding box center [227, 650] width 191 height 12
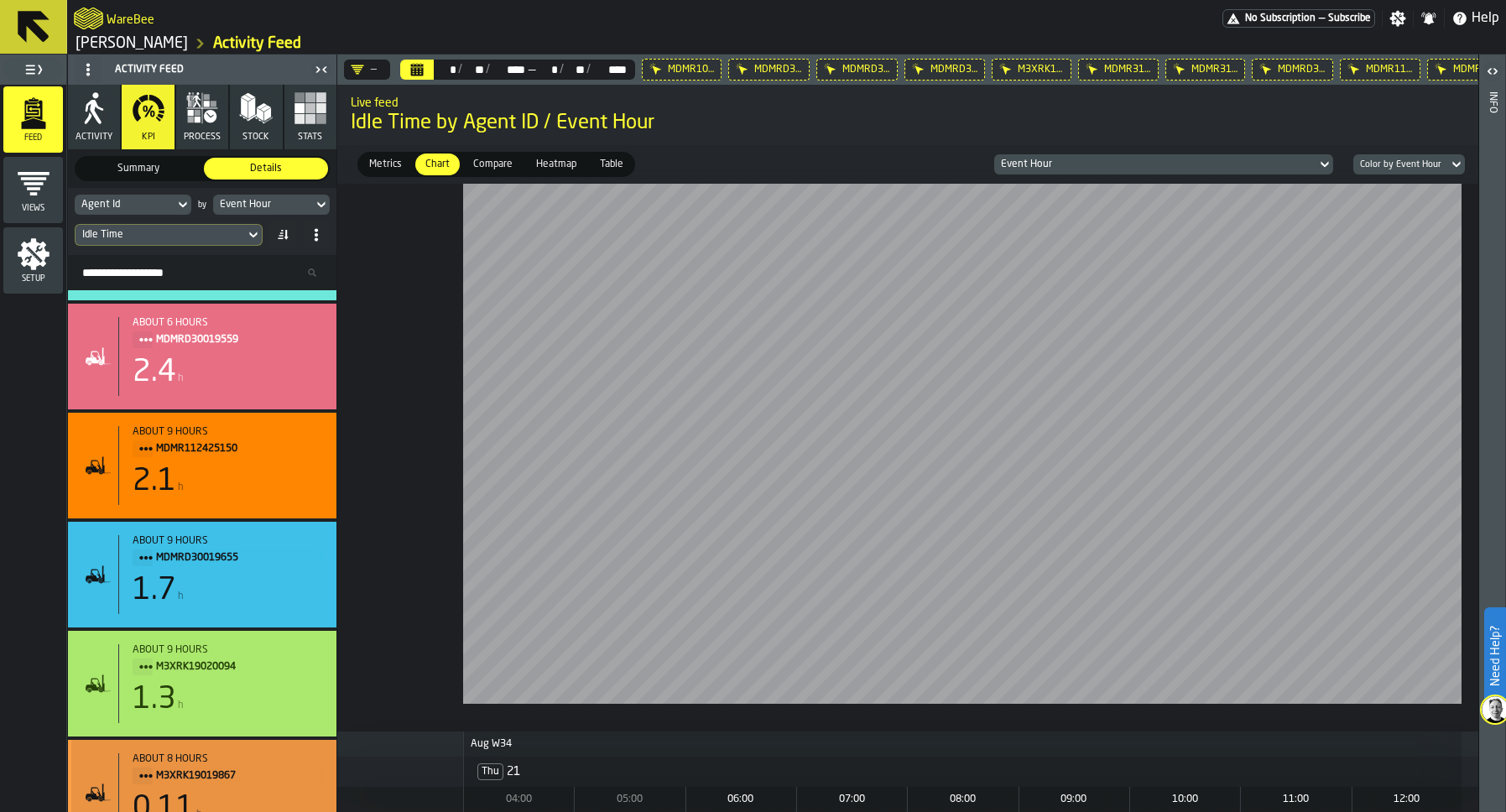
click at [203, 776] on span "M3XRK19019867" at bounding box center [232, 776] width 153 height 19
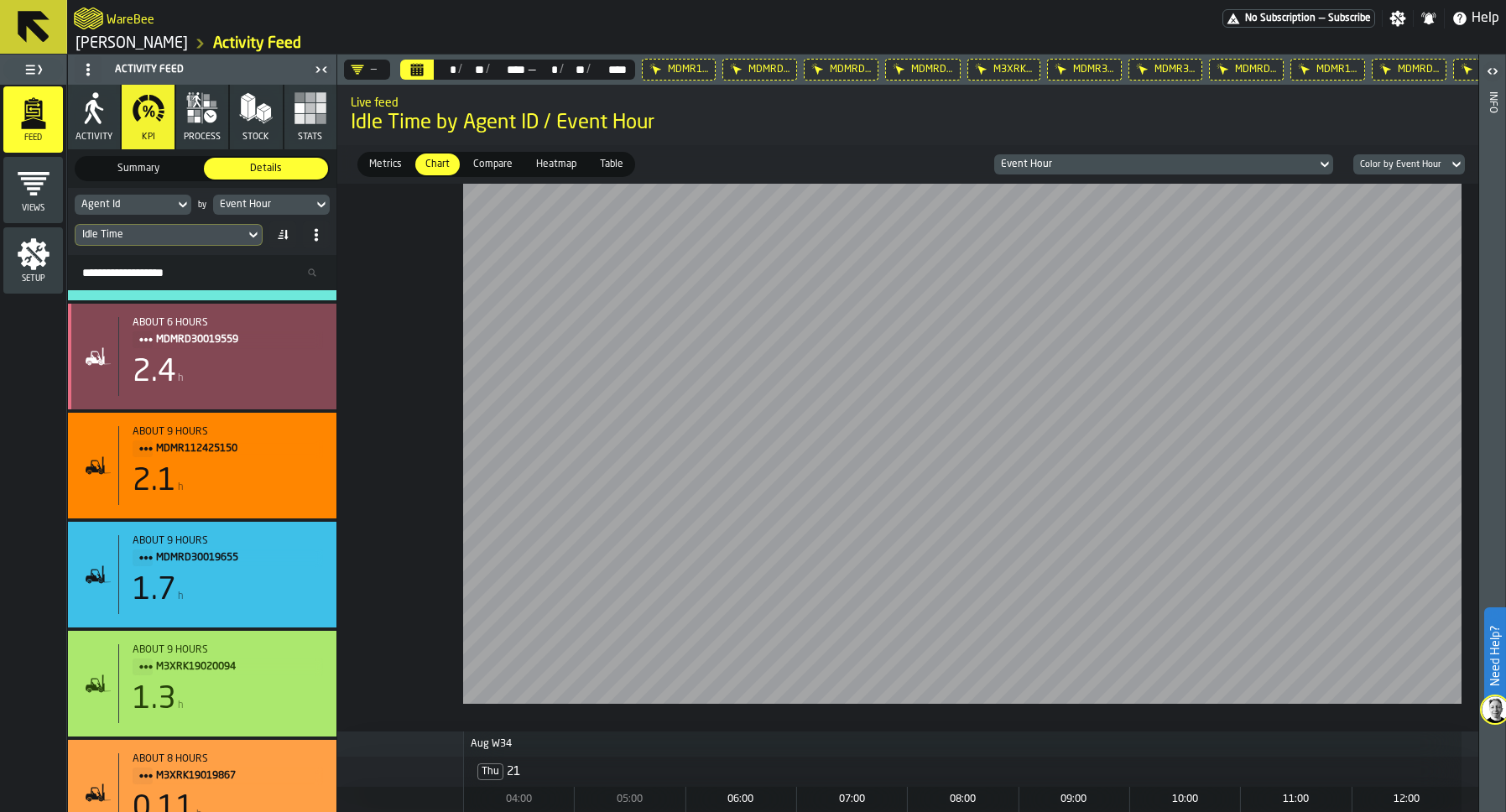
click at [244, 370] on div "2.4 h" at bounding box center [227, 372] width 191 height 34
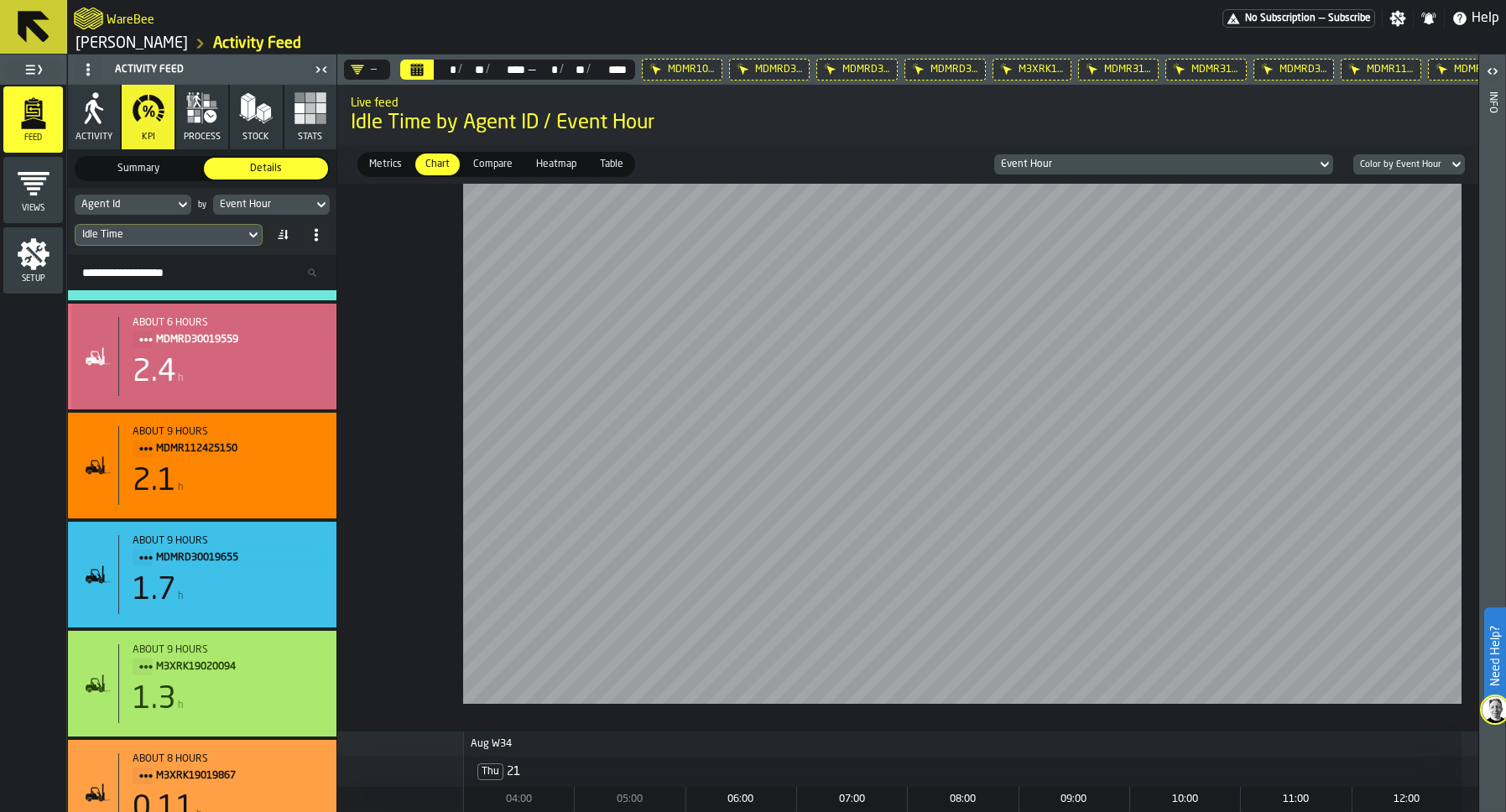
click at [244, 370] on div "2.4 h" at bounding box center [227, 372] width 191 height 34
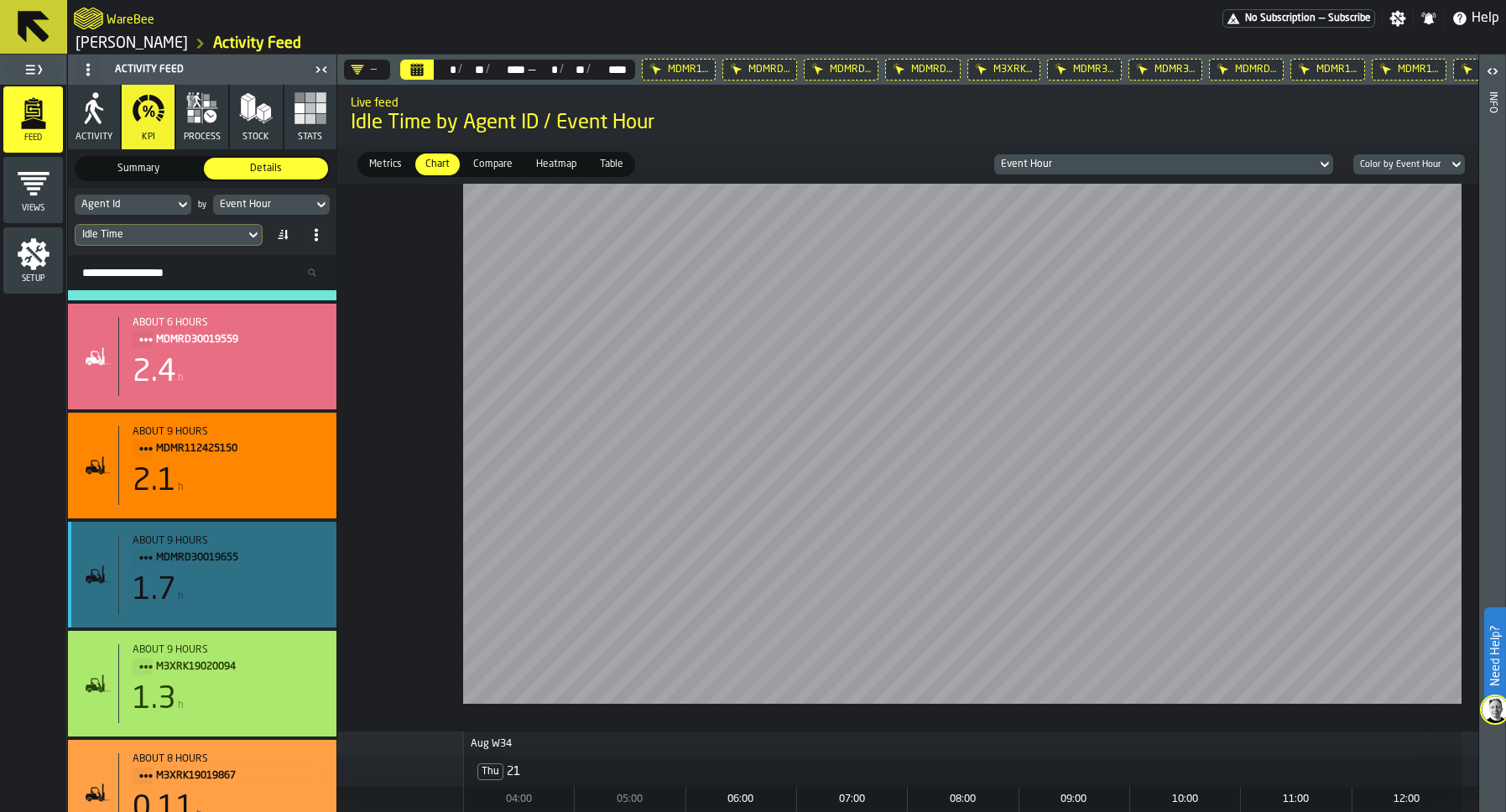
click at [224, 594] on div "1.7 h" at bounding box center [227, 591] width 191 height 34
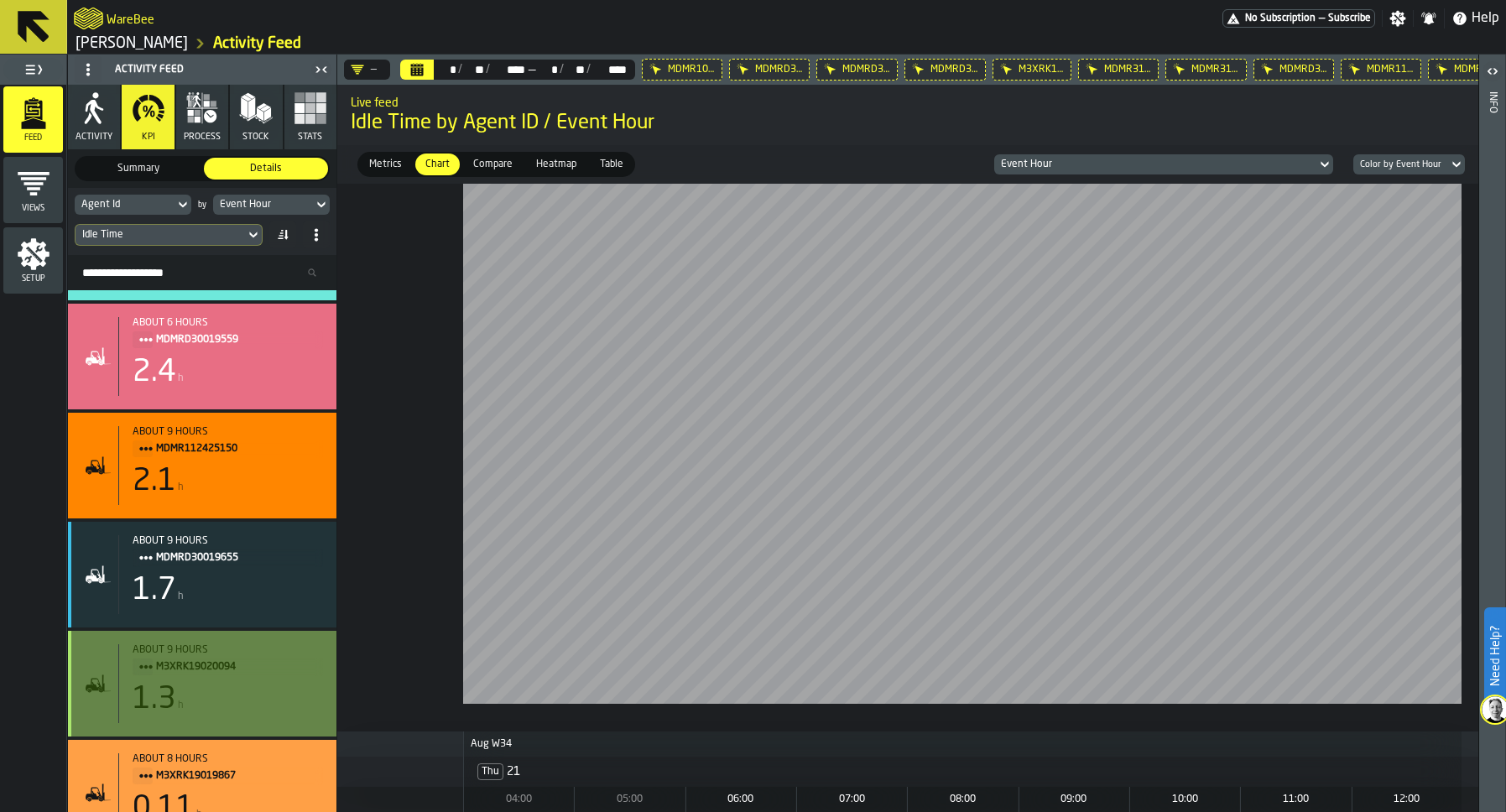
click at [223, 668] on span "M3XRK19020094" at bounding box center [232, 667] width 153 height 19
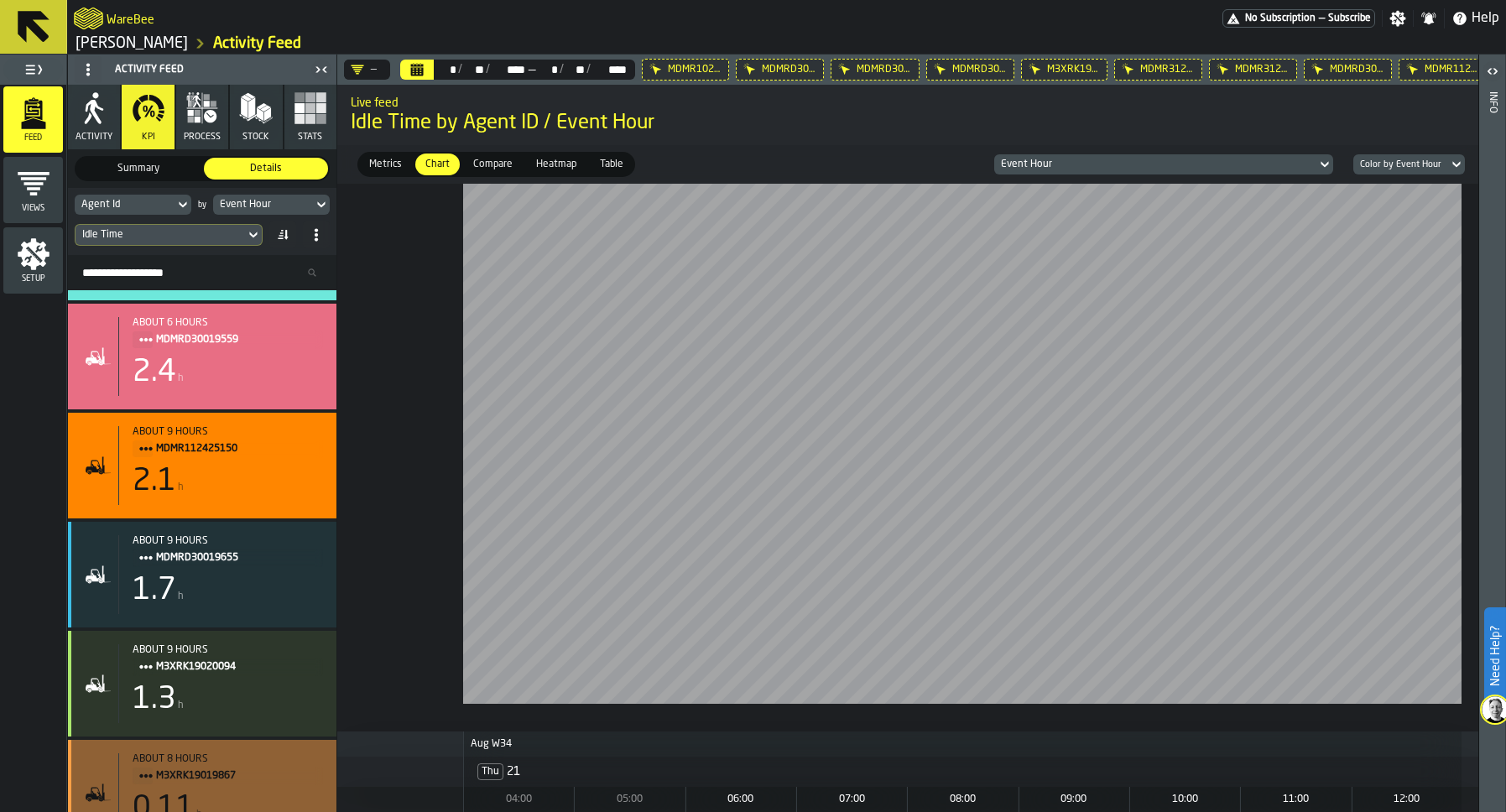
click at [209, 781] on span "M3XRK19019867" at bounding box center [232, 776] width 153 height 19
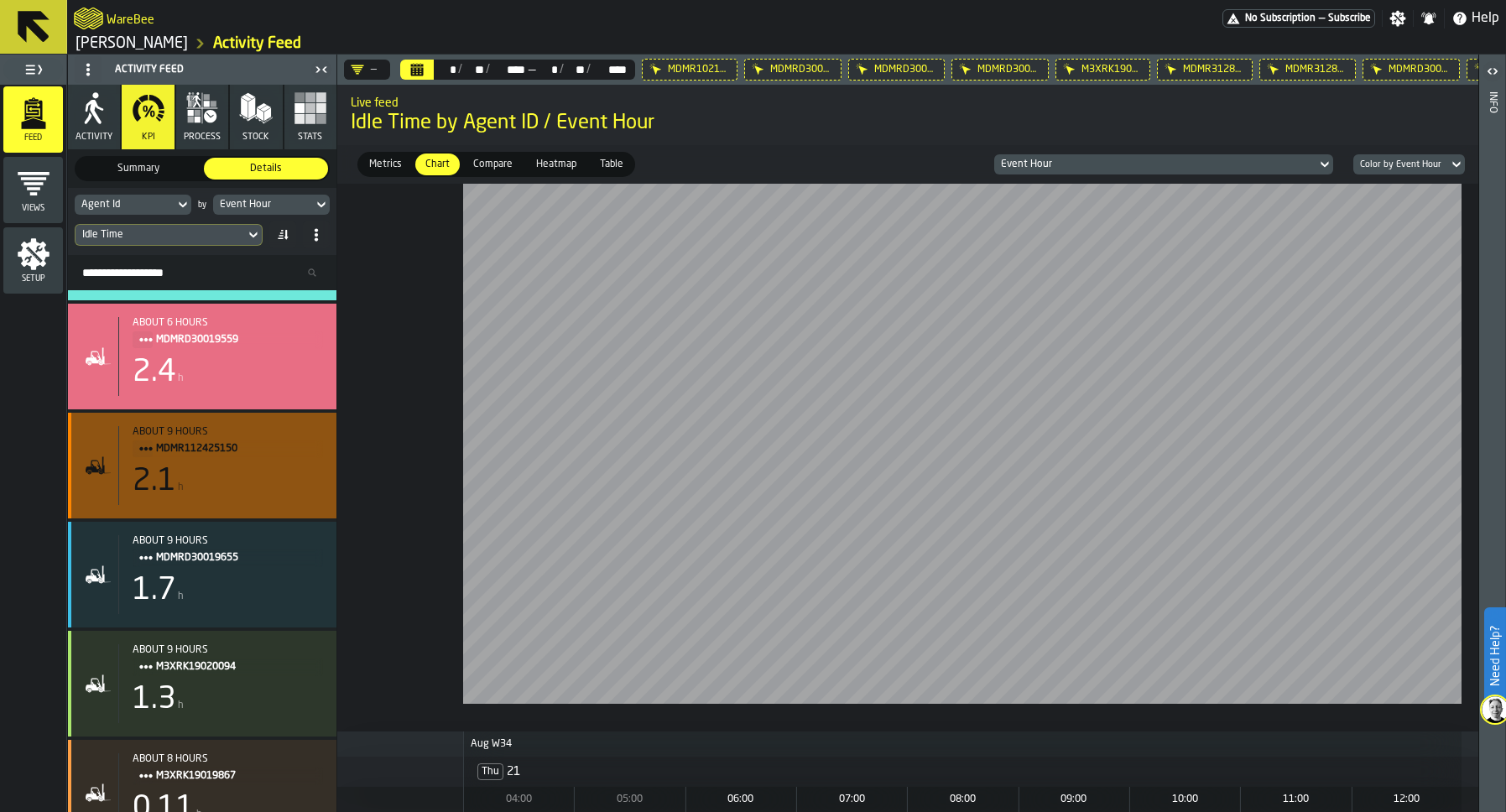
click at [222, 496] on div "2.1 h" at bounding box center [227, 481] width 191 height 34
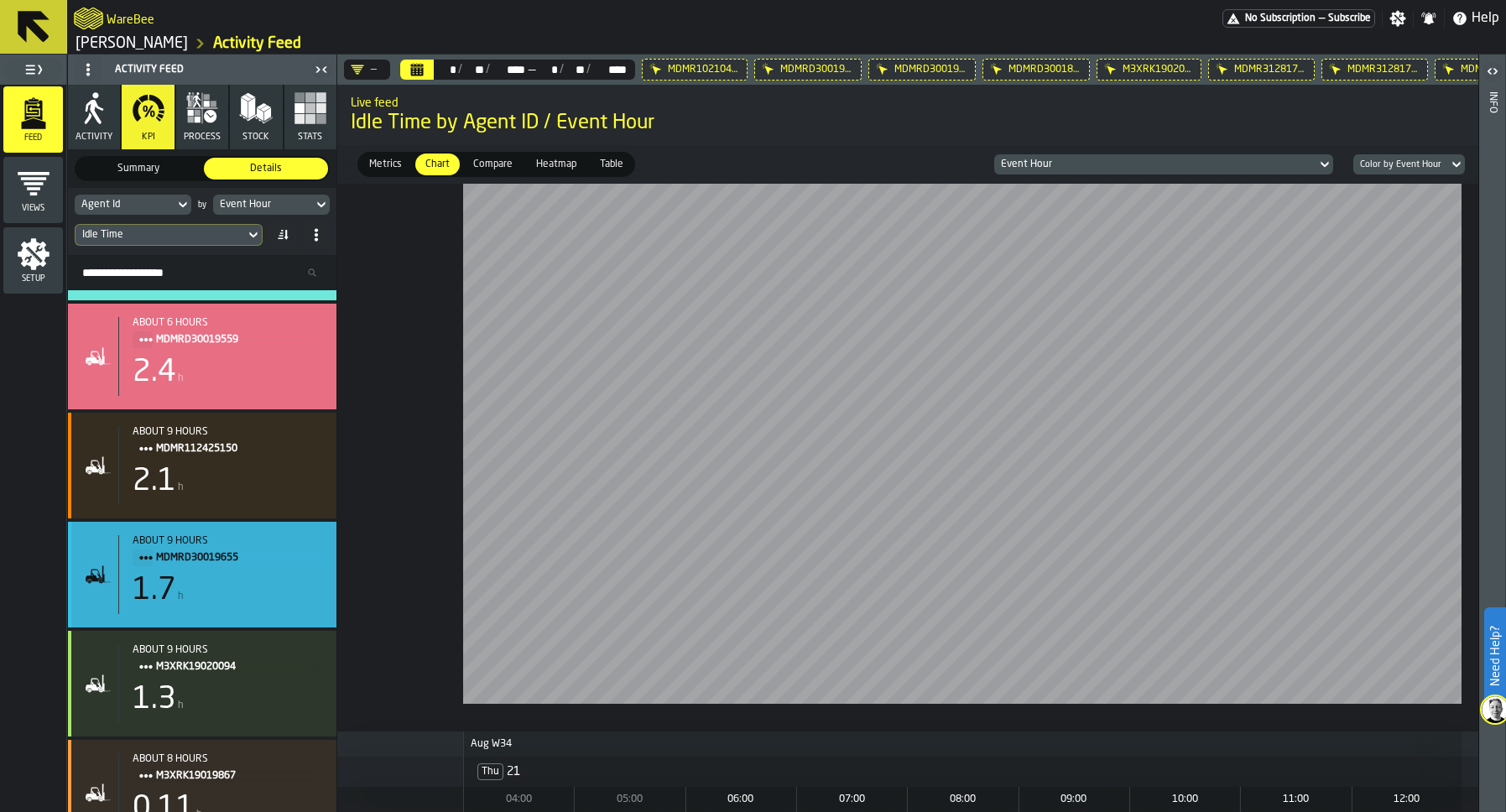
click at [215, 618] on div "about 9 hours MDMRD30019655 1.7 h" at bounding box center [202, 574] width 269 height 106
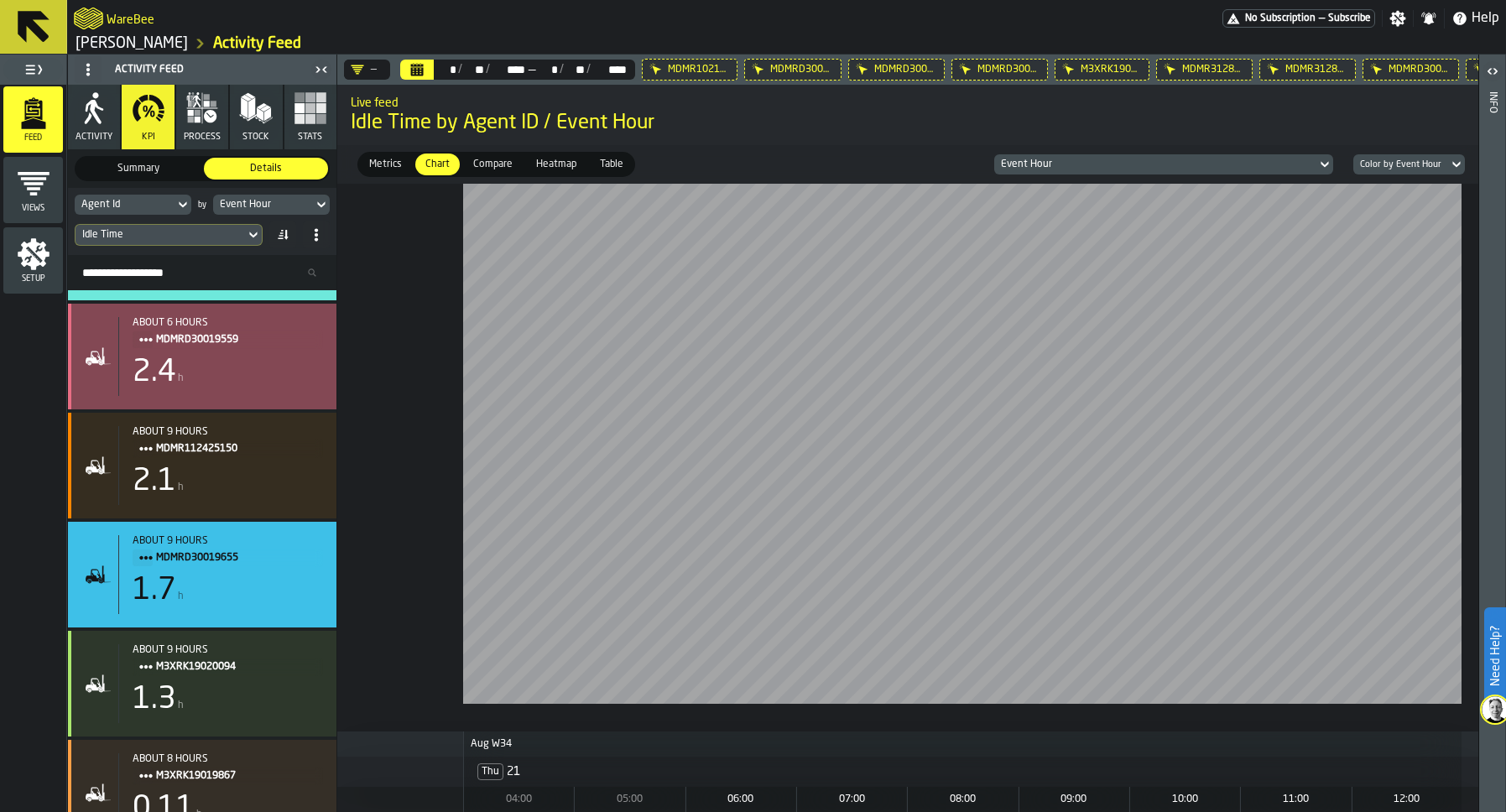
click at [222, 394] on div "about 6 hours MDMRD30019559 2.4 h" at bounding box center [220, 356] width 204 height 79
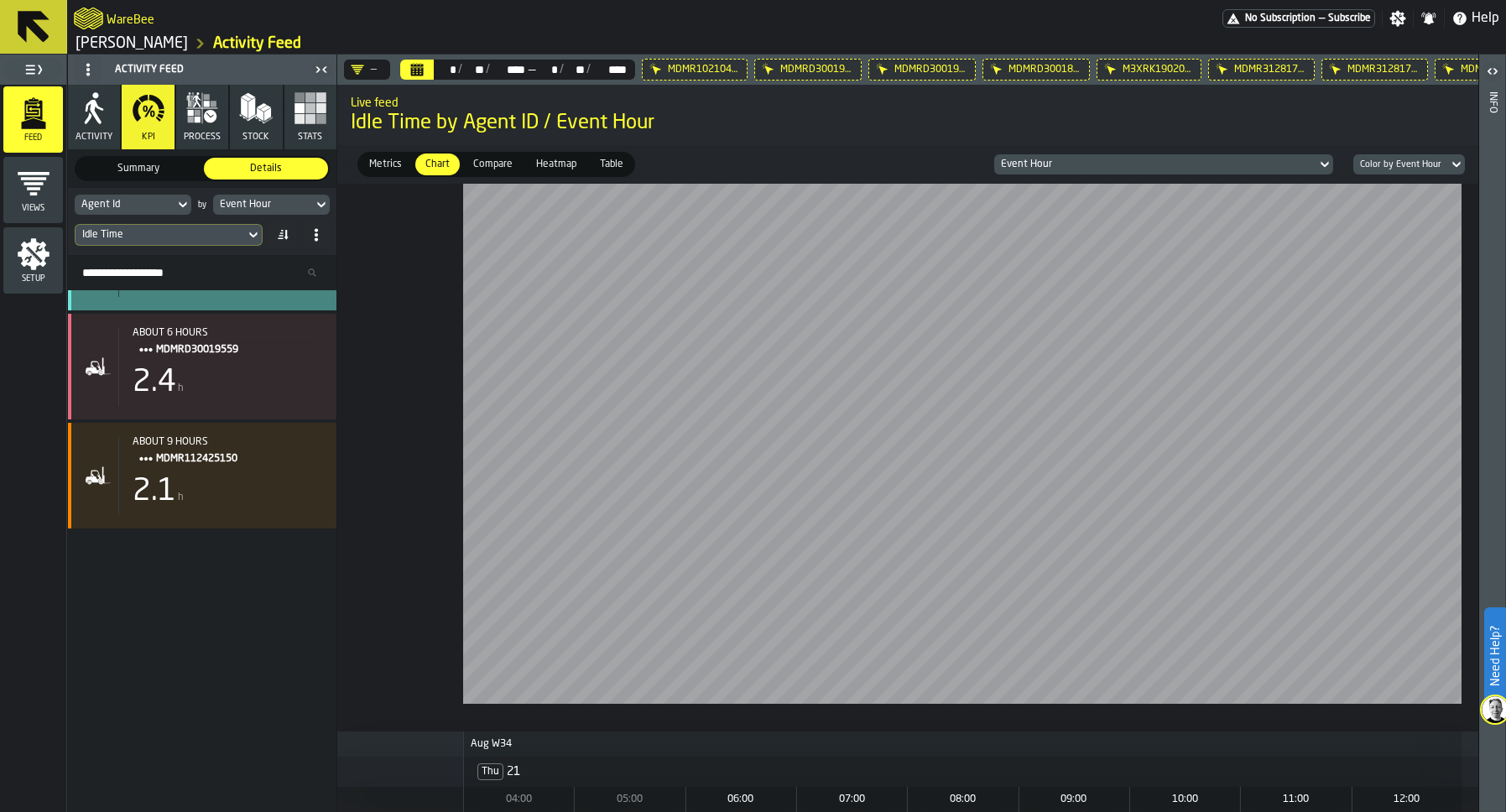
scroll to position [598, 0]
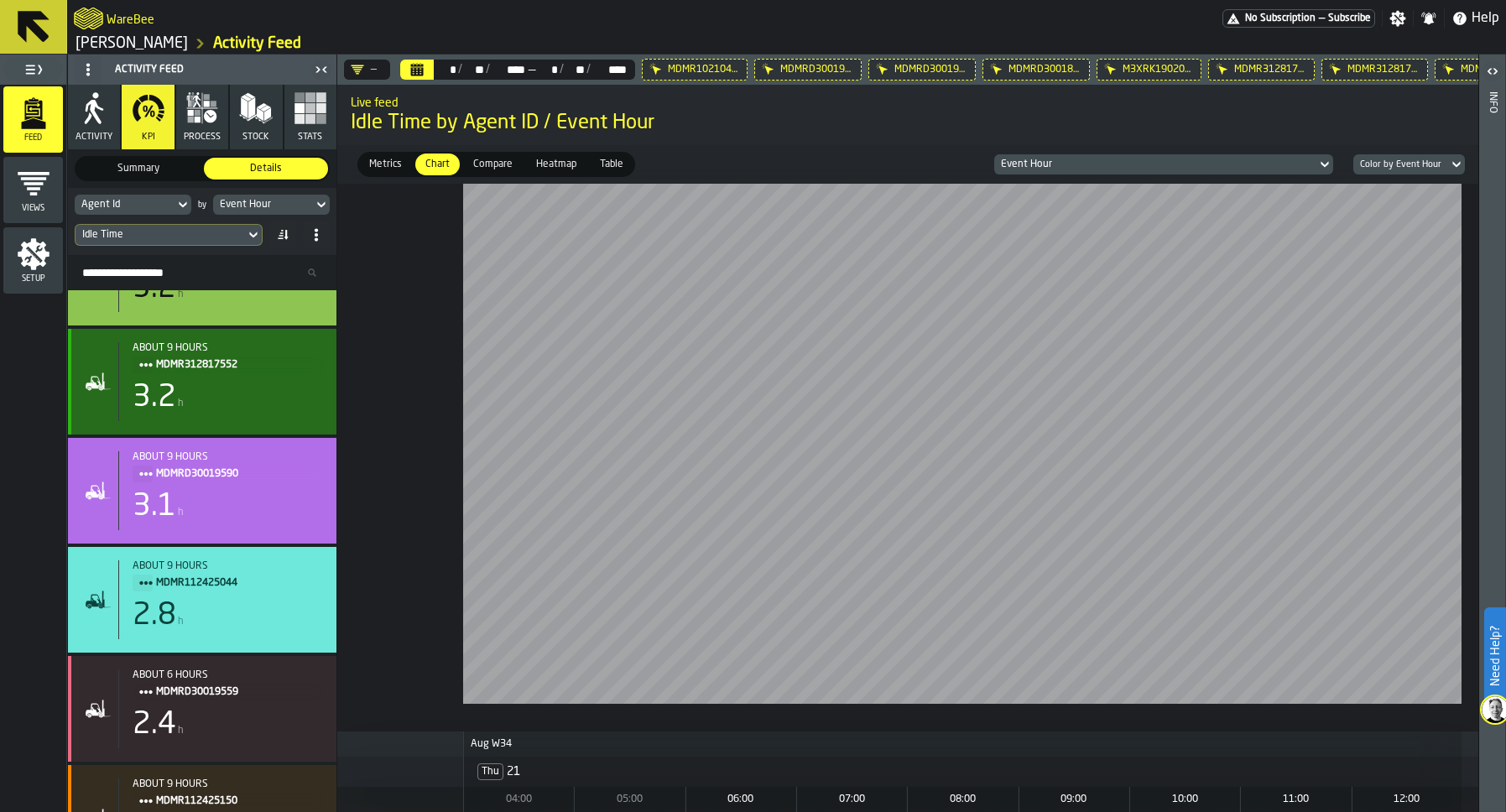
click at [219, 378] on div "about 9 hours MDMR312817552 3.2 h" at bounding box center [220, 381] width 204 height 79
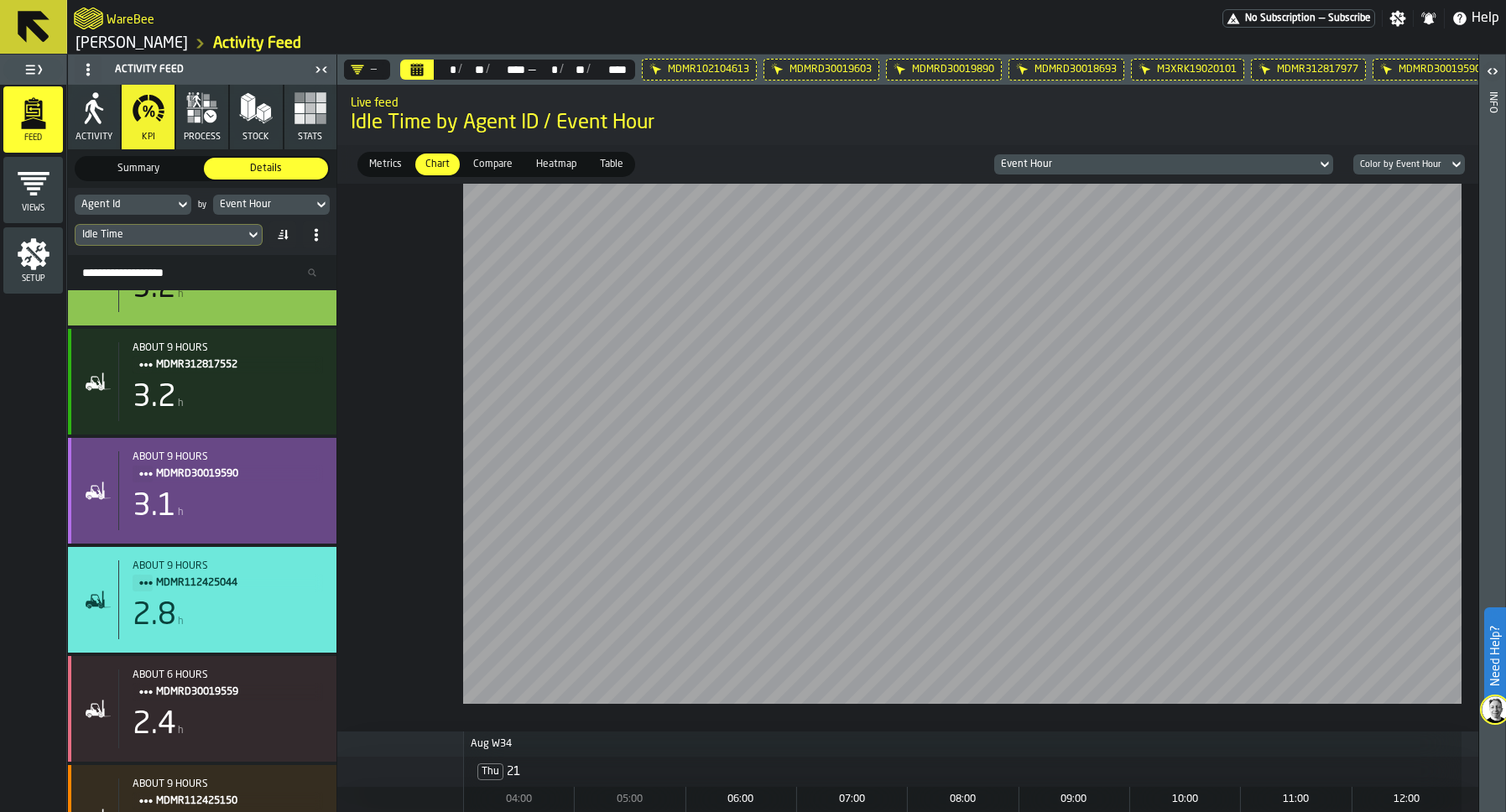
click at [198, 498] on div "3.1 h" at bounding box center [227, 507] width 191 height 34
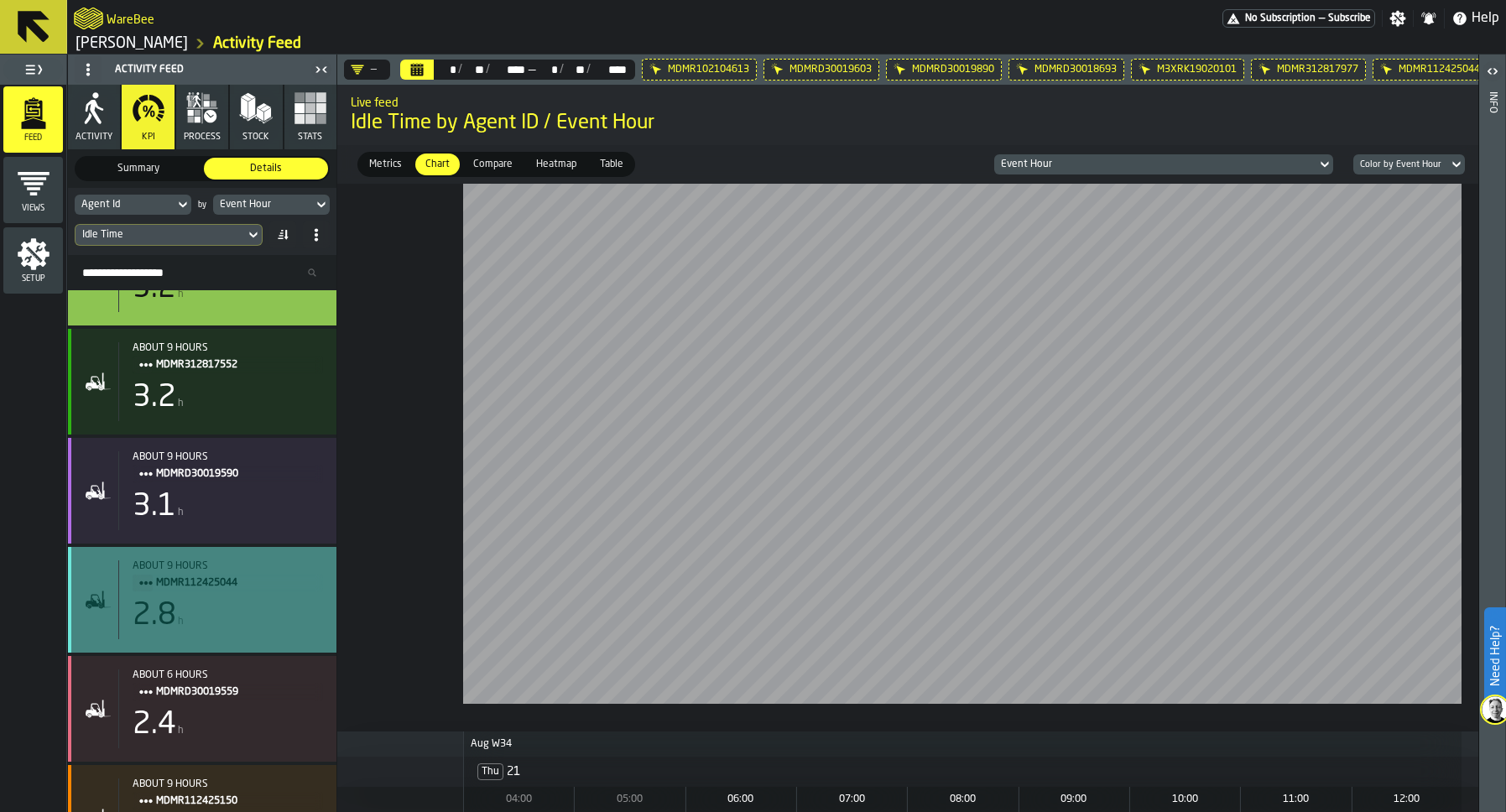
click at [189, 583] on span "MDMR112425044" at bounding box center [232, 583] width 153 height 19
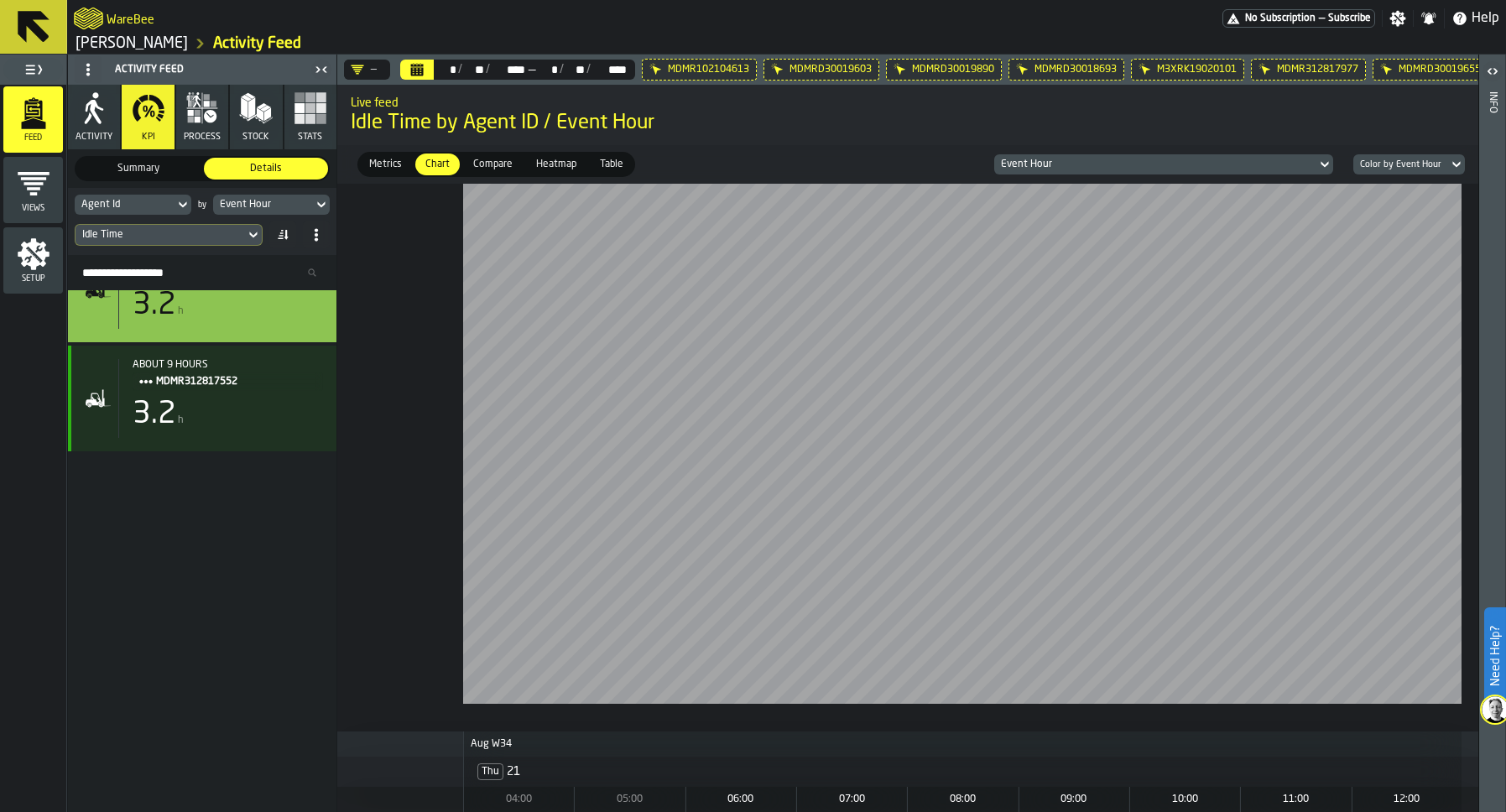
scroll to position [86, 0]
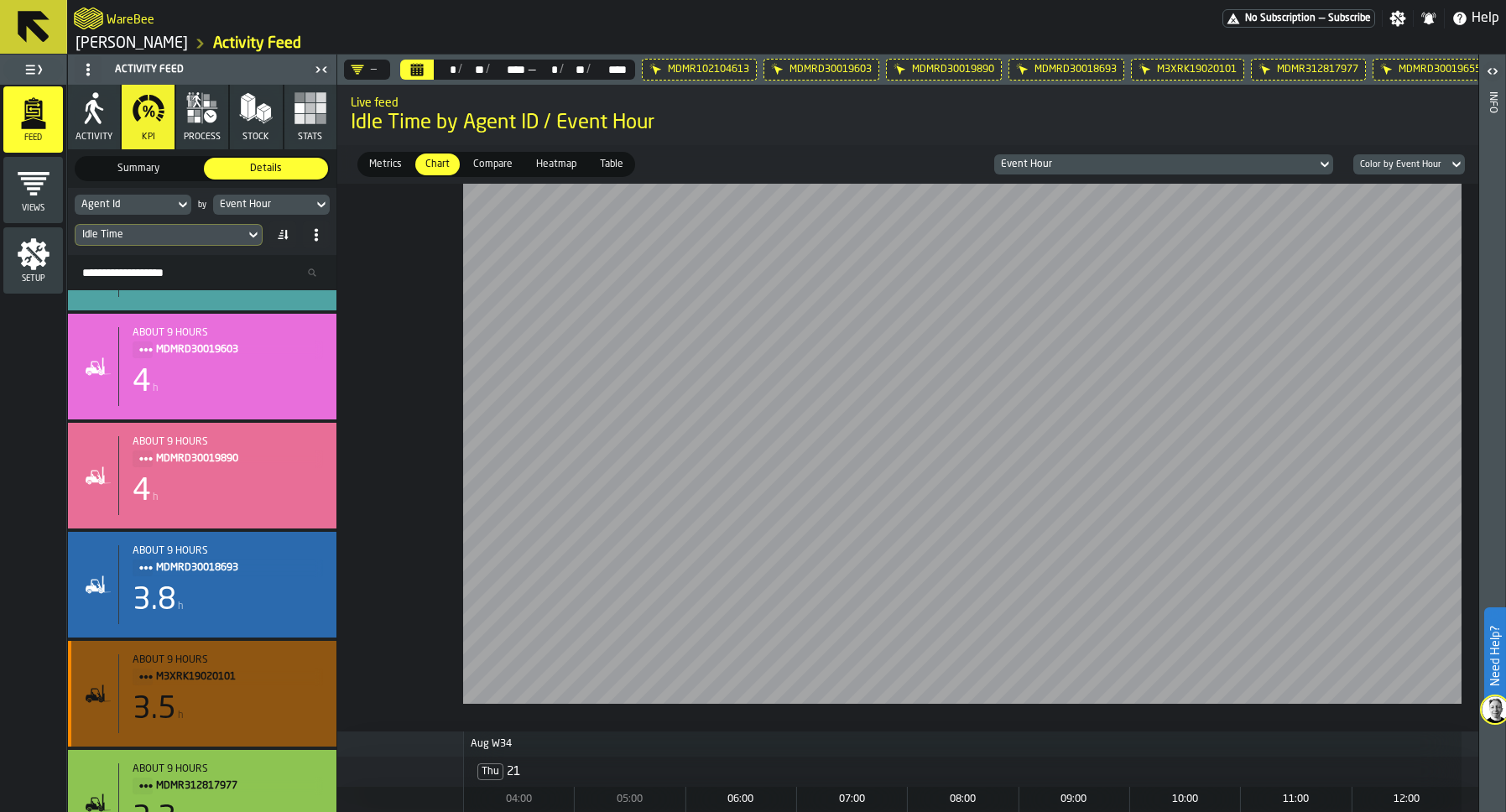
click at [196, 674] on span "M3XRK19020101" at bounding box center [232, 676] width 153 height 19
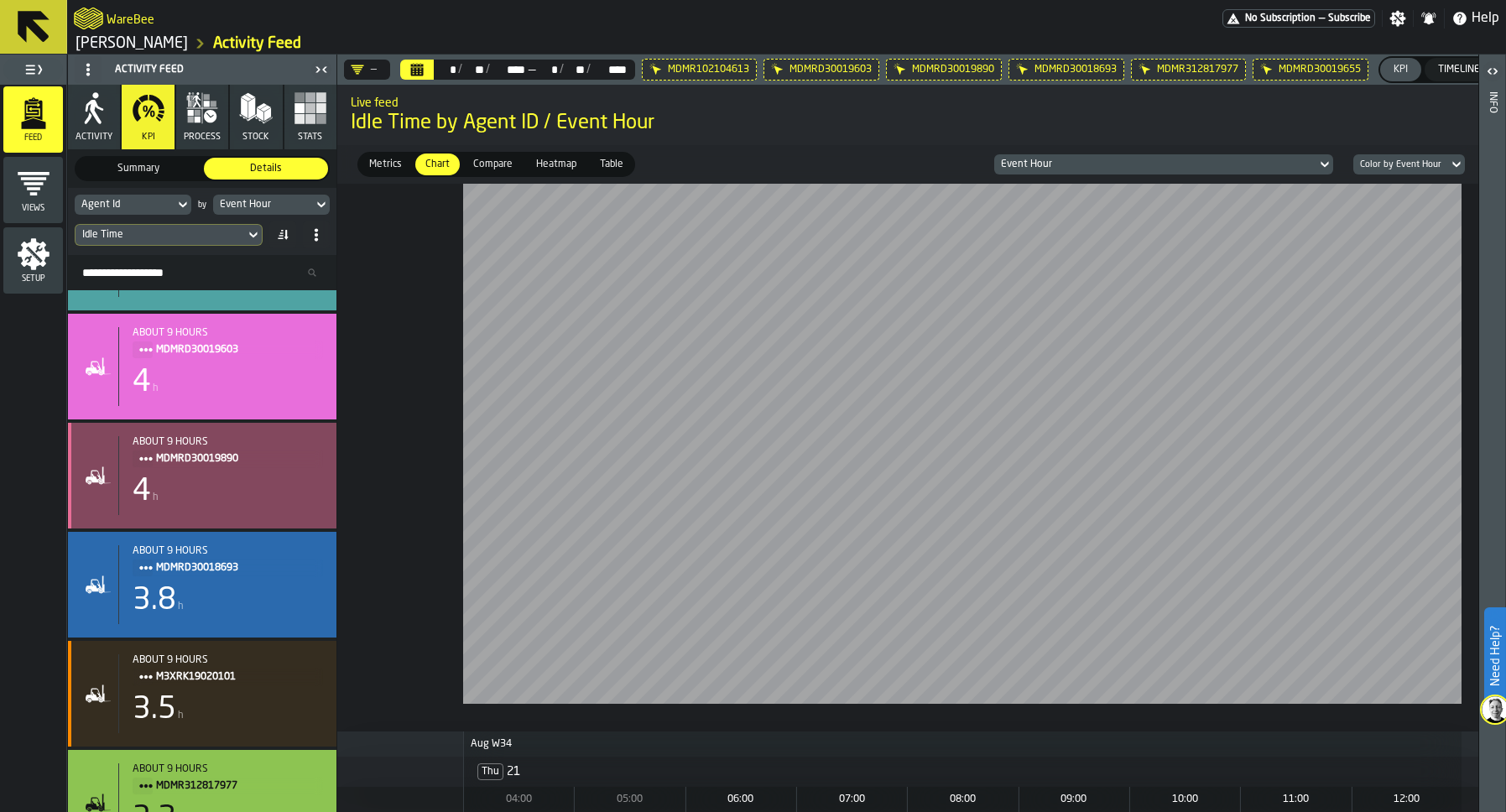
click at [209, 496] on div "4 h" at bounding box center [227, 492] width 191 height 34
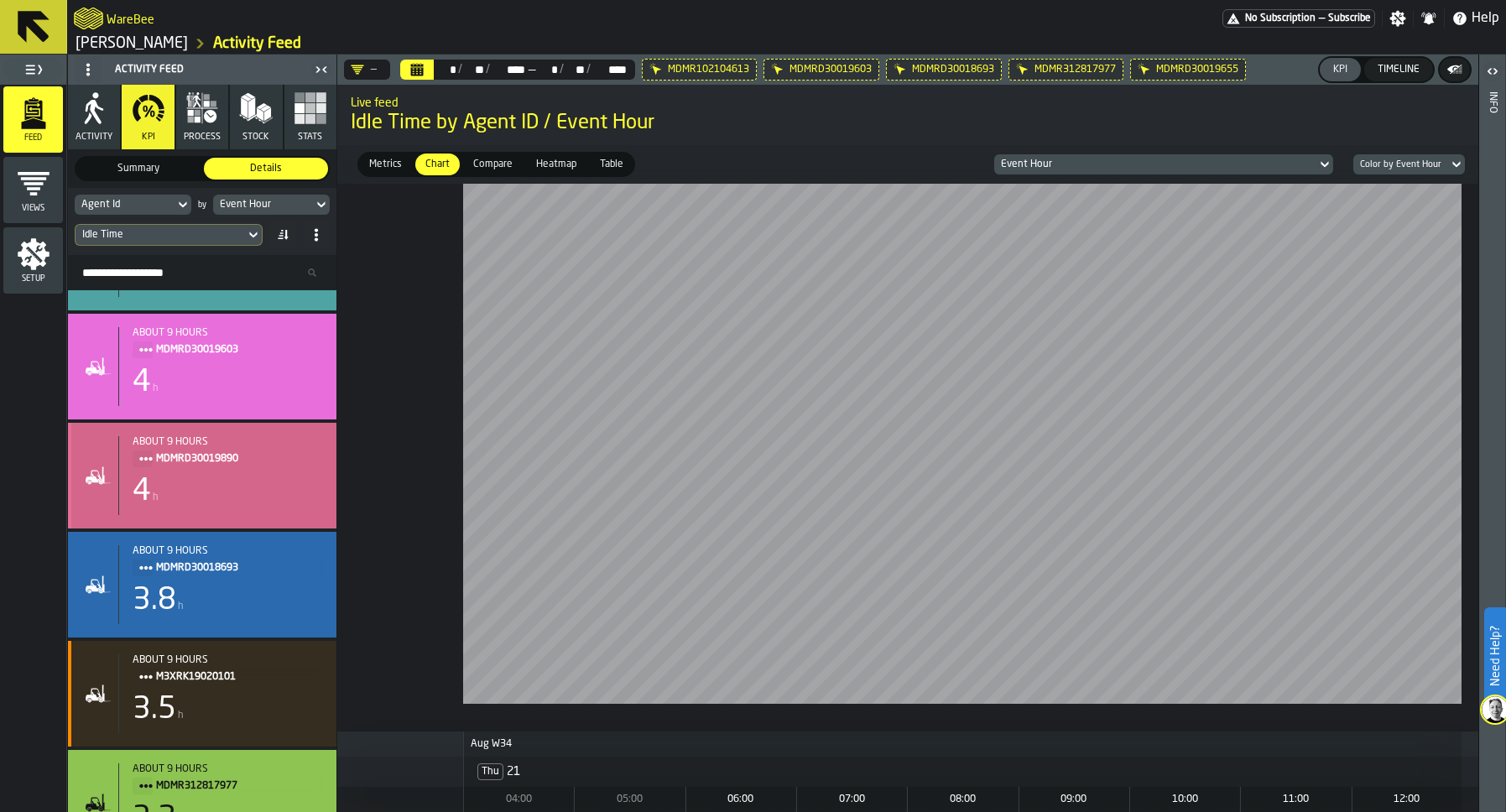
scroll to position [0, 0]
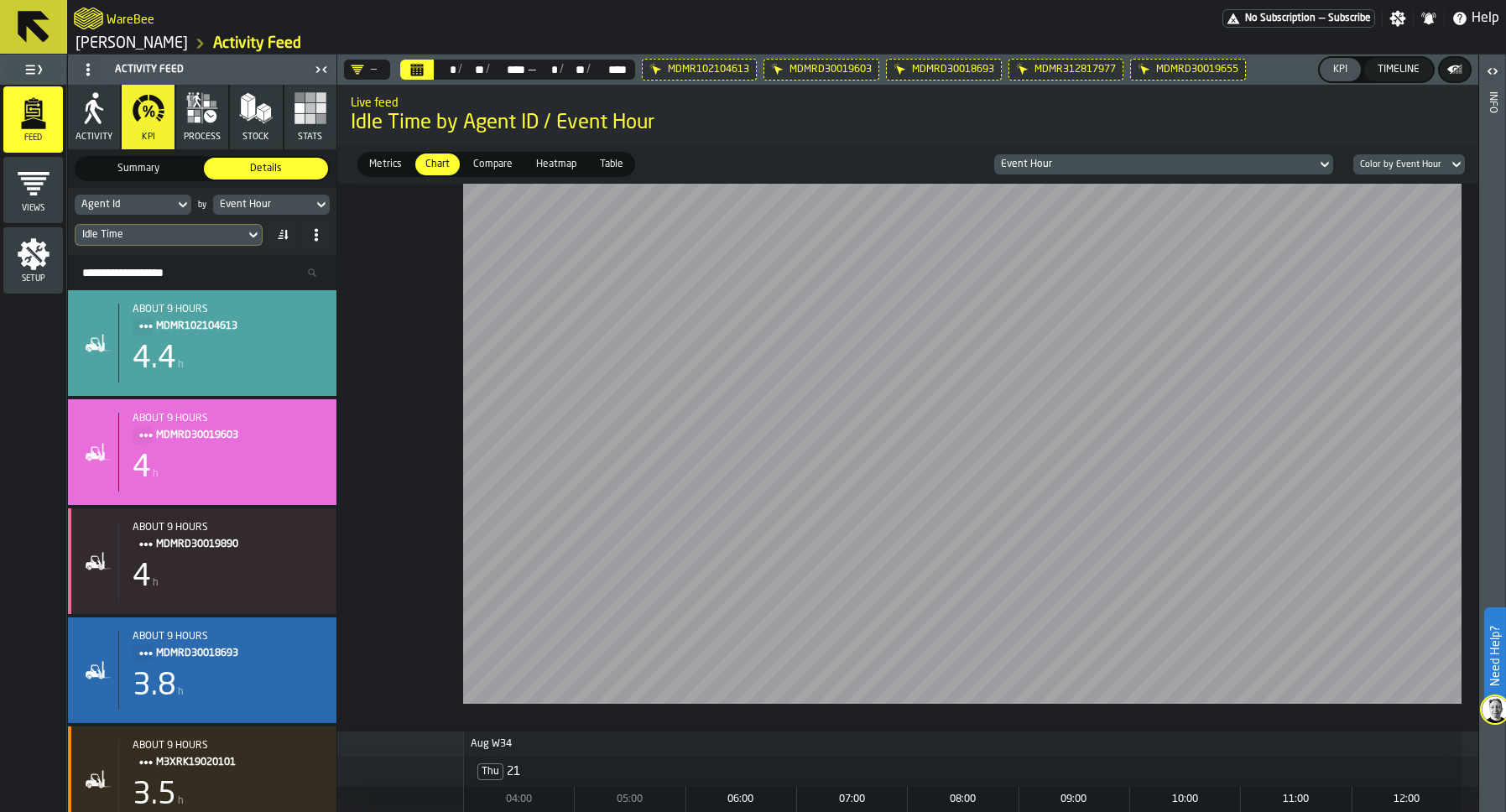
click at [498, 170] on span "Compare" at bounding box center [493, 164] width 53 height 15
click at [0, 0] on icon at bounding box center [0, 0] width 0 height 0
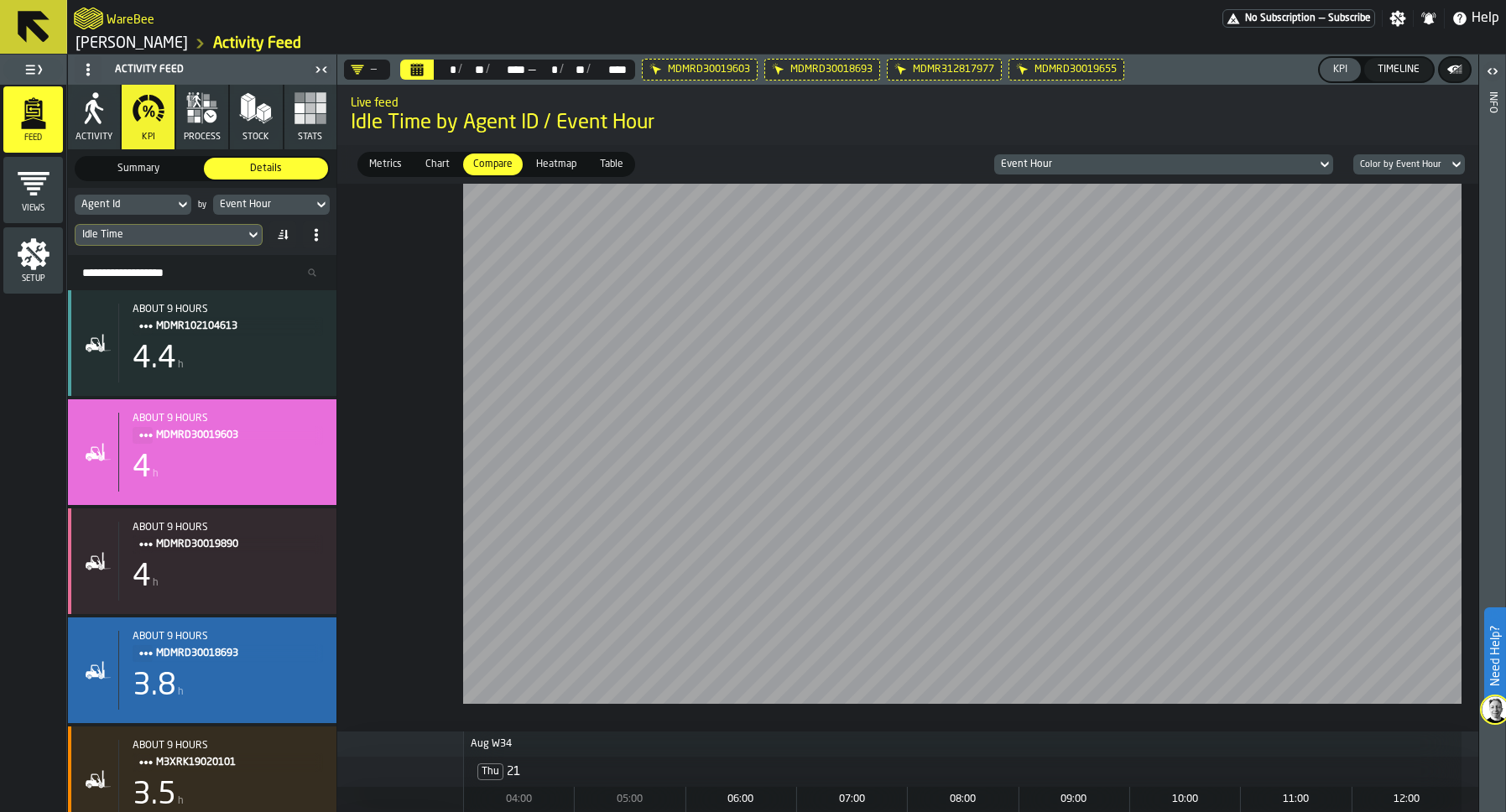
click at [0, 0] on icon at bounding box center [0, 0] width 0 height 0
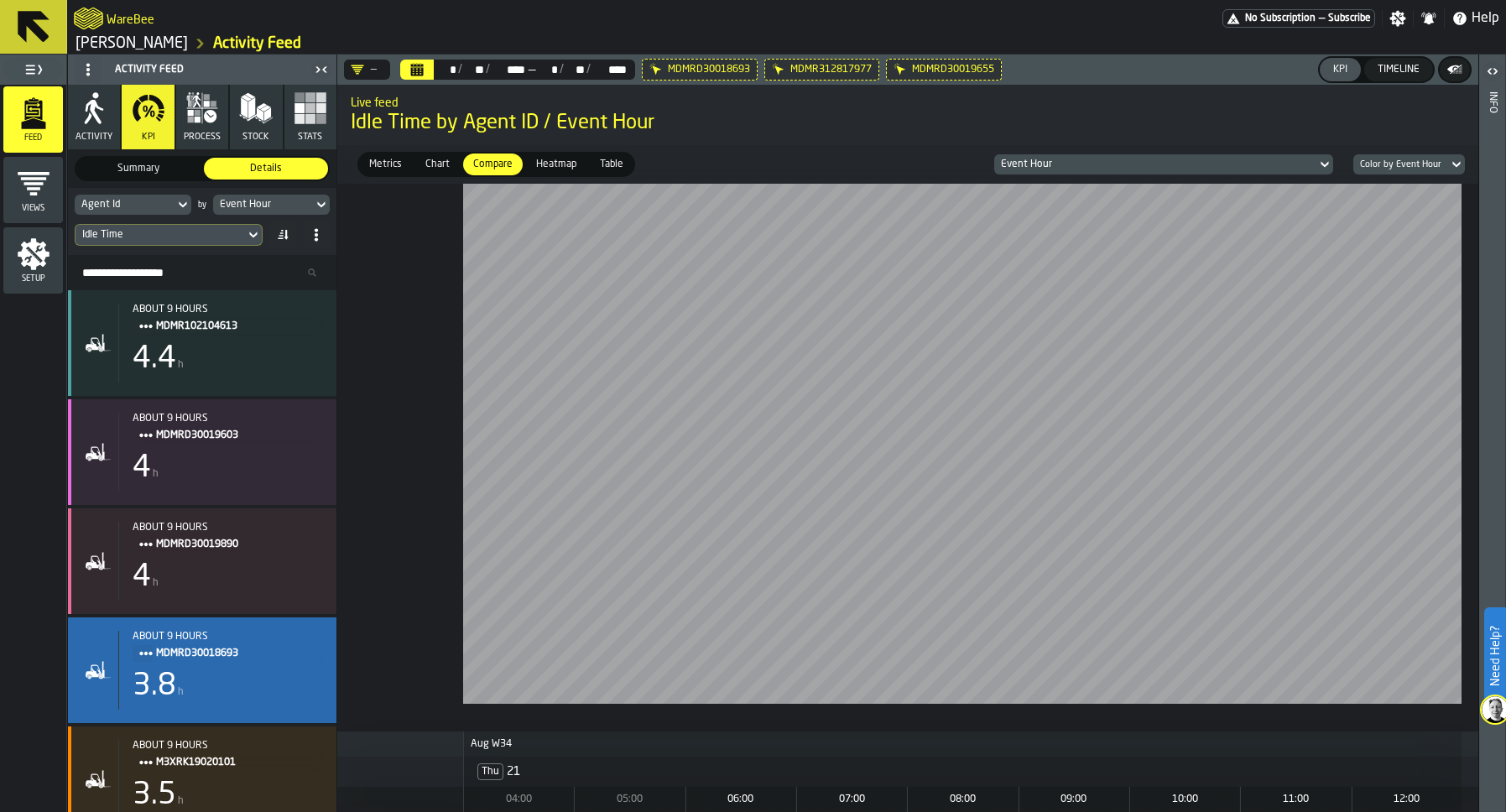
click at [0, 0] on icon at bounding box center [0, 0] width 0 height 0
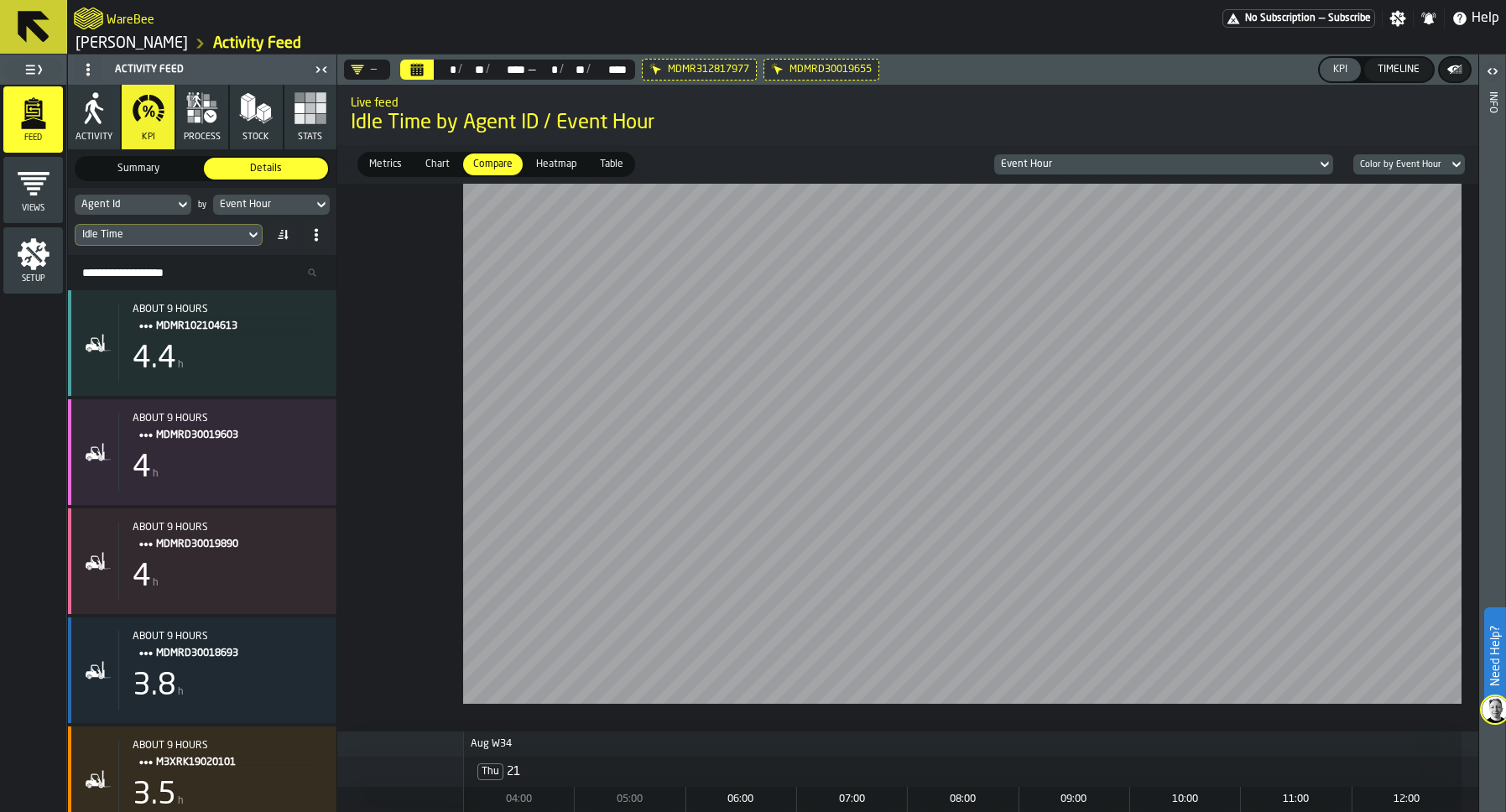
click at [0, 0] on icon at bounding box center [0, 0] width 0 height 0
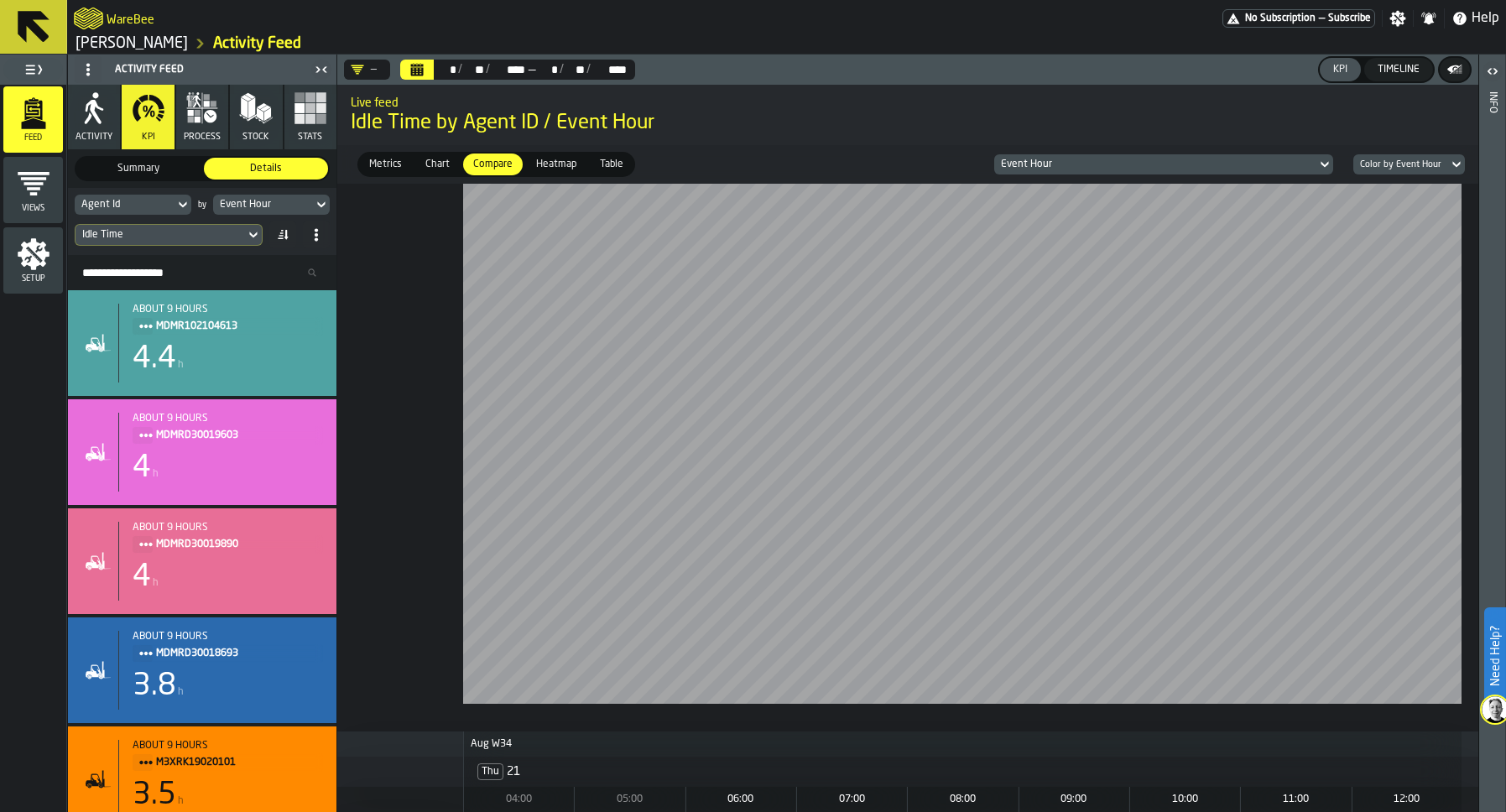
click at [551, 164] on span "Heatmap" at bounding box center [555, 164] width 53 height 15
